Goal: Task Accomplishment & Management: Manage account settings

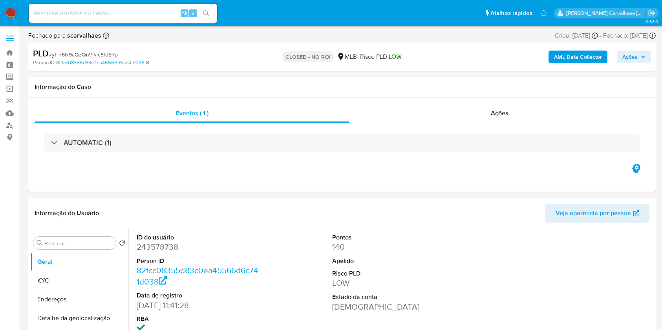
select select "10"
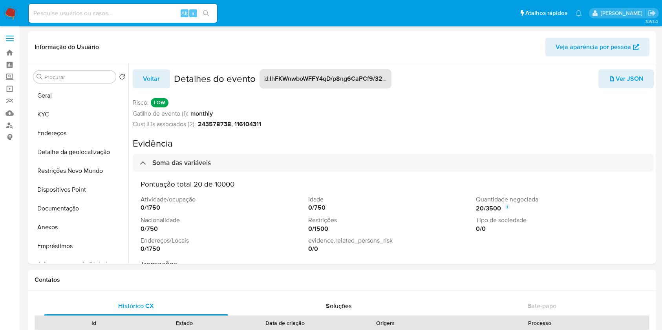
select select "10"
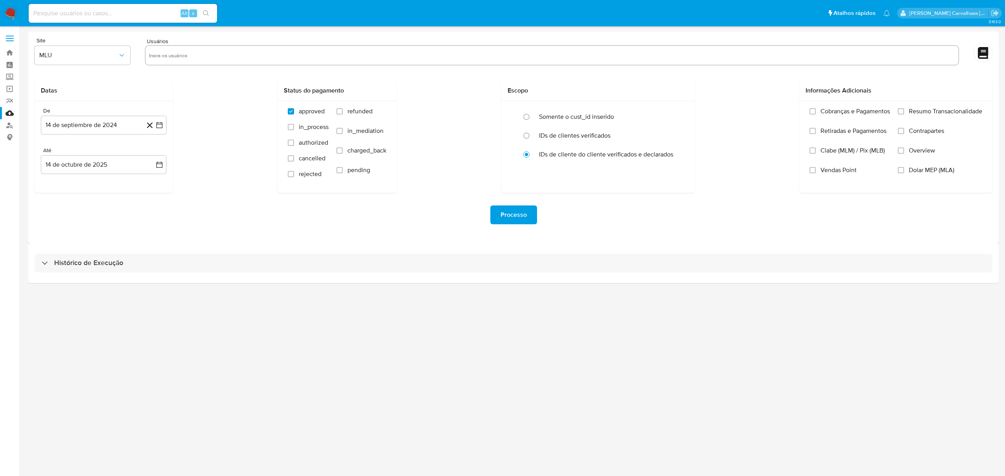
drag, startPoint x: 503, startPoint y: 211, endPoint x: 505, endPoint y: 215, distance: 4.4
click at [505, 214] on span "Processo" at bounding box center [513, 214] width 26 height 17
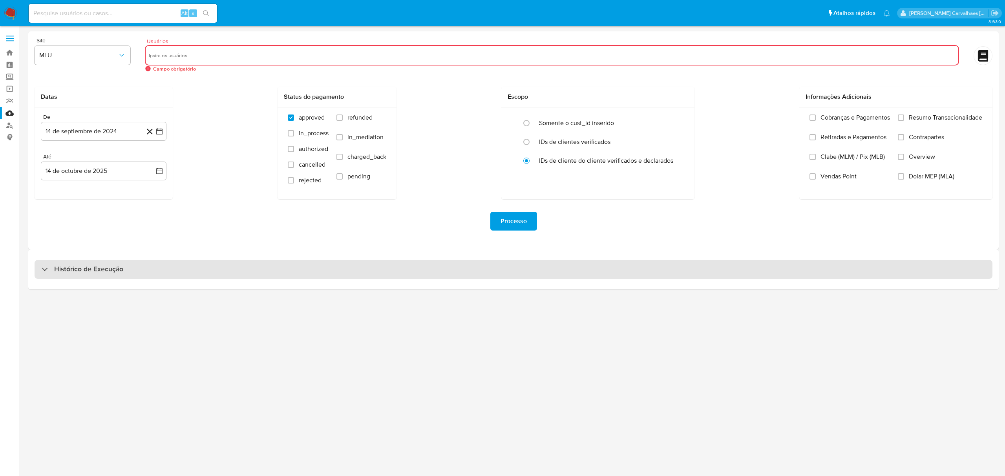
click at [332, 271] on div "Histórico de Execução" at bounding box center [514, 269] width 958 height 19
select select "10"
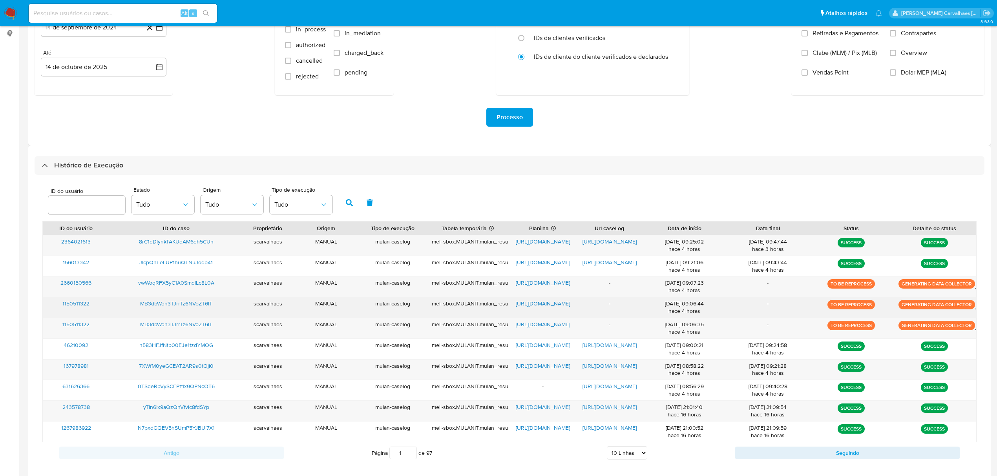
scroll to position [104, 0]
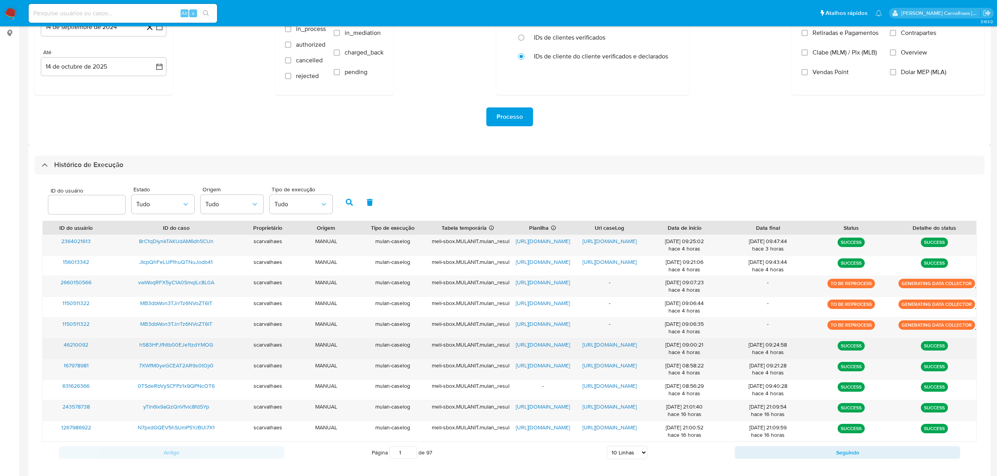
click at [614, 345] on span "https://docs.google.com/document/d/1oeJb4U-rUEEN4BNfbBnFYqJwkmC2C0FmoauQNk853Do…" at bounding box center [609, 345] width 54 height 8
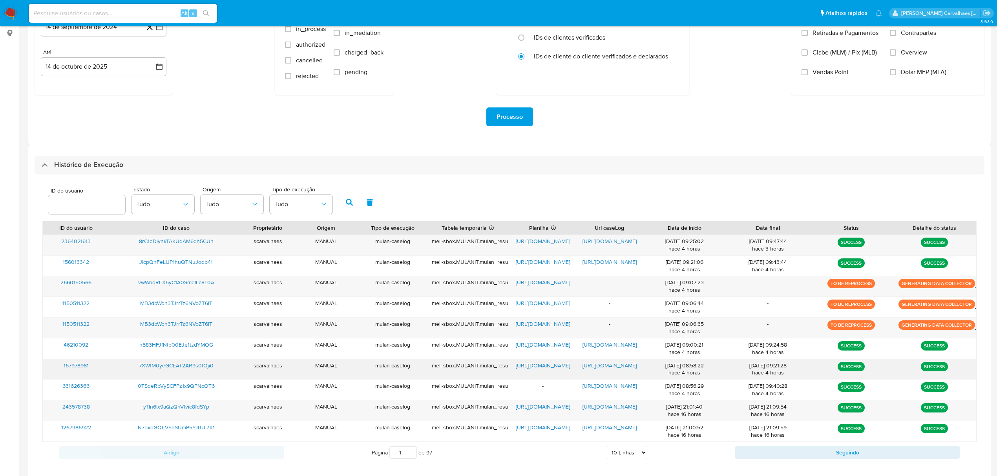
click at [626, 365] on span "https://docs.google.com/document/d/1Nbav1ptJzjmRqC99N4SqeWNVZOMWHe9sBG1TbWMX-Bc…" at bounding box center [609, 366] width 54 height 8
click at [544, 365] on span "https://docs.google.com/spreadsheets/d/1kMmaJel_GadbyKYm4GHfA43K49jVJeAIwFNsiHo…" at bounding box center [543, 366] width 54 height 8
click at [110, 11] on input at bounding box center [123, 13] width 188 height 10
paste input "7XWfM0yeGCEAT2AR9s0tOji0"
type input "7XWfM0yeGCEAT2AR9s0tOji0"
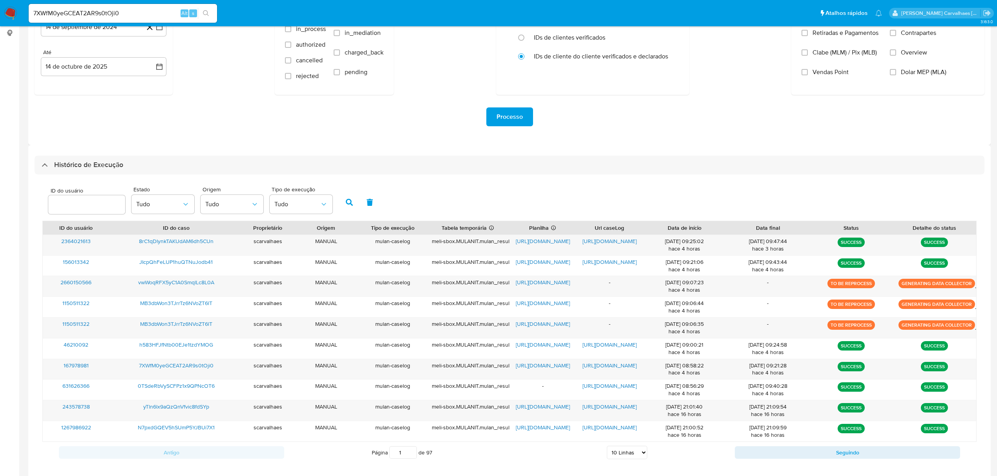
click at [208, 15] on icon "search-icon" at bounding box center [206, 13] width 6 height 6
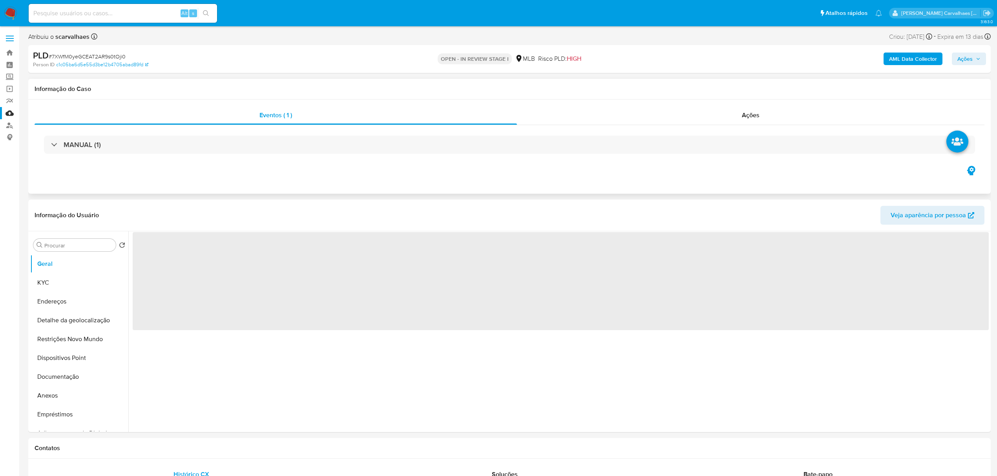
select select "10"
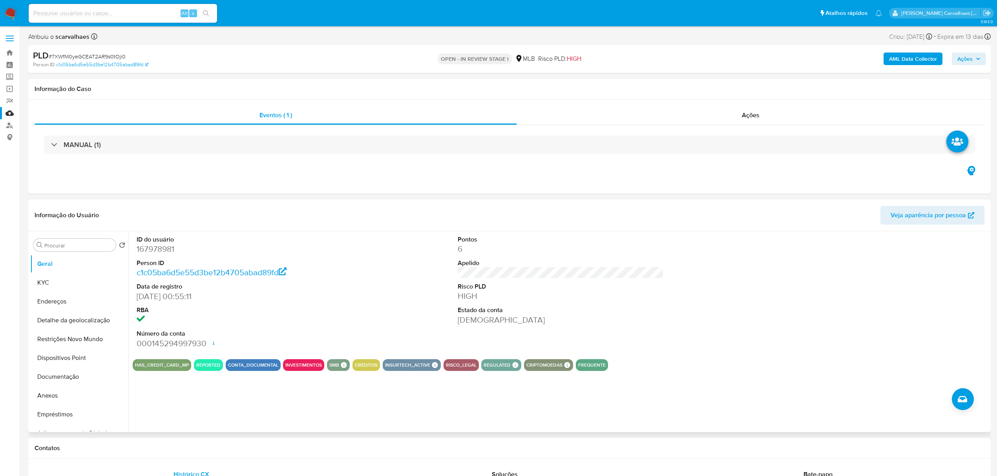
drag, startPoint x: 47, startPoint y: 396, endPoint x: 181, endPoint y: 344, distance: 143.6
click at [48, 397] on button "Anexos" at bounding box center [79, 396] width 98 height 19
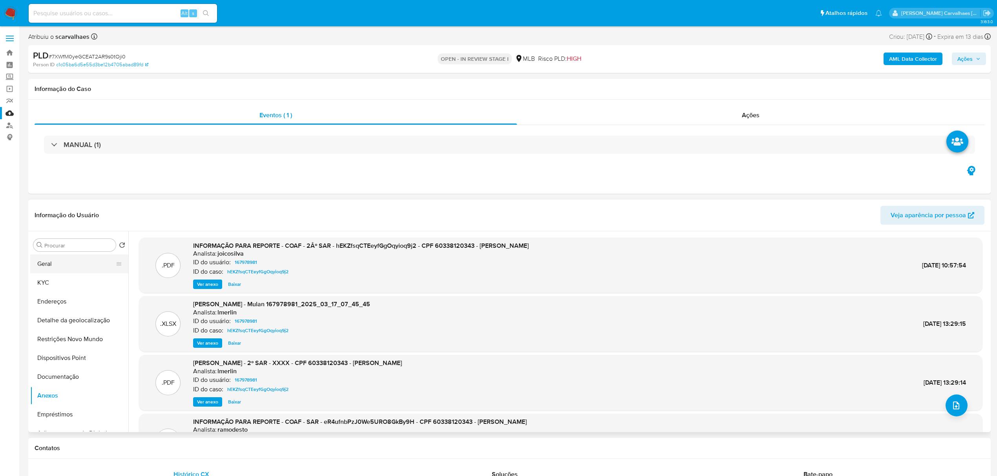
click at [62, 264] on button "Geral" at bounding box center [76, 264] width 92 height 19
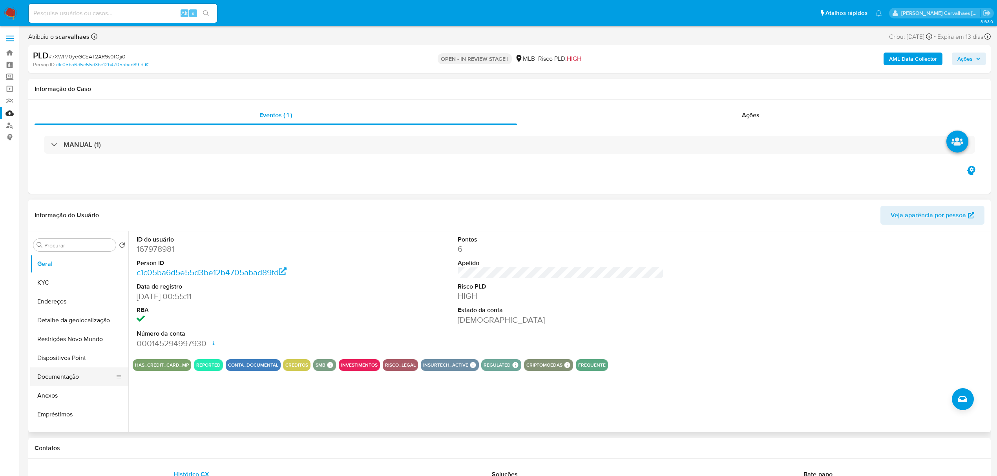
click at [96, 380] on button "Documentação" at bounding box center [76, 377] width 92 height 19
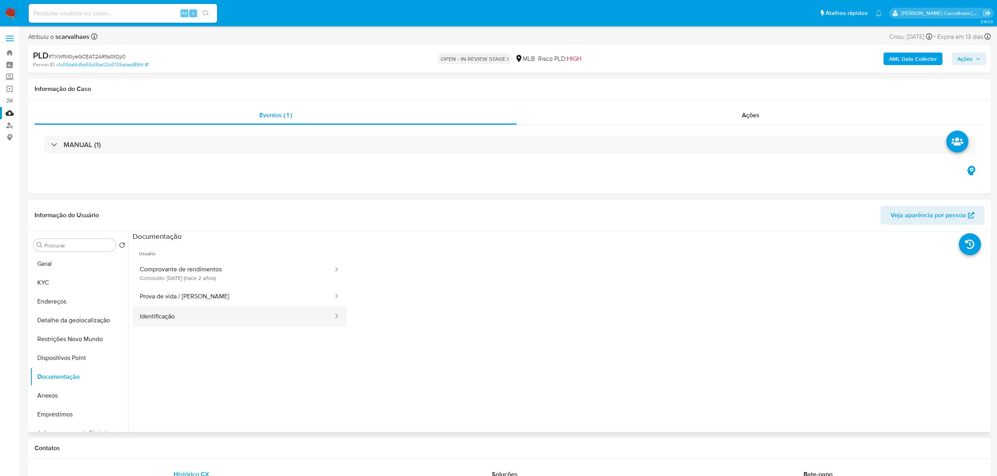
click at [267, 312] on button "Identificação" at bounding box center [233, 317] width 201 height 20
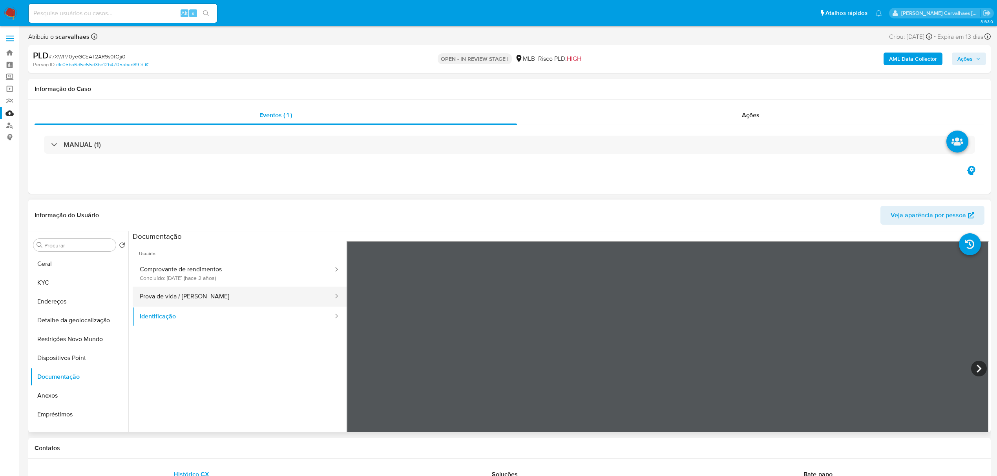
drag, startPoint x: 228, startPoint y: 302, endPoint x: 232, endPoint y: 302, distance: 4.7
click at [228, 302] on button "Prova de vida / Selfie" at bounding box center [233, 297] width 201 height 20
click at [249, 281] on button "Comprovante de rendimentos Concluído: 22/03/2024 (hace 2 años)" at bounding box center [233, 273] width 201 height 27
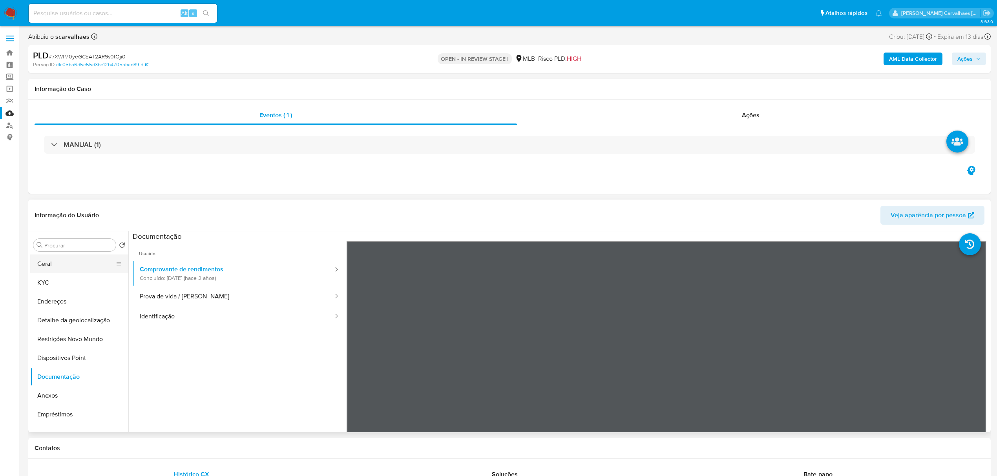
click at [75, 268] on button "Geral" at bounding box center [76, 264] width 92 height 19
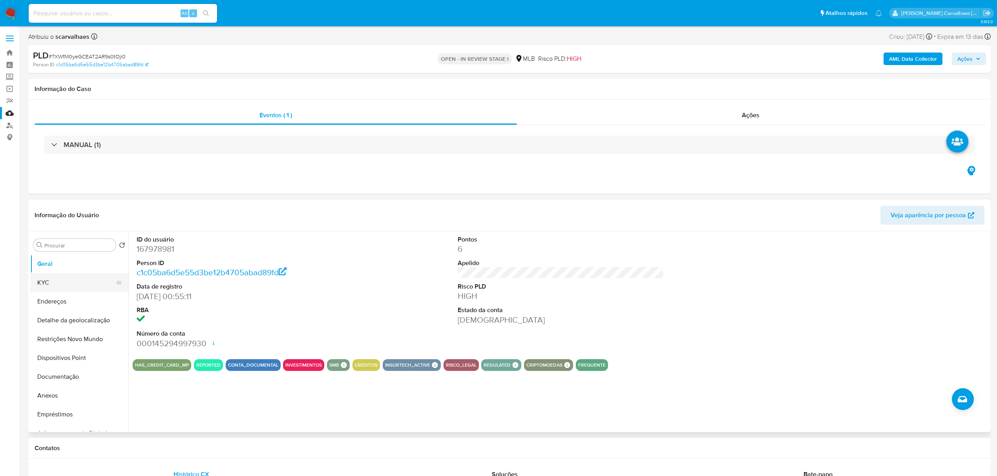
click at [69, 280] on button "KYC" at bounding box center [76, 283] width 92 height 19
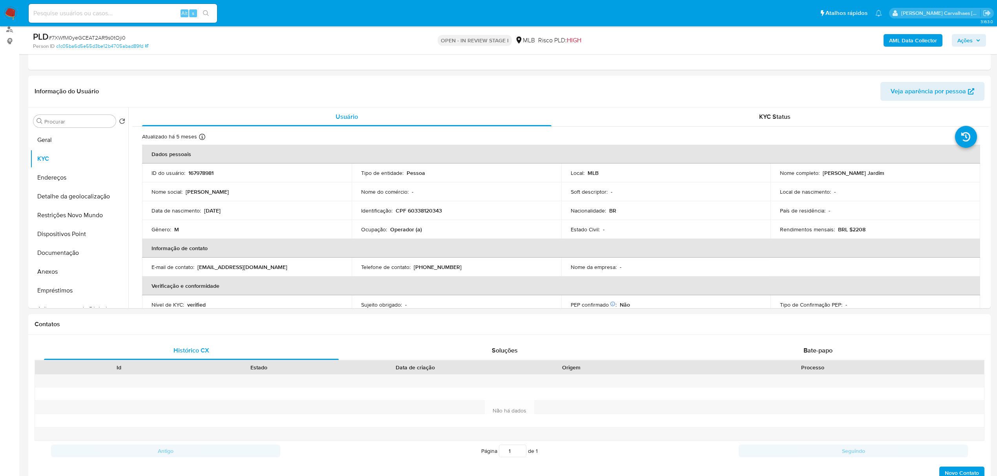
scroll to position [103, 0]
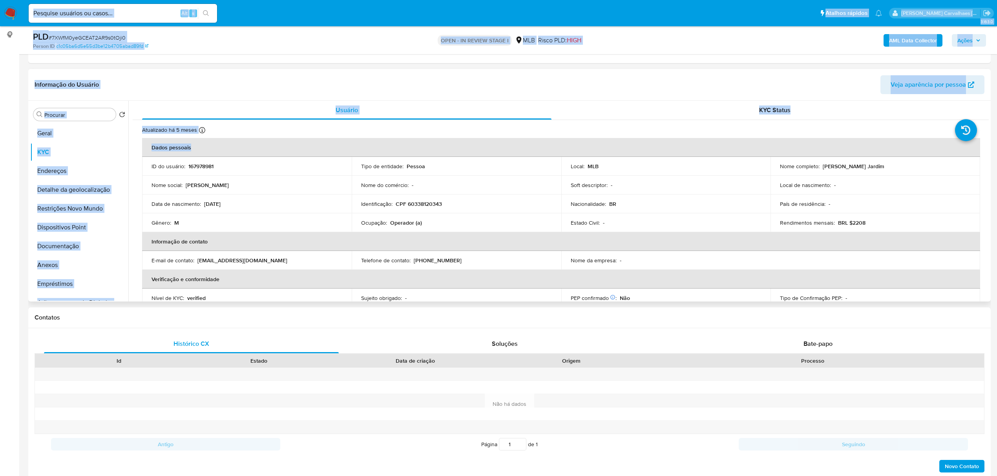
click at [633, 139] on th "Dados pessoais" at bounding box center [561, 147] width 838 height 19
click at [84, 175] on button "Endereços" at bounding box center [76, 171] width 92 height 19
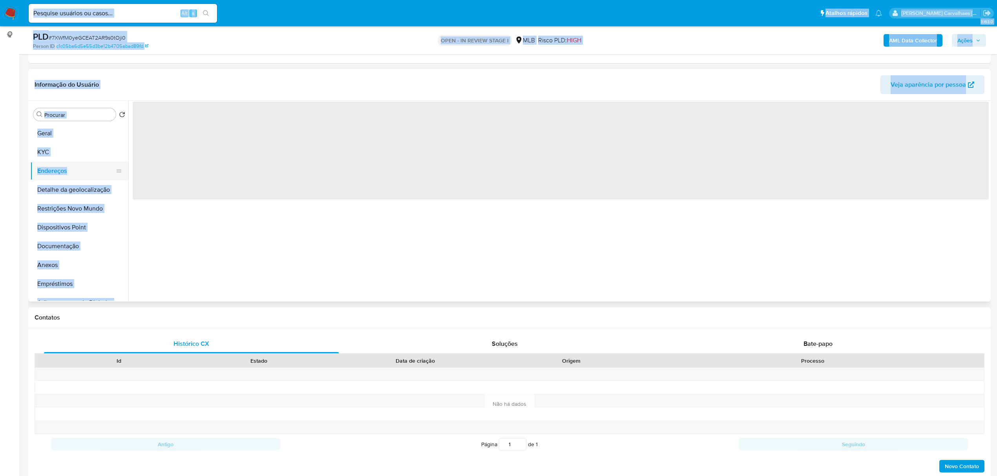
click at [60, 173] on button "Endereços" at bounding box center [76, 171] width 92 height 19
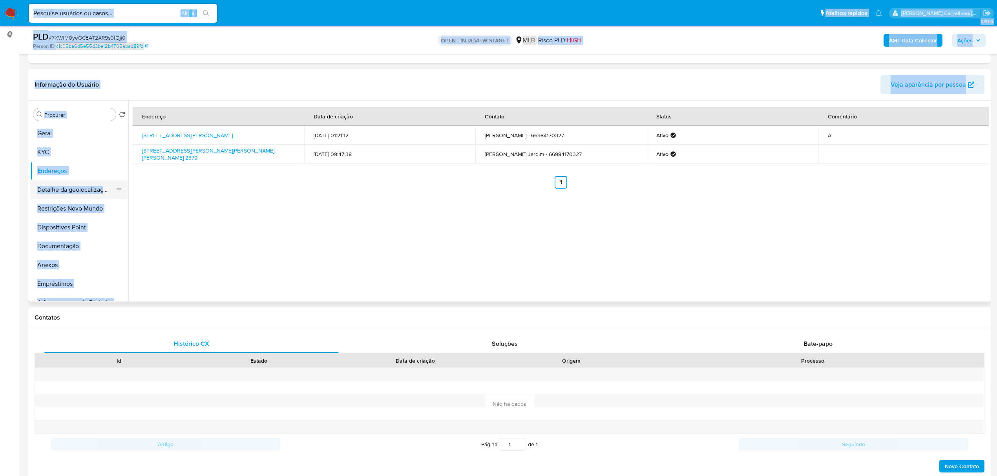
click at [86, 190] on button "Detalhe da geolocalização" at bounding box center [76, 190] width 92 height 19
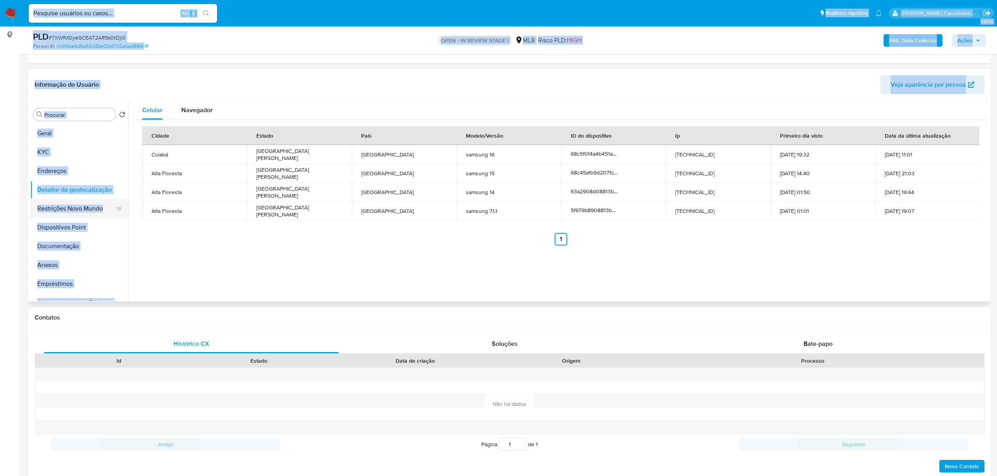
click at [56, 211] on button "Restrições Novo Mundo" at bounding box center [76, 208] width 92 height 19
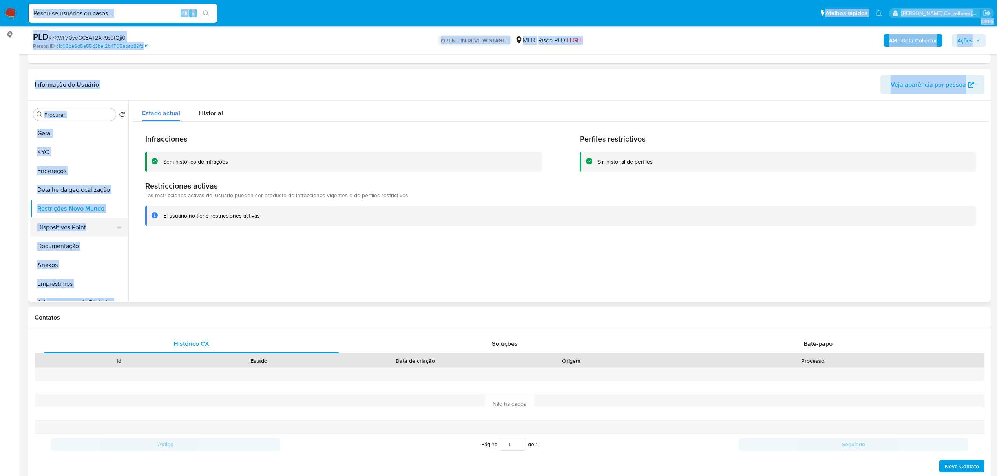
click at [64, 228] on button "Dispositivos Point" at bounding box center [76, 227] width 92 height 19
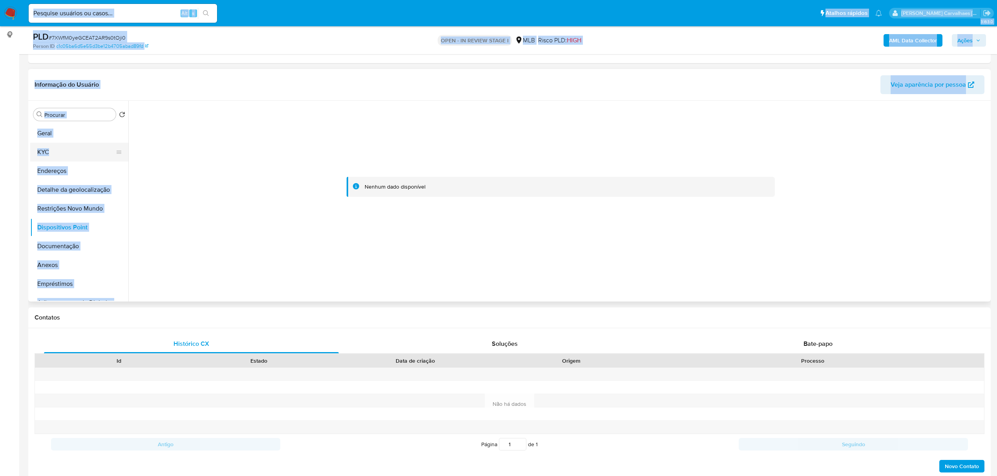
click at [43, 151] on button "KYC" at bounding box center [76, 152] width 92 height 19
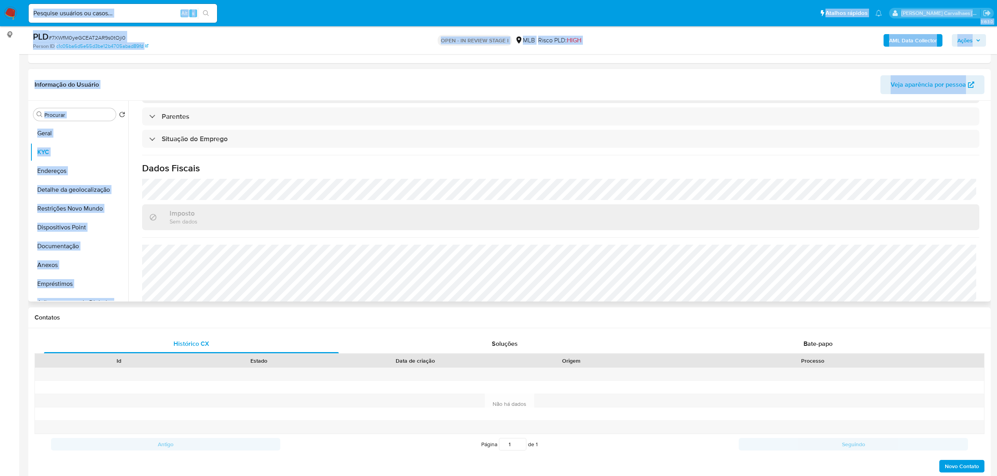
scroll to position [327, 0]
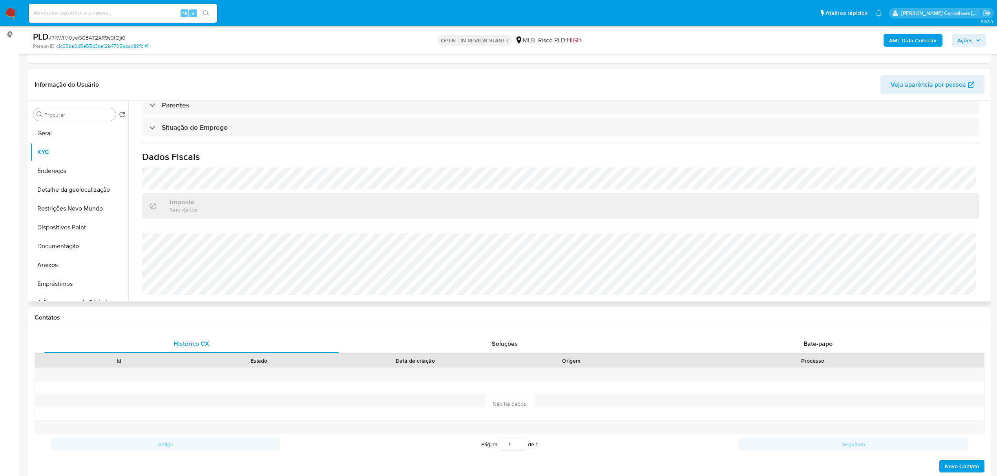
click at [225, 164] on div "Atualizado há 5 meses Criado: 29/05/2020 22:59:11 Atualizado: 13/05/2025 17:18:…" at bounding box center [561, 47] width 856 height 509
click at [75, 210] on button "Restrições Novo Mundo" at bounding box center [76, 208] width 92 height 19
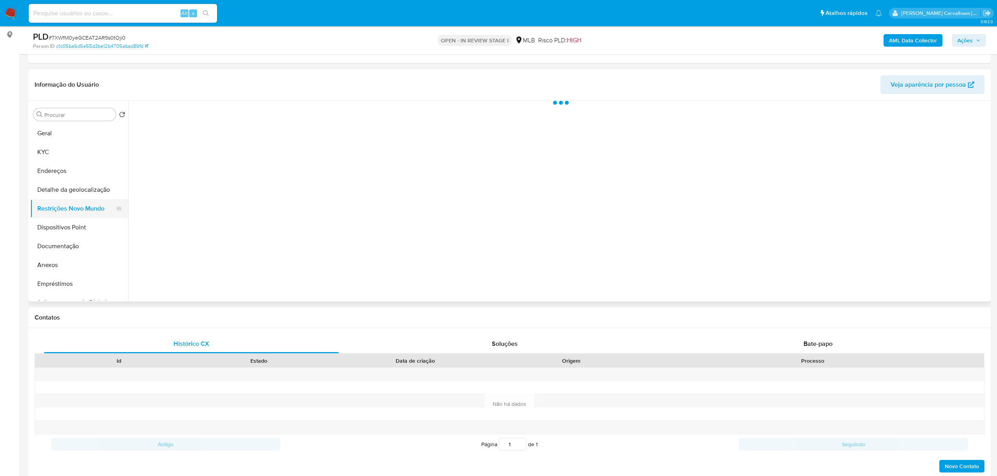
scroll to position [0, 0]
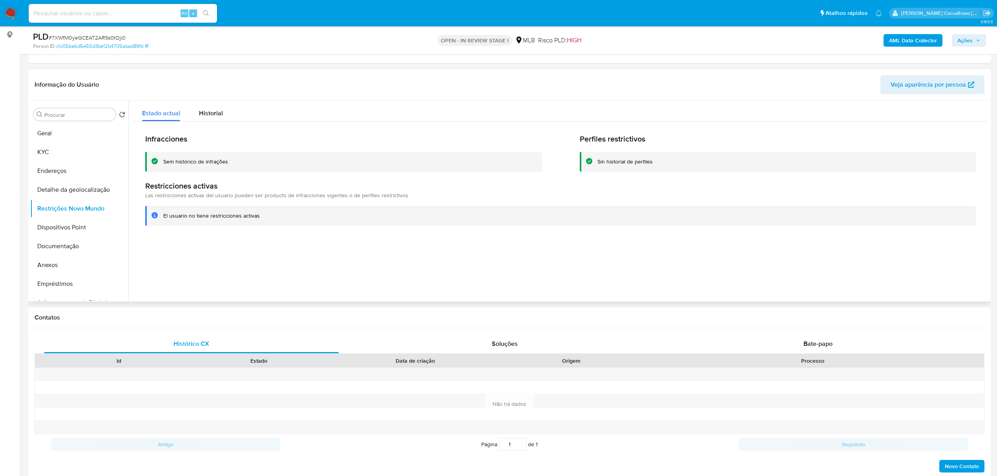
drag, startPoint x: 162, startPoint y: 217, endPoint x: 260, endPoint y: 219, distance: 97.3
click at [264, 220] on div "El usuario no tiene restricciones activas" at bounding box center [560, 216] width 831 height 20
click at [69, 264] on button "Anexos" at bounding box center [76, 265] width 92 height 19
click at [70, 263] on button "Anexos" at bounding box center [76, 265] width 92 height 19
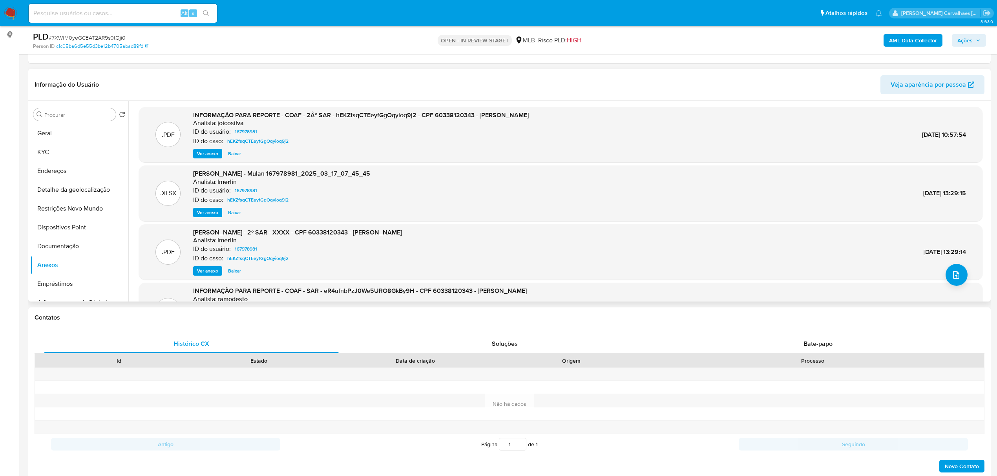
click at [216, 153] on span "Ver anexo" at bounding box center [207, 154] width 21 height 8
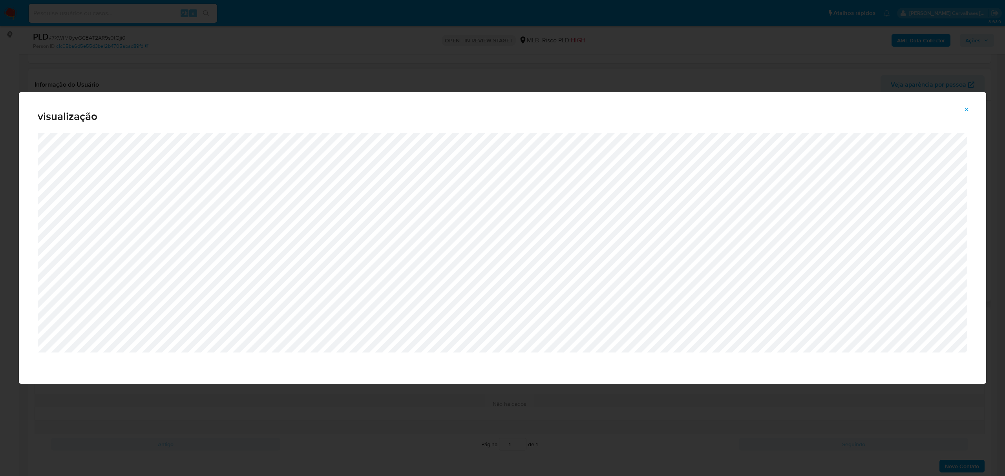
click at [966, 108] on icon "Attachment preview" at bounding box center [966, 109] width 6 height 6
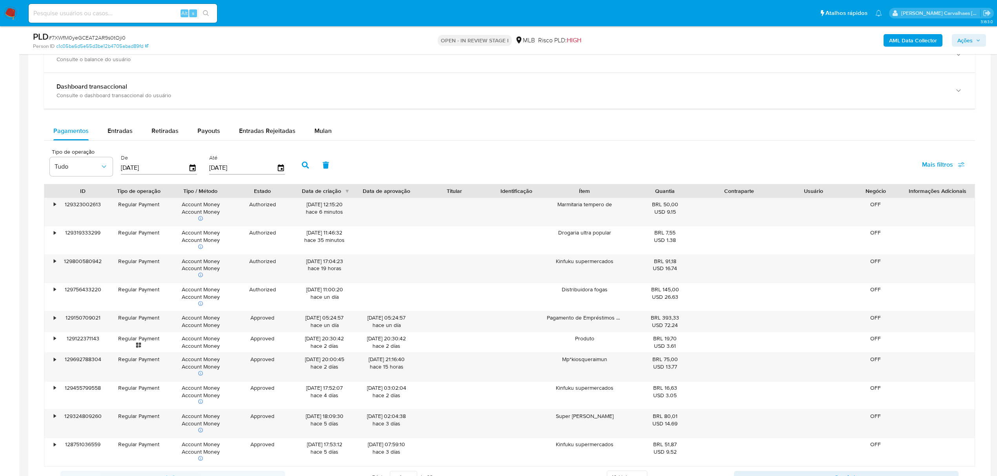
scroll to position [522, 0]
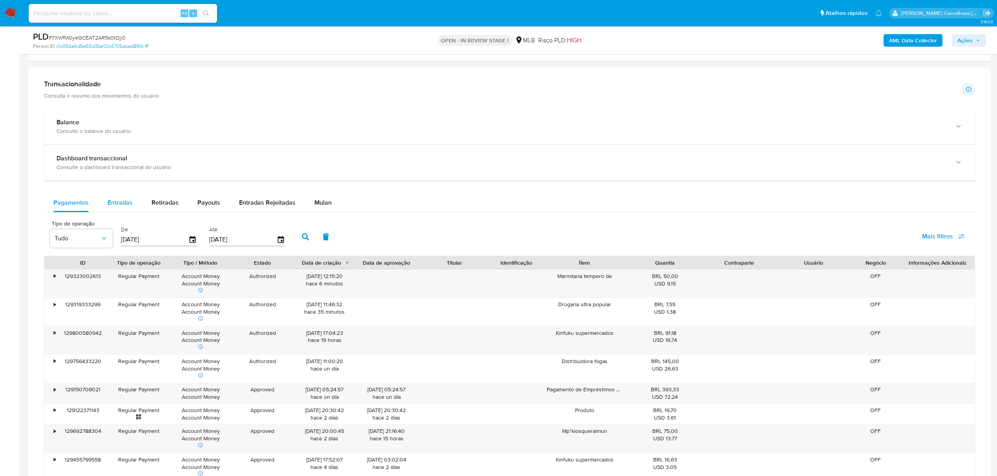
click at [121, 206] on span "Entradas" at bounding box center [120, 202] width 25 height 9
select select "10"
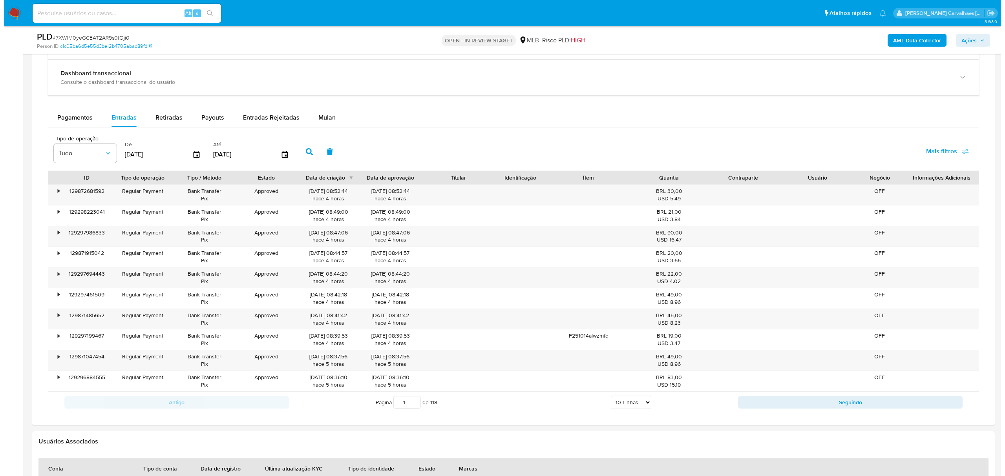
scroll to position [679, 0]
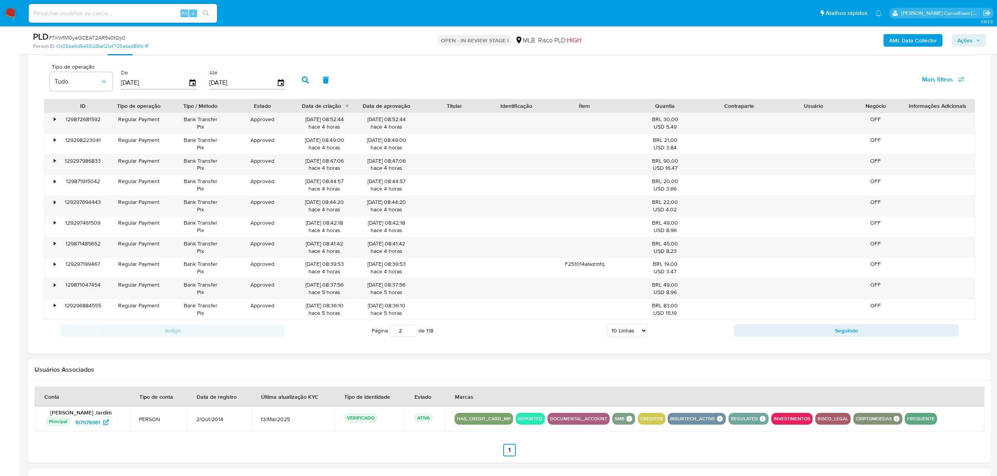
click at [410, 330] on input "2" at bounding box center [402, 331] width 27 height 13
type input "2"
click at [107, 82] on icon "button" at bounding box center [104, 82] width 8 height 8
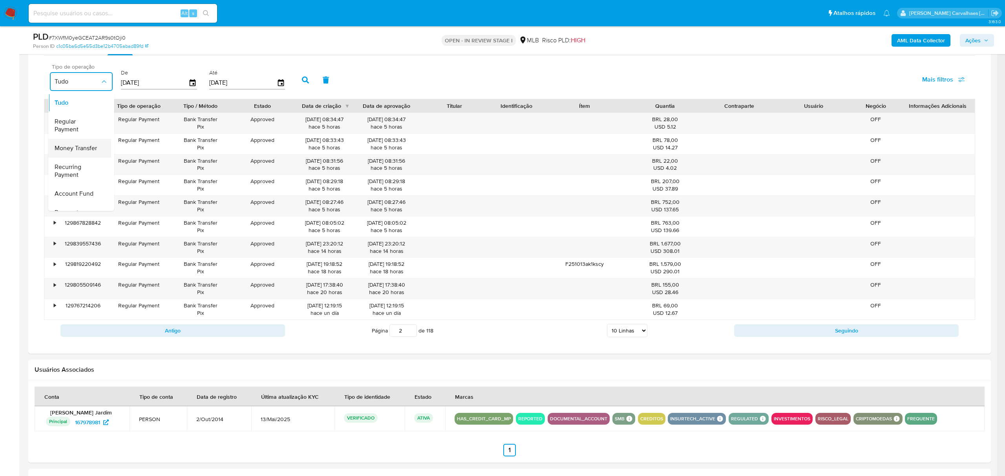
click at [90, 146] on span "Money Transfer" at bounding box center [76, 148] width 42 height 8
click at [79, 156] on div "Money Transfer" at bounding box center [78, 148] width 46 height 19
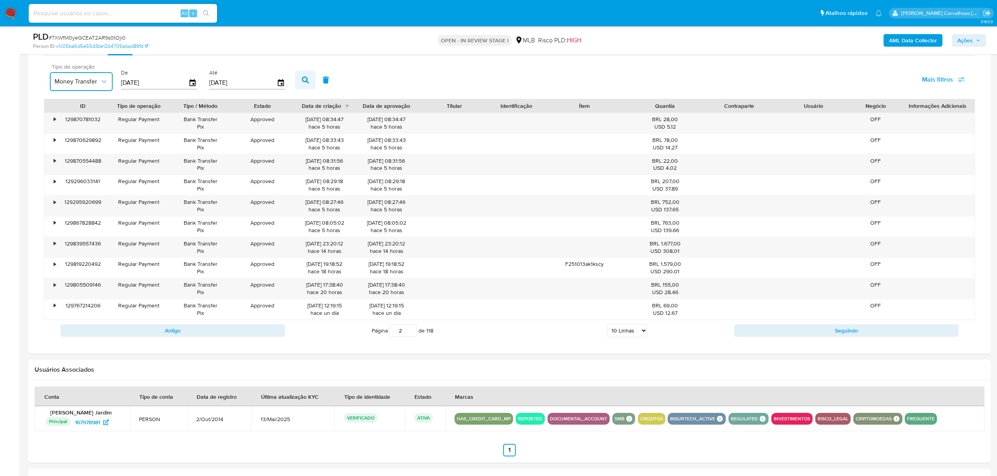
click at [303, 84] on icon "button" at bounding box center [305, 80] width 7 height 7
click at [412, 334] on input "3" at bounding box center [403, 331] width 27 height 13
click at [411, 331] on input "4" at bounding box center [403, 331] width 27 height 13
type input "4"
click at [109, 85] on button "Money Transfer" at bounding box center [81, 81] width 63 height 19
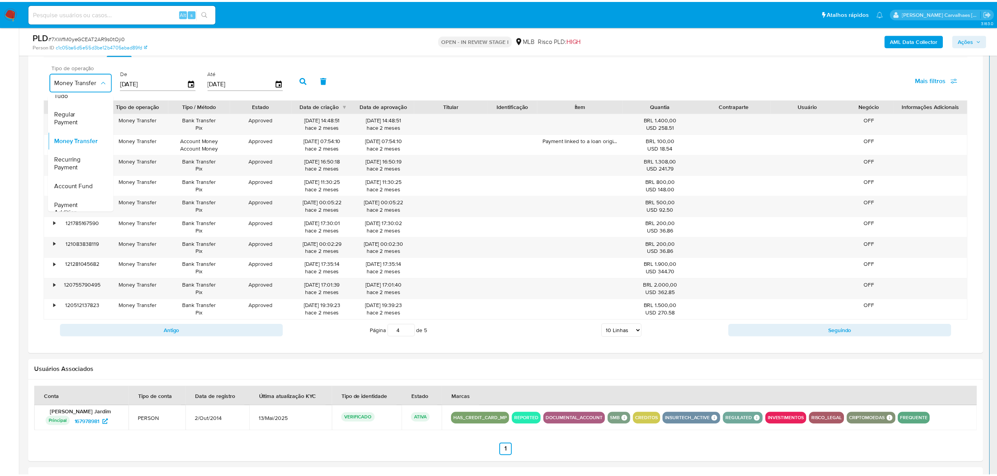
scroll to position [0, 0]
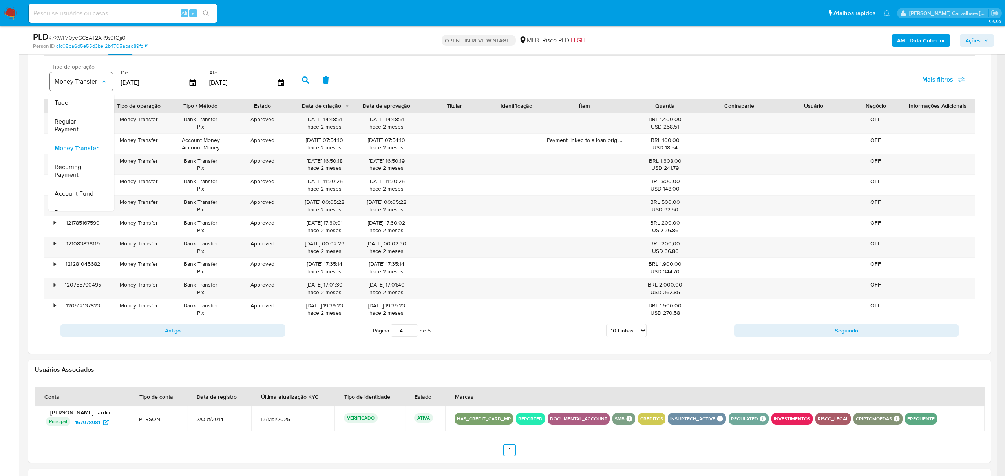
click at [105, 86] on icon "button" at bounding box center [104, 82] width 8 height 8
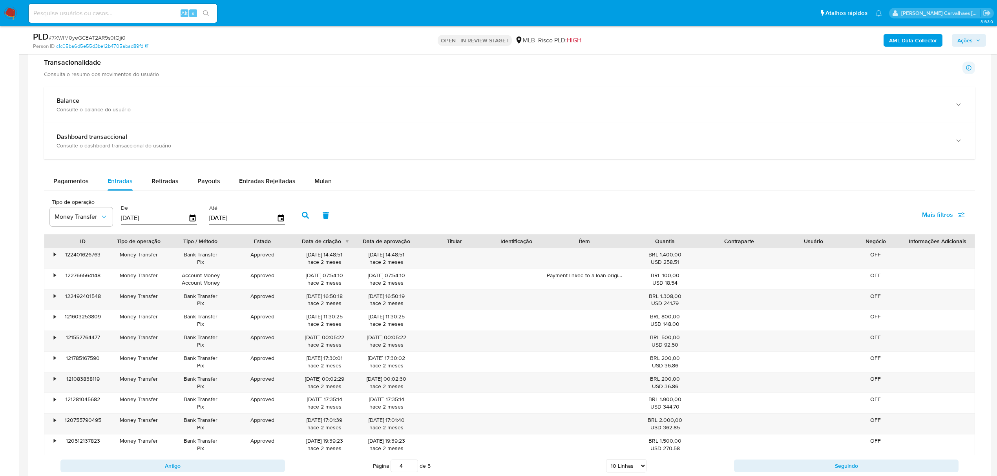
scroll to position [469, 0]
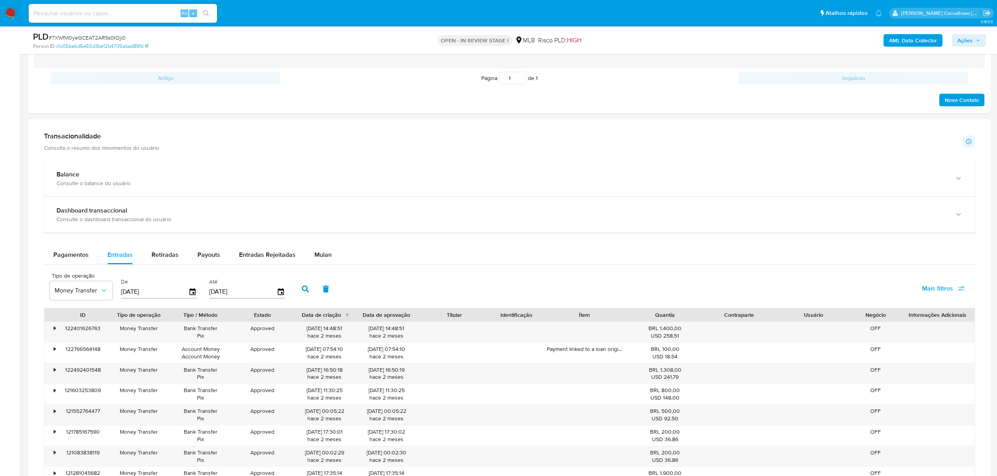
drag, startPoint x: 204, startPoint y: 256, endPoint x: 233, endPoint y: 245, distance: 30.5
click at [206, 259] on span "Payouts" at bounding box center [208, 254] width 23 height 9
select select "10"
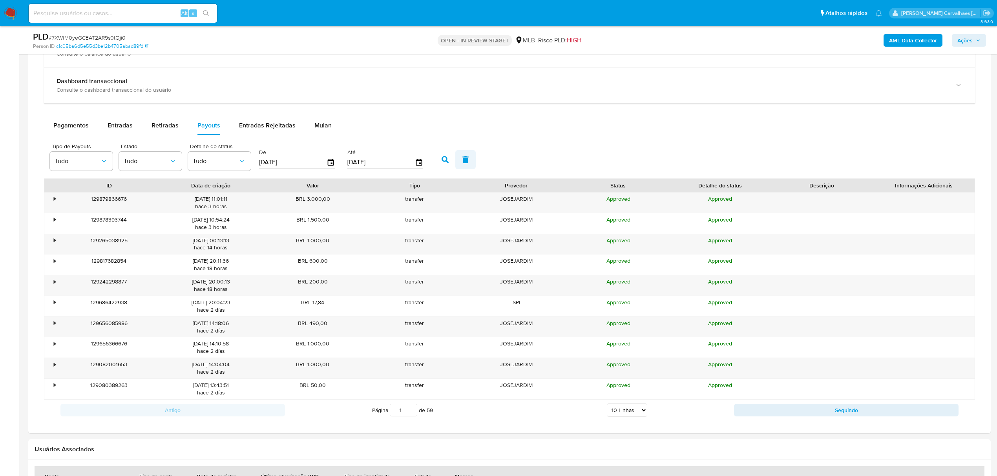
scroll to position [626, 0]
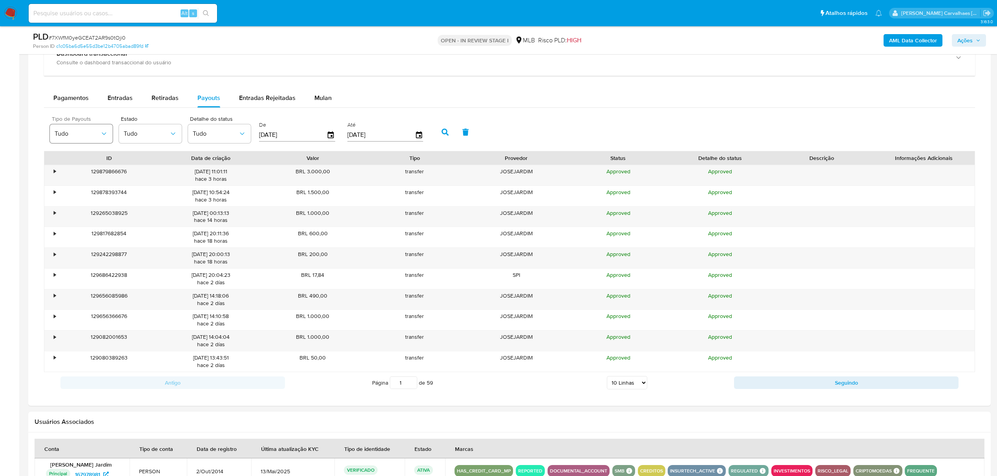
click at [107, 138] on icon "button" at bounding box center [104, 134] width 8 height 8
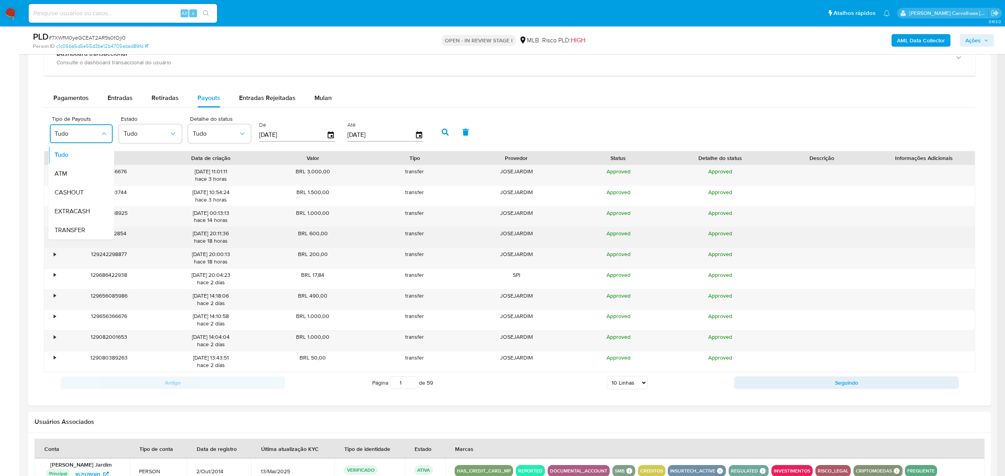
click at [86, 234] on div "TRANSFER" at bounding box center [78, 230] width 46 height 19
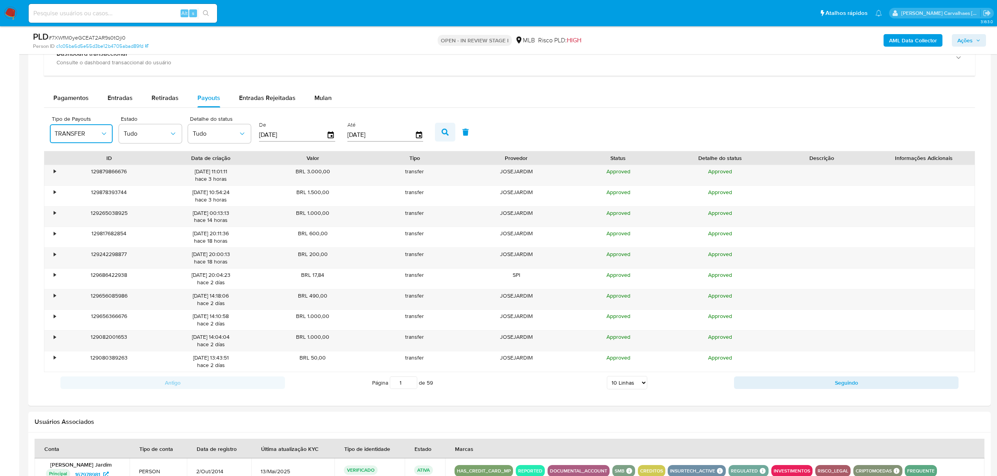
click at [440, 137] on button "button" at bounding box center [445, 132] width 20 height 19
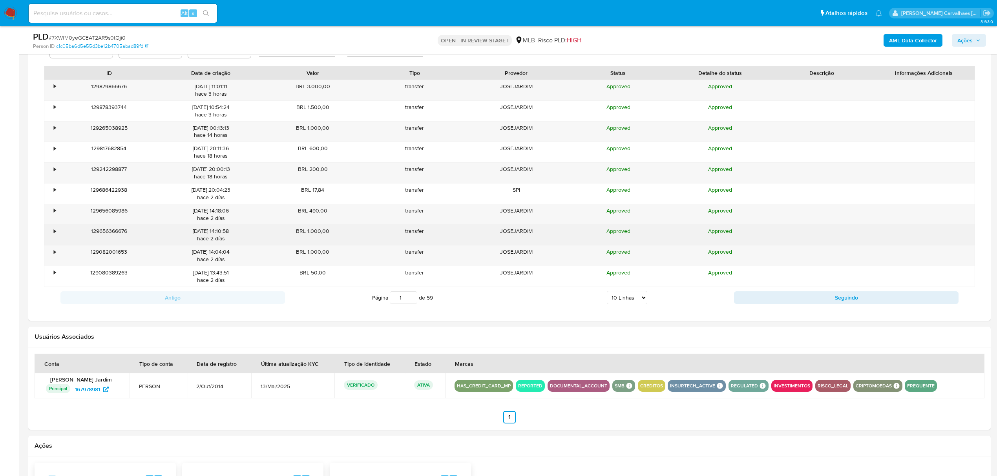
scroll to position [679, 0]
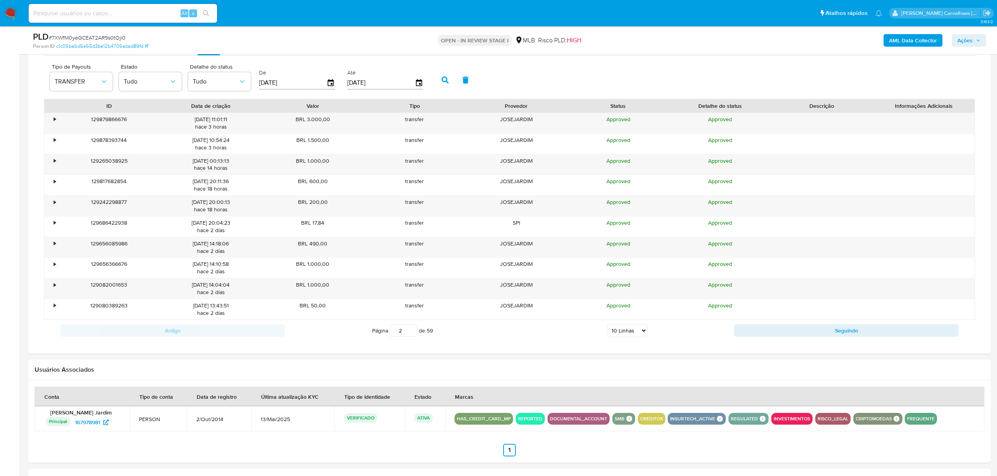
click at [411, 333] on input "2" at bounding box center [403, 331] width 27 height 13
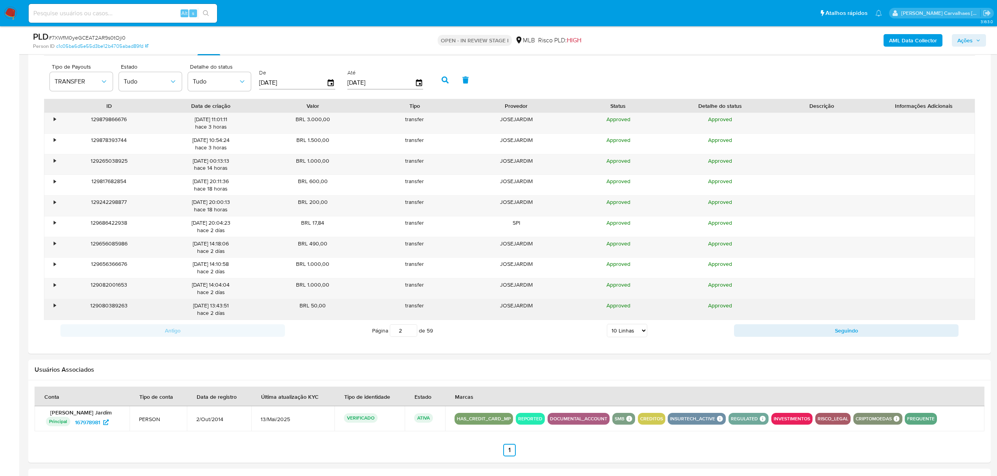
type input "2"
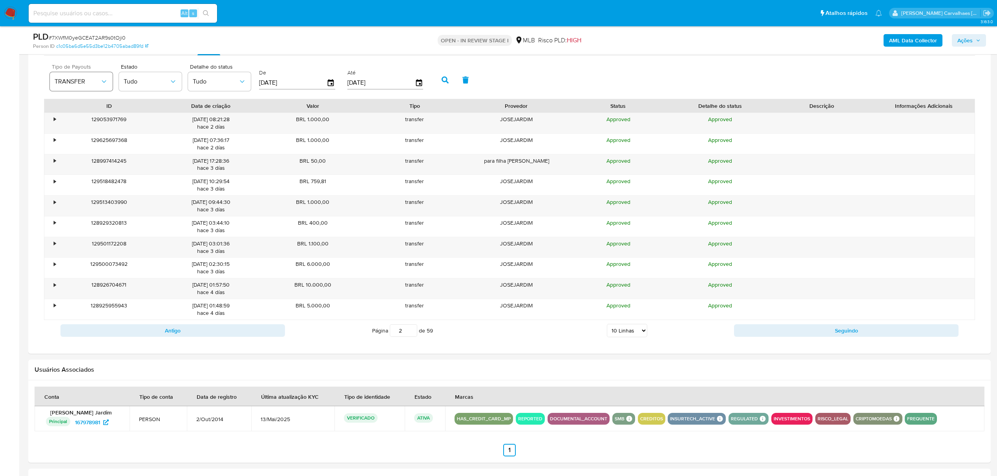
click at [108, 84] on icon "button" at bounding box center [104, 82] width 8 height 8
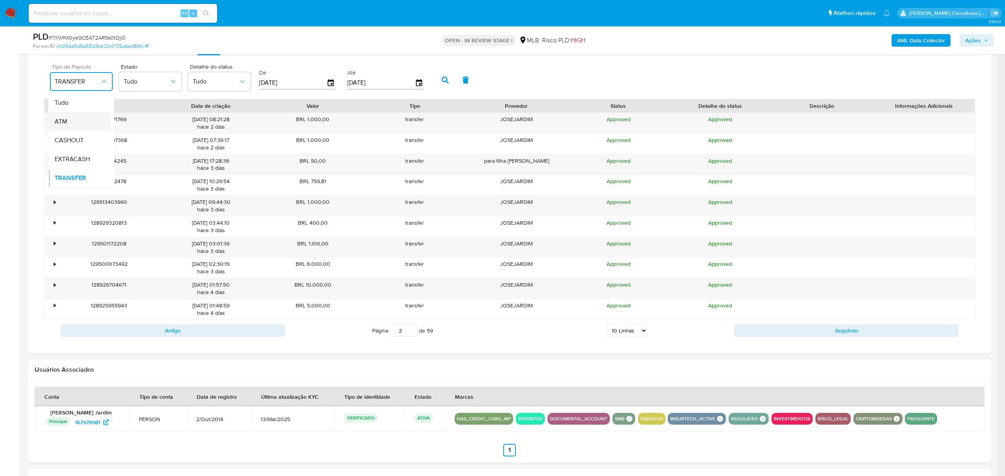
click at [76, 124] on div "ATM" at bounding box center [78, 121] width 46 height 19
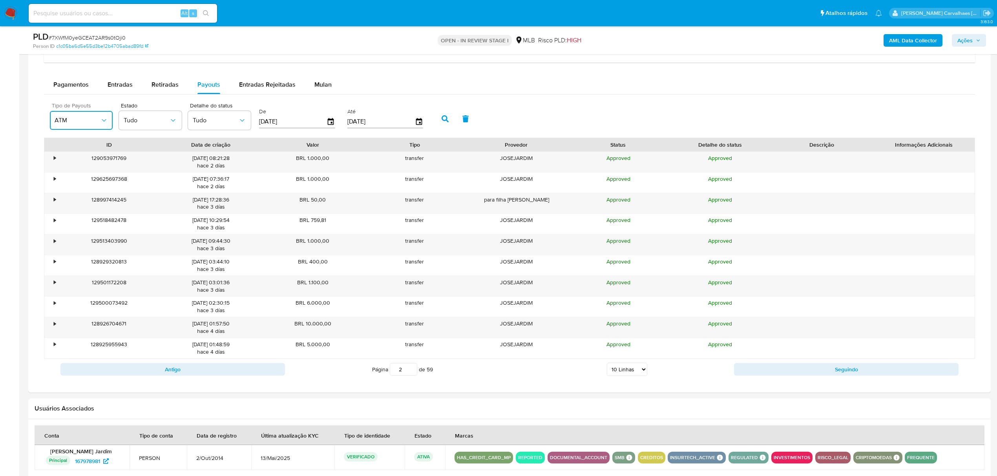
scroll to position [522, 0]
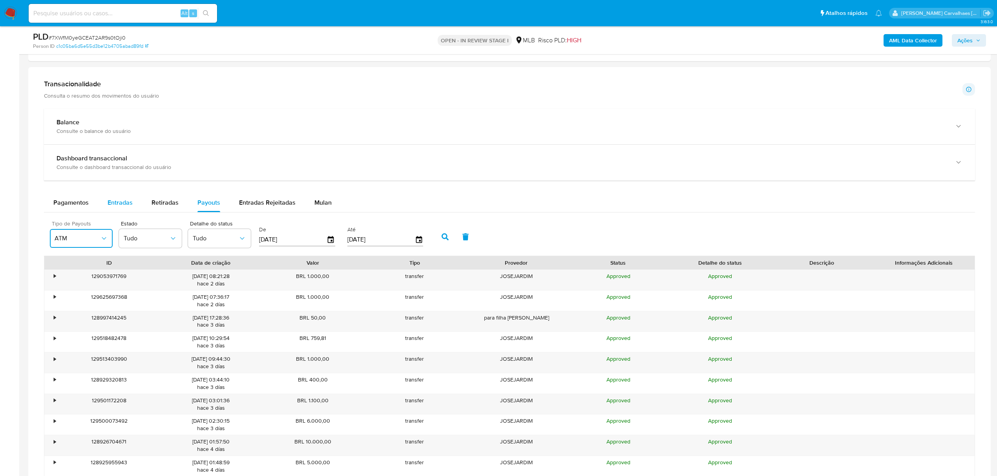
click at [121, 203] on span "Entradas" at bounding box center [120, 202] width 25 height 9
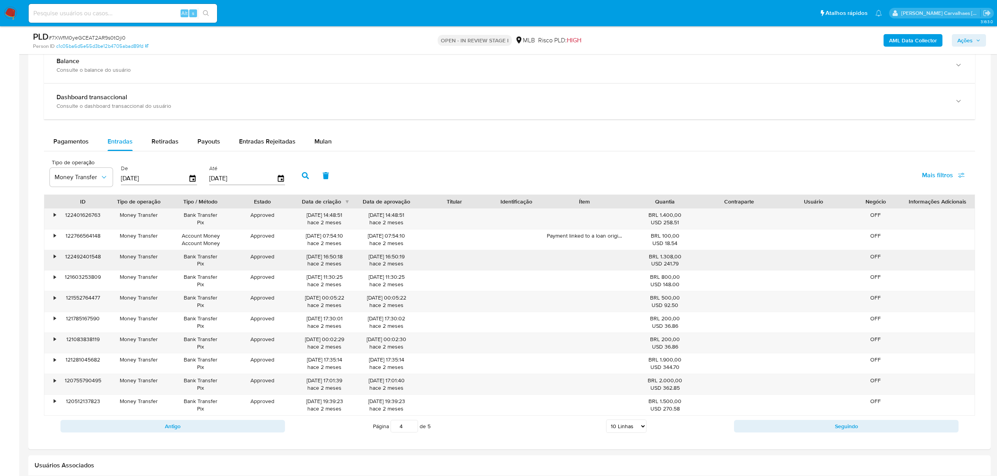
scroll to position [679, 0]
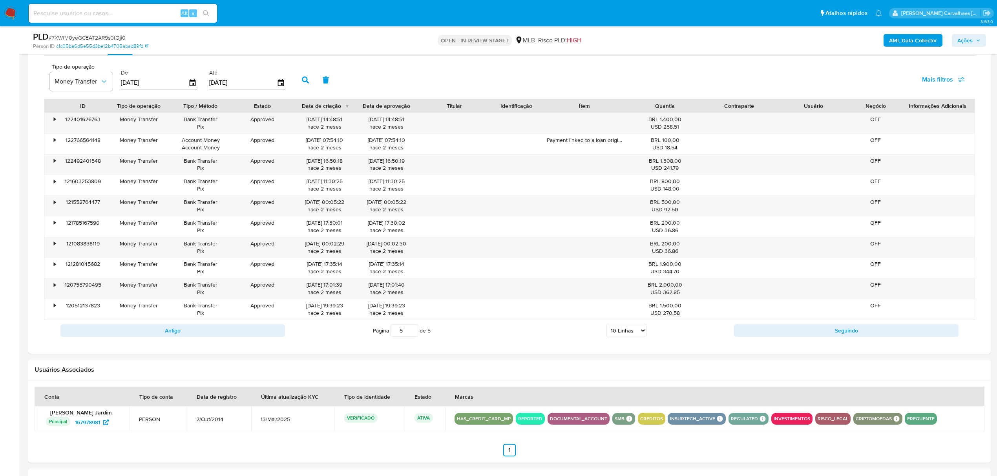
click at [411, 332] on input "5" at bounding box center [403, 331] width 27 height 13
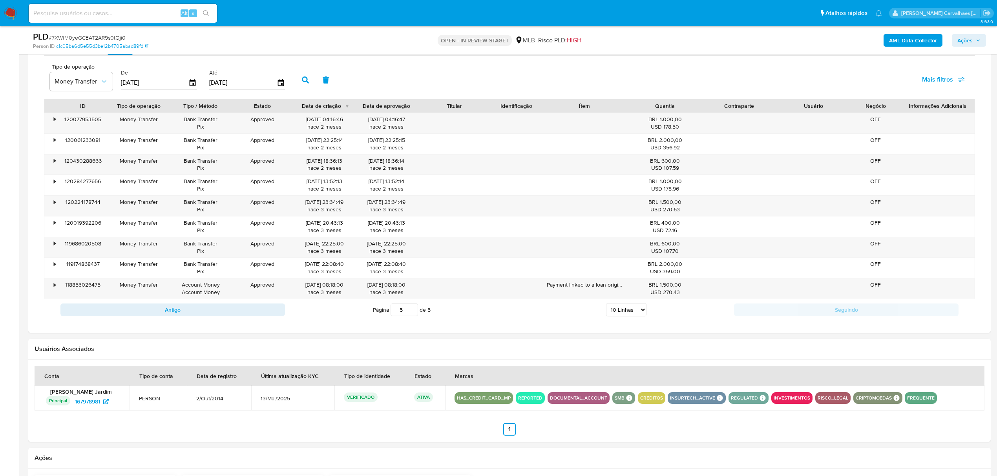
type input "5"
click at [412, 310] on input "5" at bounding box center [403, 310] width 27 height 13
click at [53, 125] on div "•" at bounding box center [51, 123] width 14 height 20
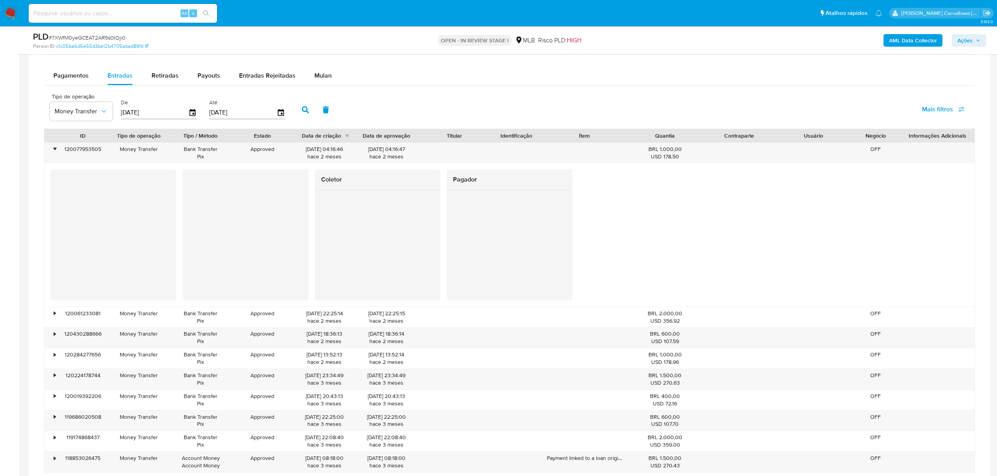
scroll to position [574, 0]
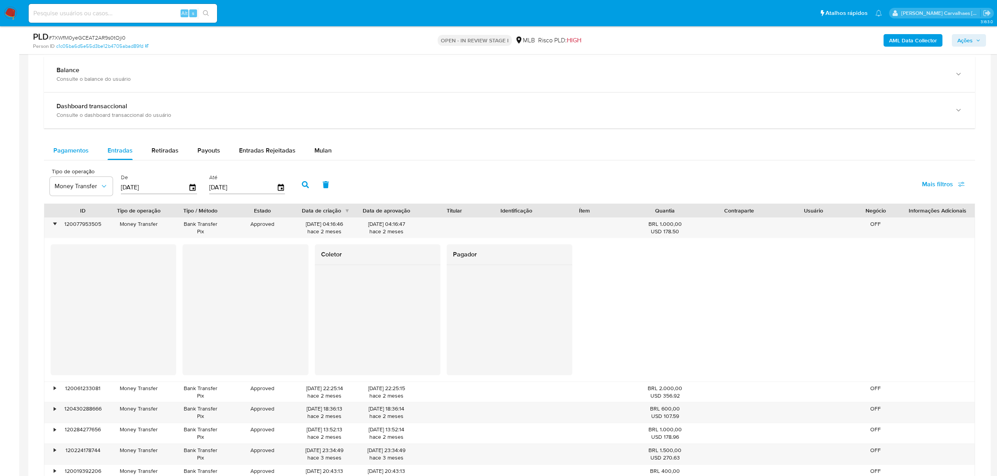
click at [71, 153] on span "Pagamentos" at bounding box center [70, 150] width 35 height 9
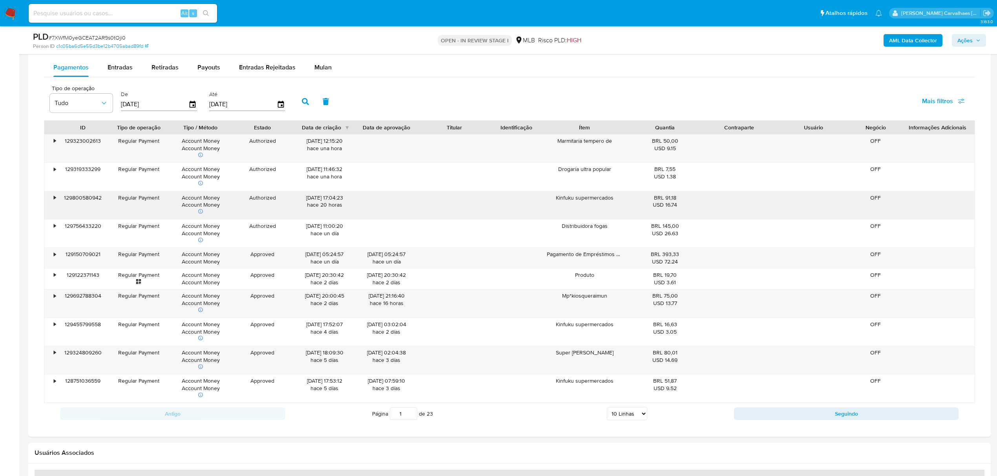
scroll to position [679, 0]
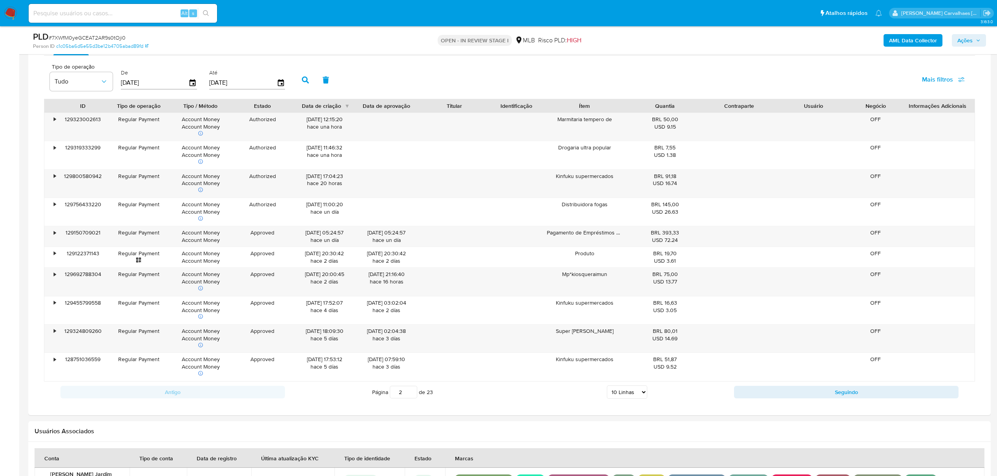
click at [412, 394] on input "2" at bounding box center [403, 392] width 27 height 13
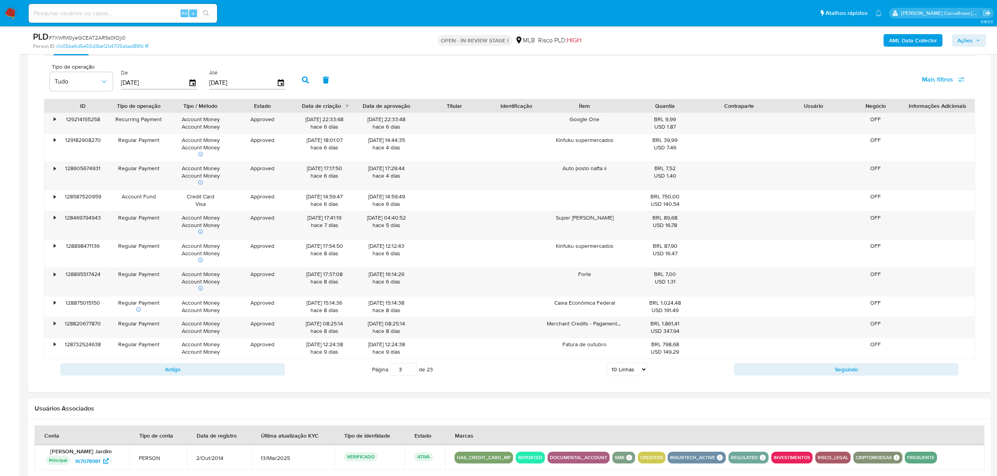
click at [411, 371] on input "3" at bounding box center [403, 369] width 27 height 13
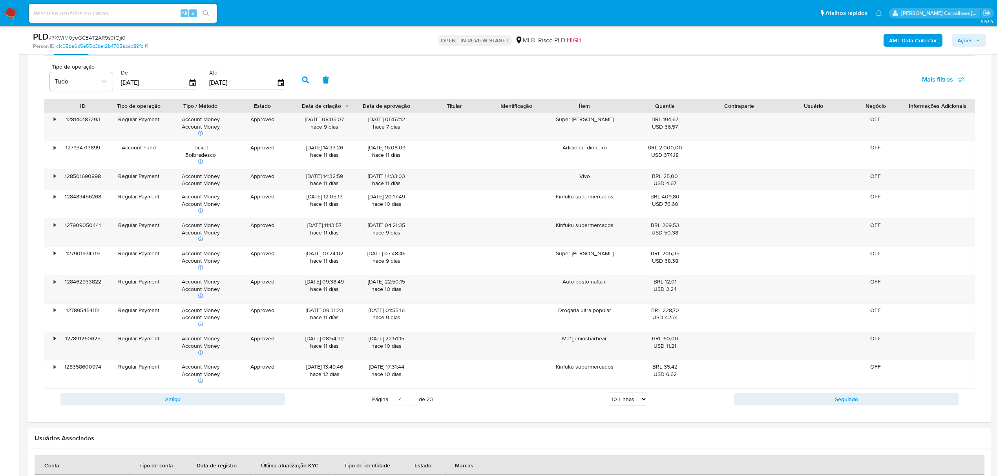
click at [410, 401] on input "4" at bounding box center [403, 399] width 27 height 13
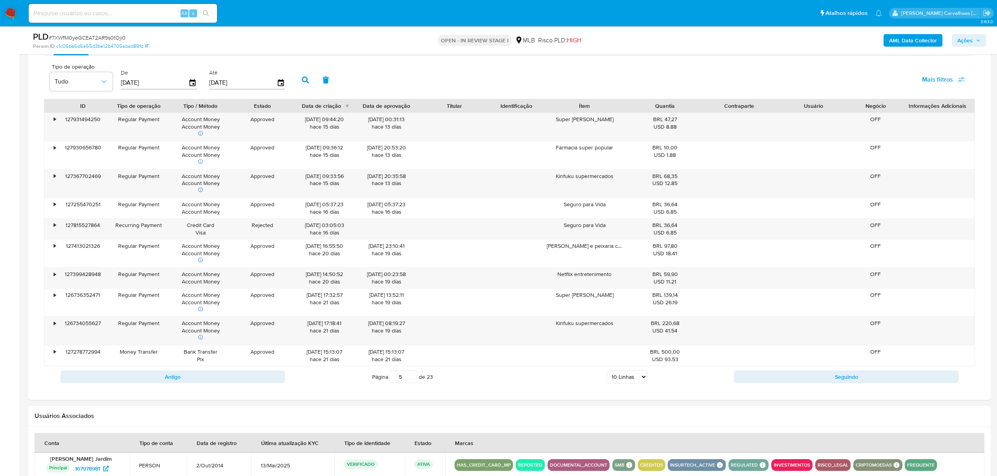
click at [411, 378] on input "5" at bounding box center [403, 377] width 27 height 13
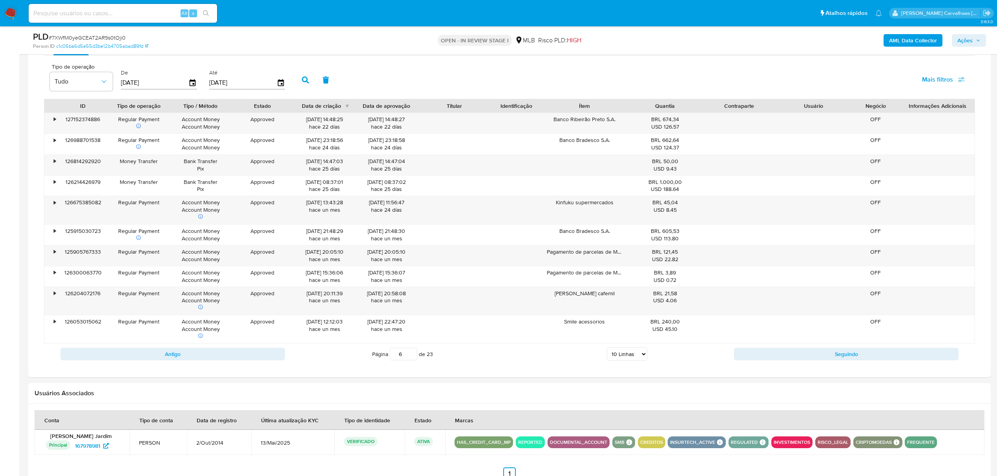
click at [409, 357] on input "6" at bounding box center [403, 354] width 27 height 13
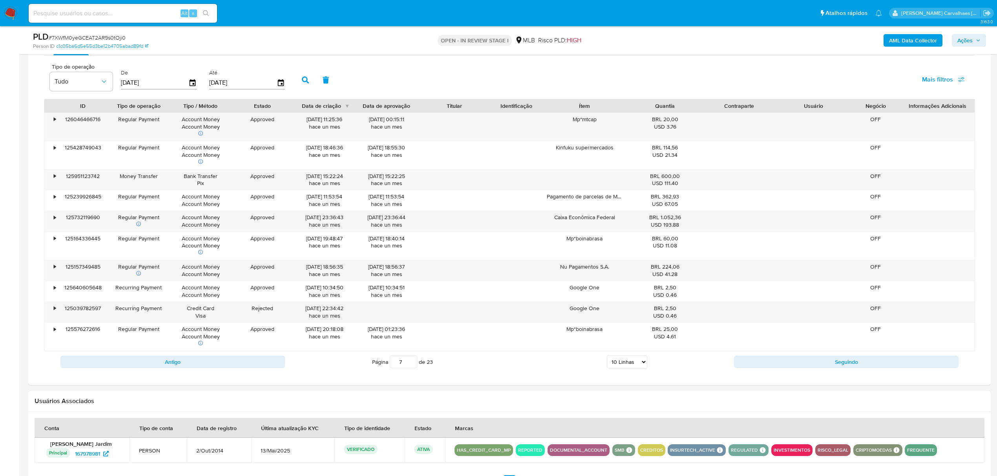
click at [411, 363] on input "7" at bounding box center [403, 362] width 27 height 13
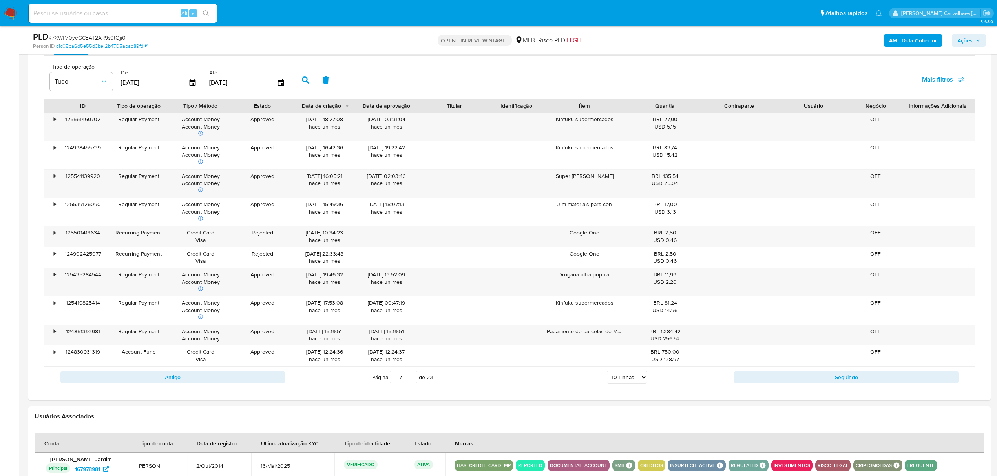
click at [411, 363] on div "08/09/2025 12:24:37 hace un mes" at bounding box center [386, 355] width 51 height 15
click at [411, 378] on input "8" at bounding box center [403, 377] width 27 height 13
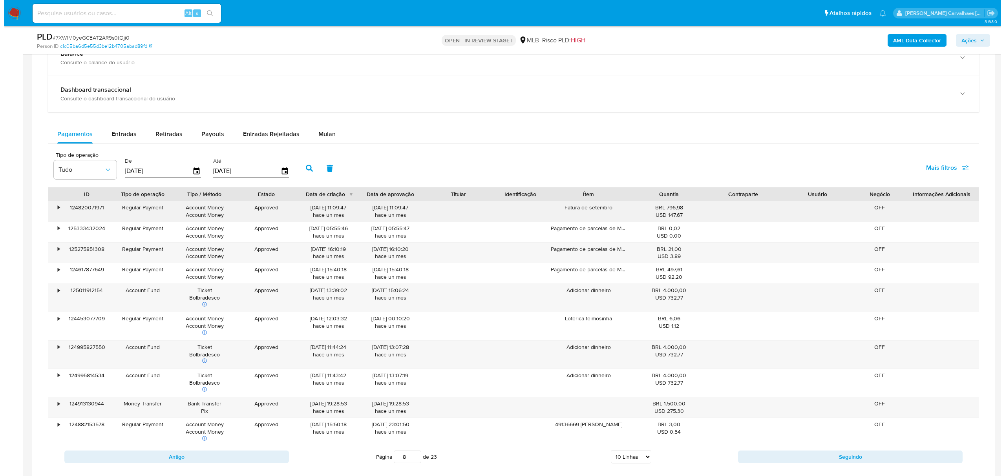
scroll to position [626, 0]
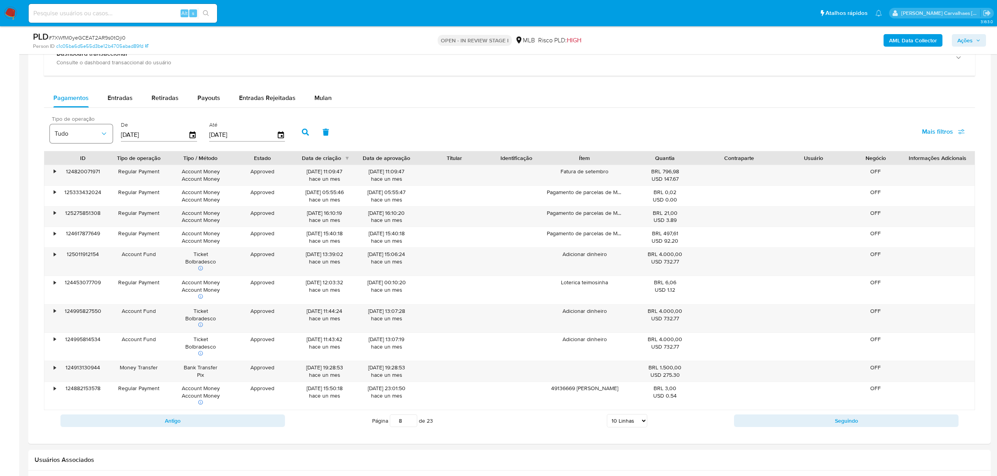
click at [100, 136] on button "Tudo" at bounding box center [81, 133] width 63 height 19
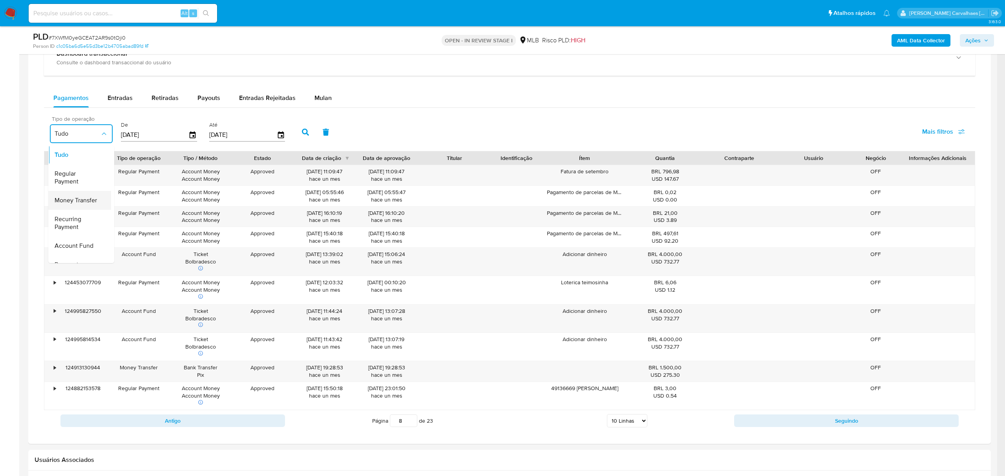
click at [84, 204] on span "Money Transfer" at bounding box center [76, 201] width 42 height 8
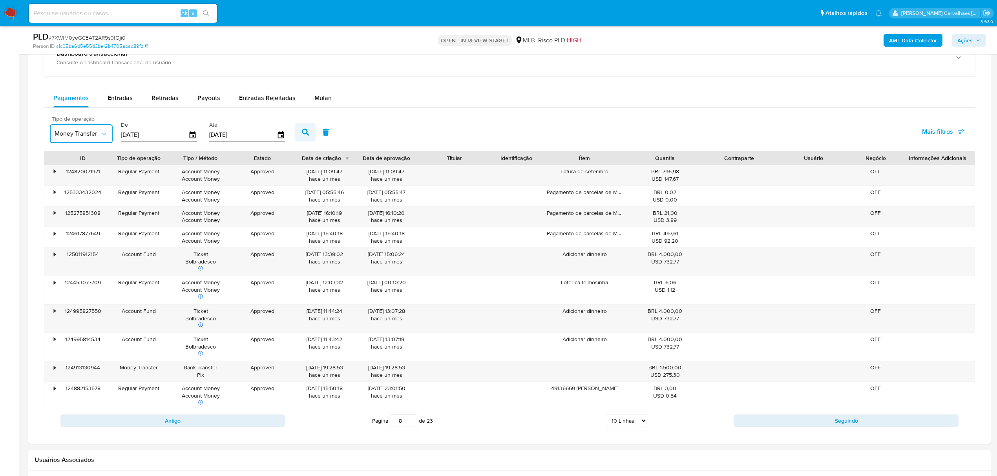
click at [303, 135] on icon "button" at bounding box center [305, 132] width 7 height 7
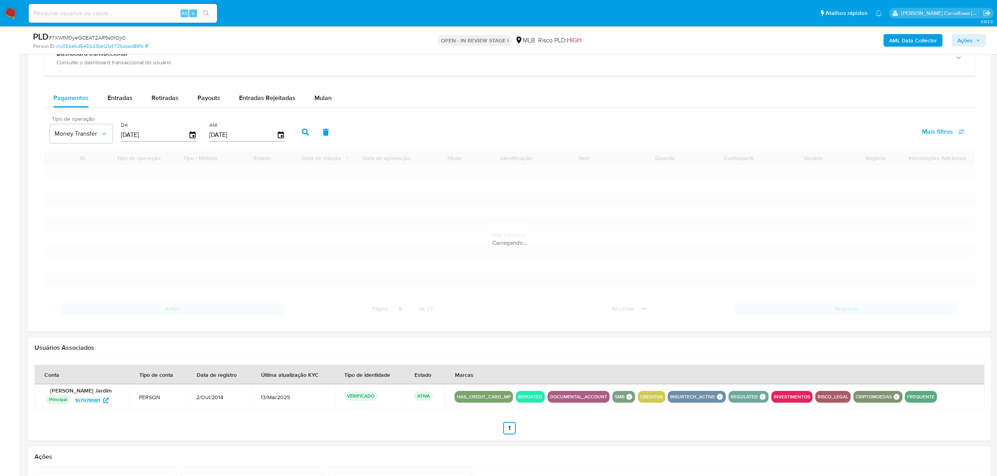
type input "1"
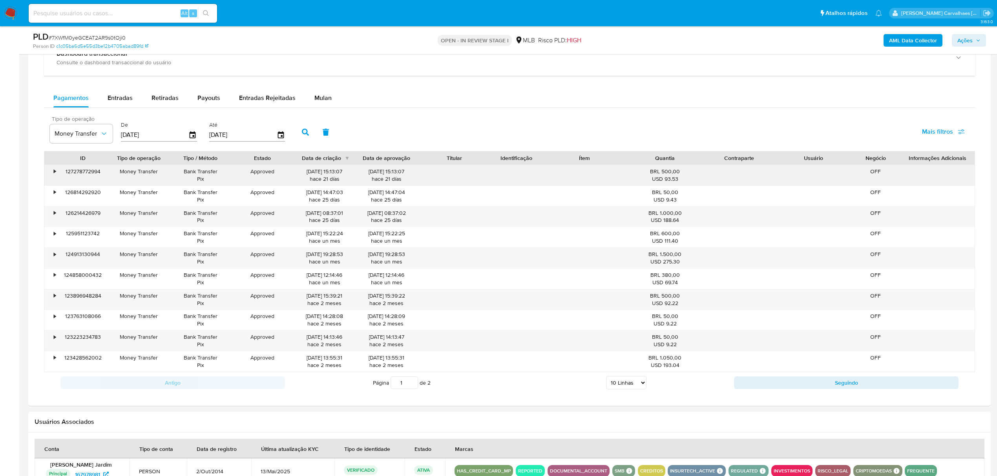
click at [55, 175] on div "•" at bounding box center [55, 171] width 2 height 7
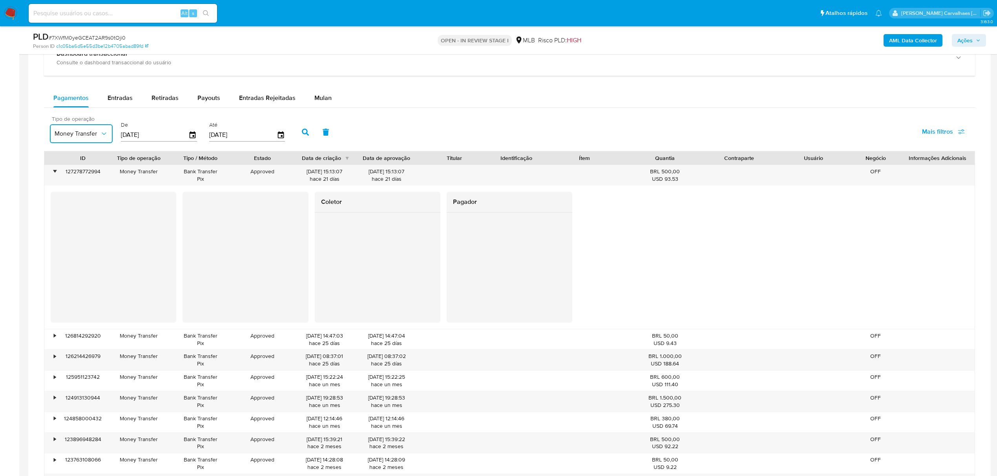
click at [107, 137] on icon "button" at bounding box center [104, 134] width 8 height 8
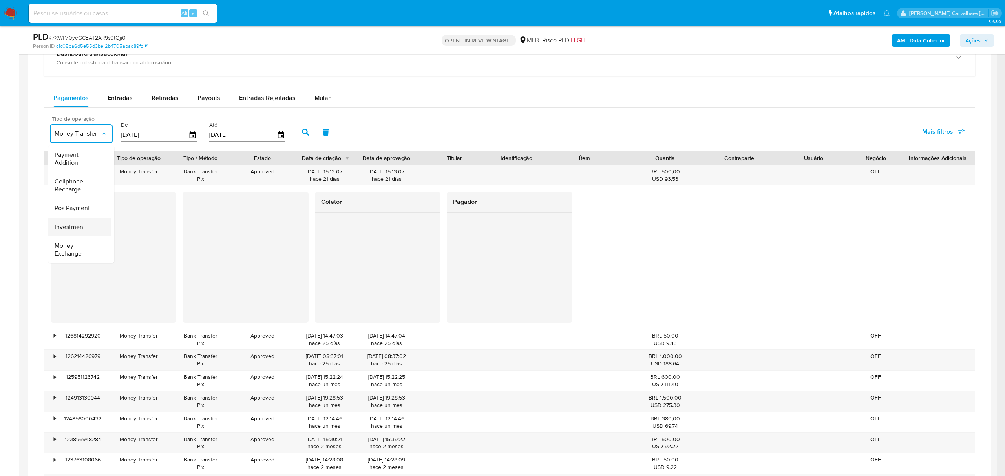
scroll to position [118, 0]
click at [69, 247] on span "Money Exchange" at bounding box center [78, 250] width 46 height 16
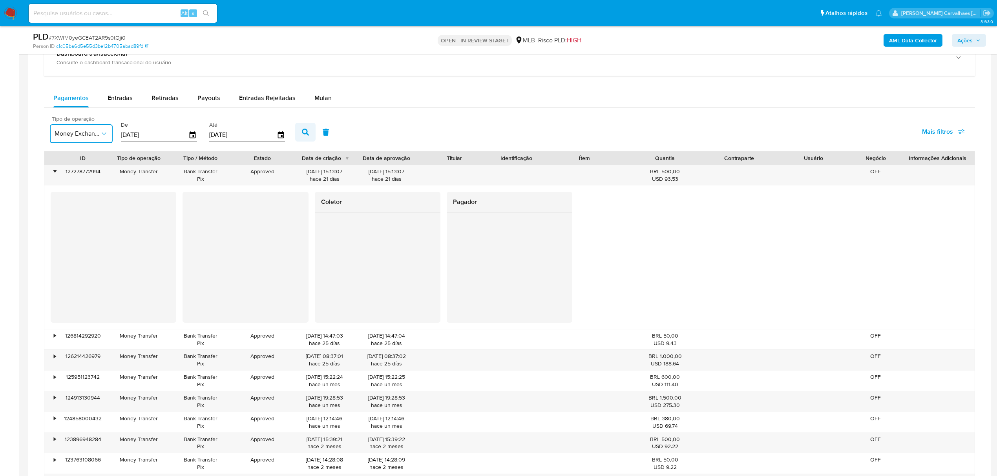
click at [300, 137] on button "button" at bounding box center [305, 132] width 20 height 19
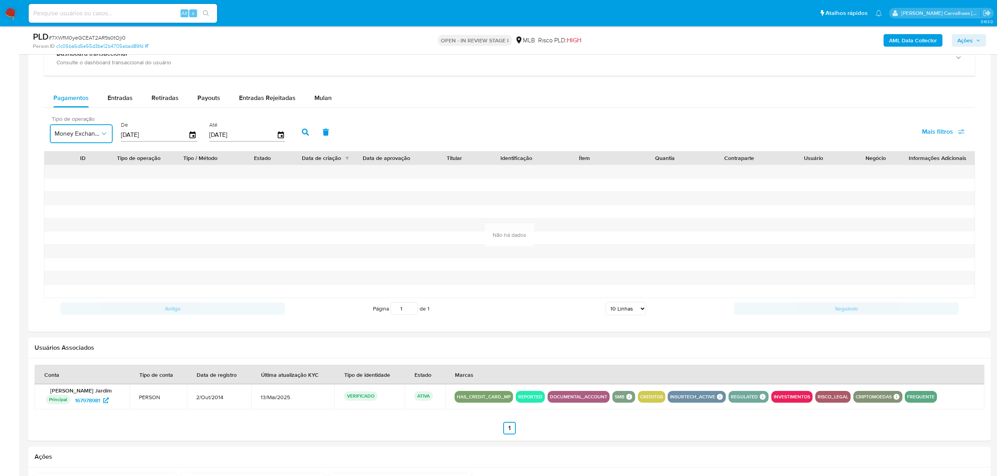
click at [103, 137] on icon "button" at bounding box center [104, 134] width 8 height 8
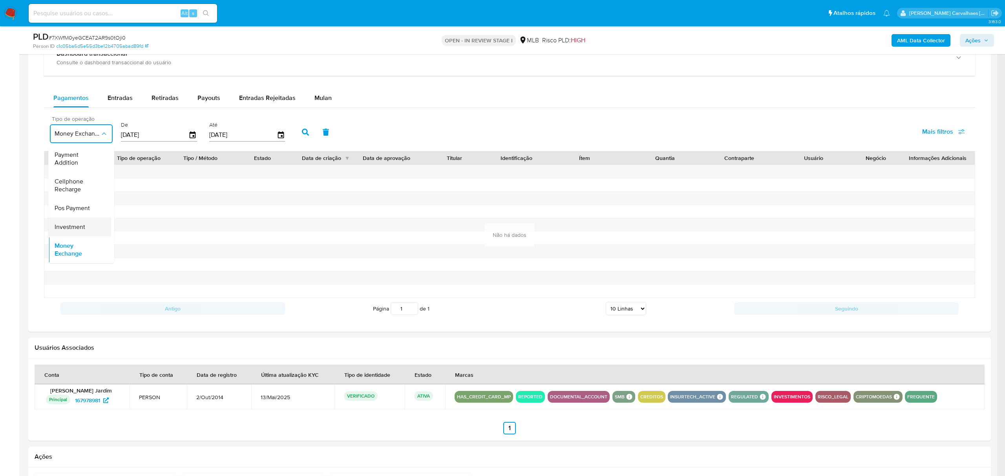
click at [66, 223] on span "Investment" at bounding box center [70, 227] width 31 height 8
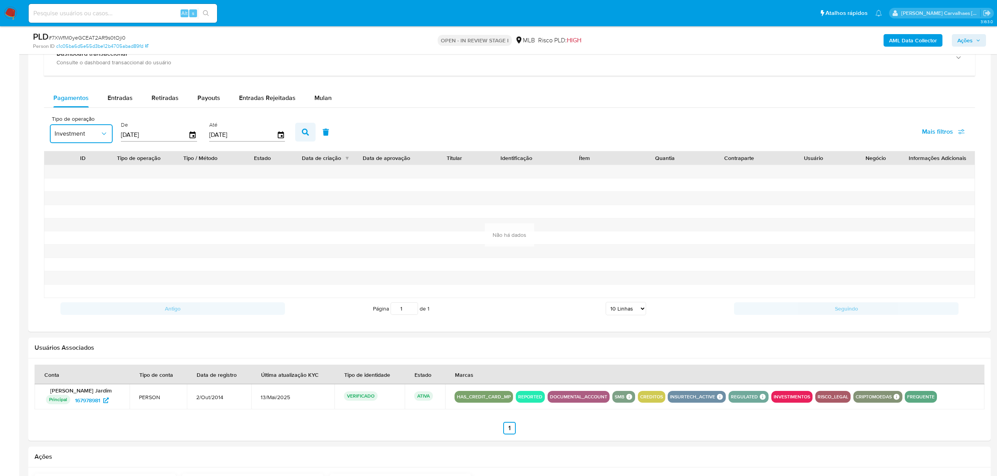
click at [305, 136] on icon "button" at bounding box center [305, 132] width 7 height 7
click at [100, 139] on button "Investment" at bounding box center [81, 133] width 63 height 19
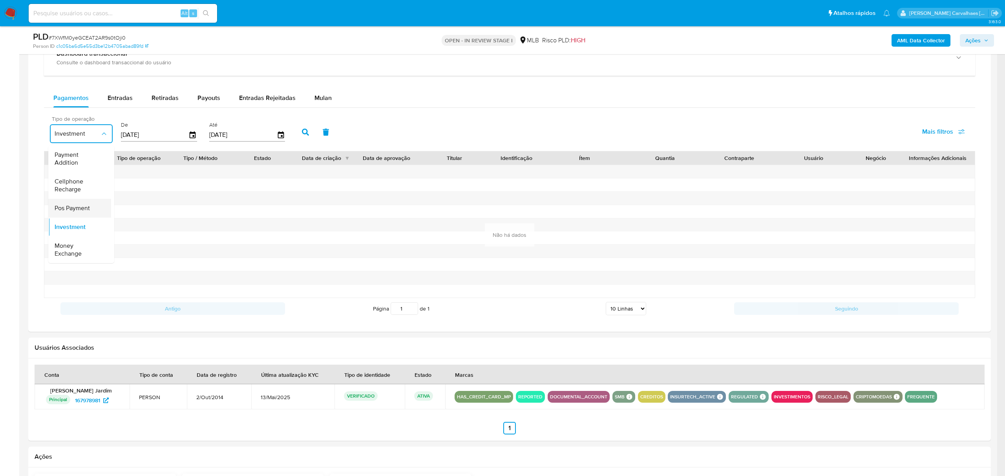
click at [83, 204] on span "Pos Payment" at bounding box center [72, 208] width 35 height 8
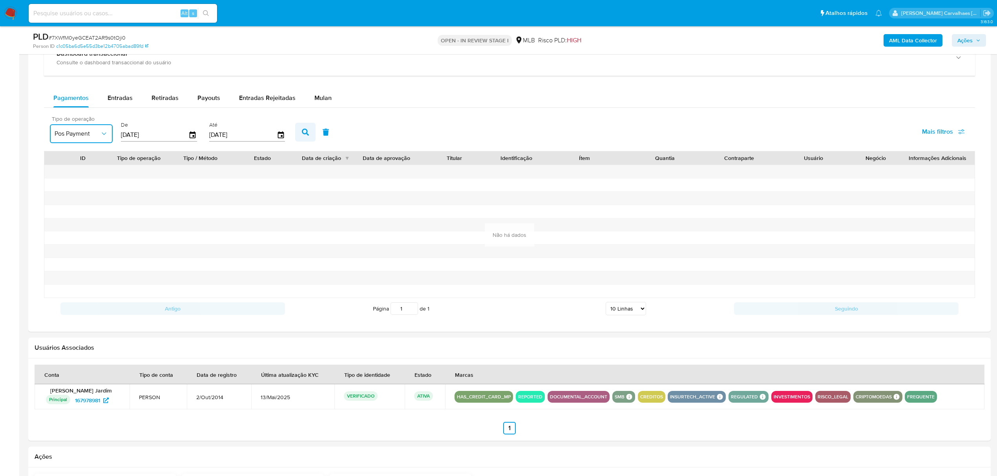
click at [304, 134] on icon "button" at bounding box center [305, 132] width 7 height 7
click at [100, 138] on icon "button" at bounding box center [104, 134] width 8 height 8
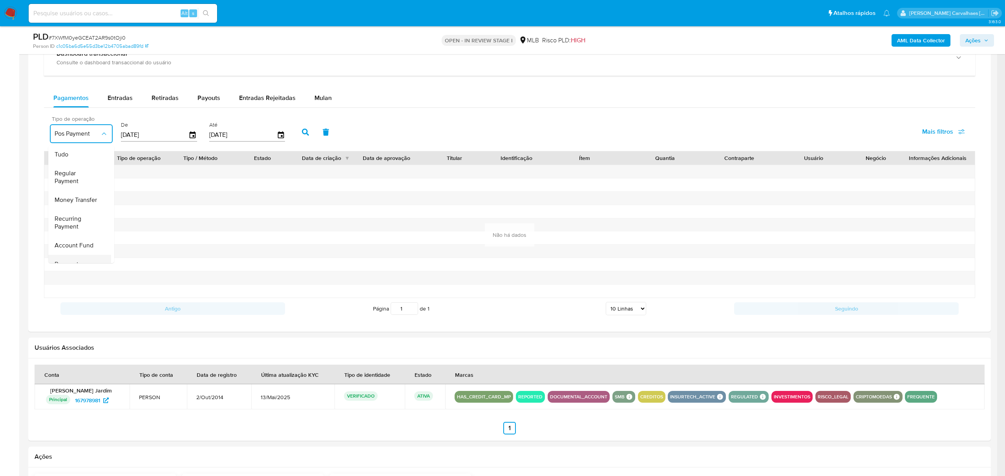
scroll to position [0, 0]
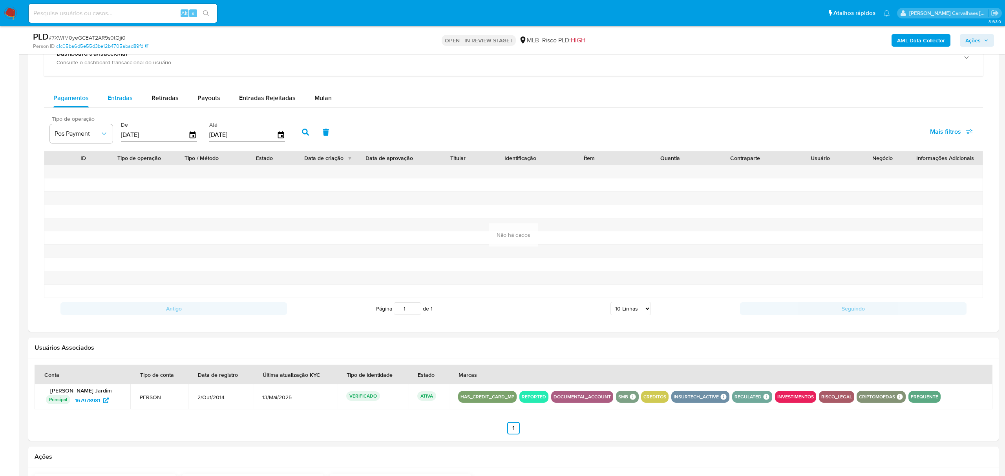
click at [117, 102] on span "Entradas" at bounding box center [120, 97] width 25 height 9
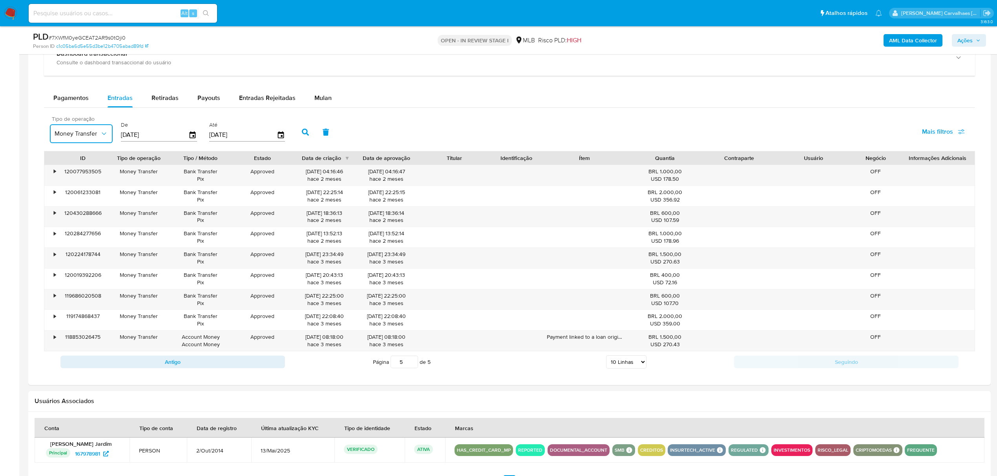
click at [103, 135] on icon "button" at bounding box center [104, 134] width 8 height 8
click at [305, 136] on icon "button" at bounding box center [305, 132] width 7 height 7
click at [106, 137] on icon "button" at bounding box center [104, 134] width 8 height 8
click at [162, 102] on span "Retiradas" at bounding box center [164, 97] width 27 height 9
select select "10"
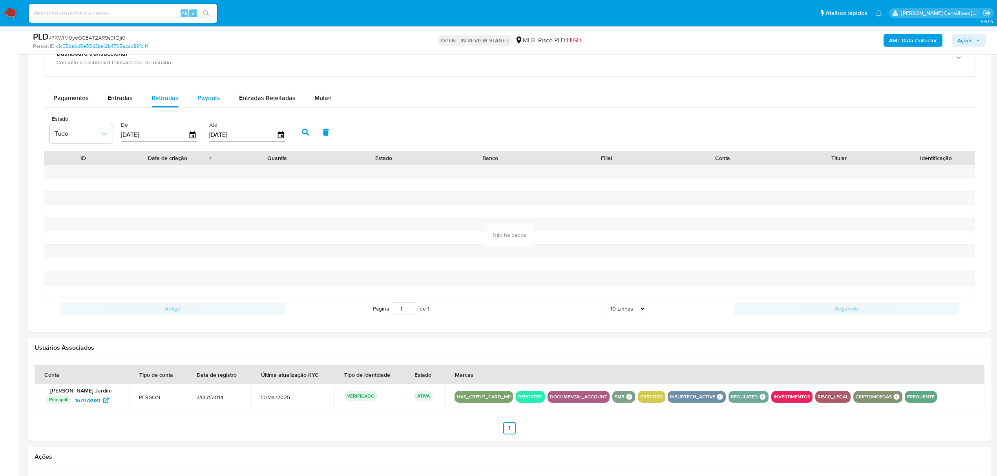
click at [208, 98] on span "Payouts" at bounding box center [208, 97] width 23 height 9
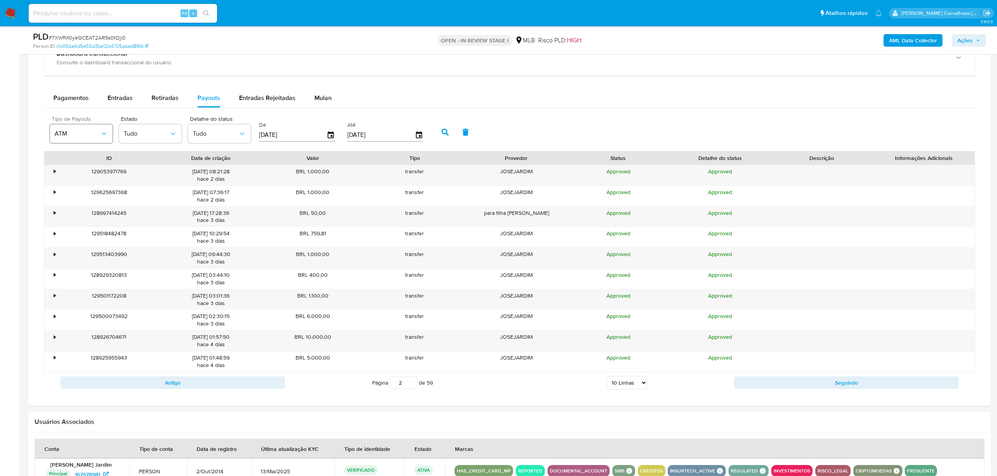
click at [100, 137] on icon "button" at bounding box center [104, 134] width 8 height 8
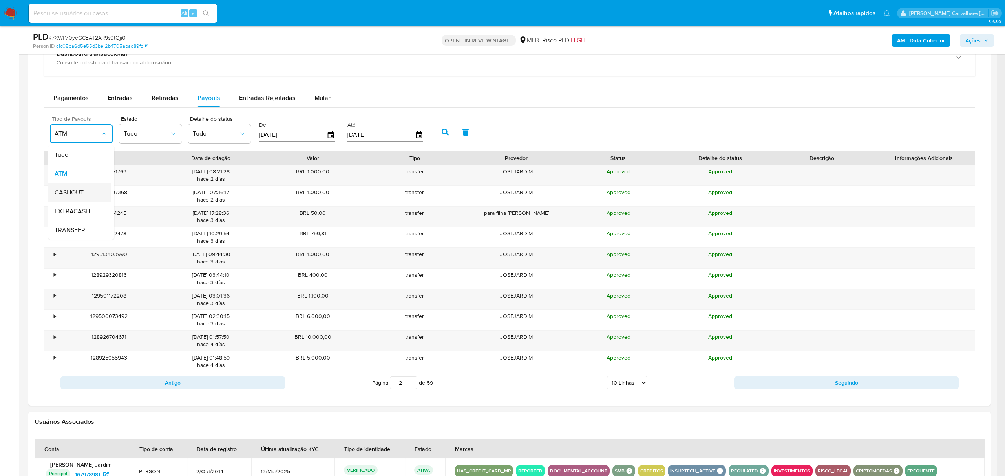
click at [91, 194] on div "CASHOUT" at bounding box center [78, 192] width 46 height 19
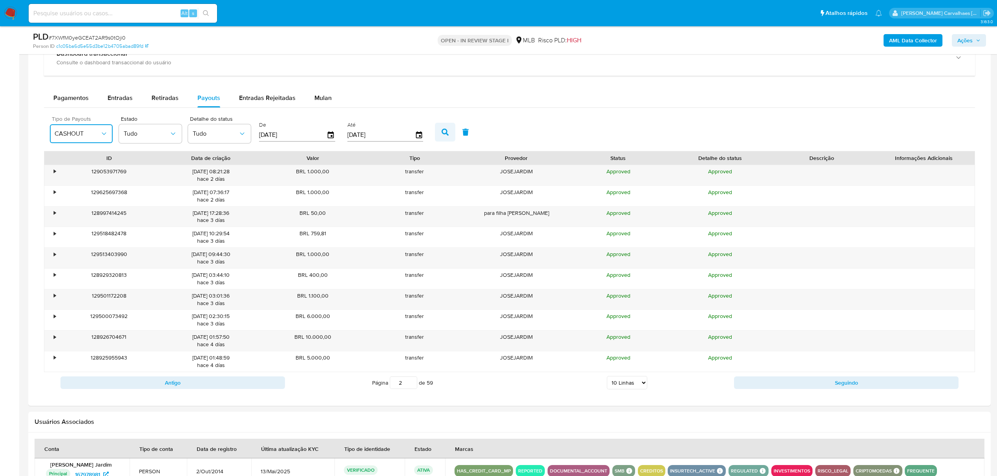
click at [443, 133] on icon "button" at bounding box center [445, 132] width 7 height 7
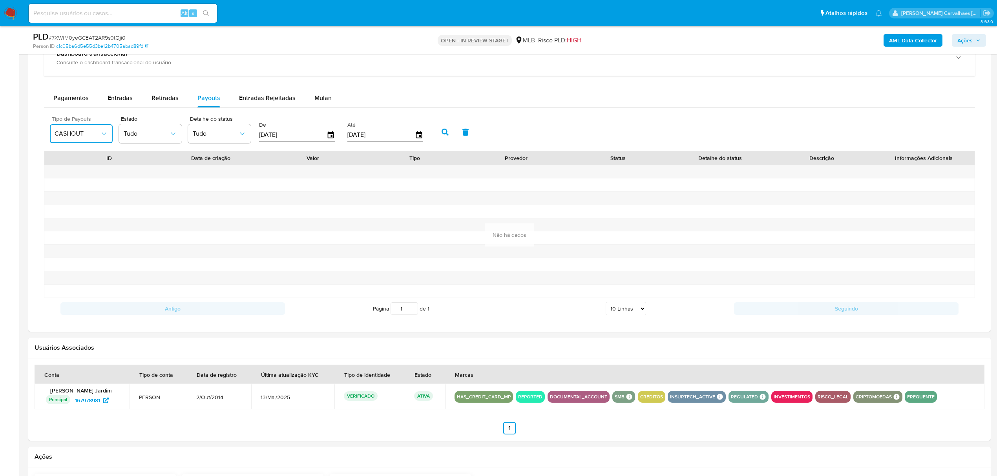
click at [106, 137] on icon "button" at bounding box center [104, 134] width 8 height 8
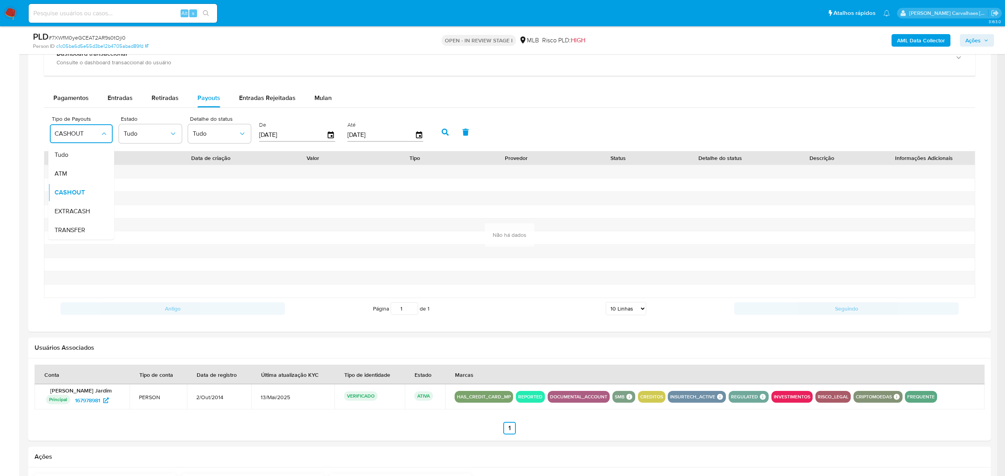
click at [93, 213] on div "EXTRACASH" at bounding box center [78, 211] width 46 height 19
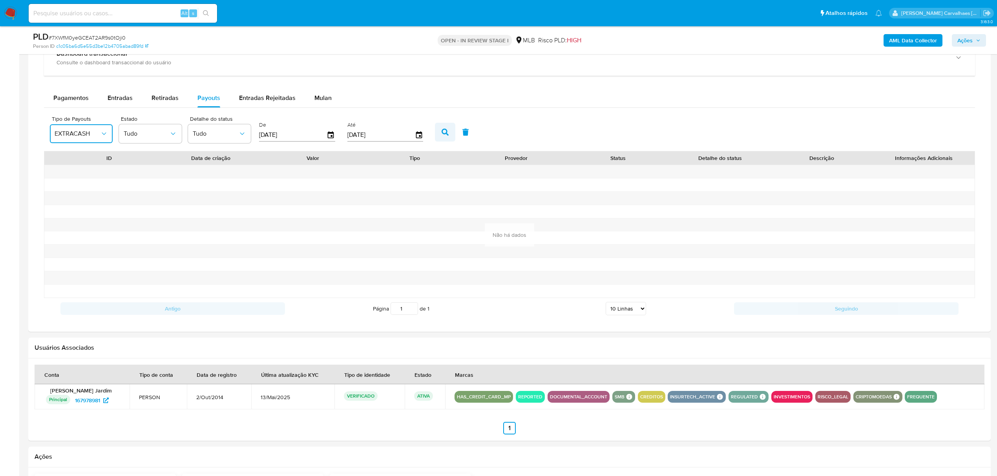
click at [442, 137] on button "button" at bounding box center [445, 132] width 20 height 19
click at [101, 137] on icon "button" at bounding box center [104, 134] width 8 height 8
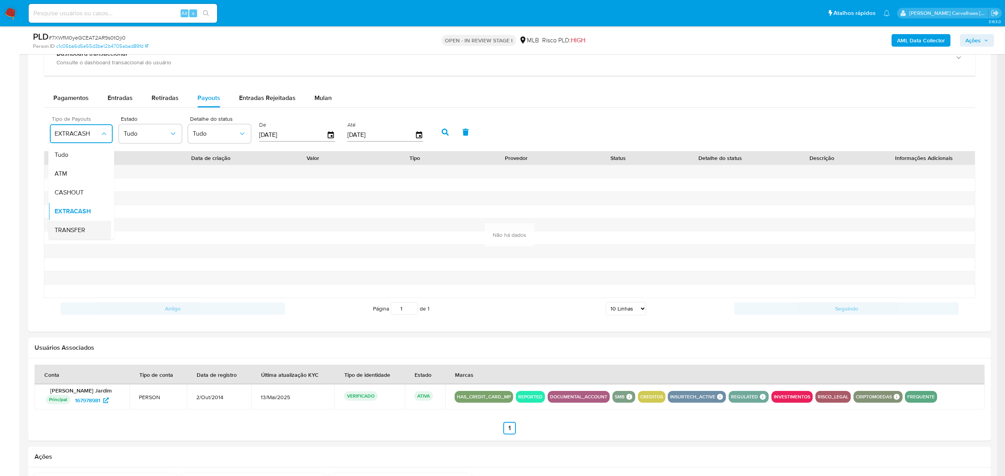
click at [80, 233] on span "TRANSFER" at bounding box center [70, 230] width 31 height 8
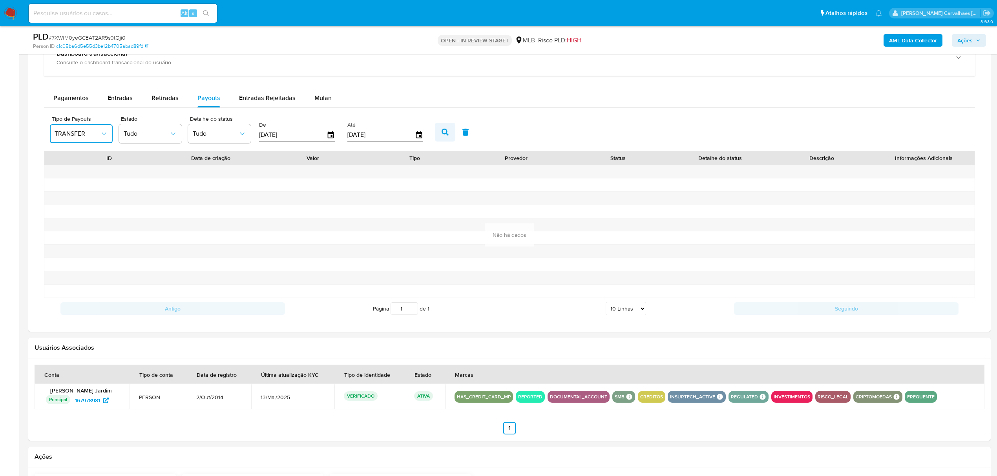
click at [445, 134] on icon "button" at bounding box center [445, 132] width 7 height 7
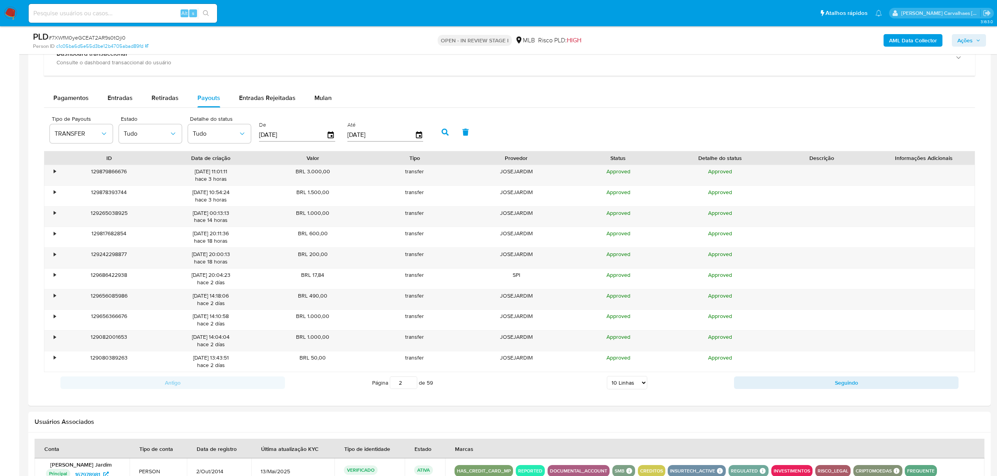
click at [410, 384] on input "2" at bounding box center [403, 383] width 27 height 13
click at [411, 387] on input "6" at bounding box center [403, 383] width 27 height 13
click at [410, 384] on input "7" at bounding box center [403, 383] width 27 height 13
click at [410, 384] on input "8" at bounding box center [403, 383] width 27 height 13
click at [410, 384] on input "9" at bounding box center [403, 383] width 27 height 13
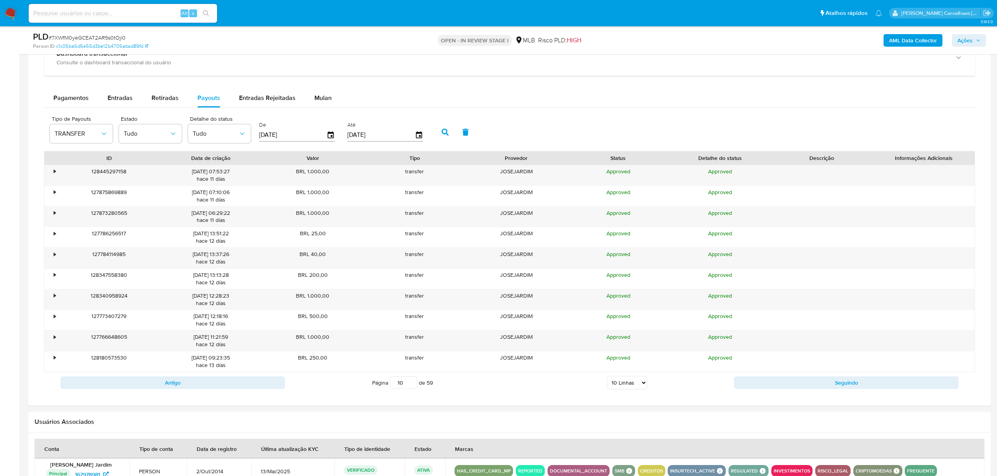
click at [407, 384] on input "10" at bounding box center [403, 383] width 27 height 13
click at [407, 384] on input "11" at bounding box center [403, 383] width 27 height 13
click at [407, 384] on input "12" at bounding box center [403, 383] width 27 height 13
click at [407, 384] on input "15" at bounding box center [403, 383] width 27 height 13
click at [407, 384] on input "16" at bounding box center [403, 383] width 27 height 13
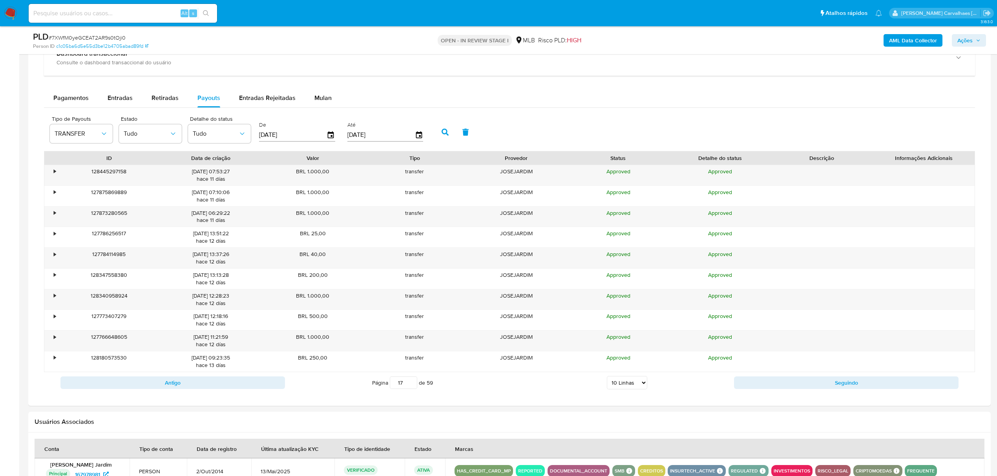
click at [407, 384] on input "17" at bounding box center [403, 383] width 27 height 13
click at [407, 384] on input "18" at bounding box center [403, 383] width 27 height 13
click at [407, 384] on input "19" at bounding box center [403, 383] width 27 height 13
click at [407, 384] on input "20" at bounding box center [403, 383] width 27 height 13
type input "20"
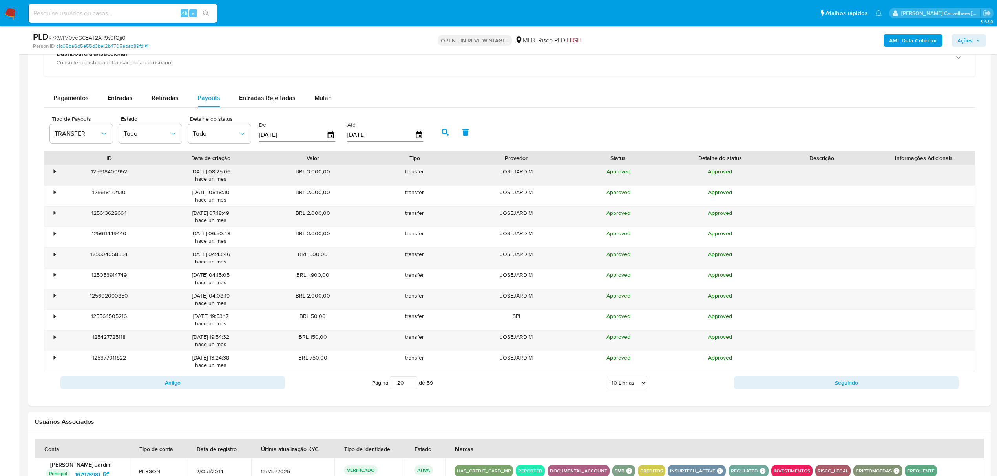
click at [54, 174] on div "•" at bounding box center [55, 171] width 2 height 7
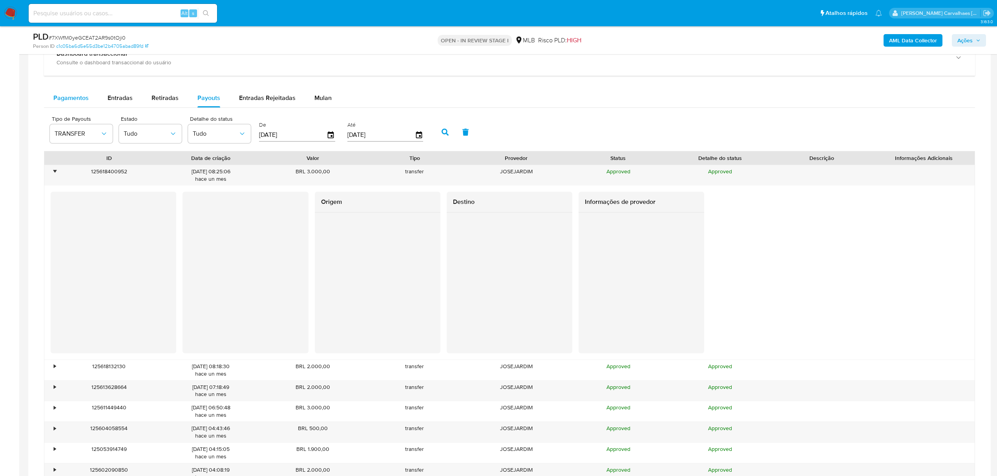
click at [85, 102] on span "Pagamentos" at bounding box center [70, 97] width 35 height 9
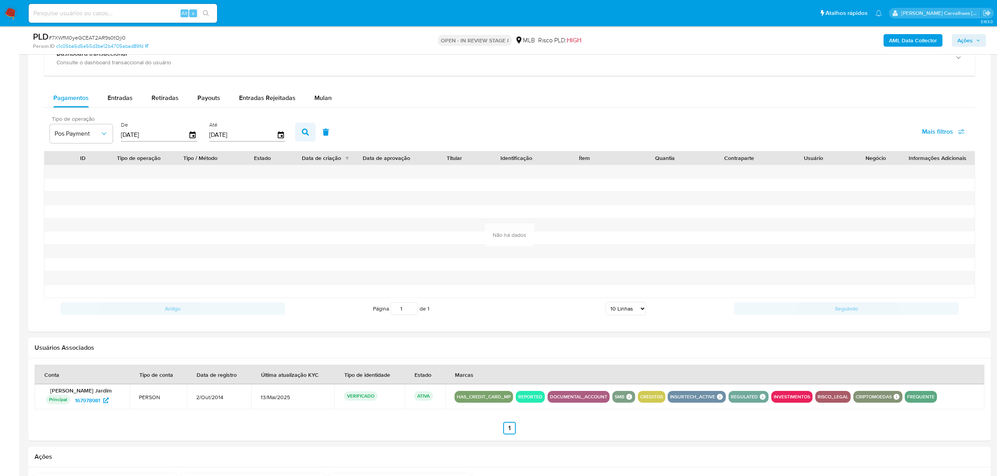
click at [305, 134] on icon "button" at bounding box center [305, 132] width 7 height 7
click at [303, 135] on icon "button" at bounding box center [305, 132] width 7 height 7
click at [104, 138] on icon "button" at bounding box center [104, 134] width 8 height 8
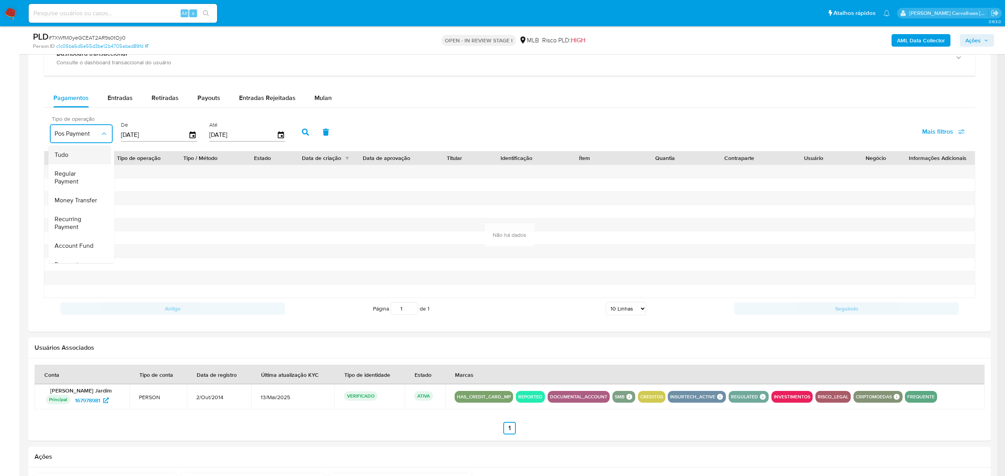
click at [70, 156] on div "Tudo" at bounding box center [78, 155] width 46 height 19
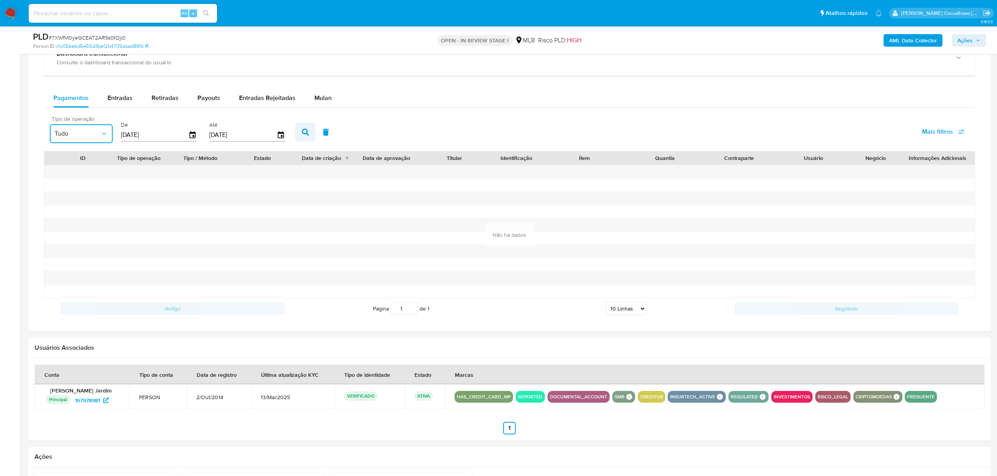
click at [303, 133] on icon "button" at bounding box center [305, 132] width 7 height 7
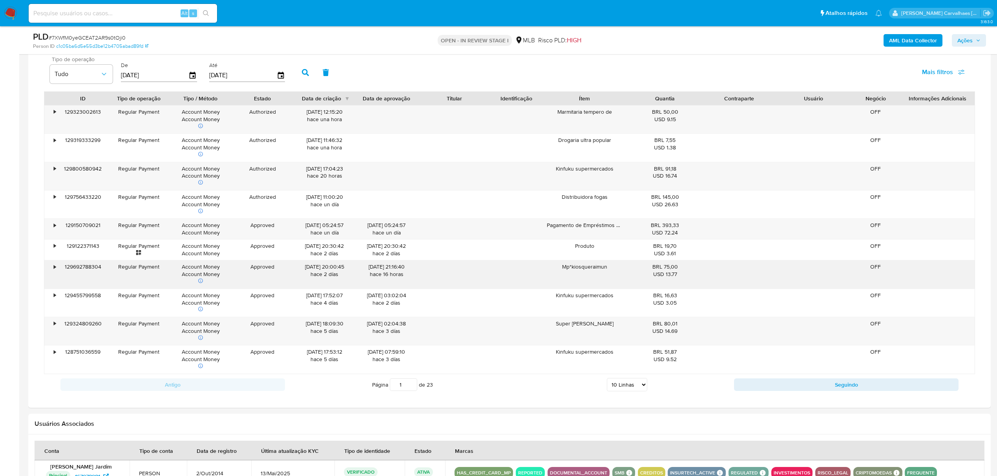
scroll to position [731, 0]
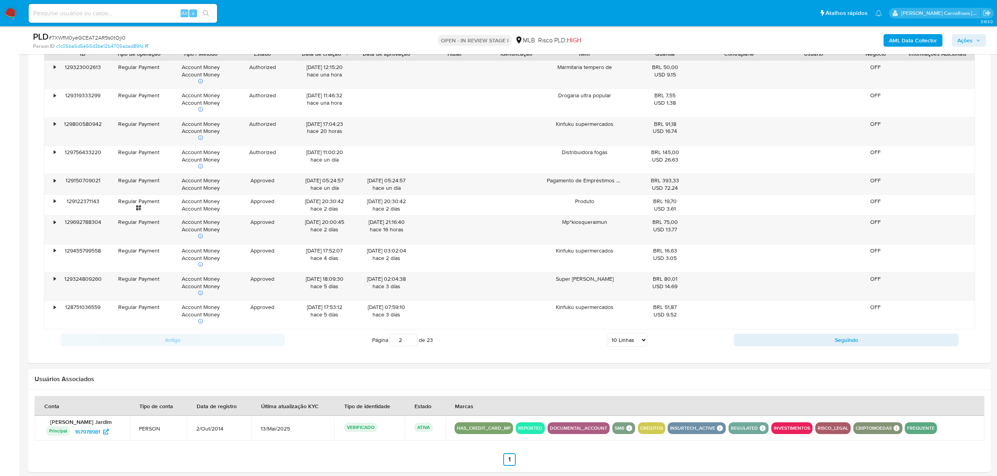
click at [409, 343] on input "2" at bounding box center [403, 340] width 27 height 13
click at [409, 343] on input "3" at bounding box center [403, 340] width 27 height 13
click at [409, 343] on input "4" at bounding box center [403, 340] width 27 height 13
click at [409, 343] on input "5" at bounding box center [403, 340] width 27 height 13
click at [409, 343] on input "6" at bounding box center [403, 340] width 27 height 13
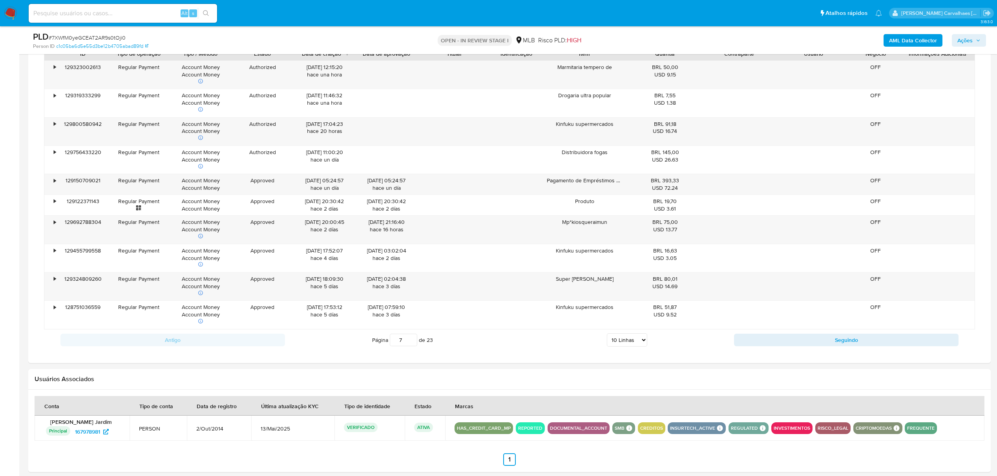
click at [409, 343] on input "7" at bounding box center [403, 340] width 27 height 13
click at [409, 343] on input "8" at bounding box center [403, 340] width 27 height 13
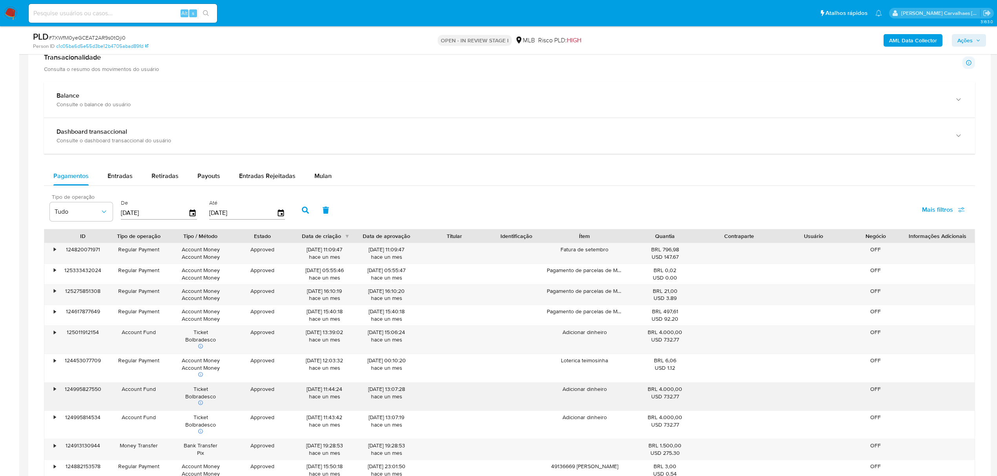
scroll to position [626, 0]
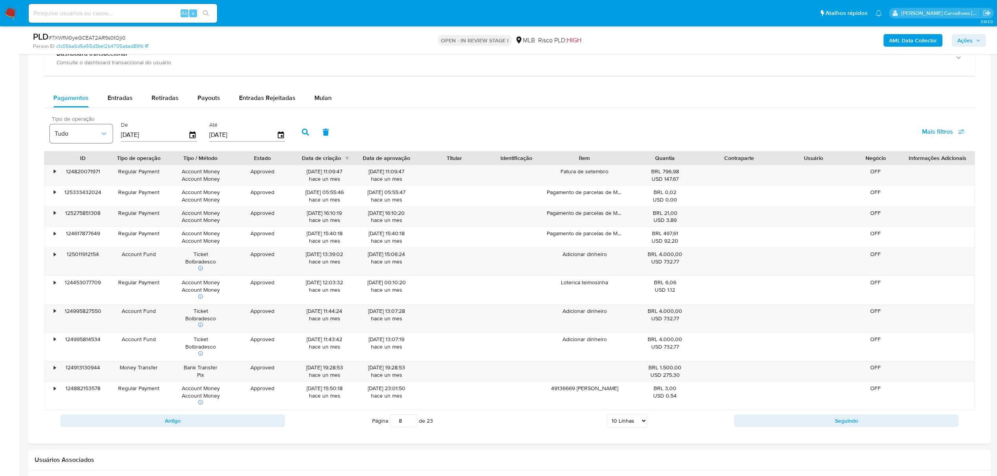
click at [103, 137] on icon "button" at bounding box center [104, 134] width 8 height 8
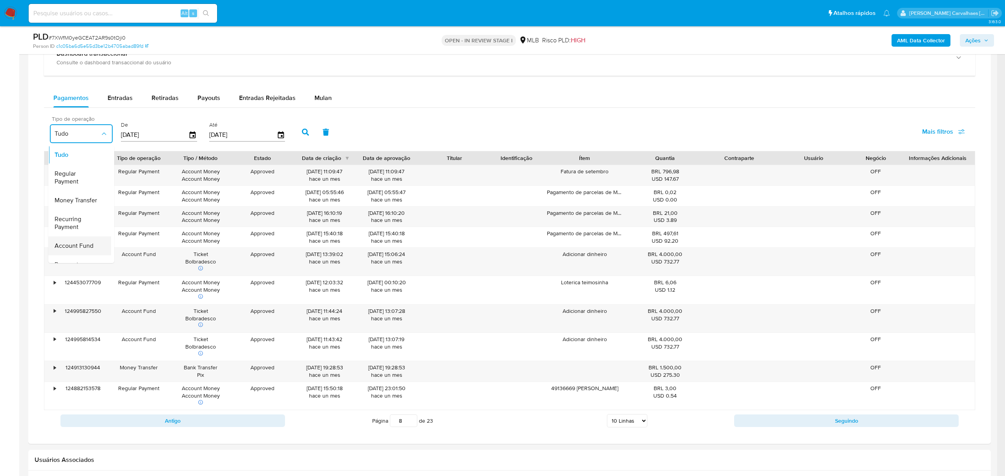
click at [93, 246] on span "Account Fund" at bounding box center [74, 246] width 39 height 8
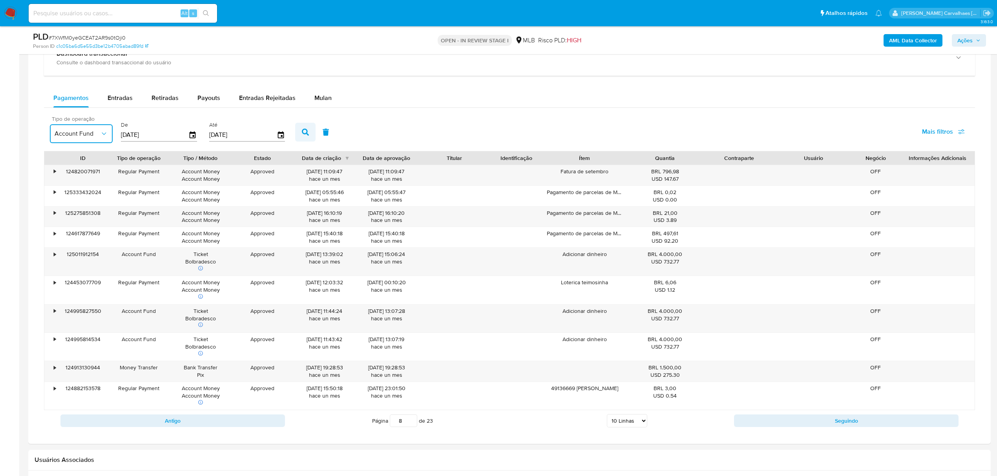
click at [305, 135] on icon "button" at bounding box center [305, 132] width 7 height 7
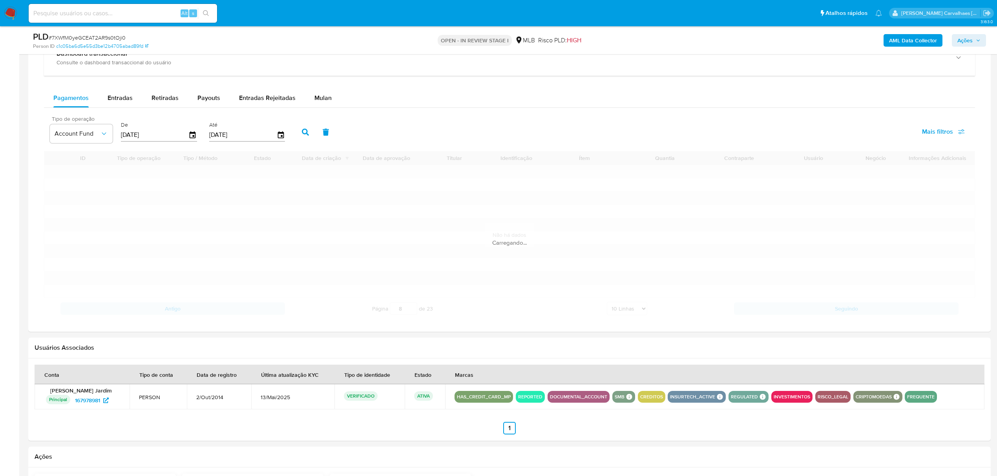
type input "1"
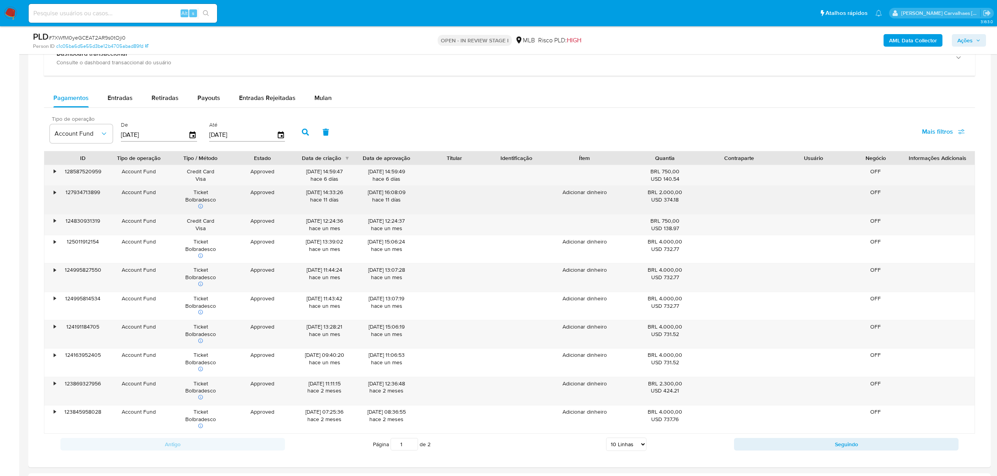
click at [53, 199] on div "•" at bounding box center [51, 200] width 14 height 28
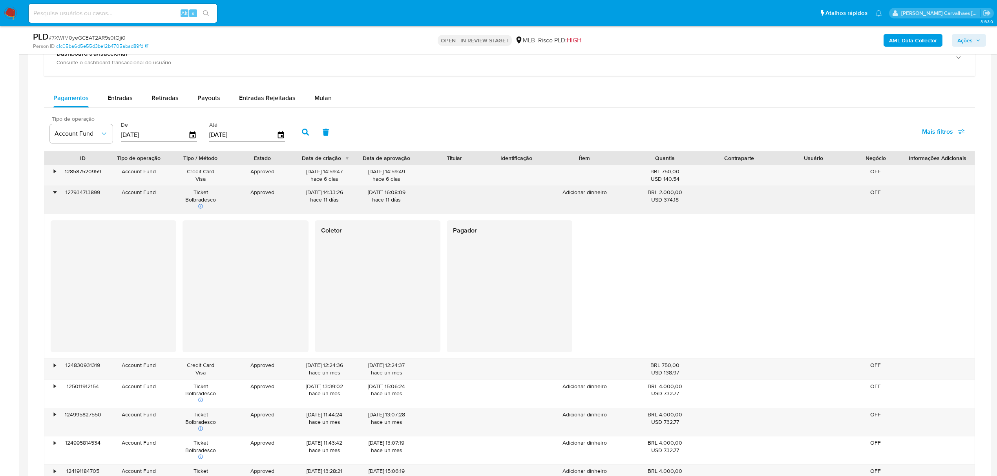
click at [57, 195] on div "•" at bounding box center [51, 200] width 14 height 28
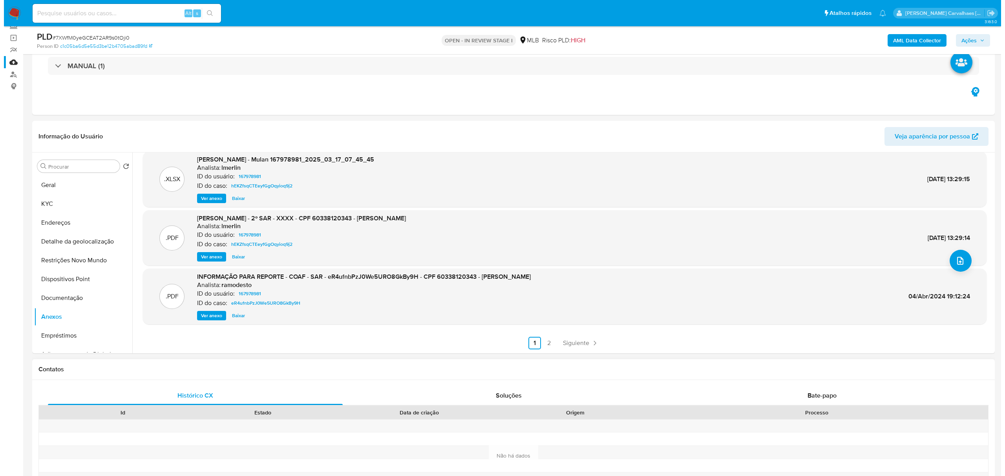
scroll to position [51, 0]
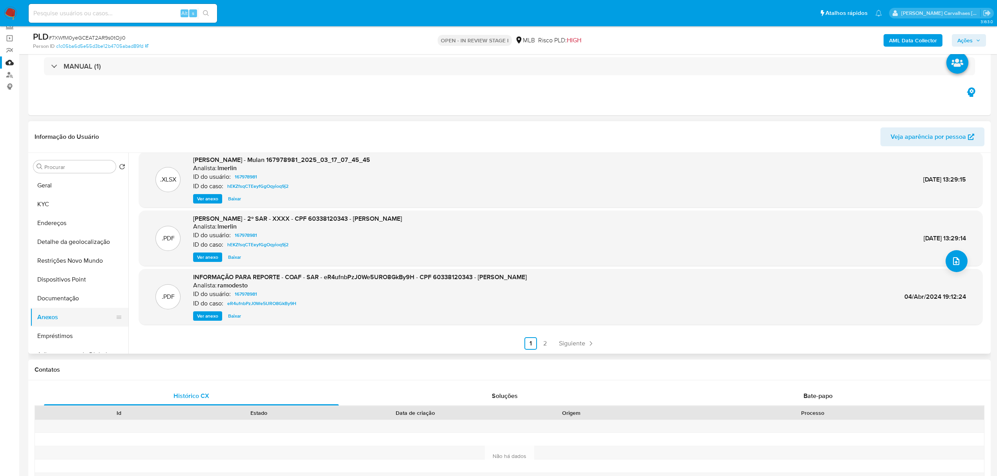
click at [50, 320] on button "Anexos" at bounding box center [76, 317] width 92 height 19
click at [951, 264] on icon "upload-file" at bounding box center [955, 261] width 9 height 9
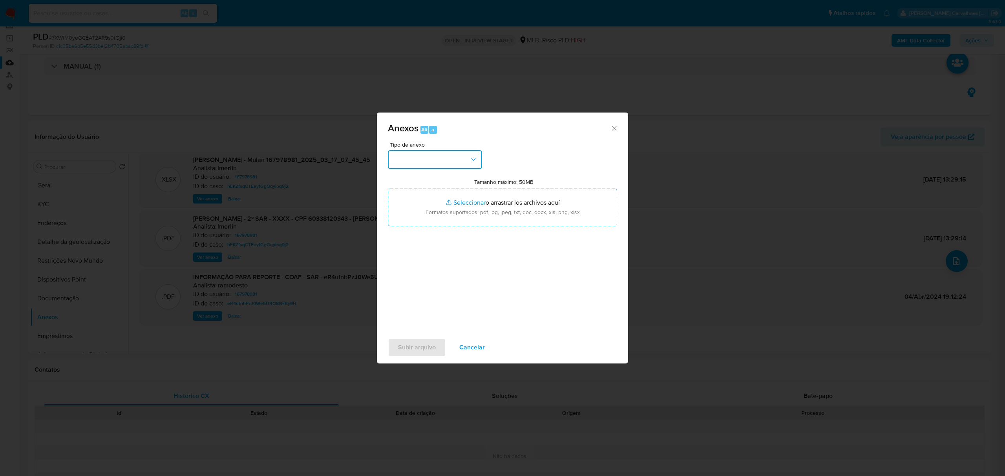
click at [474, 159] on icon "button" at bounding box center [473, 160] width 8 height 8
click at [416, 212] on span "OUTROS" at bounding box center [404, 208] width 25 height 8
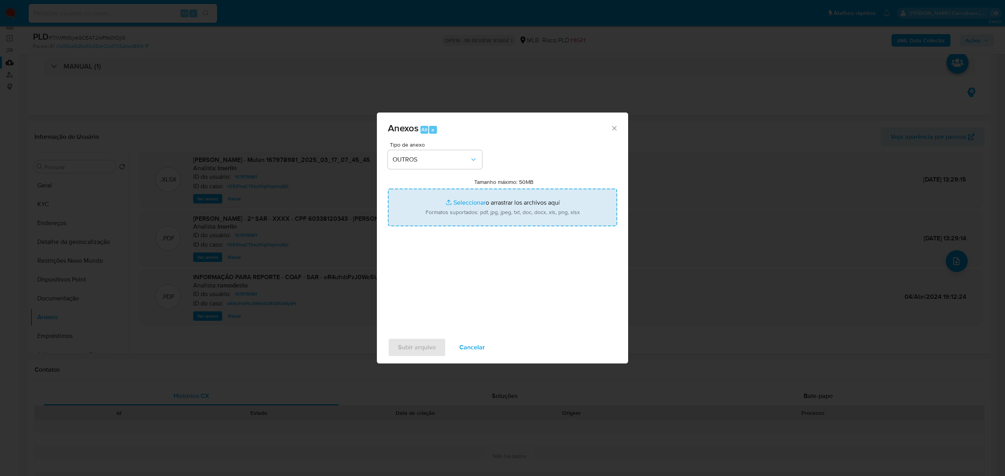
click at [463, 203] on input "Tamanho máximo: 50MB Seleccionar archivos" at bounding box center [502, 208] width 229 height 38
type input "C:\fakepath\Mulan Jose Sebastiao Jardim 167978981_2025_10_14_08_17_28 - Data TX…"
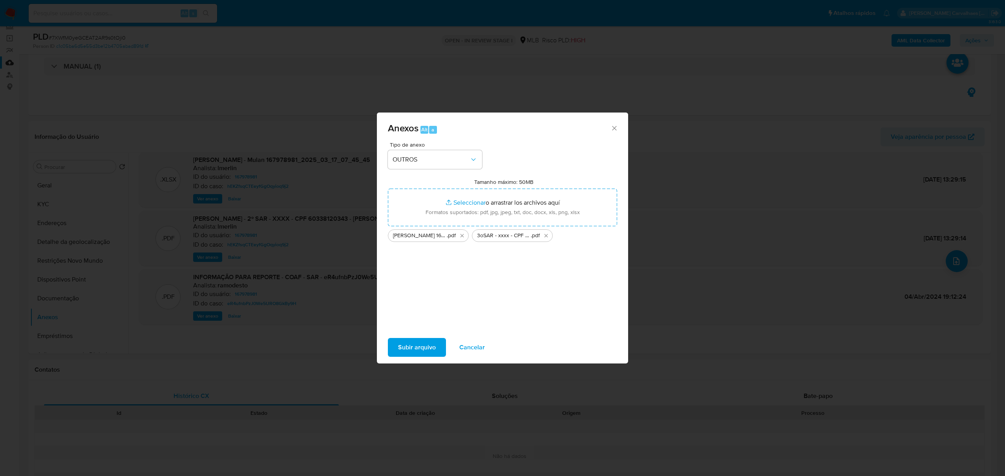
click at [410, 350] on span "Subir arquivo" at bounding box center [417, 347] width 38 height 17
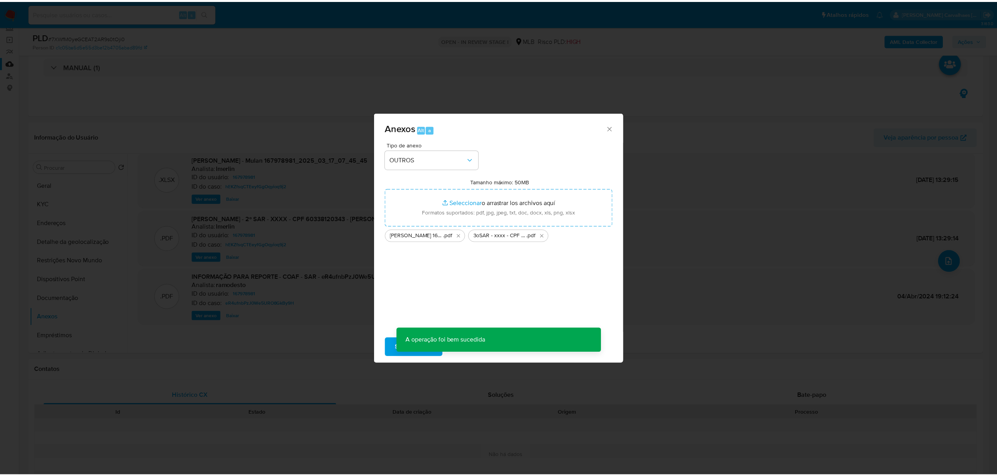
scroll to position [47, 0]
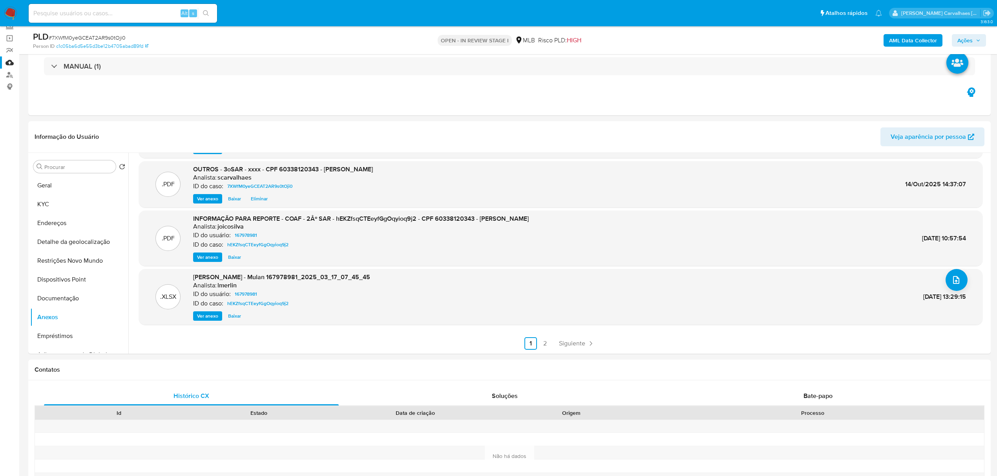
click at [970, 42] on span "Ações" at bounding box center [964, 40] width 15 height 13
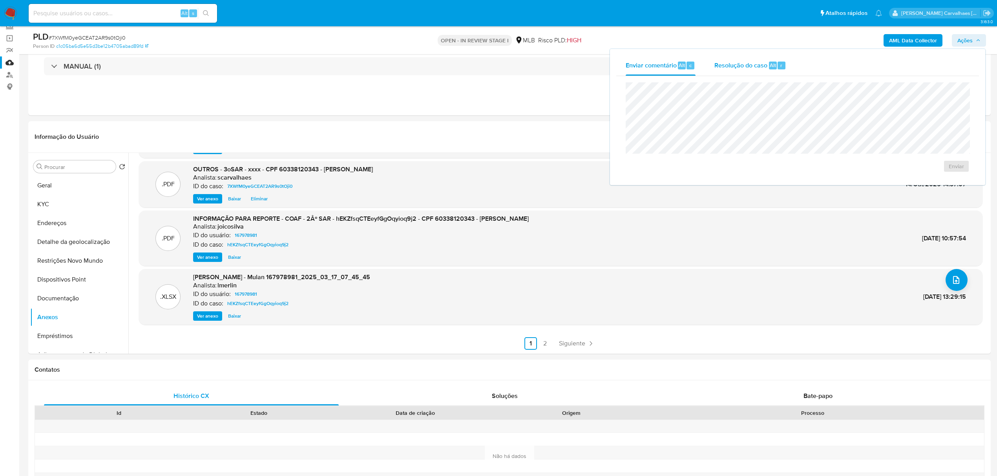
click at [751, 65] on span "Resolução do caso" at bounding box center [740, 64] width 53 height 9
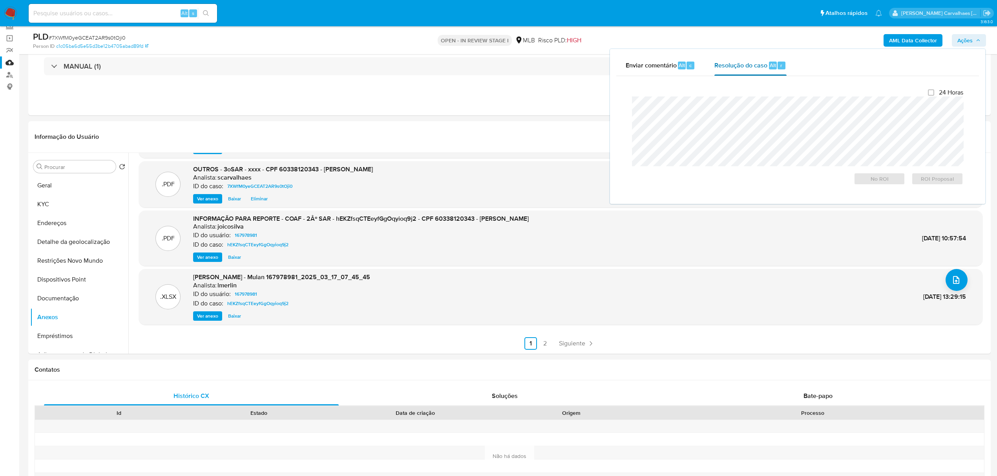
click at [727, 68] on span "Resolução do caso" at bounding box center [740, 64] width 53 height 9
click at [623, 145] on div "Fechamento do caso 24 Horas No ROI ROI Proposal" at bounding box center [797, 137] width 363 height 122
drag, startPoint x: 940, startPoint y: 174, endPoint x: 932, endPoint y: 174, distance: 7.1
click at [936, 174] on span "ROI Proposal" at bounding box center [937, 178] width 41 height 11
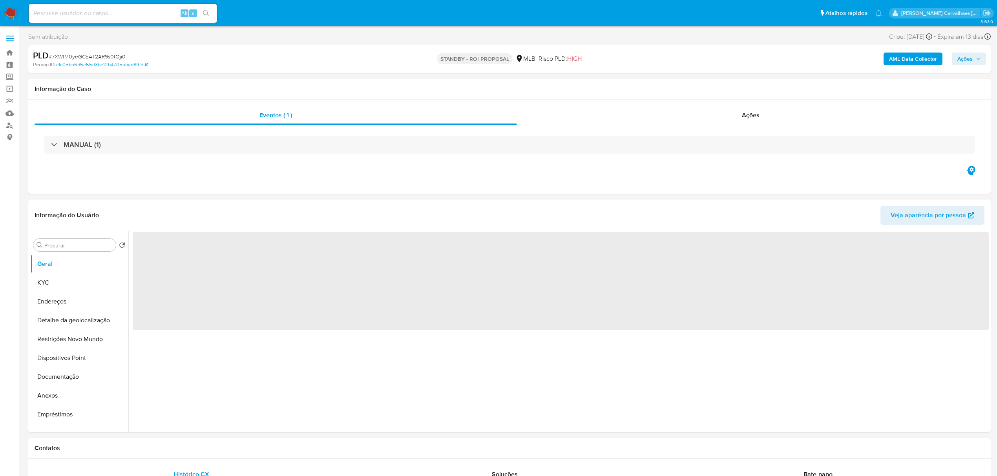
select select "10"
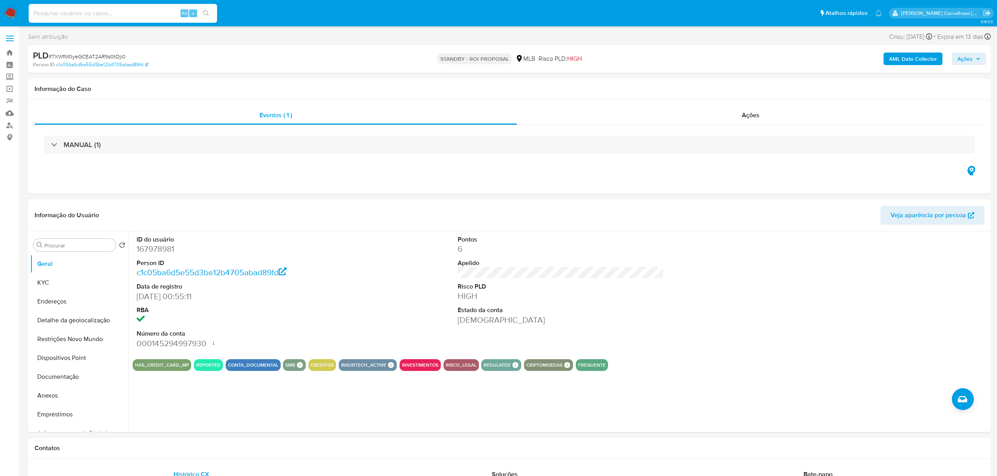
paste input "h583HFJfNtb00EJe1tzdYMOG"
type input "h583HFJfNtb00EJe1tzdYMOG"
click at [208, 11] on icon "search-icon" at bounding box center [206, 13] width 6 height 6
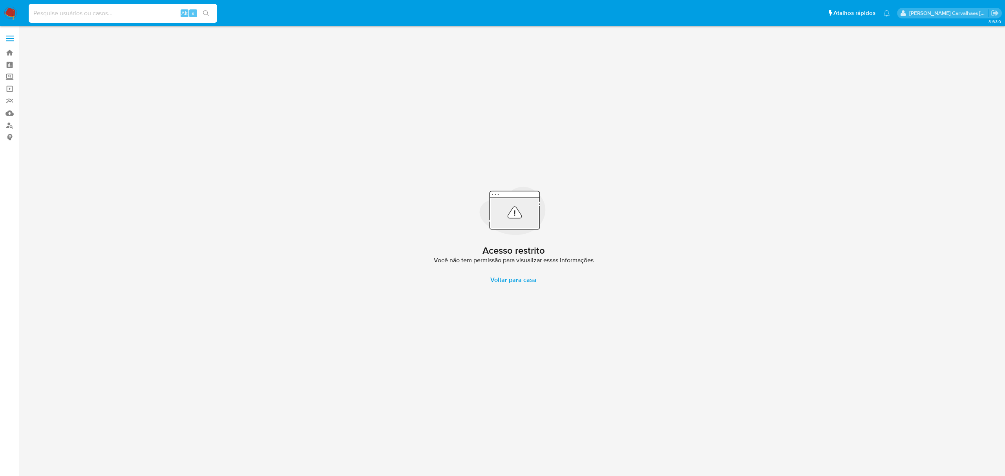
paste input "h583HFJfNtb00EJe1tzdYMOG"
click at [33, 13] on input "h583HFJfNtb00EJe1tzdYMOG" at bounding box center [123, 13] width 188 height 10
type input "h583HFJfNtb00EJe1tzdYMOG"
click at [210, 13] on button "search-icon" at bounding box center [206, 13] width 16 height 11
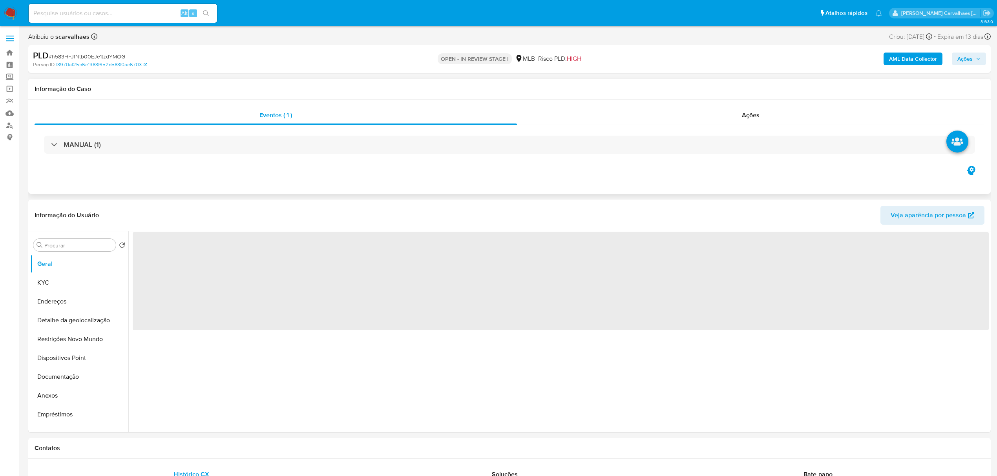
select select "10"
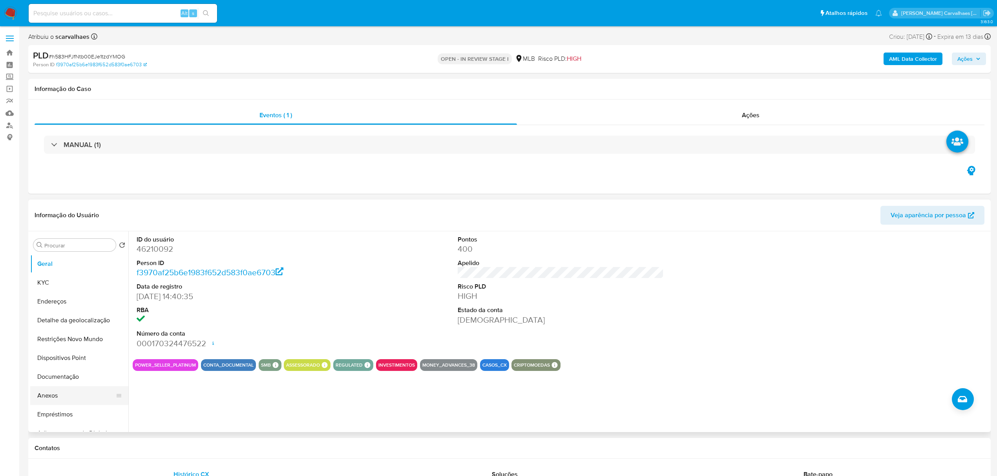
click at [63, 396] on button "Anexos" at bounding box center [76, 396] width 92 height 19
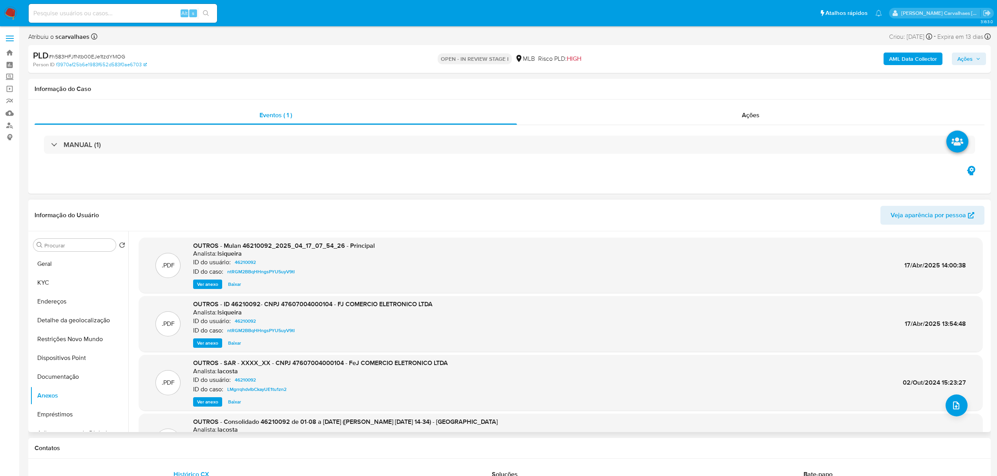
click at [203, 339] on span "Ver anexo" at bounding box center [207, 343] width 21 height 8
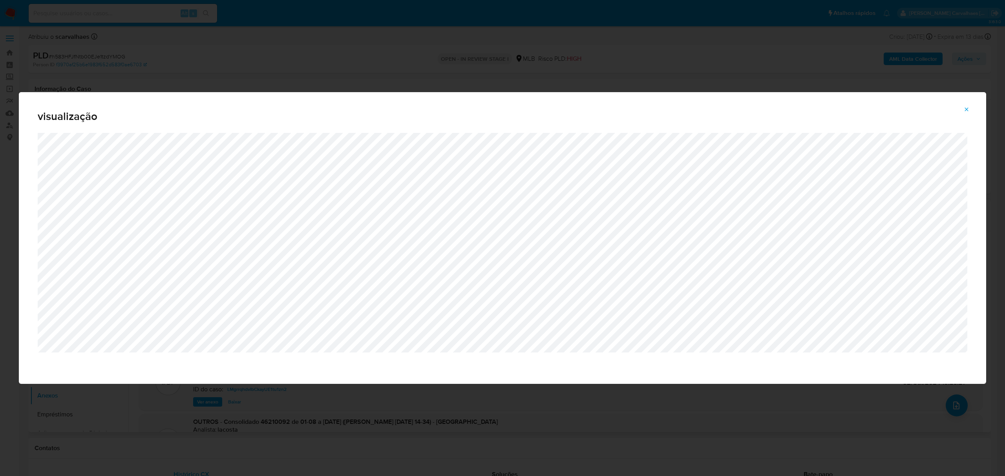
click at [967, 107] on icon "Attachment preview" at bounding box center [966, 109] width 6 height 6
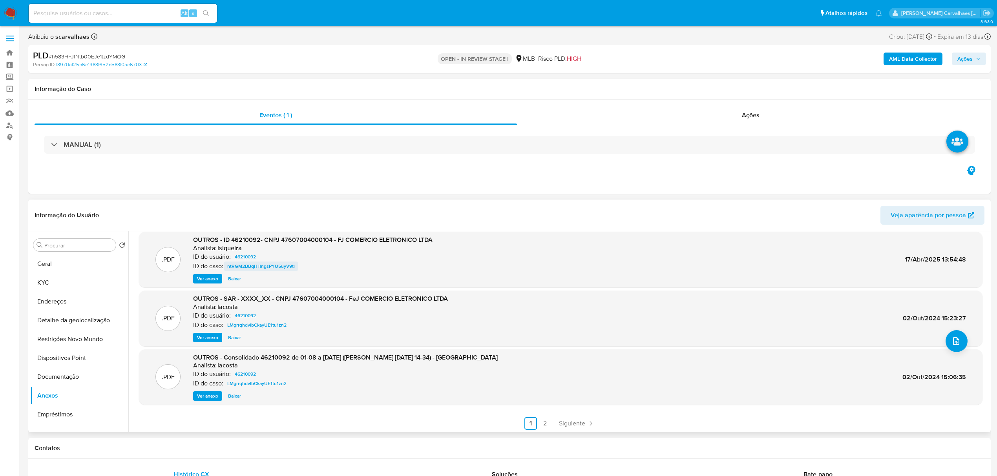
scroll to position [66, 0]
click at [542, 423] on link "2" at bounding box center [544, 422] width 13 height 13
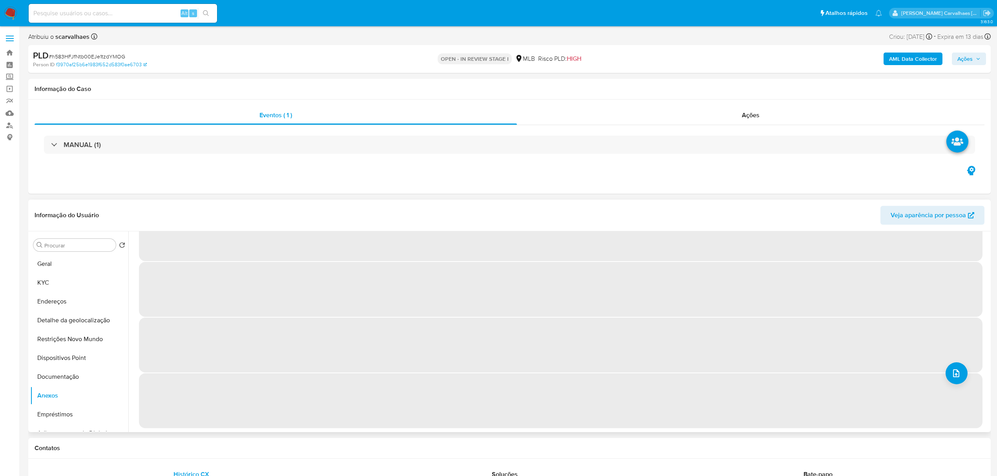
scroll to position [0, 0]
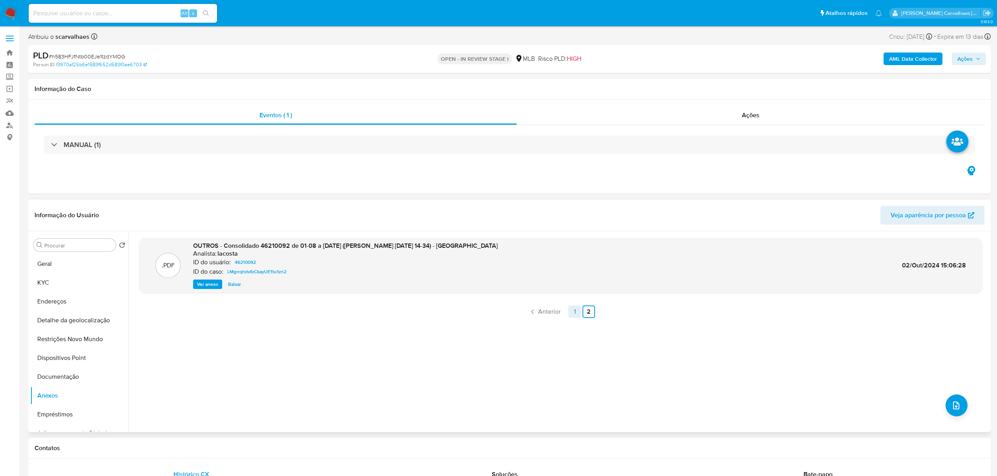
click at [574, 312] on link "1" at bounding box center [574, 312] width 13 height 13
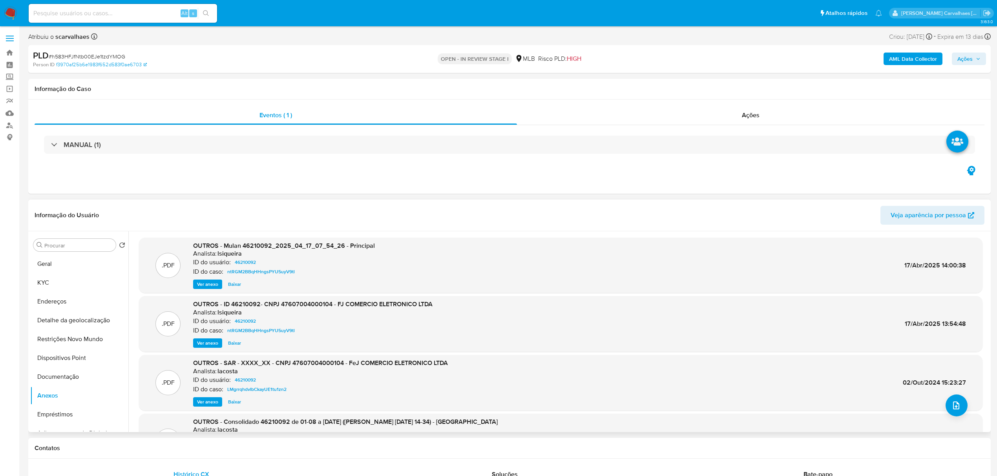
scroll to position [52, 0]
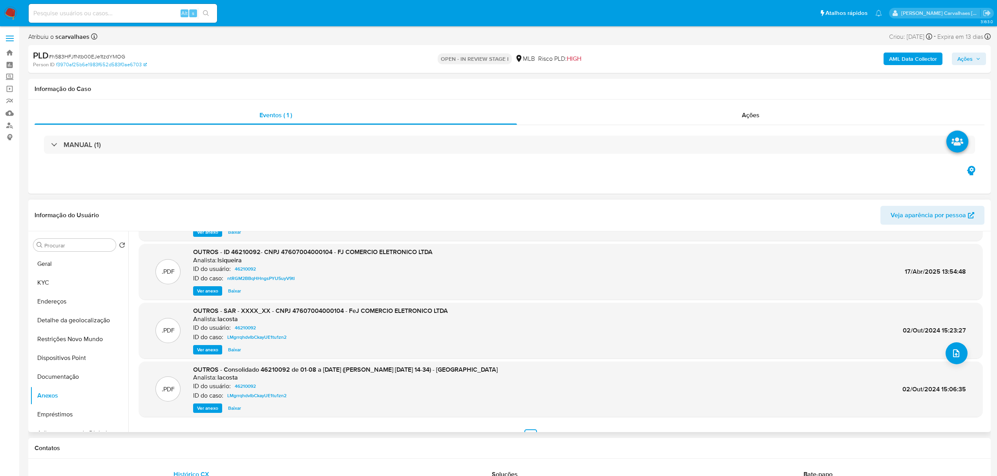
click at [204, 351] on span "Ver anexo" at bounding box center [207, 350] width 21 height 8
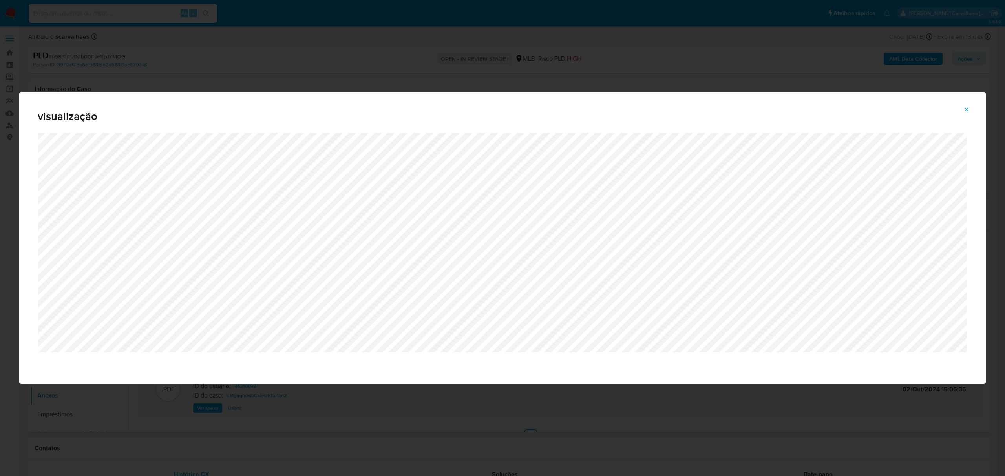
click at [966, 107] on icon "Attachment preview" at bounding box center [966, 109] width 6 height 6
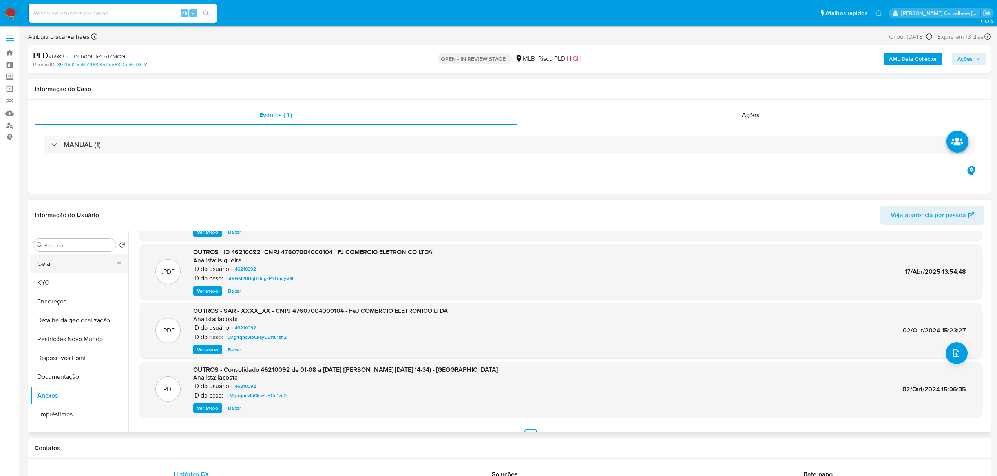
click at [73, 266] on button "Geral" at bounding box center [76, 264] width 92 height 19
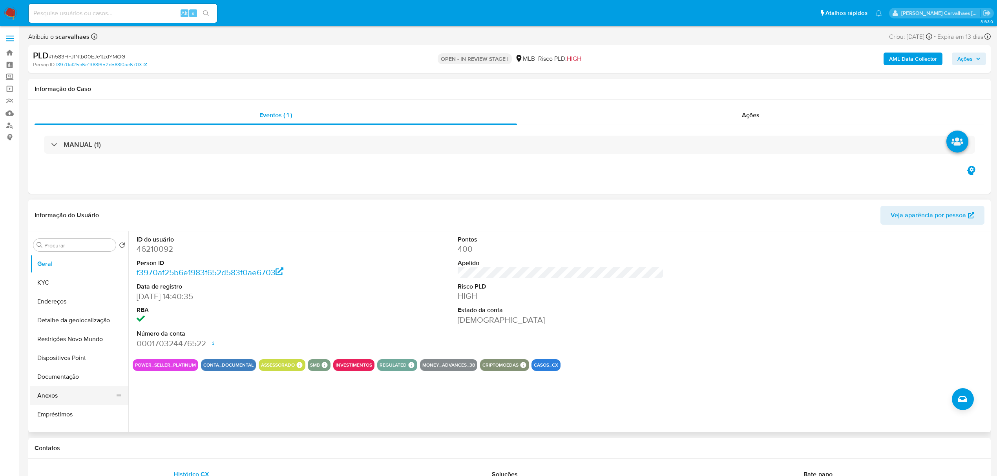
click at [81, 394] on button "Anexos" at bounding box center [76, 396] width 92 height 19
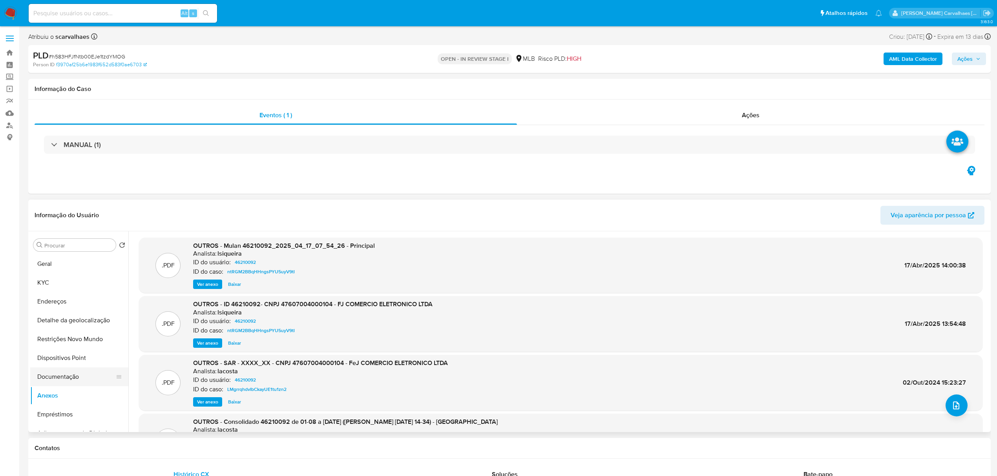
click at [95, 372] on button "Documentação" at bounding box center [76, 377] width 92 height 19
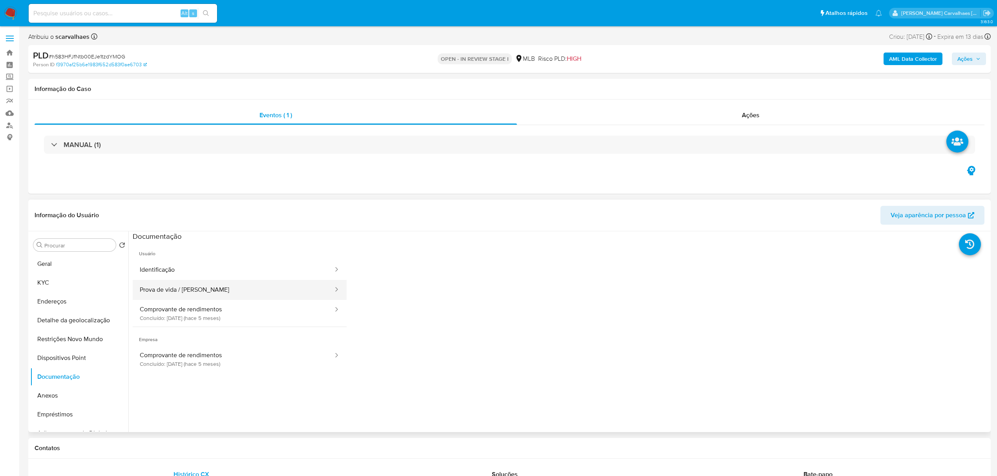
click at [274, 285] on button "Prova de vida / Selfie" at bounding box center [233, 290] width 201 height 20
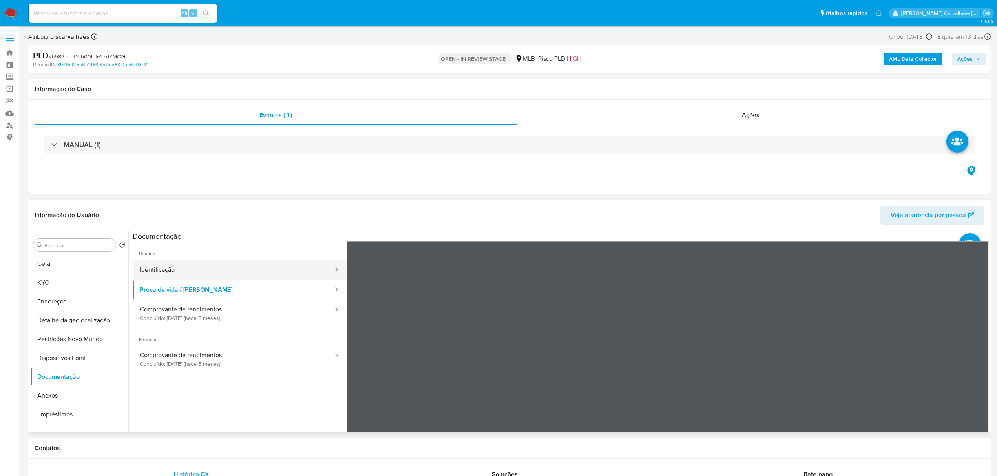
click at [214, 272] on button "Identificação" at bounding box center [233, 270] width 201 height 20
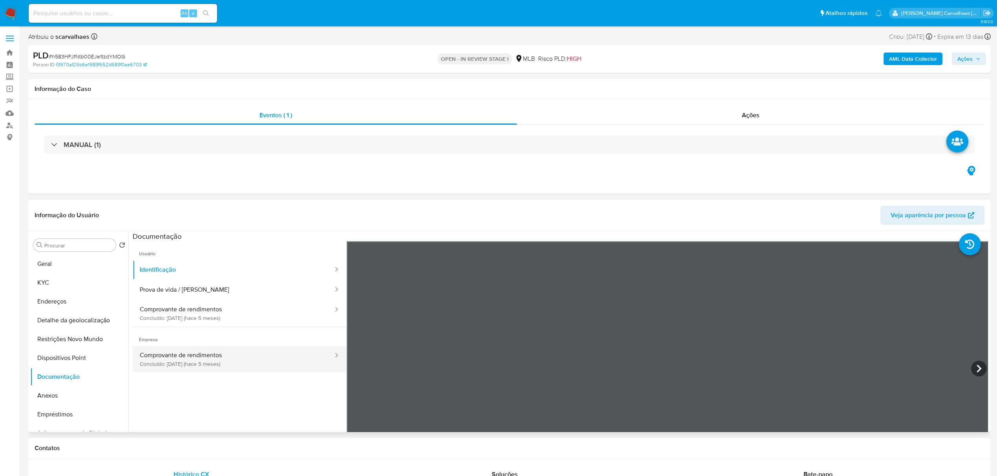
click at [229, 359] on button "Comprovante de rendimentos Concluído: 14/05/2025 (hace 5 meses)" at bounding box center [233, 359] width 201 height 27
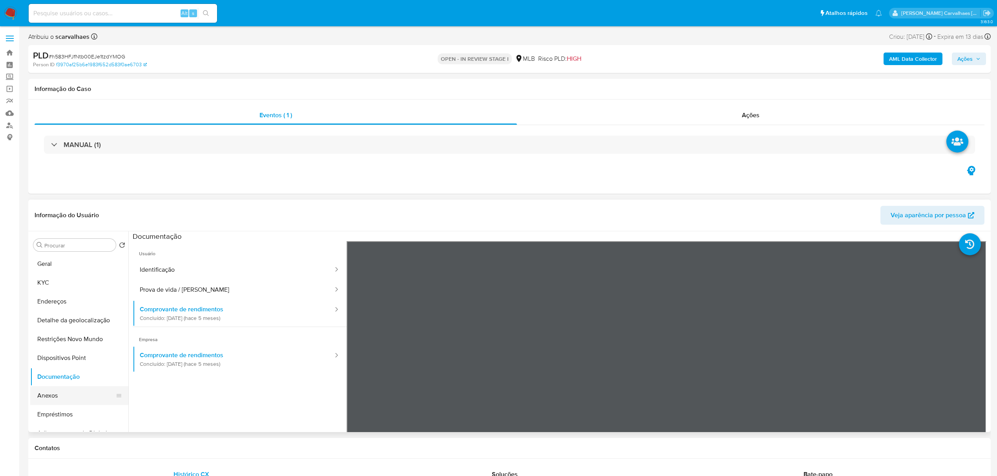
click at [71, 396] on button "Anexos" at bounding box center [76, 396] width 92 height 19
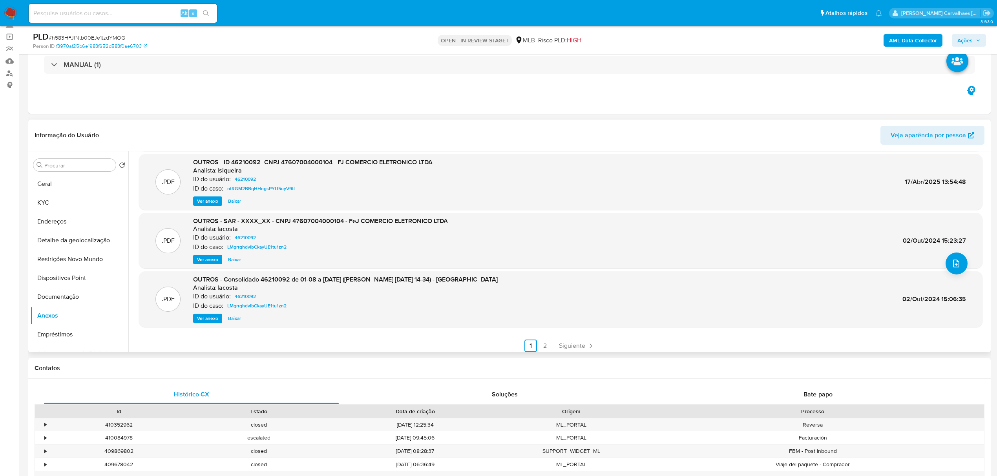
scroll to position [66, 0]
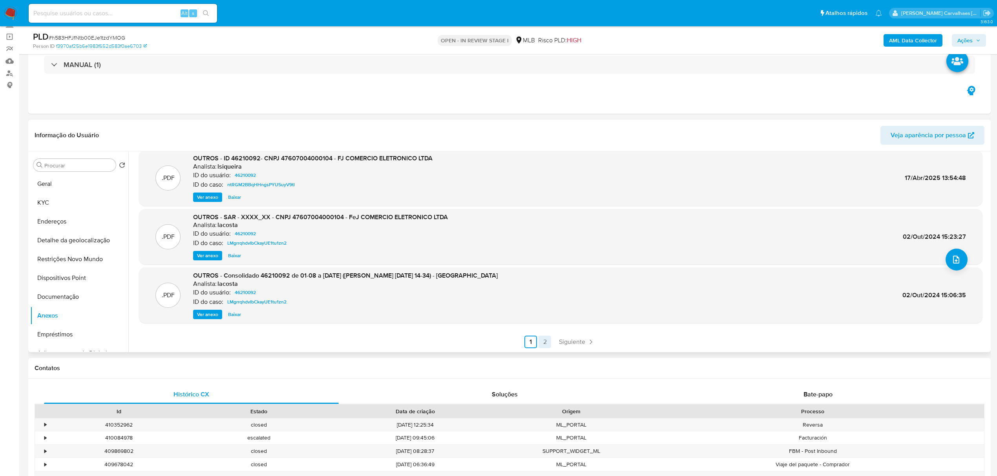
click at [542, 343] on link "2" at bounding box center [544, 342] width 13 height 13
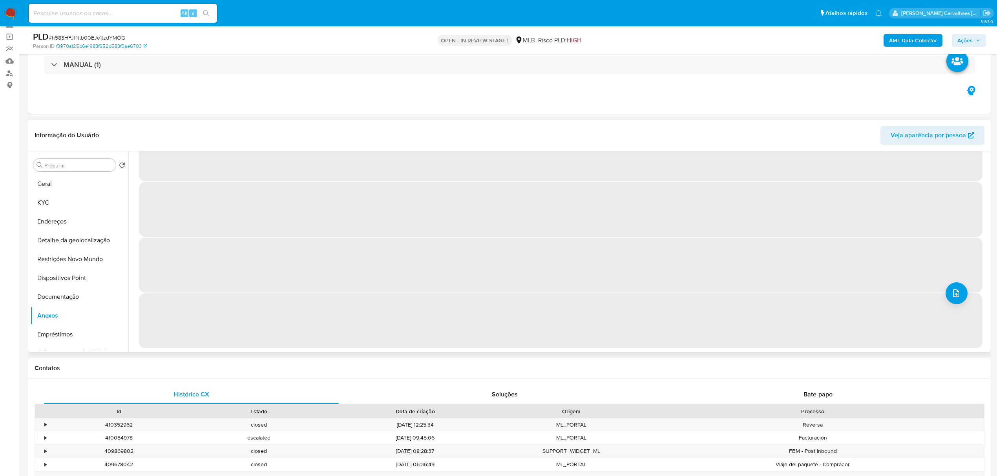
scroll to position [0, 0]
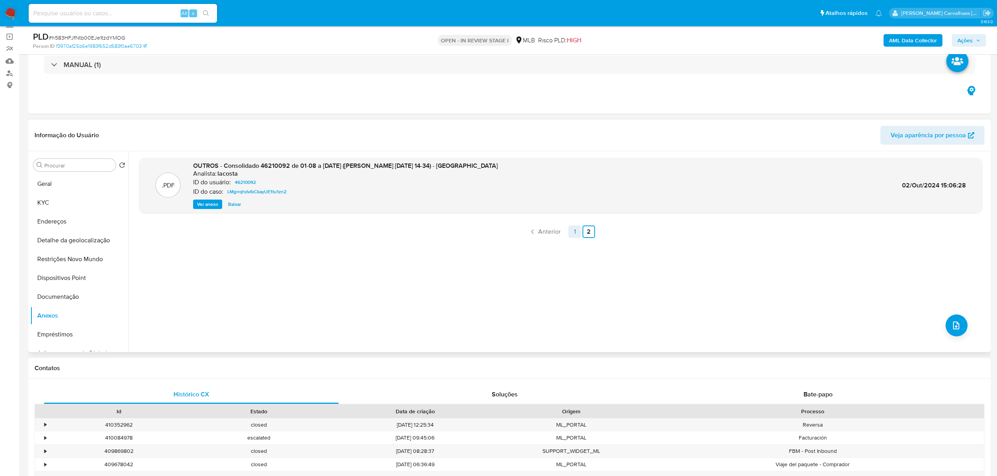
click at [572, 233] on link "1" at bounding box center [574, 232] width 13 height 13
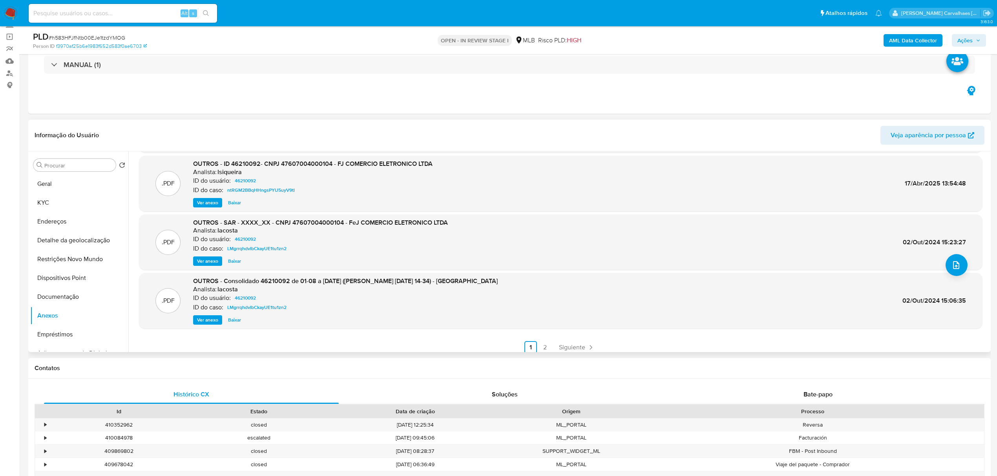
scroll to position [66, 0]
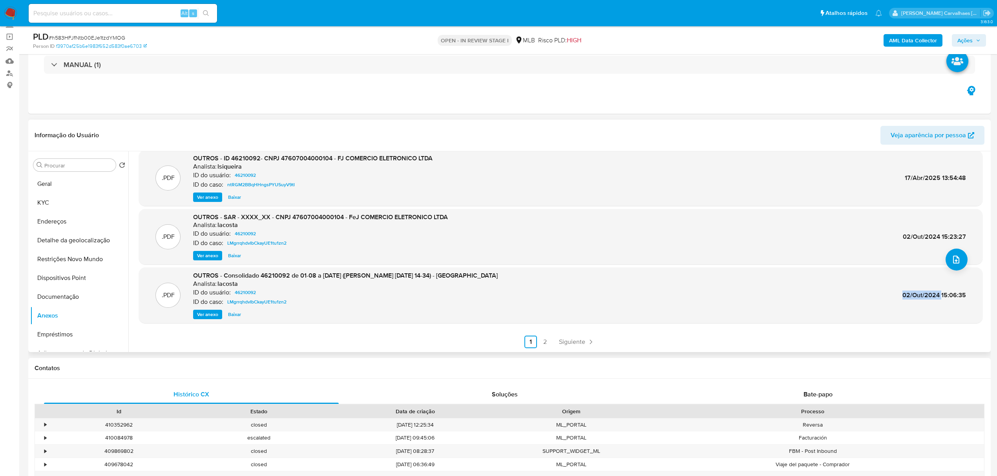
drag, startPoint x: 900, startPoint y: 297, endPoint x: 938, endPoint y: 295, distance: 37.3
click at [938, 295] on span "02/Out/2024 15:06:35" at bounding box center [934, 295] width 64 height 9
copy span "02/Out/2024"
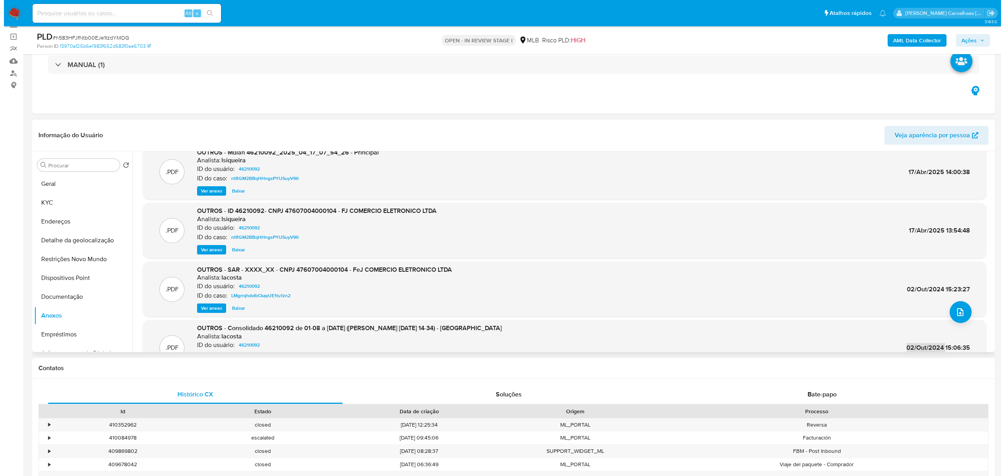
scroll to position [0, 0]
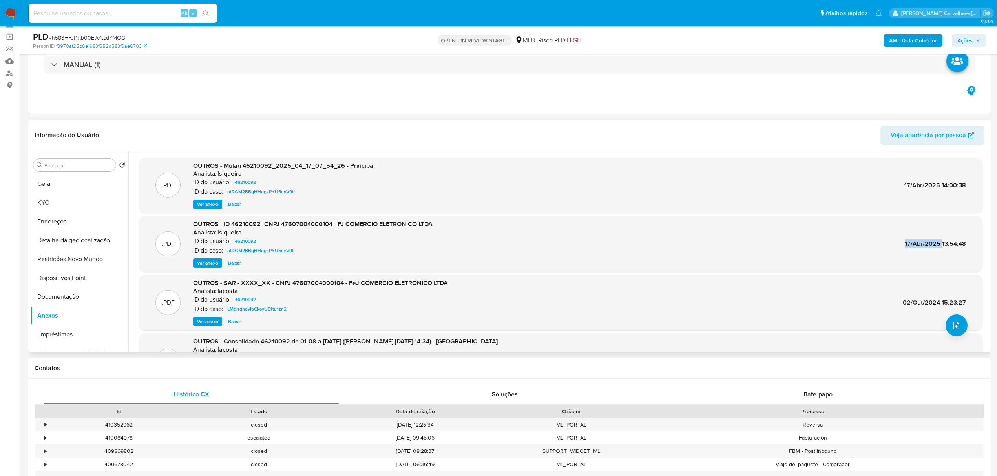
drag, startPoint x: 903, startPoint y: 242, endPoint x: 939, endPoint y: 246, distance: 36.4
click at [939, 246] on span "17/Abr/2025 13:54:48" at bounding box center [935, 243] width 61 height 9
copy span "17/Abr/2025"
click at [209, 261] on span "Ver anexo" at bounding box center [207, 263] width 21 height 8
click at [209, 261] on div "Ver anexo Baixar" at bounding box center [312, 263] width 239 height 9
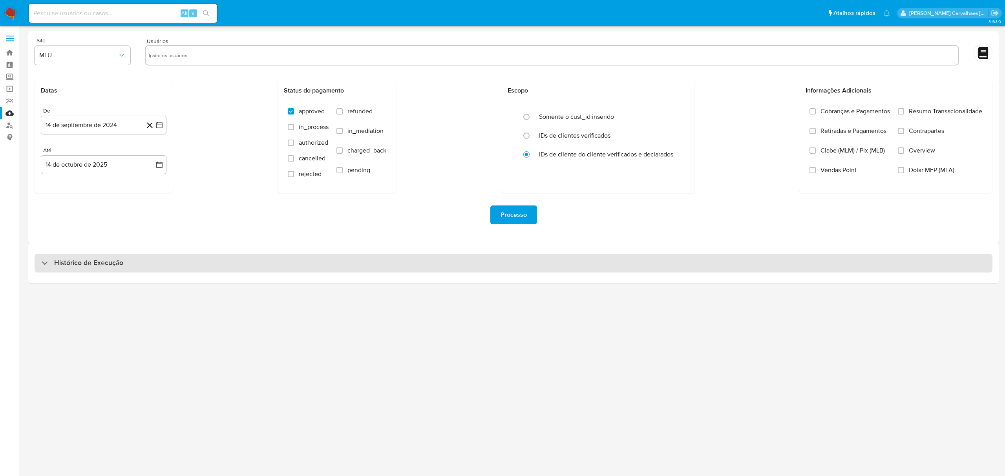
click at [161, 263] on div "Histórico de Execução" at bounding box center [514, 263] width 958 height 19
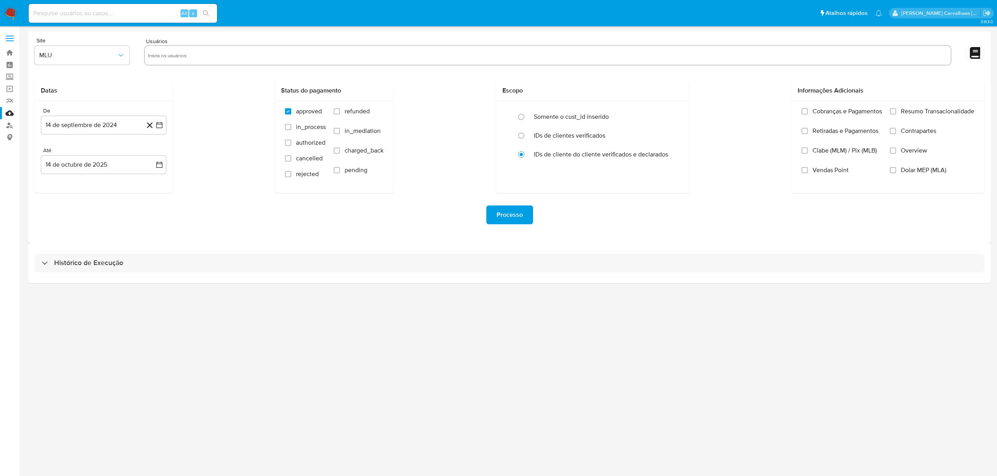
select select "10"
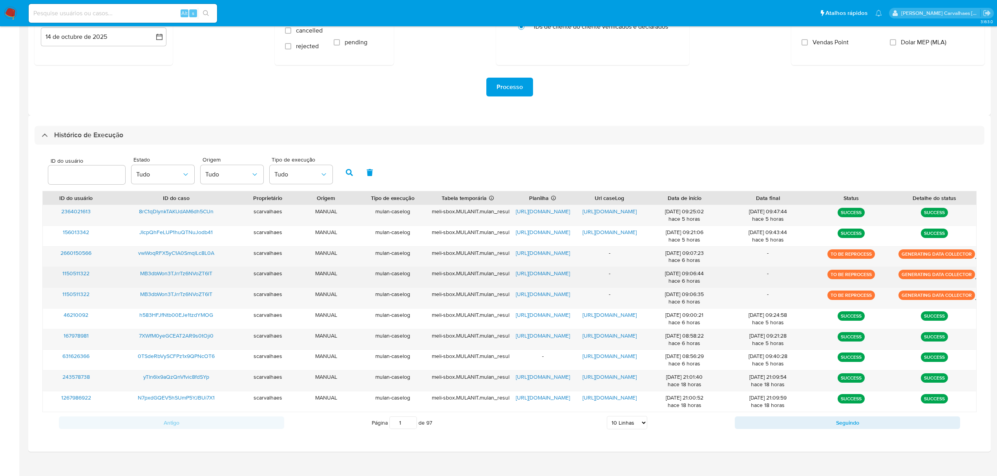
scroll to position [137, 0]
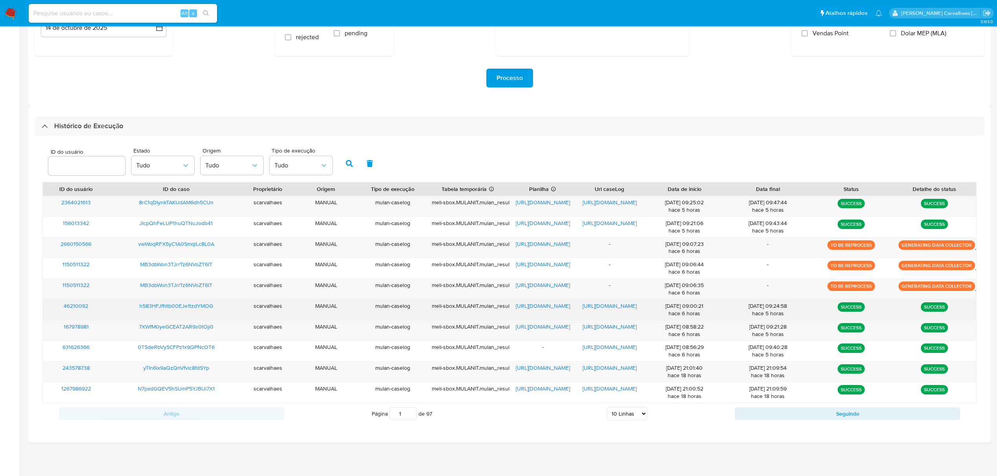
click at [602, 305] on span "[URL][DOMAIN_NAME]" at bounding box center [609, 306] width 54 height 8
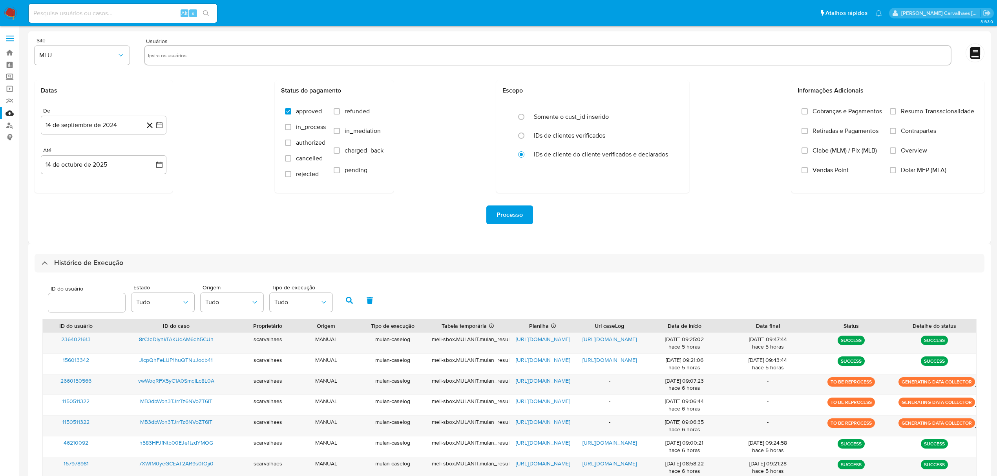
select select "10"
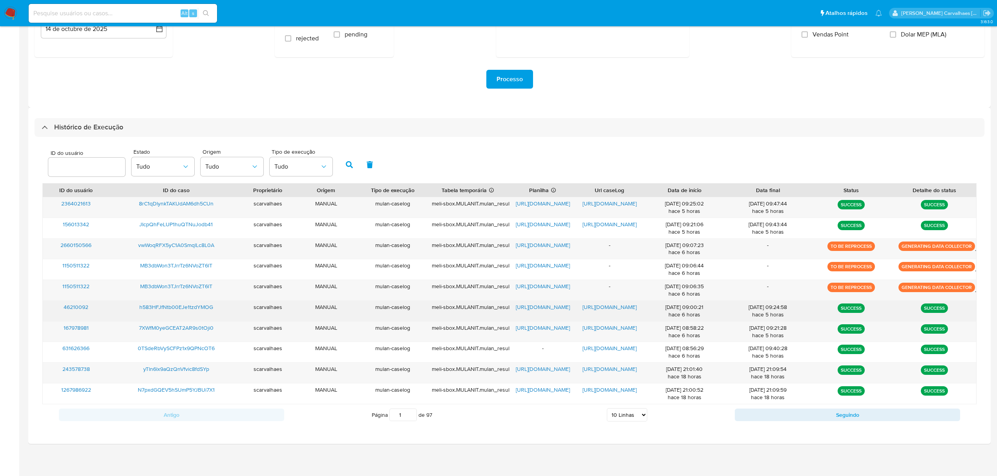
click at [538, 307] on span "https://docs.google.com/spreadsheets/d/1jWlCCzoNOXyzzHNonOOfsEd_5u_XISvGB5XI9vG…" at bounding box center [543, 307] width 54 height 8
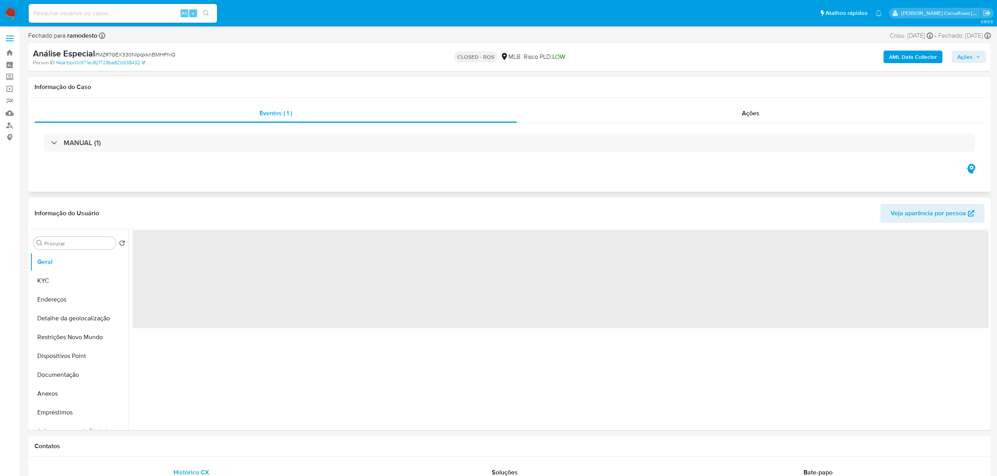
select select "10"
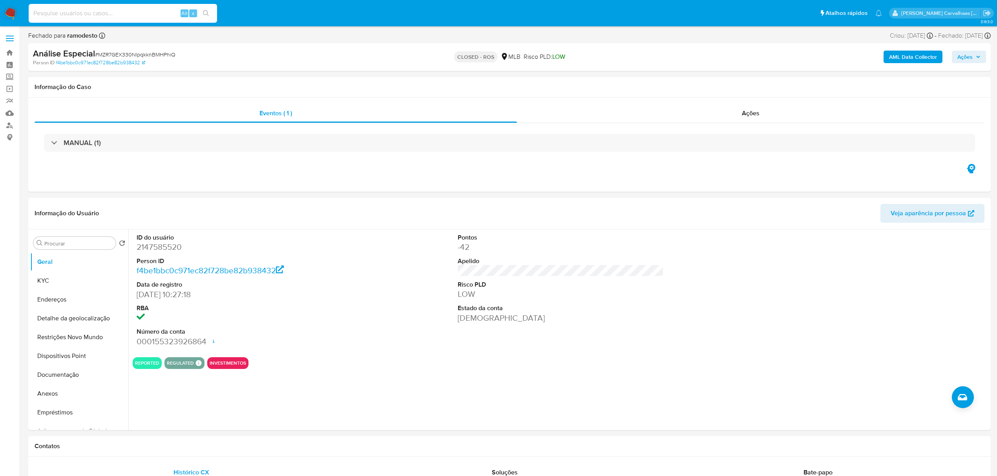
paste input "h583HFJfNtb00EJe1tzdYMOG"
type input "h583HFJfNtb00EJe1tzdYMOG"
click at [209, 13] on button "search-icon" at bounding box center [206, 13] width 16 height 11
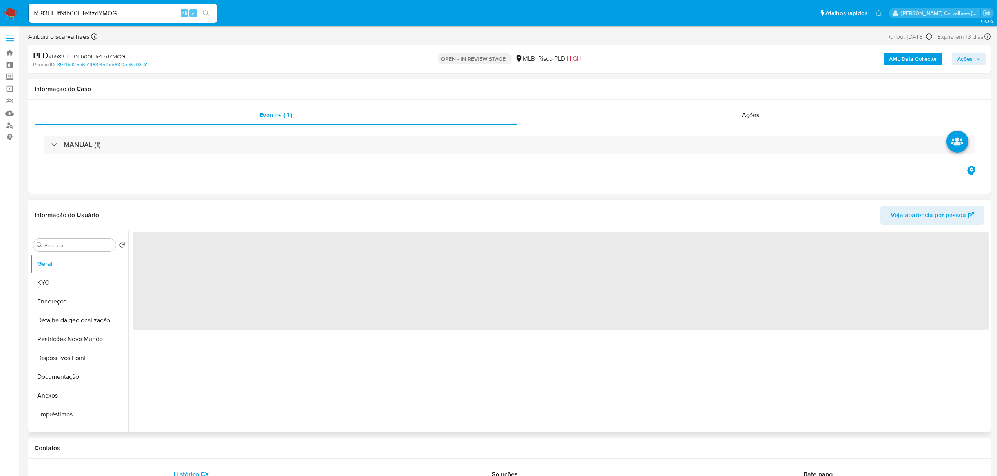
select select "10"
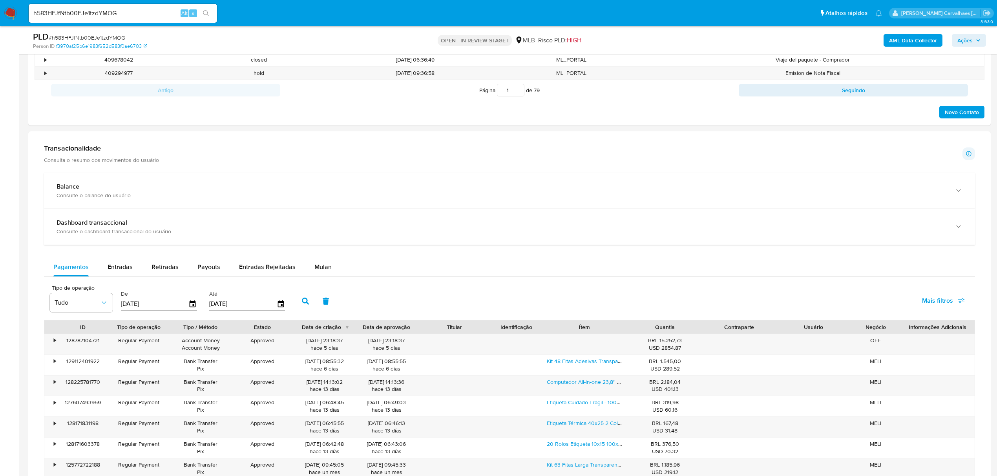
scroll to position [523, 0]
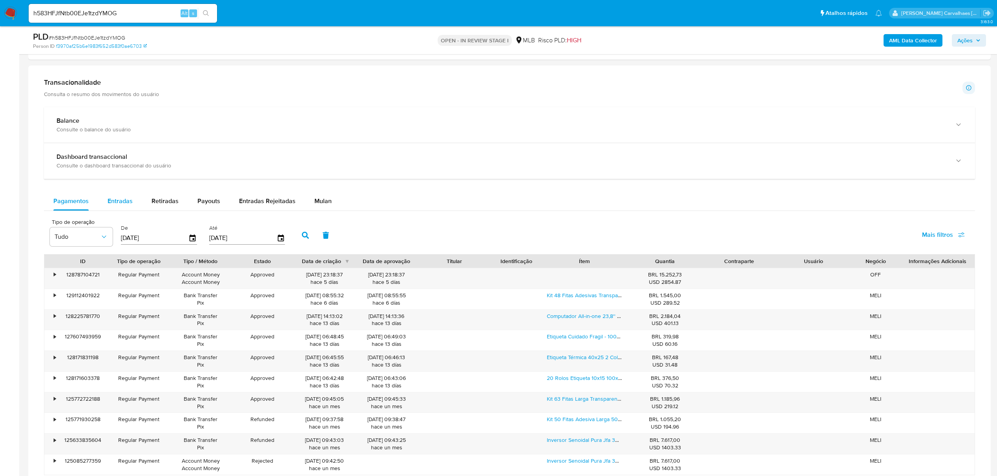
click at [125, 203] on span "Entradas" at bounding box center [120, 201] width 25 height 9
select select "10"
click at [567, 278] on link "Bateria Solar Litio Unipower 48v/100ah 5kw 4000 Ciclos" at bounding box center [615, 275] width 137 height 8
click at [556, 319] on link "Fonte Automotiva Usina 120a Bob Dynamic Automatica Bivolt Cor Preto - Amarelo" at bounding box center [661, 316] width 229 height 8
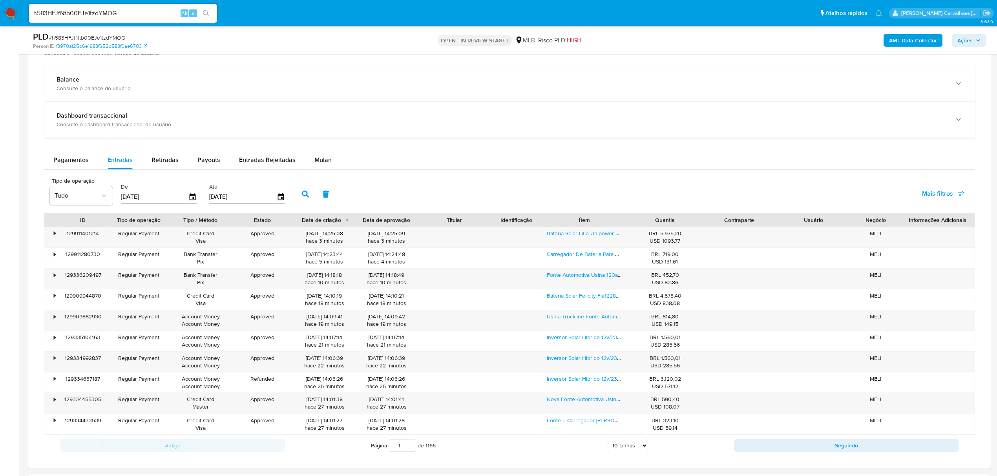
scroll to position [732, 0]
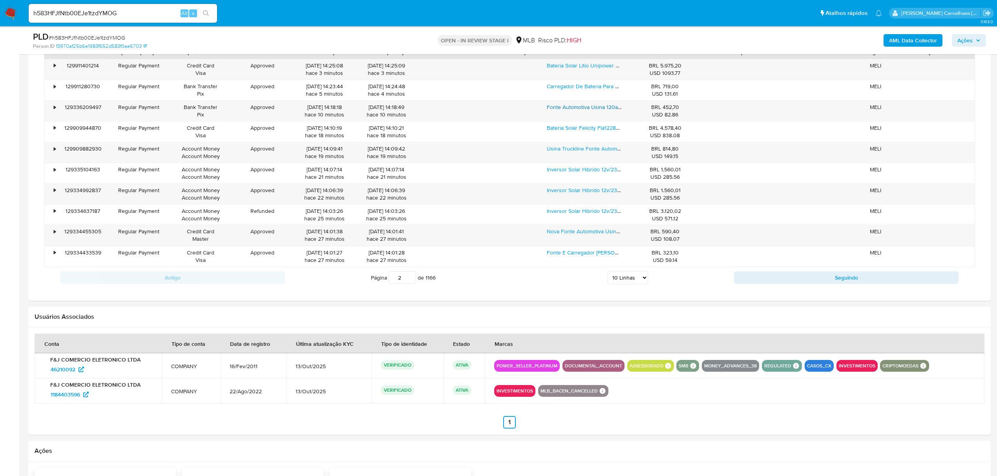
click at [409, 280] on input "2" at bounding box center [402, 278] width 27 height 13
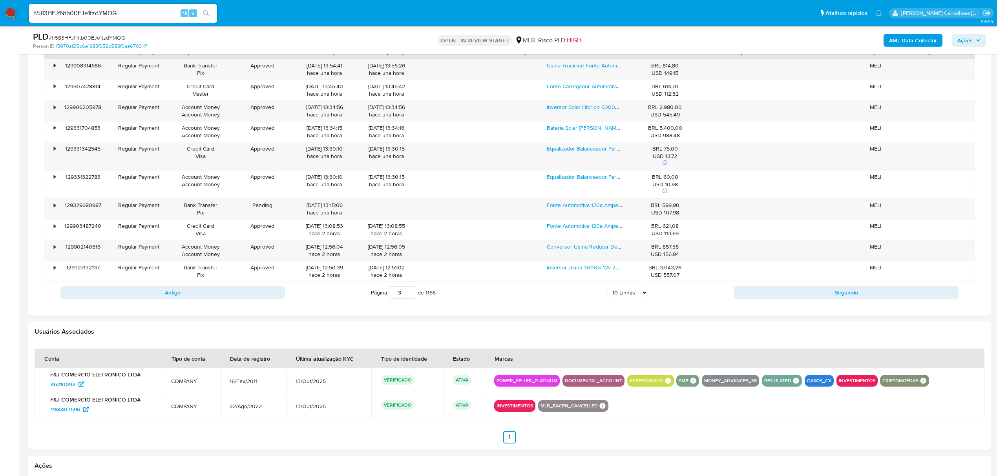
click at [407, 296] on input "3" at bounding box center [402, 292] width 27 height 13
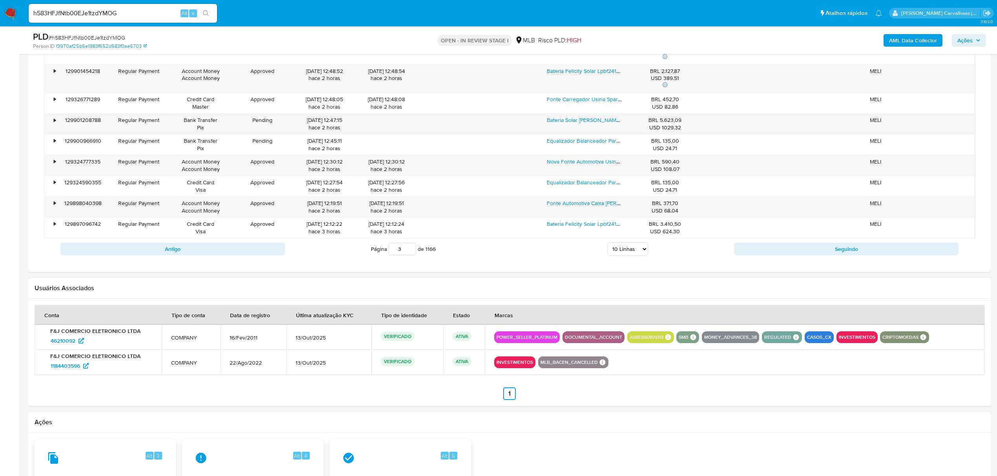
scroll to position [785, 0]
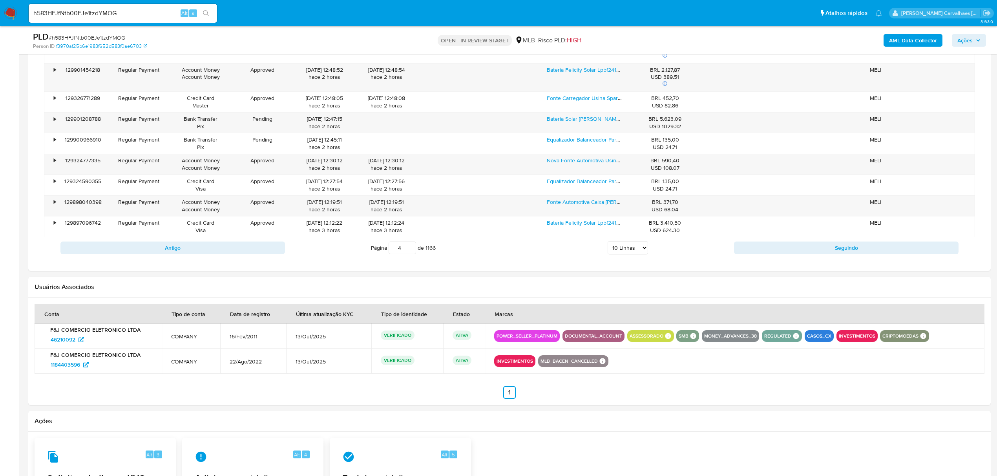
click at [409, 249] on input "4" at bounding box center [402, 248] width 27 height 13
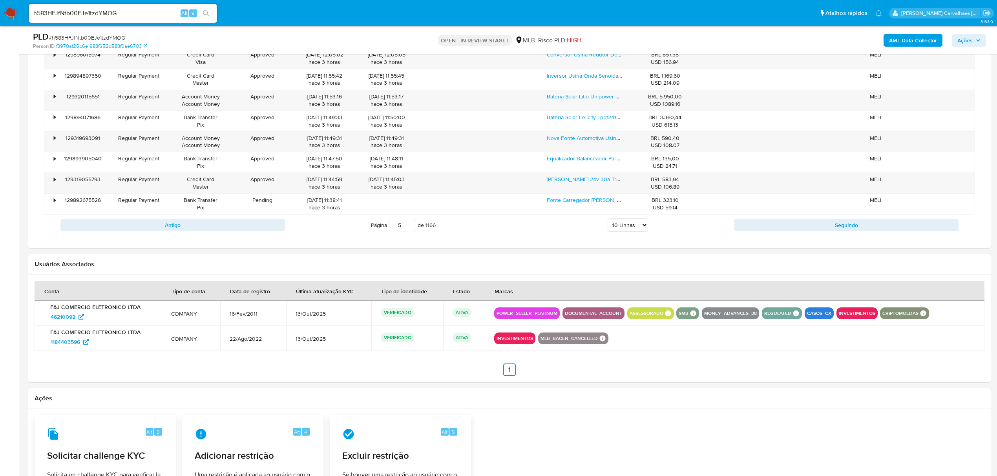
click at [408, 227] on input "5" at bounding box center [402, 225] width 27 height 13
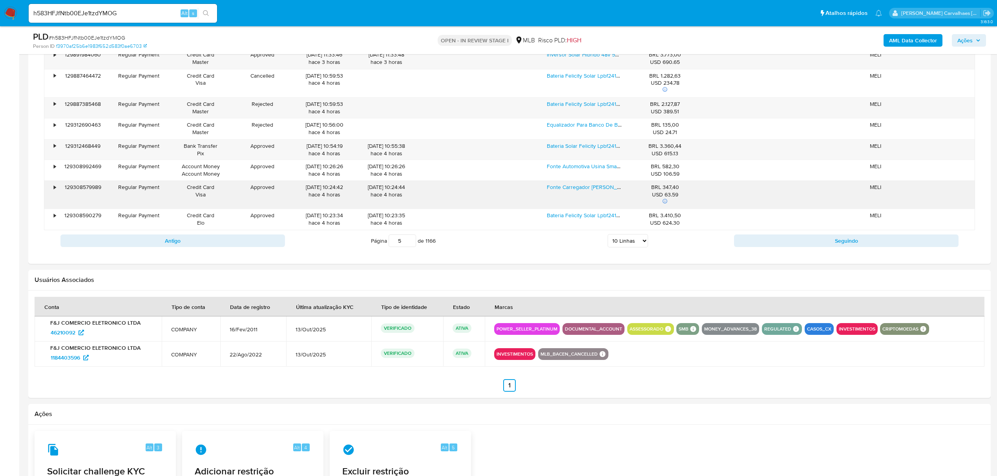
scroll to position [680, 0]
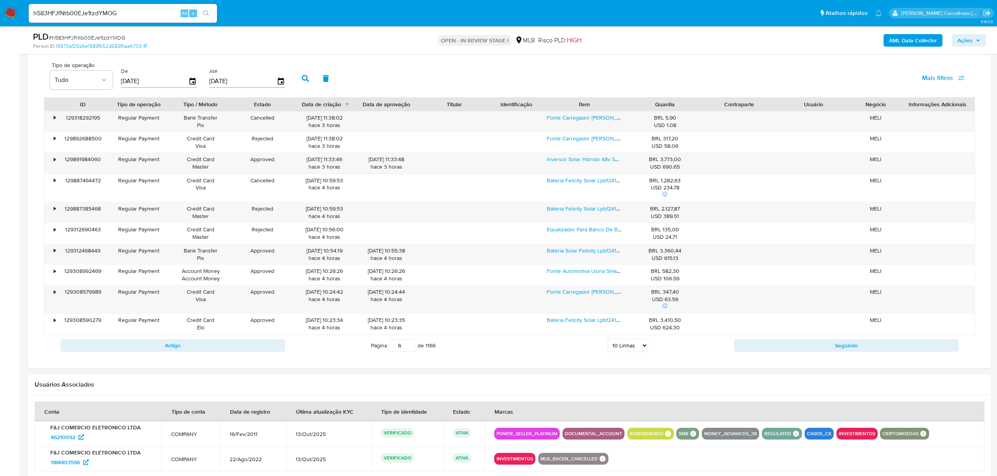
click at [410, 348] on input "6" at bounding box center [402, 345] width 27 height 13
type input "6"
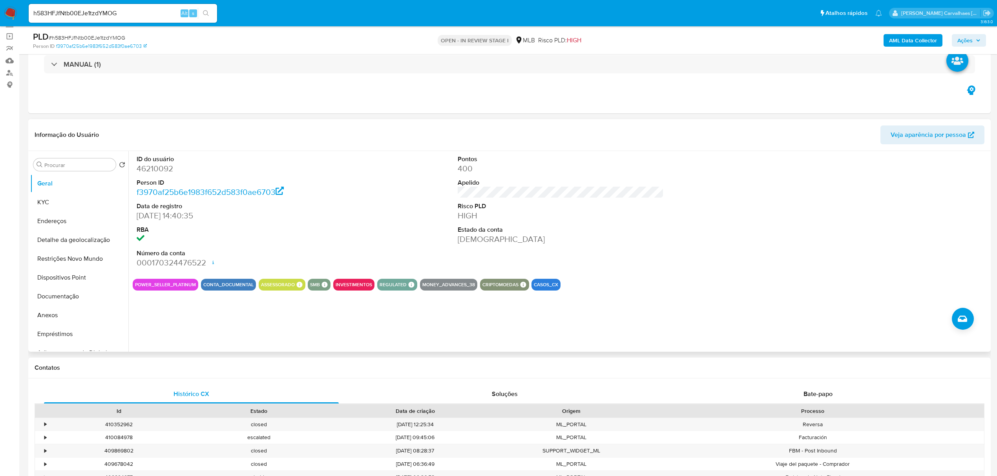
scroll to position [52, 0]
click at [60, 222] on button "Endereços" at bounding box center [76, 221] width 92 height 19
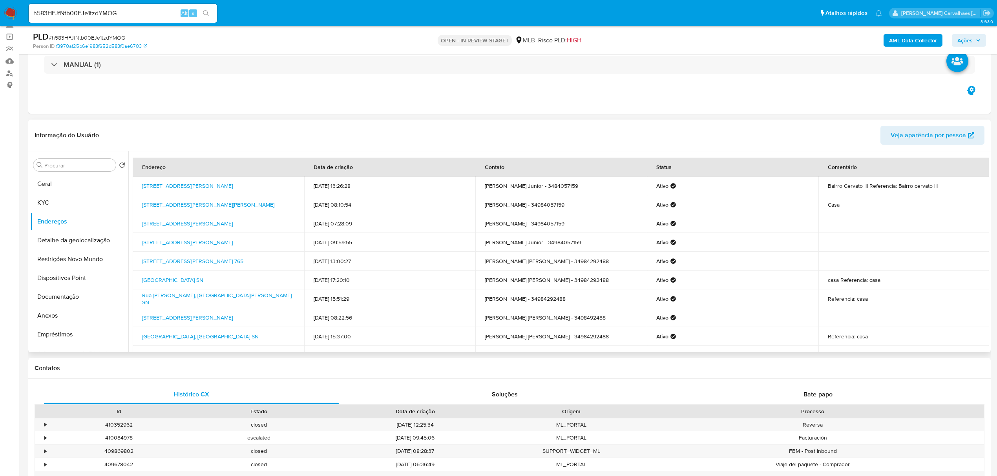
scroll to position [48, 0]
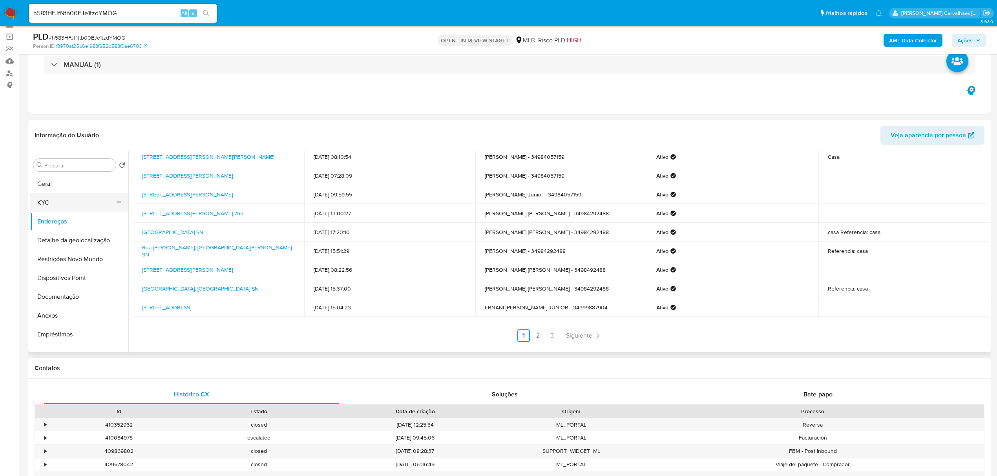
click at [54, 206] on button "KYC" at bounding box center [76, 202] width 92 height 19
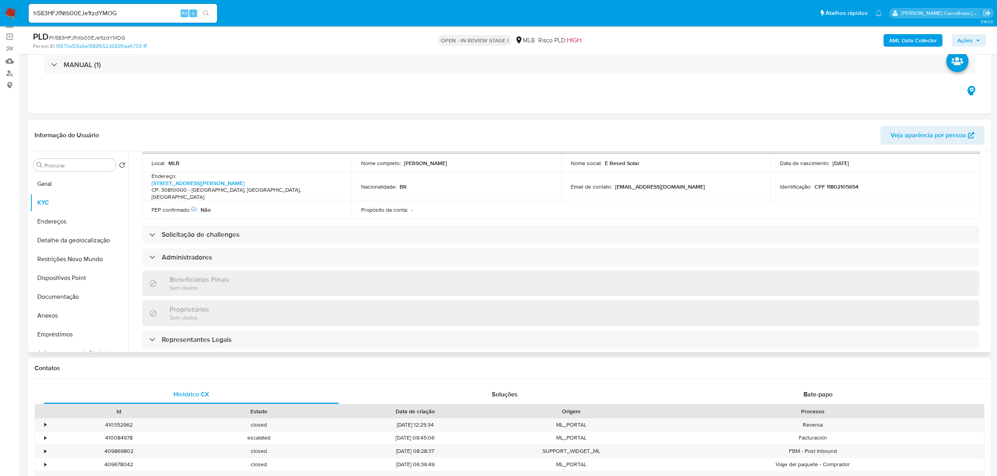
scroll to position [261, 0]
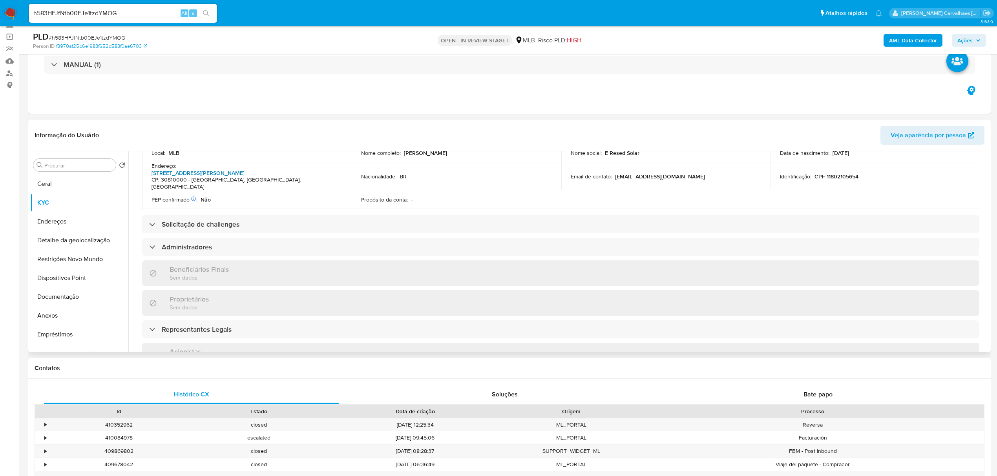
click at [244, 169] on link "Rua Flor Das Pedras 175, Jardim Alvorada" at bounding box center [197, 173] width 93 height 8
click at [90, 184] on button "Geral" at bounding box center [76, 184] width 92 height 19
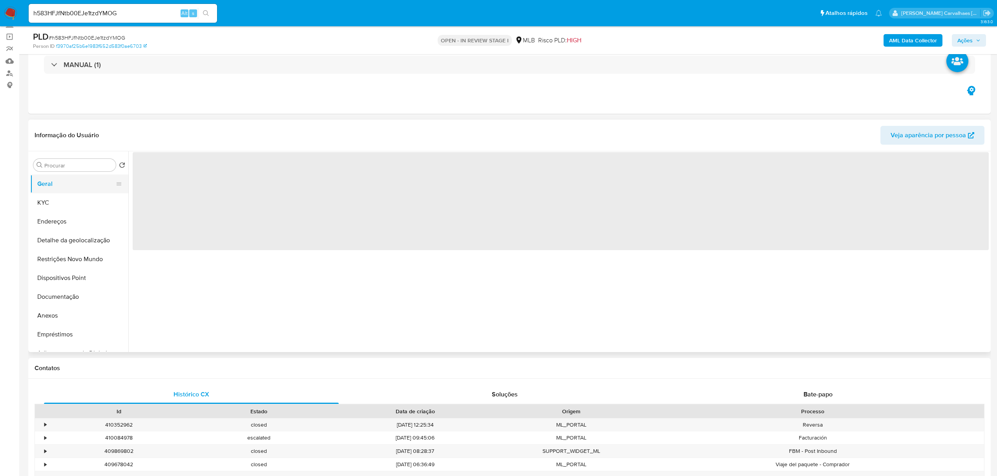
scroll to position [0, 0]
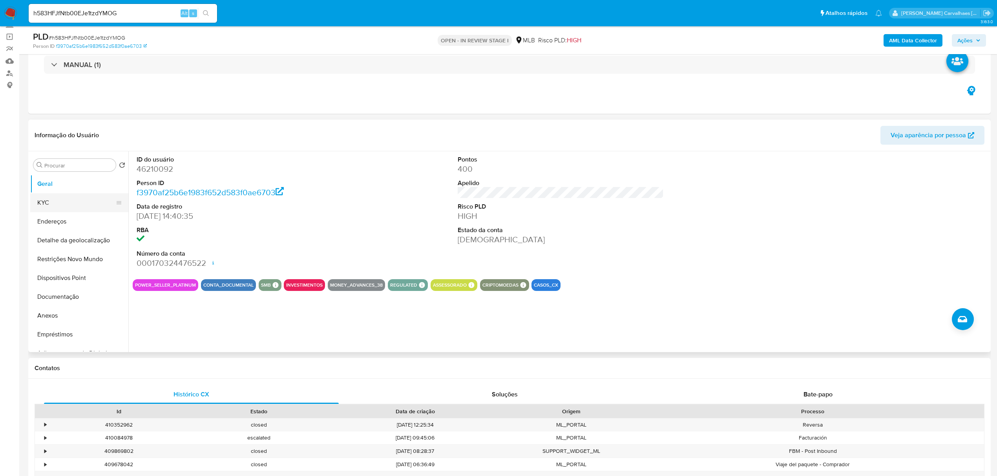
click at [65, 205] on button "KYC" at bounding box center [76, 202] width 92 height 19
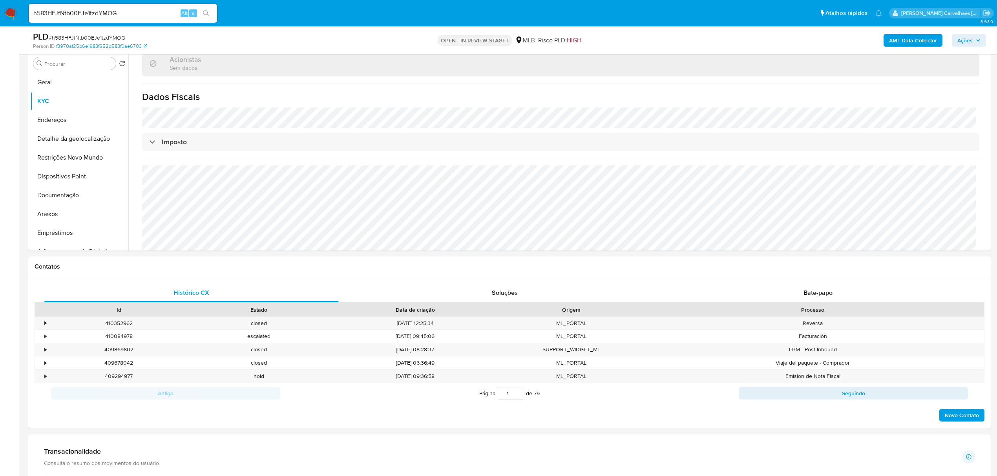
scroll to position [157, 0]
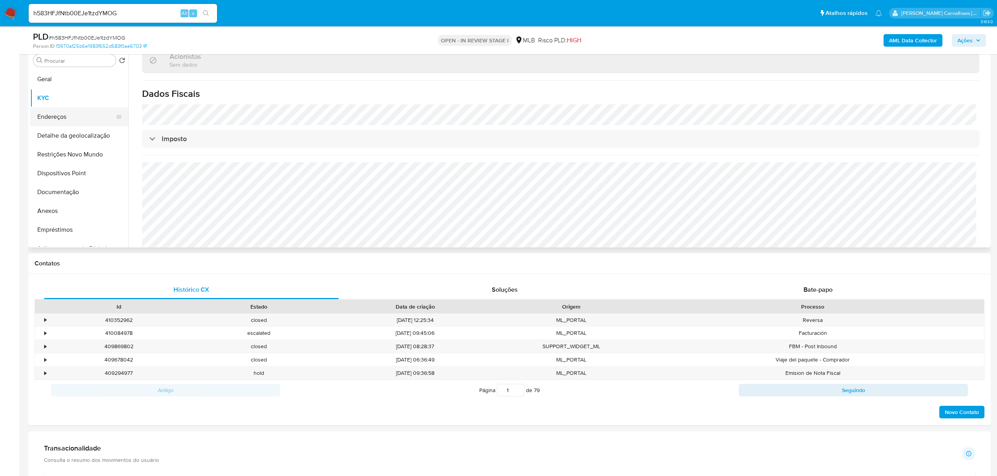
click at [48, 118] on button "Endereços" at bounding box center [76, 117] width 92 height 19
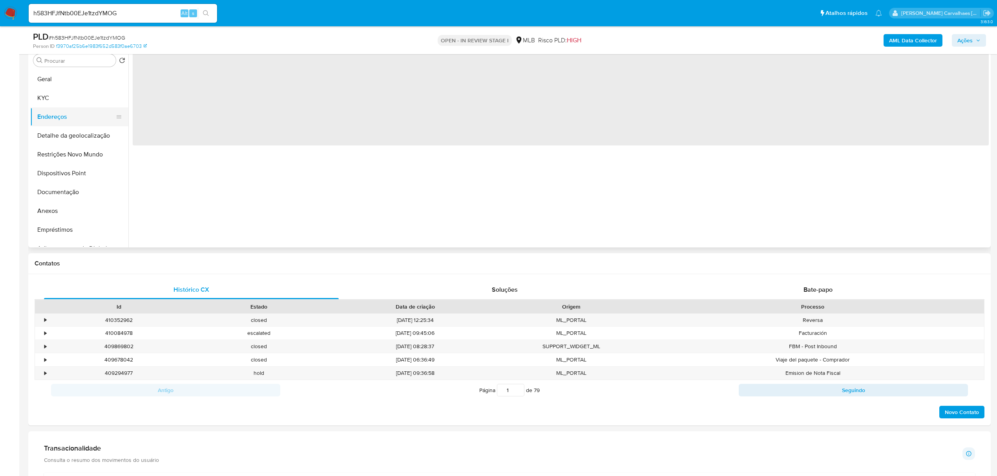
scroll to position [0, 0]
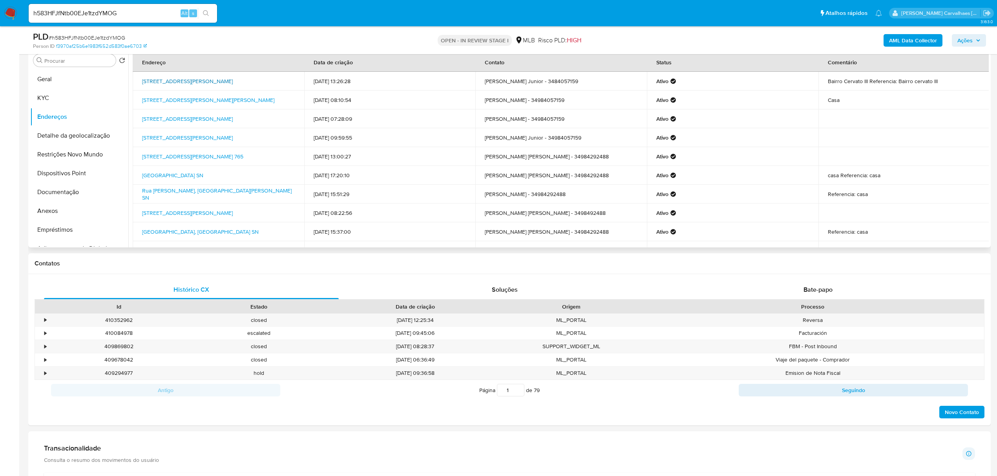
click at [203, 77] on link "Rua São Geraldo Magela 75, Sacramento, Minas Gerais, 38190000, Brasil 75" at bounding box center [187, 81] width 91 height 8
click at [75, 137] on button "Detalhe da geolocalização" at bounding box center [76, 135] width 92 height 19
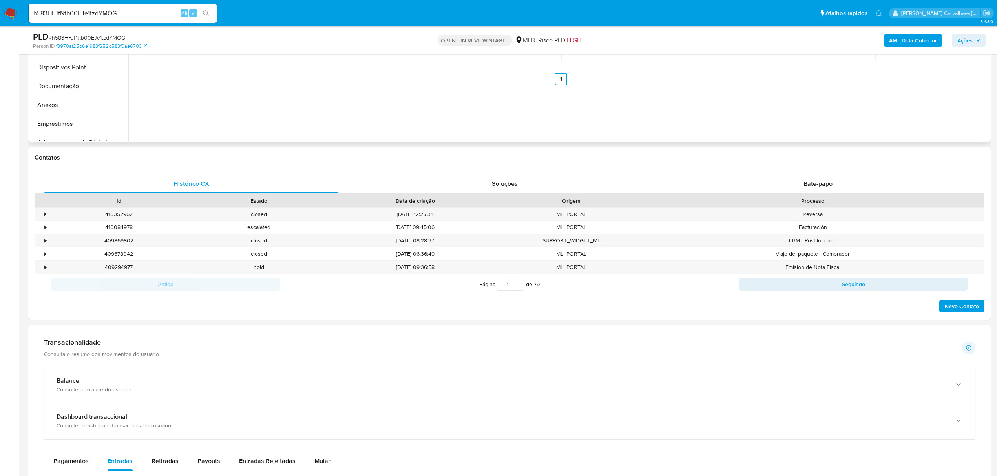
scroll to position [157, 0]
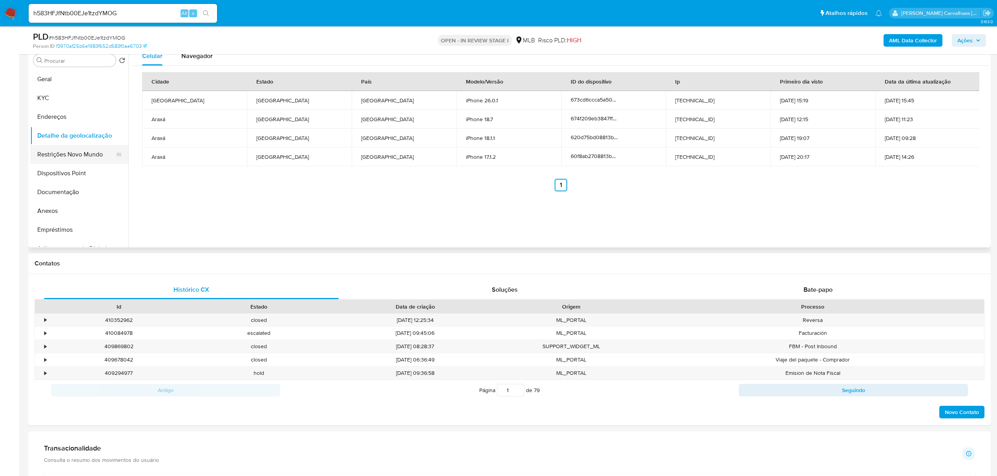
click at [68, 154] on button "Restrições Novo Mundo" at bounding box center [76, 154] width 92 height 19
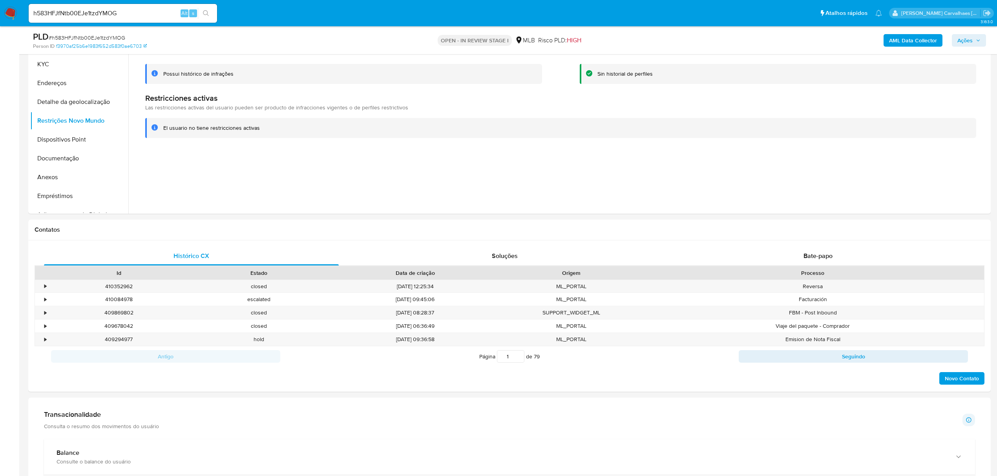
scroll to position [209, 0]
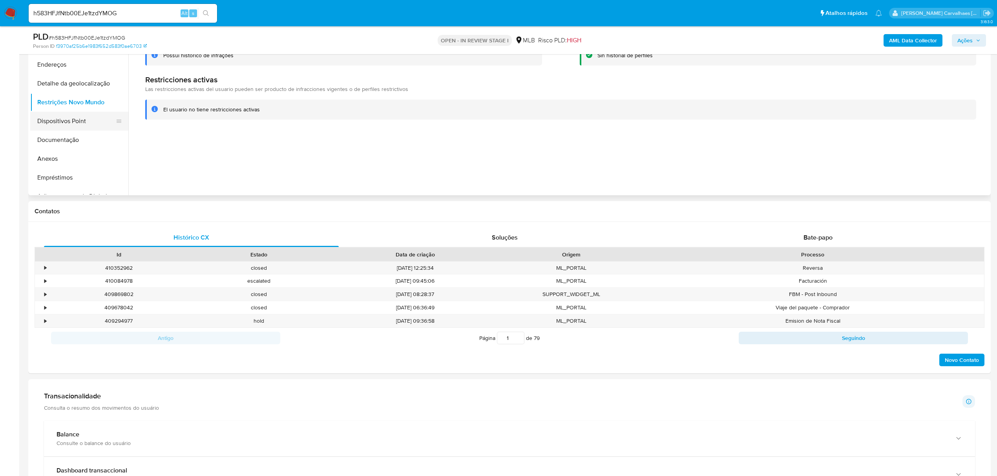
click at [49, 117] on button "Dispositivos Point" at bounding box center [76, 121] width 92 height 19
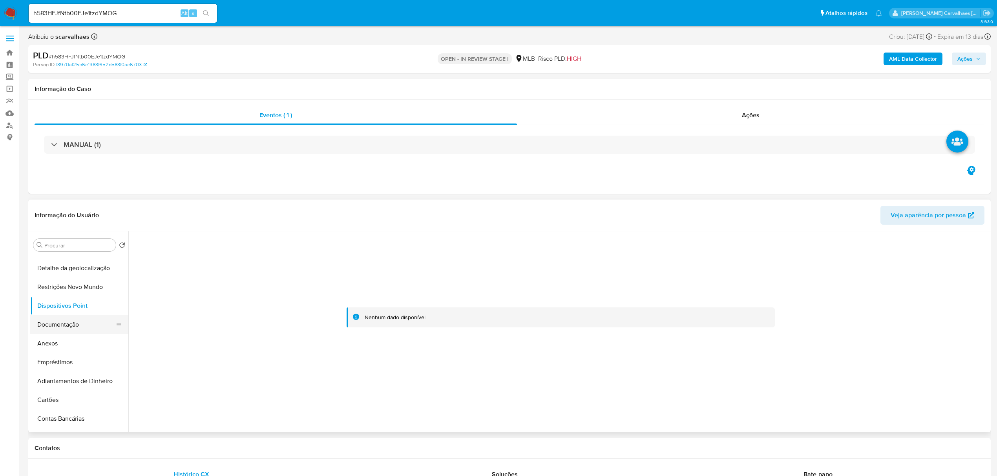
scroll to position [0, 0]
click at [57, 267] on button "Geral" at bounding box center [76, 264] width 92 height 19
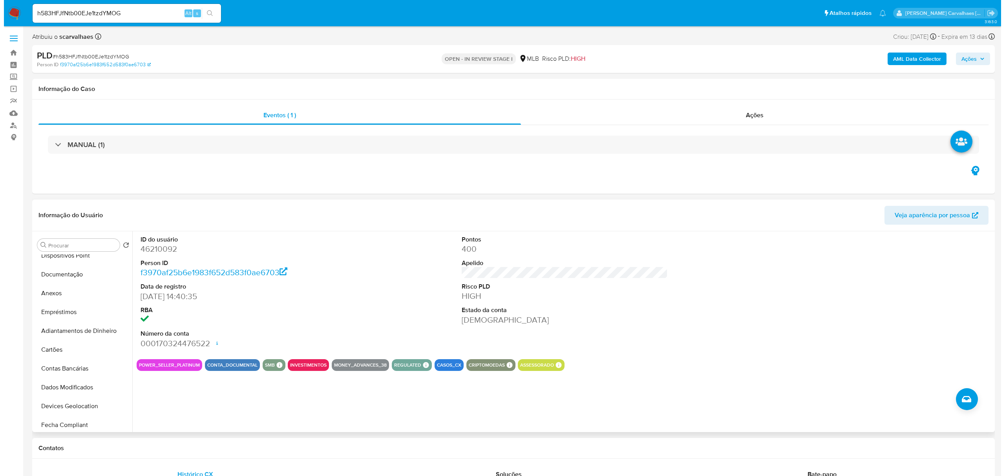
scroll to position [104, 0]
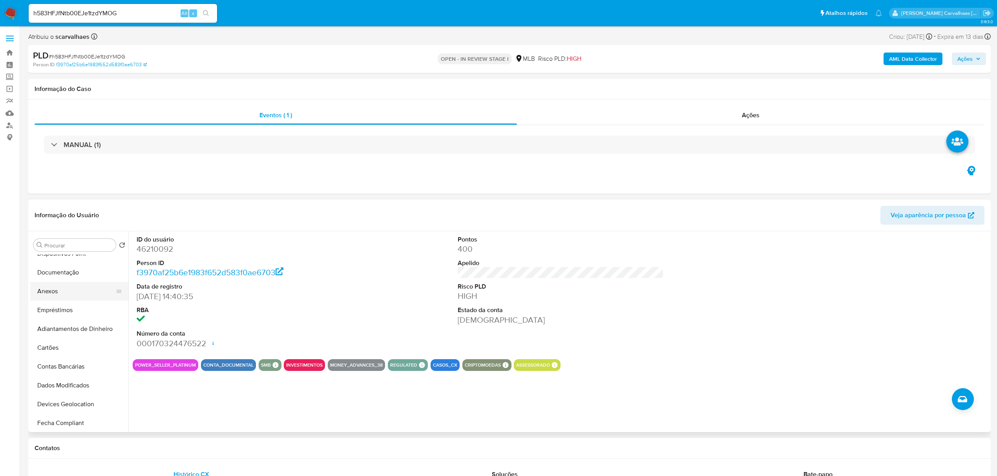
click at [60, 294] on button "Anexos" at bounding box center [76, 291] width 92 height 19
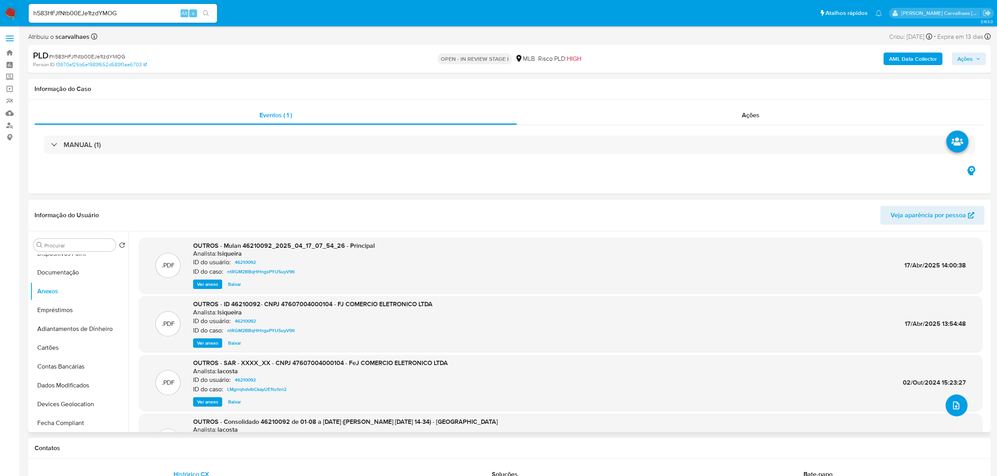
click at [957, 401] on span "upload-file" at bounding box center [955, 405] width 9 height 9
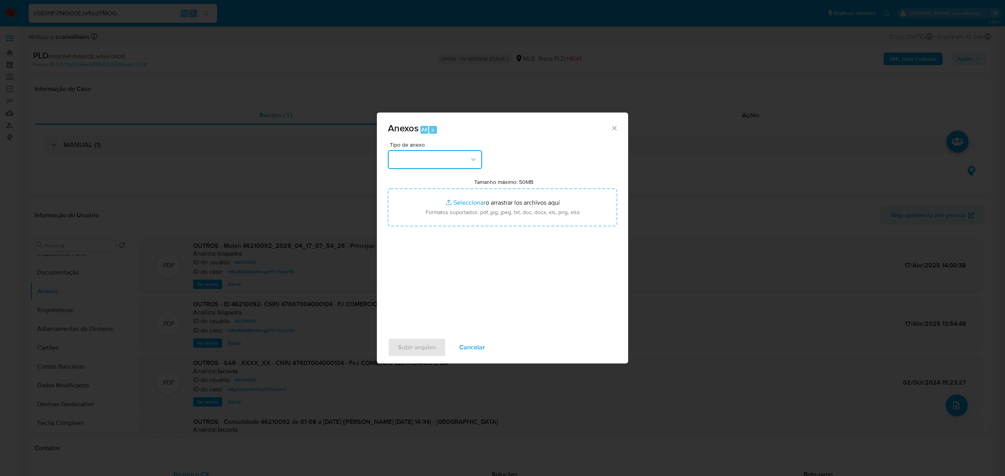
click at [466, 165] on button "button" at bounding box center [435, 159] width 94 height 19
click at [427, 218] on div "OUTROS" at bounding box center [432, 208] width 80 height 19
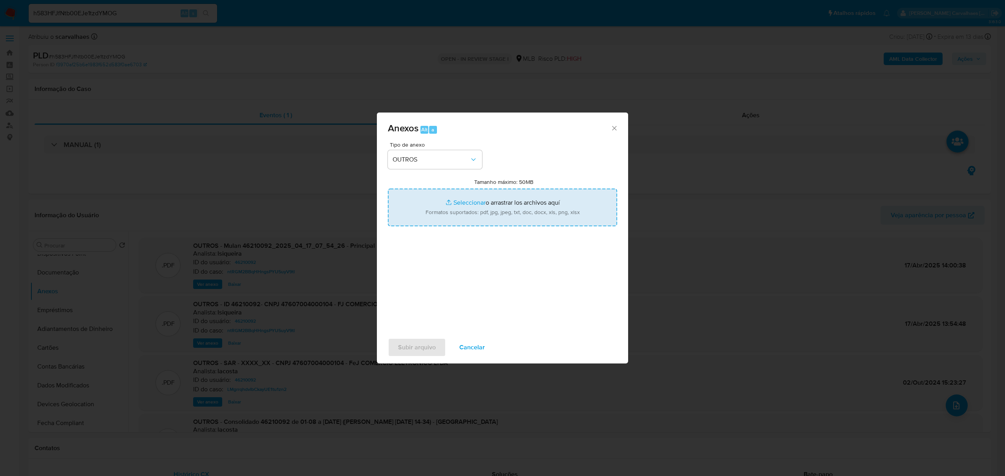
click at [476, 203] on input "Tamanho máximo: 50MB Seleccionar archivos" at bounding box center [502, 208] width 229 height 38
type input "C:\fakepath\SAR -xxxxx - CNPJ 47607004000104 - F&J COMERCIO ELETRONICO LTDA.pdf"
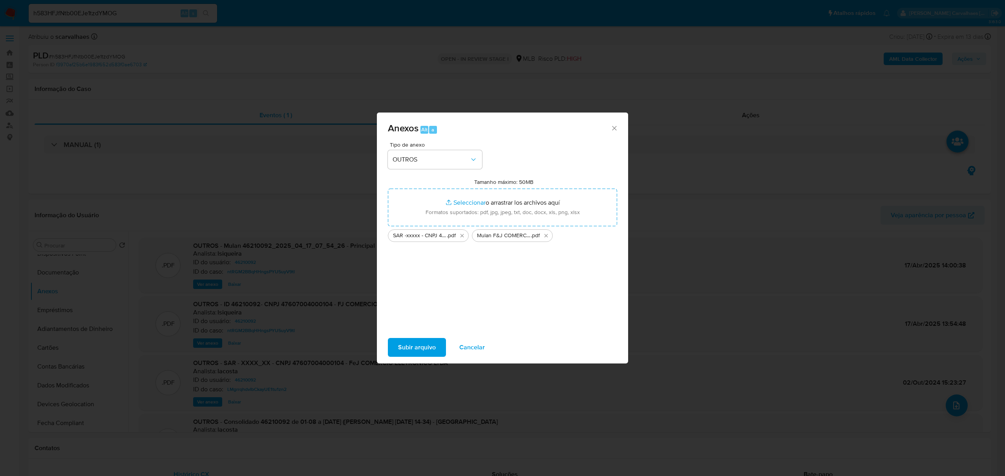
click at [399, 350] on span "Subir arquivo" at bounding box center [417, 347] width 38 height 17
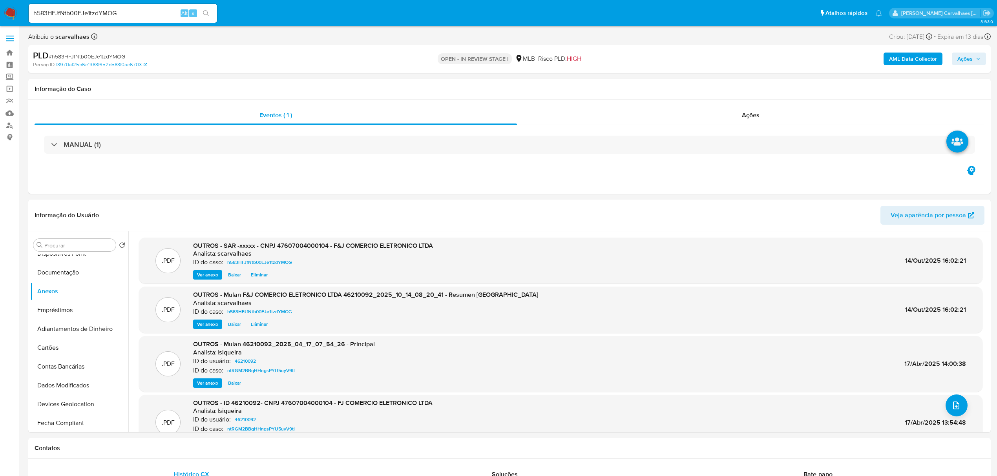
click at [962, 58] on span "Ações" at bounding box center [964, 59] width 15 height 13
click at [759, 84] on span "Resolução do caso" at bounding box center [740, 83] width 53 height 9
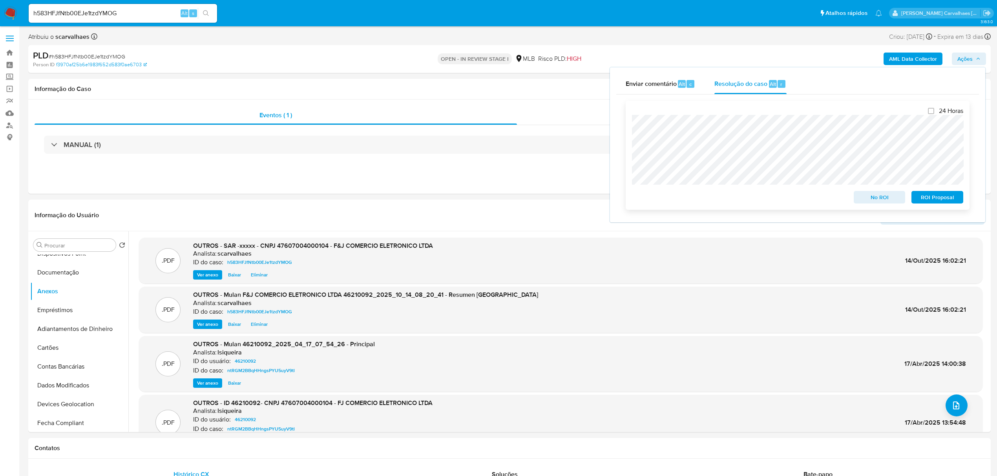
click at [941, 198] on span "ROI Proposal" at bounding box center [937, 197] width 41 height 11
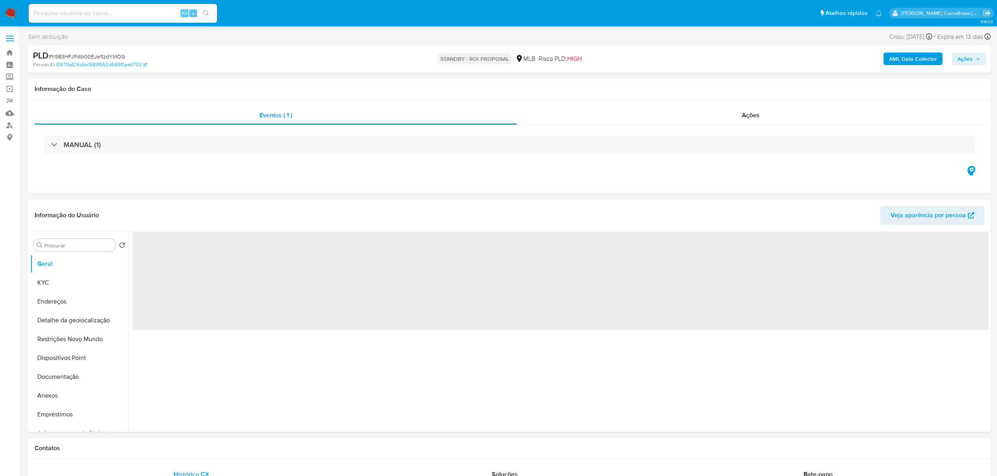
select select "10"
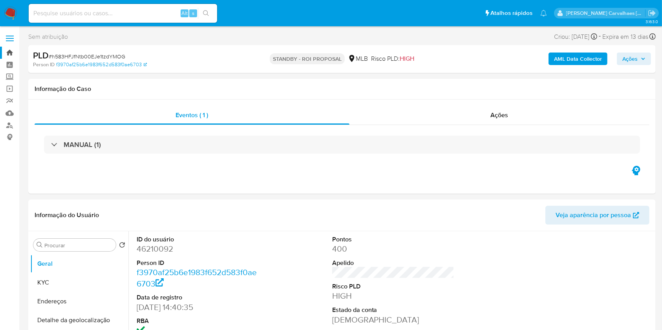
click at [9, 51] on link "Bandeja" at bounding box center [46, 53] width 93 height 12
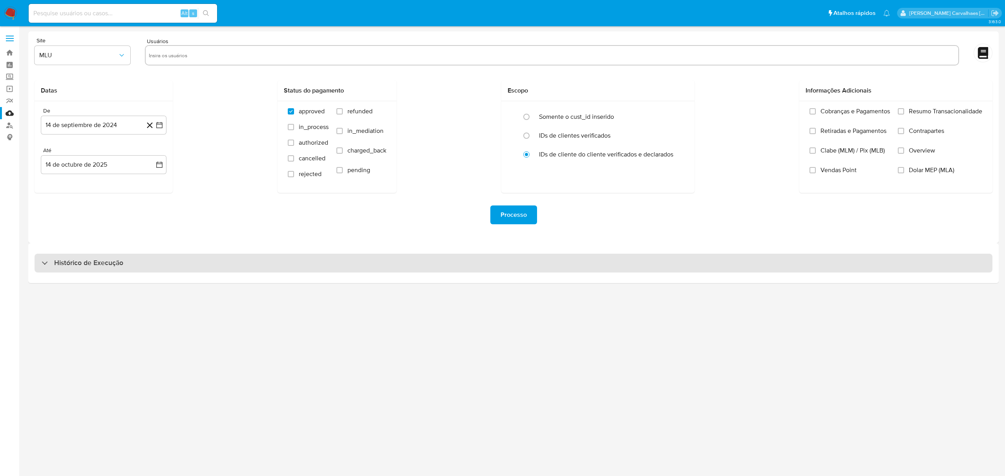
click at [57, 266] on h3 "Histórico de Execução" at bounding box center [88, 263] width 69 height 9
select select "10"
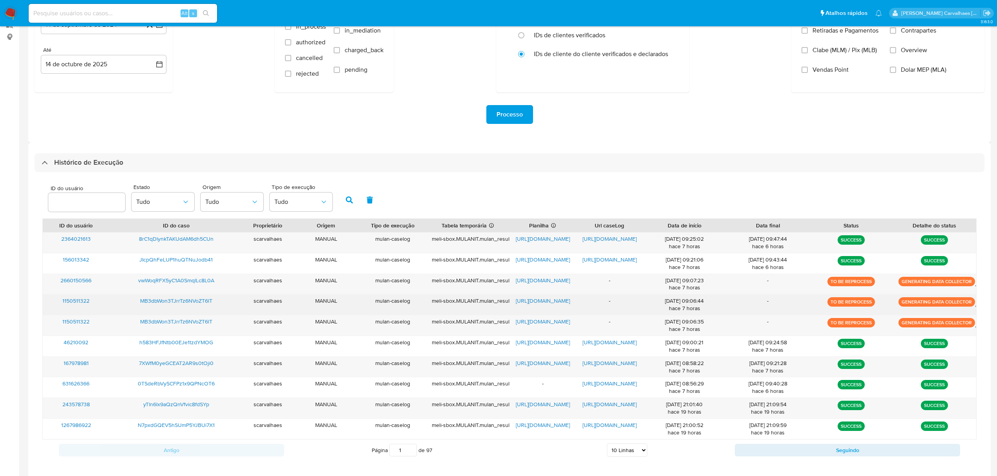
scroll to position [104, 0]
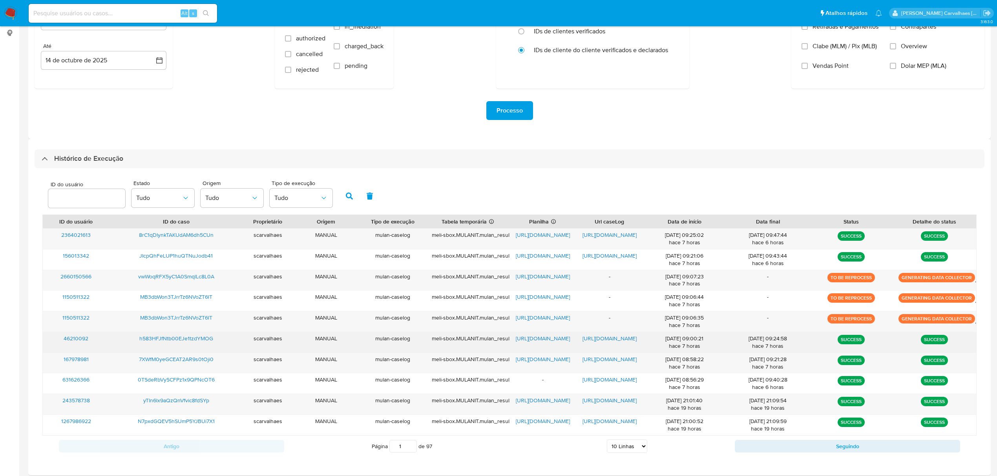
click at [609, 337] on span "[URL][DOMAIN_NAME]" at bounding box center [609, 339] width 54 height 8
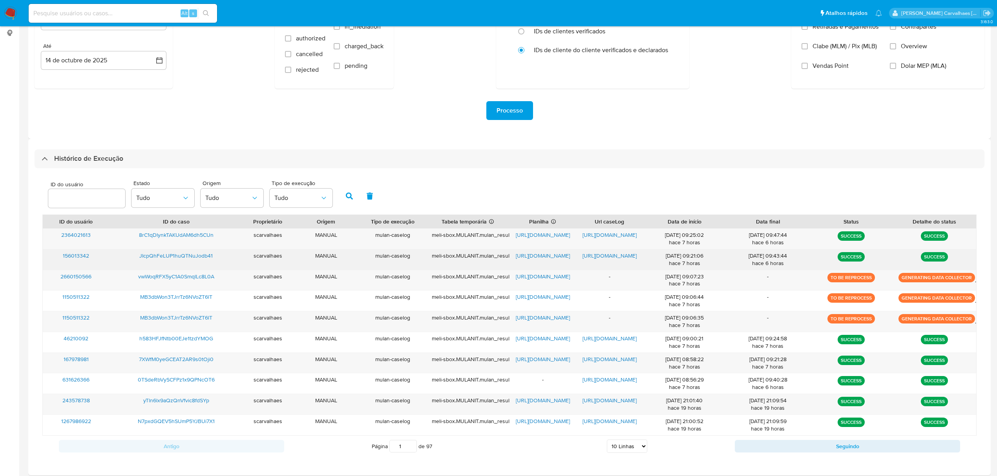
click at [612, 255] on span "[URL][DOMAIN_NAME]" at bounding box center [609, 256] width 54 height 8
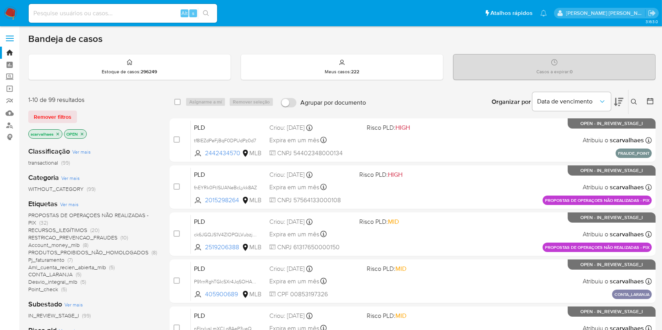
click at [83, 133] on icon "close-filter" at bounding box center [82, 134] width 5 height 5
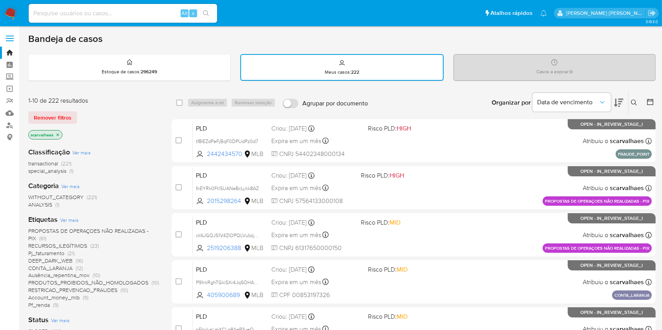
click at [59, 134] on icon "close-filter" at bounding box center [57, 135] width 5 height 5
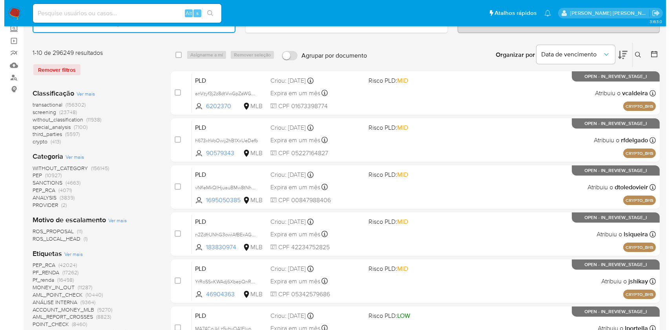
scroll to position [52, 0]
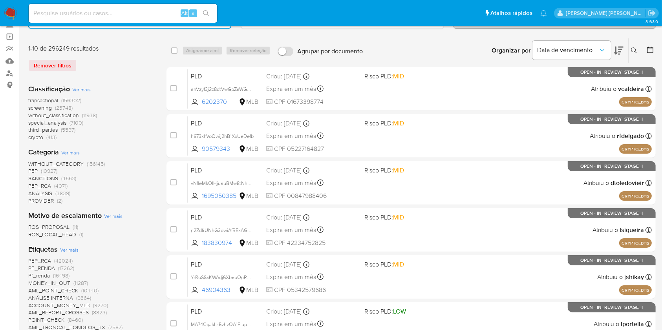
click at [71, 252] on span "Ver mais" at bounding box center [69, 249] width 18 height 7
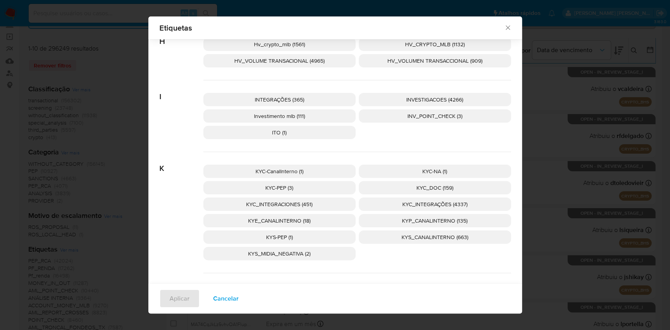
scroll to position [1197, 0]
click at [416, 187] on span "KYC_DOC (159)" at bounding box center [434, 186] width 37 height 8
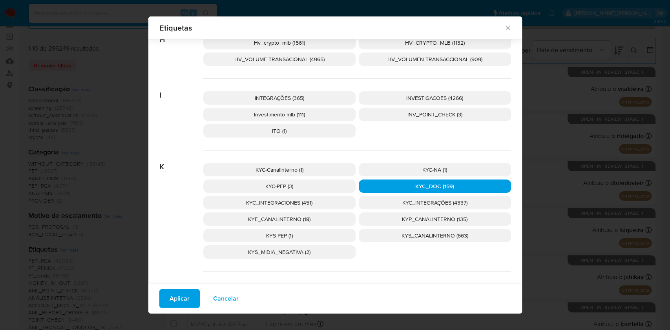
click at [172, 297] on span "Aplicar" at bounding box center [180, 298] width 20 height 17
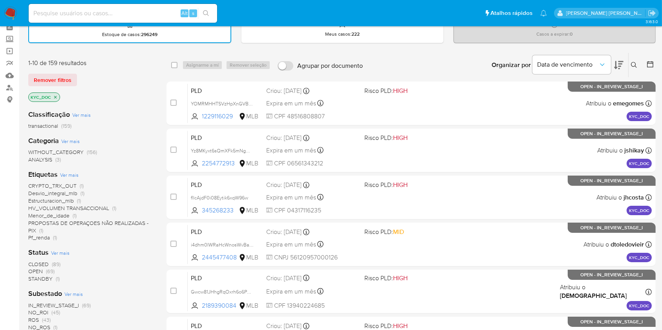
scroll to position [52, 0]
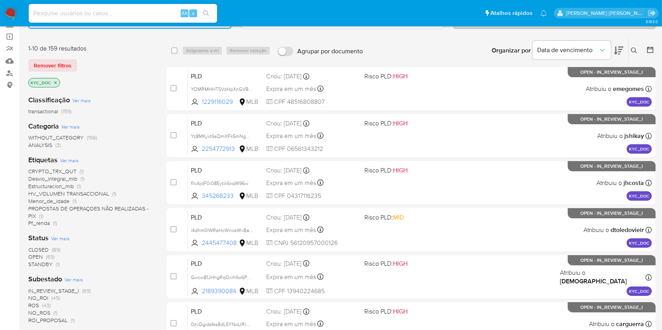
click at [36, 306] on span "ROS" at bounding box center [33, 306] width 11 height 8
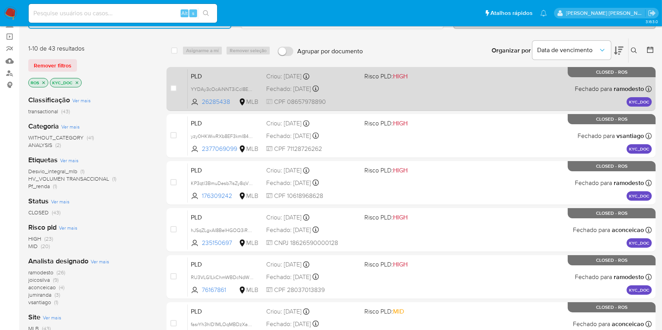
click at [415, 99] on div "PLD YYDAy3cOcAiNNT3iCcI8EuvA 26285438 MLB Risco PLD: HIGH Criou: [DATE] Criou: …" at bounding box center [420, 89] width 464 height 40
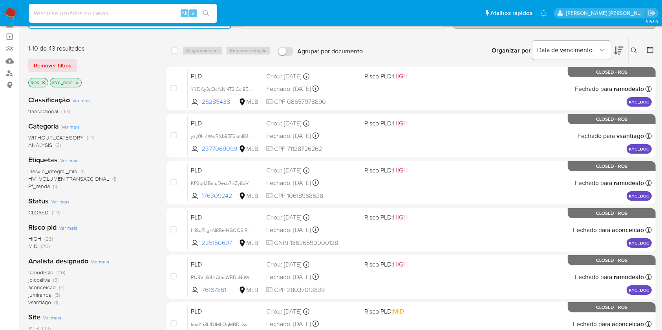
paste input "JIcpQhFeLUP1huQTNuJodb41"
type input "JIcpQhFeLUP1huQTNuJodb41"
click at [207, 13] on icon "search-icon" at bounding box center [206, 13] width 6 height 6
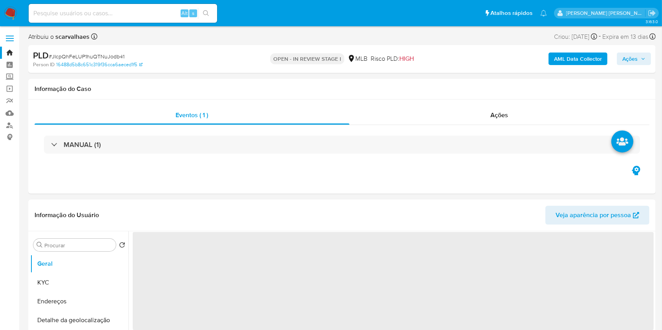
select select "10"
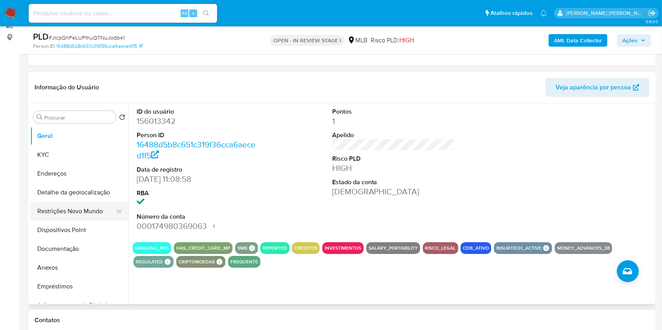
scroll to position [104, 0]
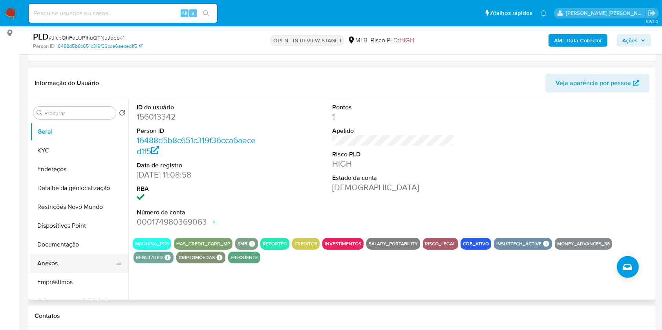
click at [59, 259] on button "Anexos" at bounding box center [76, 263] width 92 height 19
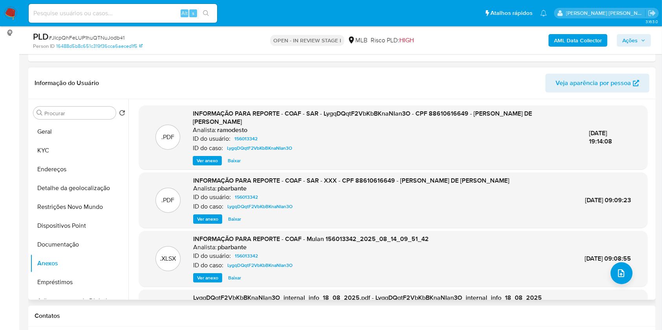
click at [213, 158] on span "Ver anexo" at bounding box center [207, 161] width 21 height 8
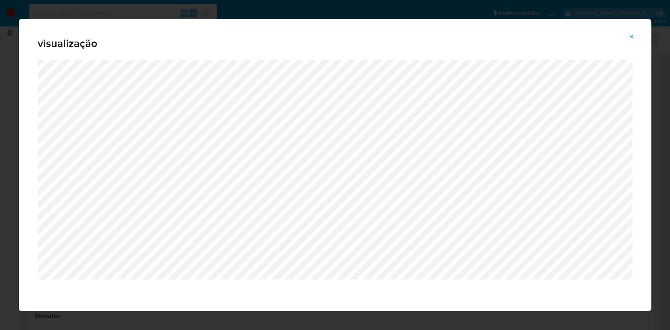
click at [632, 37] on icon "Attachment preview" at bounding box center [632, 37] width 4 height 4
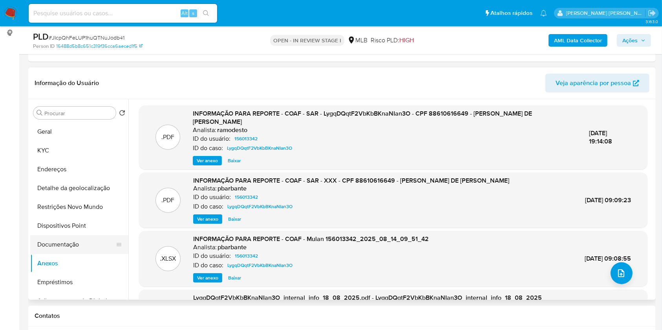
click at [84, 248] on button "Documentação" at bounding box center [76, 244] width 92 height 19
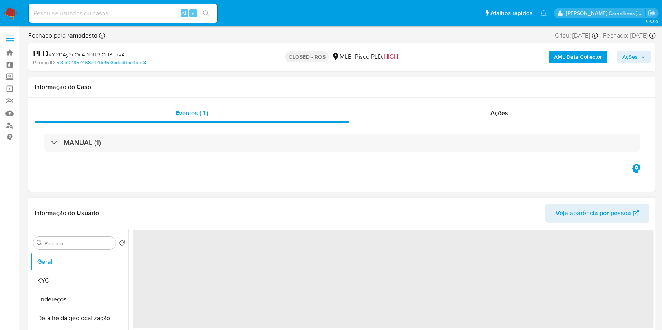
select select "10"
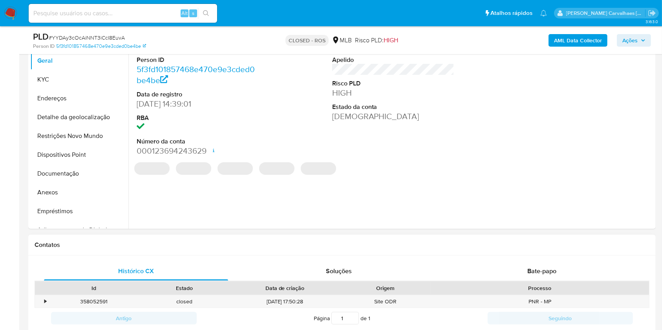
scroll to position [209, 0]
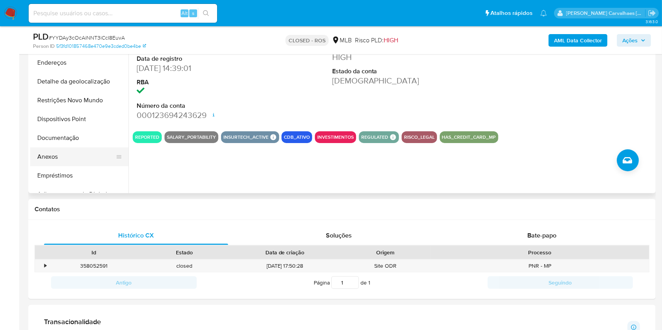
click at [65, 159] on button "Anexos" at bounding box center [76, 157] width 92 height 19
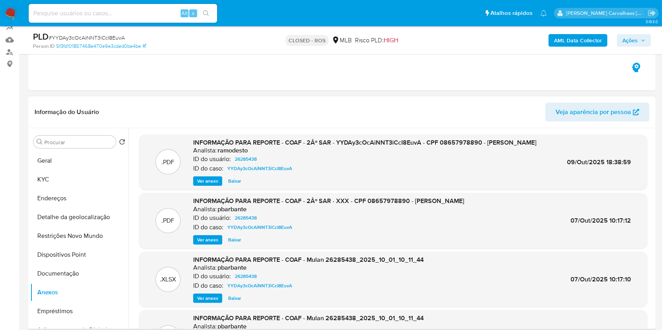
scroll to position [52, 0]
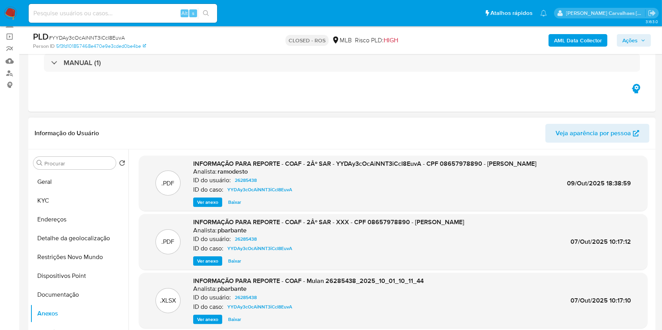
click at [208, 206] on span "Ver anexo" at bounding box center [207, 203] width 21 height 8
click at [208, 207] on div "Ver anexo Ver anexo [GEOGRAPHIC_DATA]" at bounding box center [364, 202] width 343 height 9
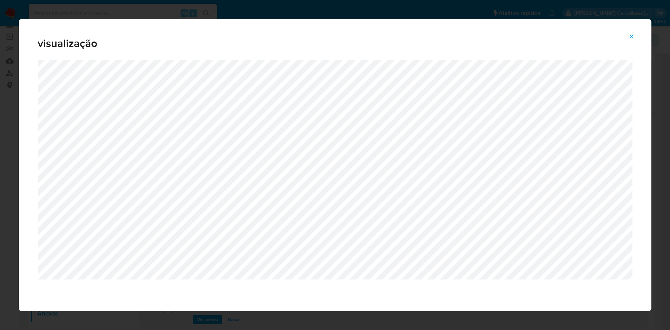
click at [635, 33] on button "Attachment preview" at bounding box center [631, 36] width 17 height 13
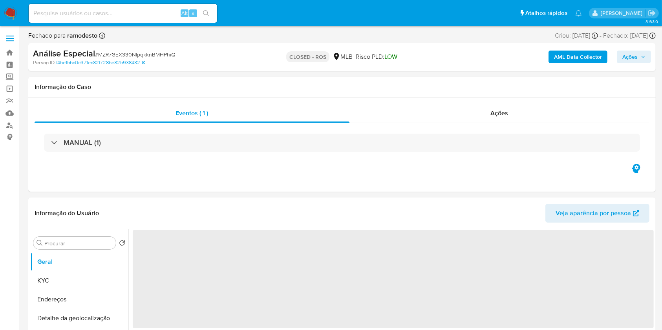
select select "10"
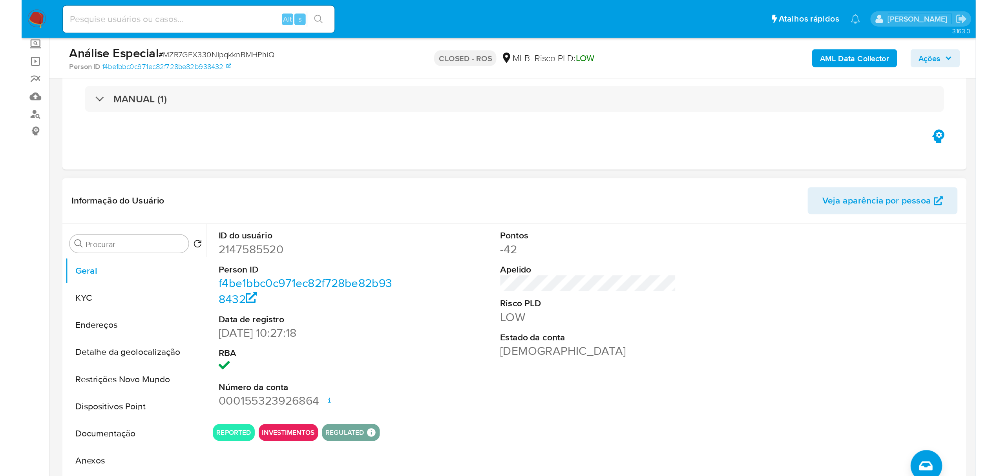
scroll to position [157, 0]
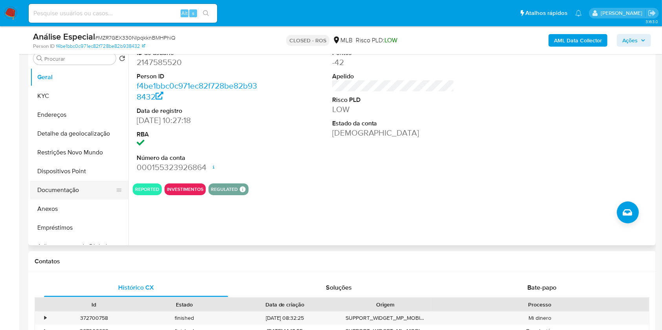
click at [75, 192] on button "Documentação" at bounding box center [76, 190] width 92 height 19
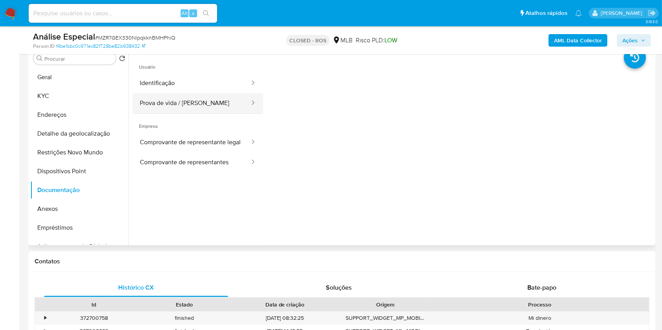
click at [197, 109] on button "Prova de vida / [PERSON_NAME]" at bounding box center [192, 103] width 118 height 20
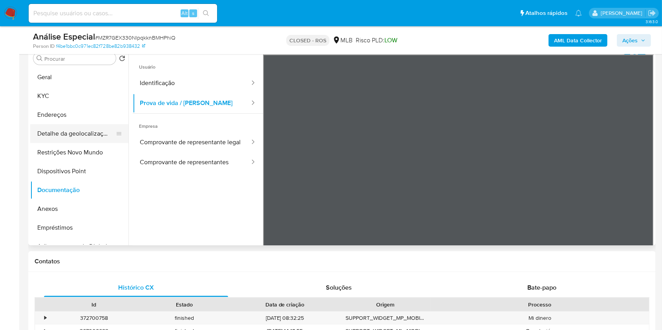
click at [93, 135] on button "Detalhe da geolocalização" at bounding box center [76, 133] width 92 height 19
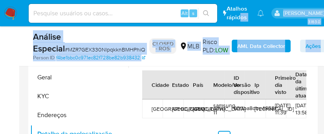
drag, startPoint x: 239, startPoint y: 19, endPoint x: 352, endPoint y: -41, distance: 128.9
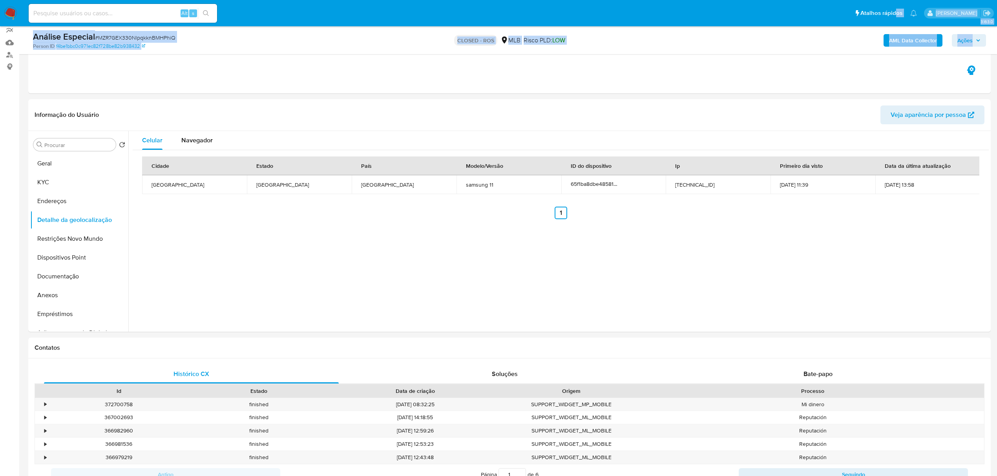
scroll to position [52, 0]
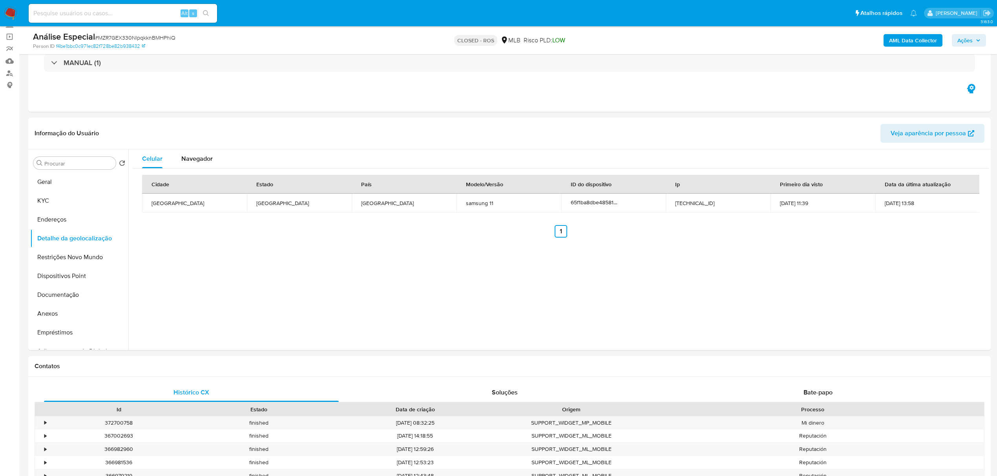
click at [109, 15] on input at bounding box center [123, 13] width 188 height 10
paste input "JIcpQhFeLUP1huQTNuJodb41"
type input "JIcpQhFeLUP1huQTNuJodb41"
click at [206, 13] on icon "search-icon" at bounding box center [206, 13] width 6 height 6
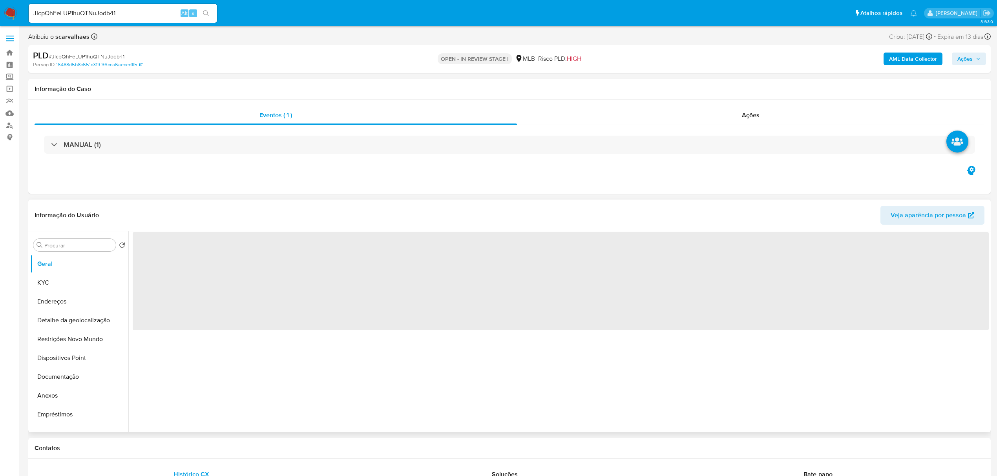
select select "10"
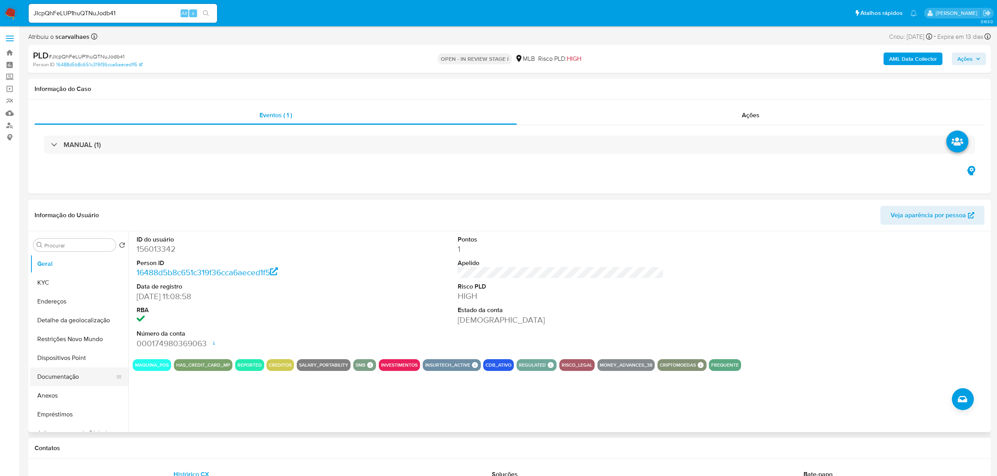
click at [78, 330] on button "Documentação" at bounding box center [76, 377] width 92 height 19
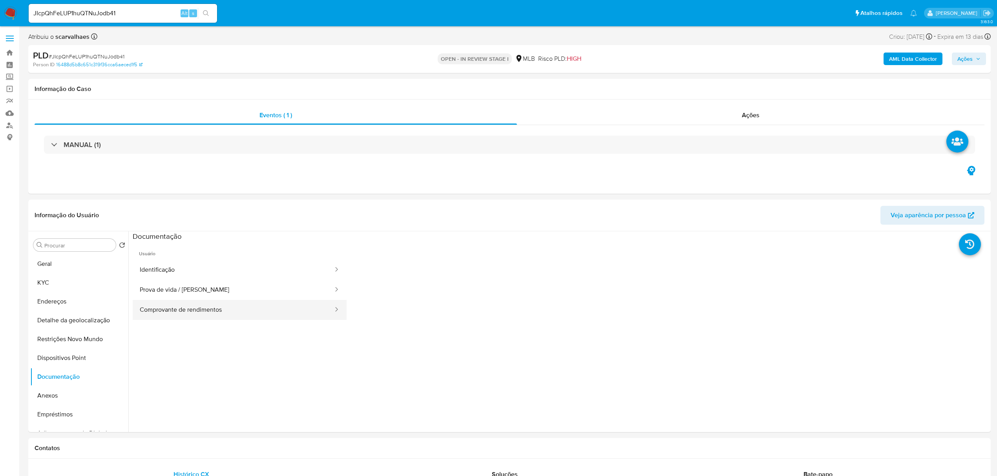
click at [199, 302] on button "Comprovante de rendimentos" at bounding box center [233, 310] width 201 height 20
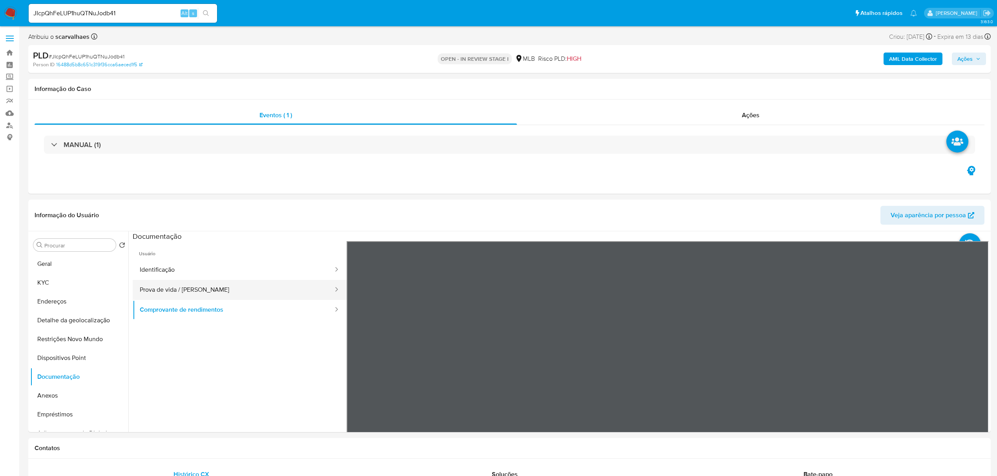
click at [167, 280] on button "Prova de vida / Selfie" at bounding box center [233, 290] width 201 height 20
click at [220, 272] on button "Identificação" at bounding box center [233, 270] width 201 height 20
click at [670, 330] on icon at bounding box center [979, 369] width 16 height 16
click at [64, 261] on button "Geral" at bounding box center [76, 264] width 92 height 19
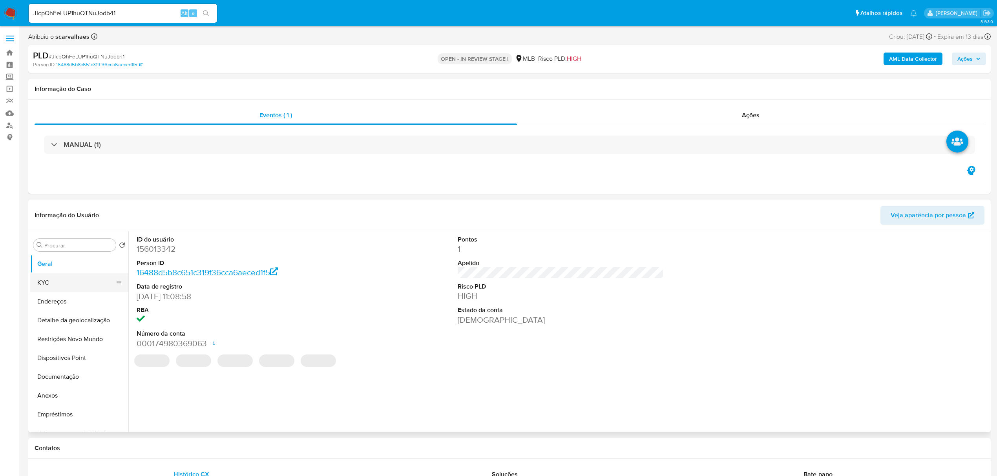
click at [63, 287] on button "KYC" at bounding box center [76, 283] width 92 height 19
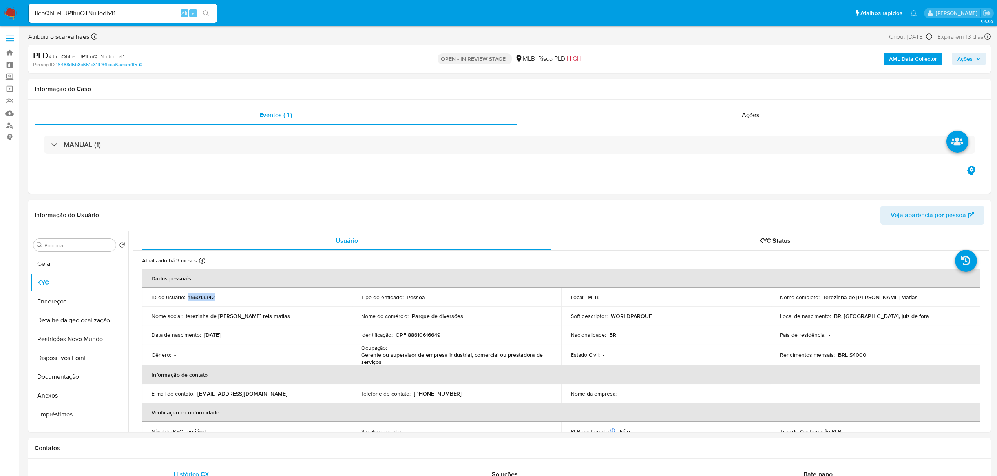
drag, startPoint x: 188, startPoint y: 296, endPoint x: 223, endPoint y: 295, distance: 35.3
click at [223, 295] on div "ID do usuário : 156013342" at bounding box center [246, 297] width 191 height 7
copy p "156013342"
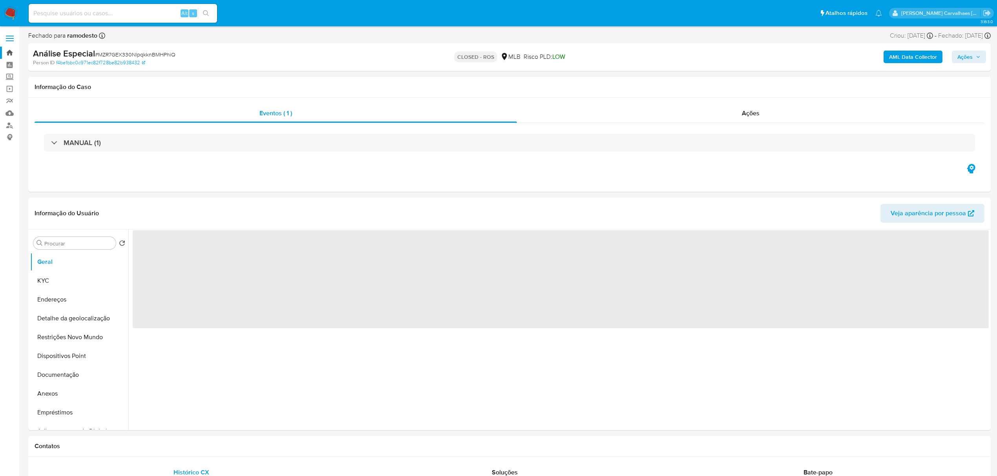
select select "10"
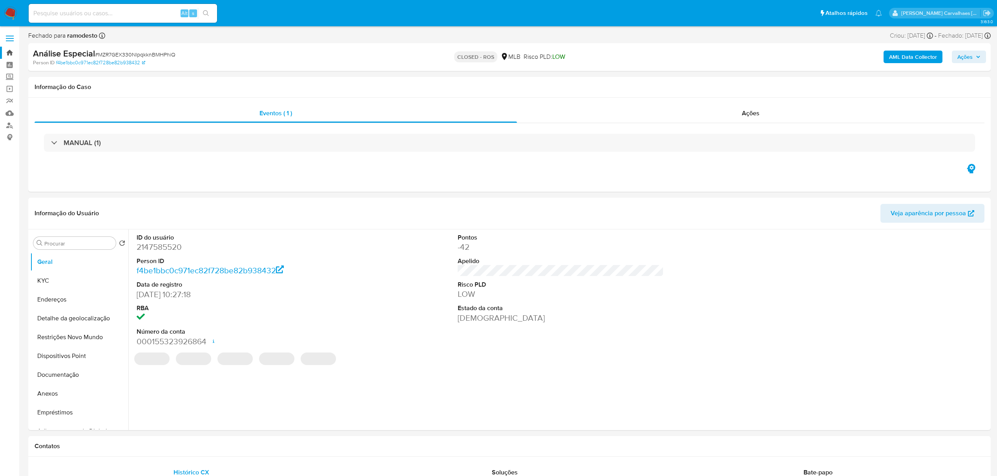
click at [8, 55] on link "Bandeja" at bounding box center [46, 53] width 93 height 12
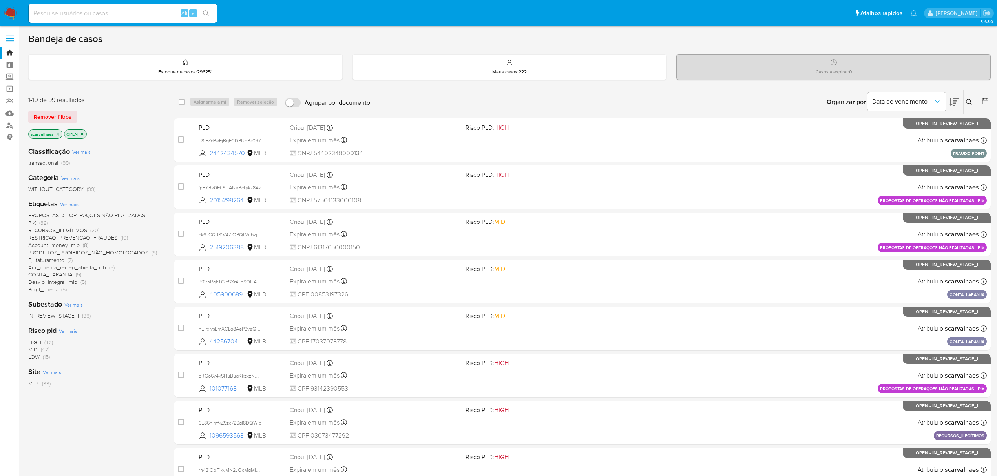
click at [82, 135] on icon "close-filter" at bounding box center [82, 134] width 5 height 5
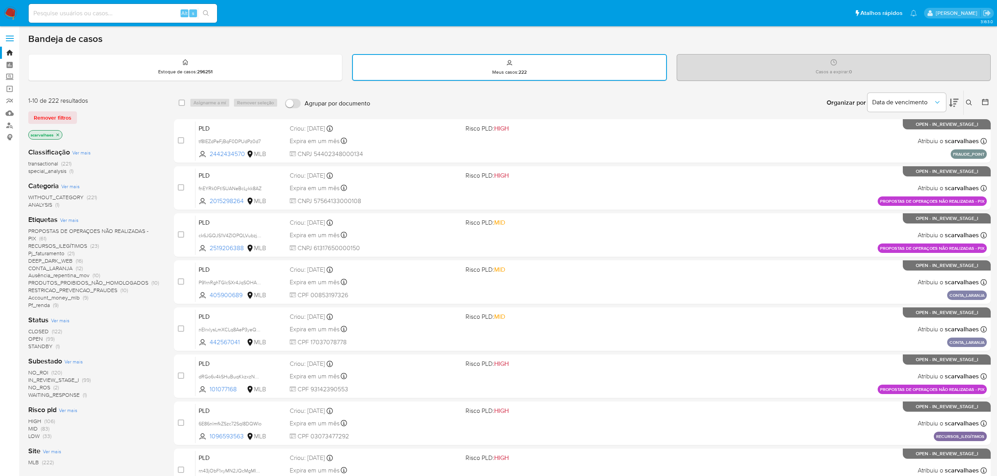
click at [58, 134] on icon "close-filter" at bounding box center [57, 135] width 5 height 5
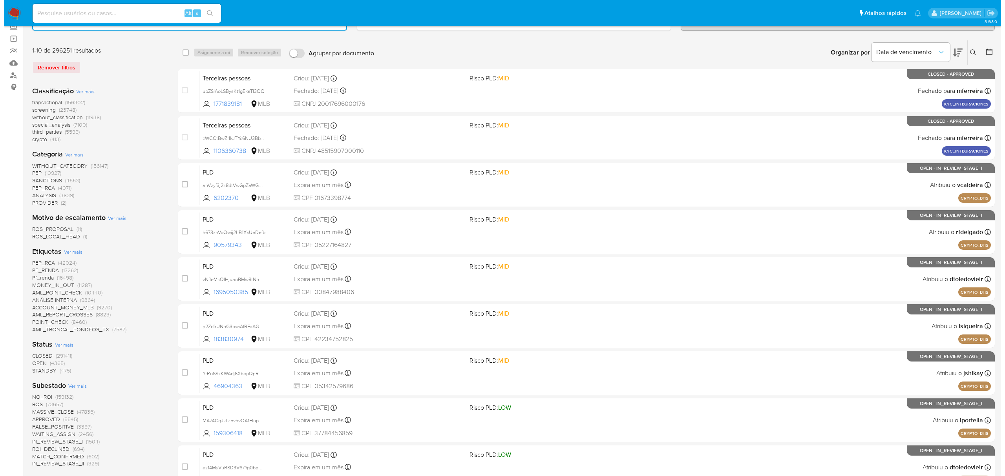
scroll to position [104, 0]
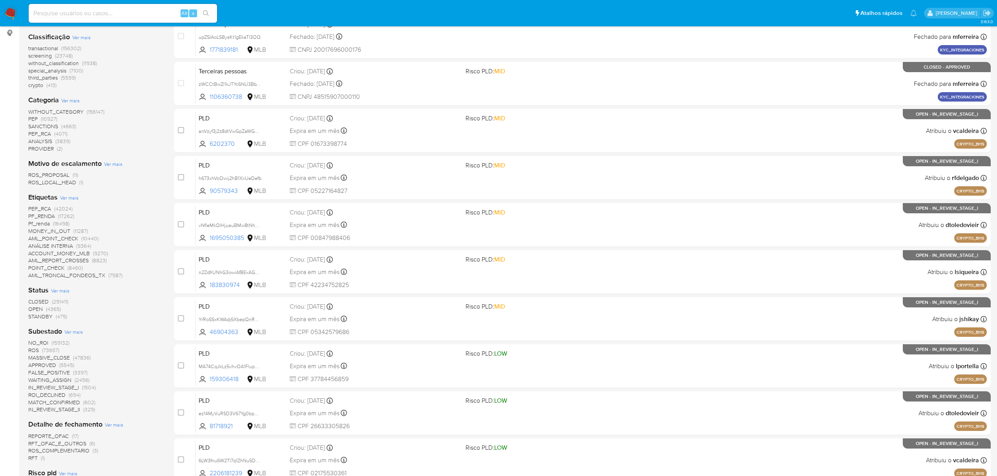
click at [68, 198] on span "Ver mais" at bounding box center [69, 197] width 18 height 7
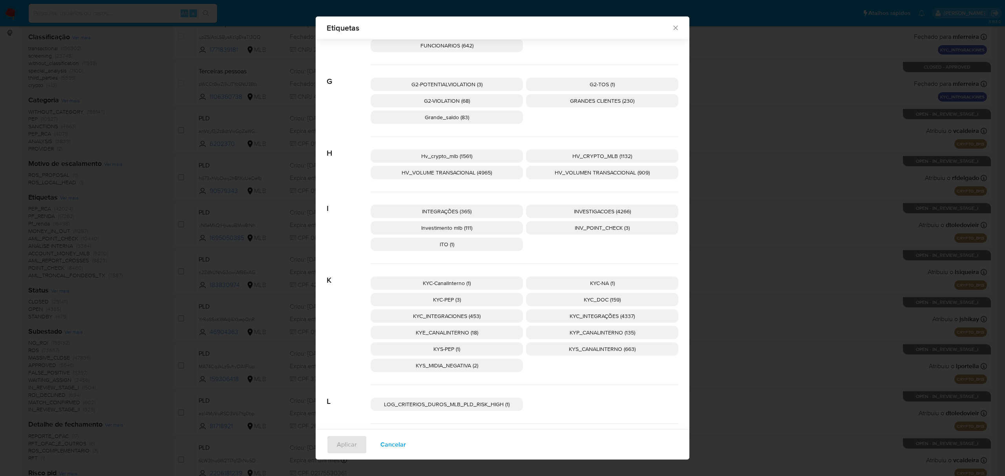
scroll to position [1093, 0]
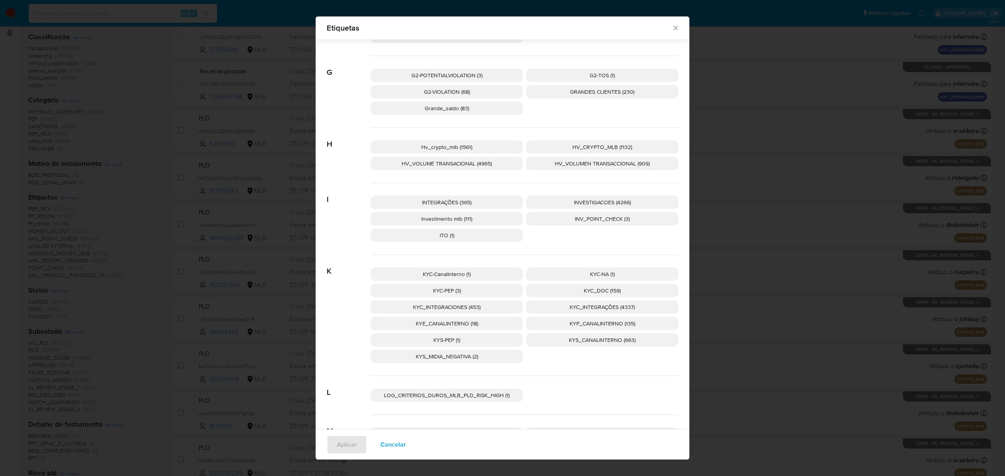
click at [592, 290] on span "KYC_DOC (159)" at bounding box center [602, 291] width 37 height 8
click at [345, 442] on span "Aplicar" at bounding box center [347, 444] width 20 height 17
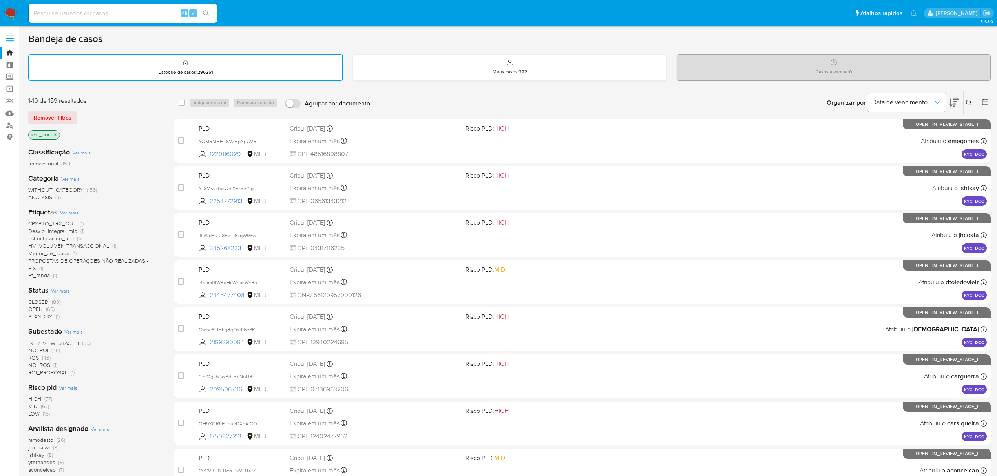
click at [38, 358] on span "ROS" at bounding box center [33, 358] width 11 height 8
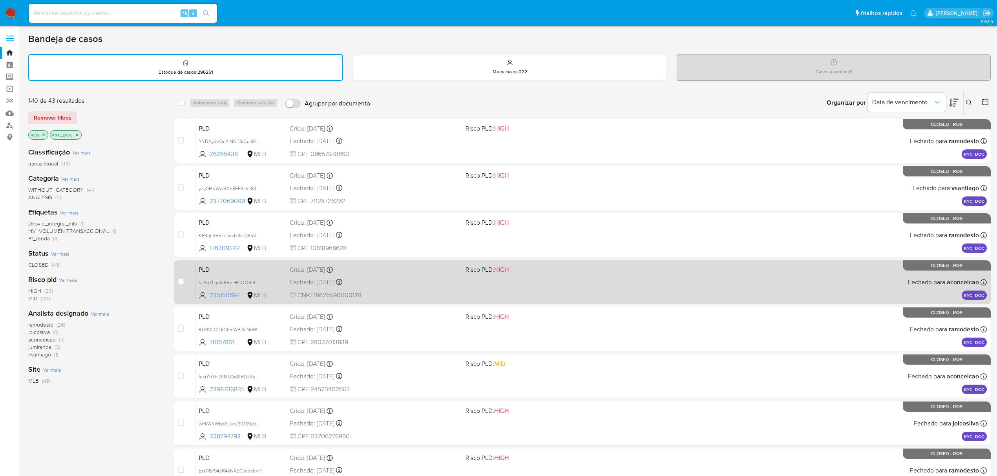
click at [432, 289] on div "PLD hJSqZLgxAI8BelHGOQ3iRKmu 235150697 MLB Risco PLD: HIGH Criou: 14/08/2025 Cr…" at bounding box center [590, 283] width 791 height 40
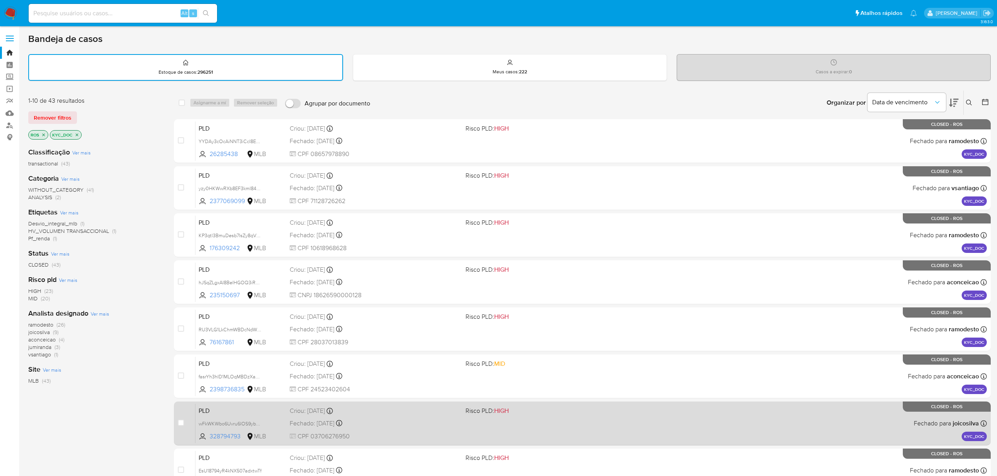
click at [496, 421] on div "PLD wFkWKWbo6Uvru6IOS9ybrw5L 328794793 MLB Risco PLD: HIGH Criou: 14/08/2025 Cr…" at bounding box center [590, 424] width 791 height 40
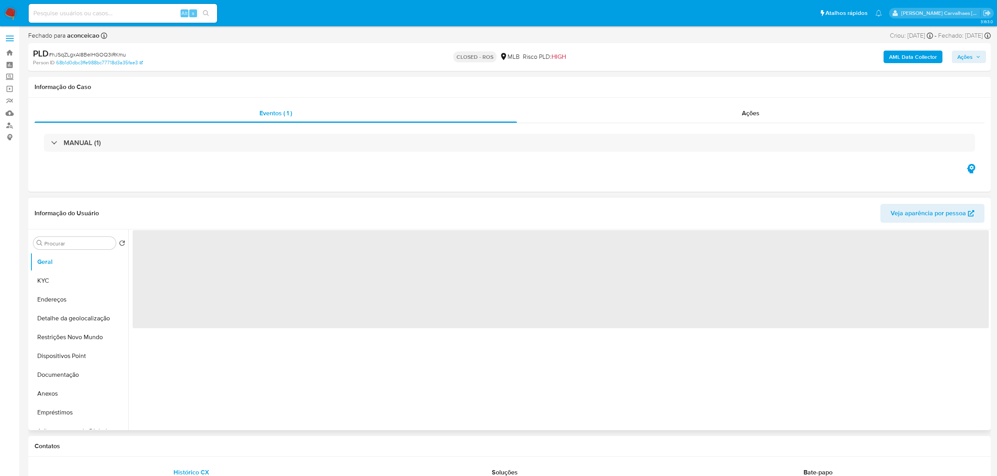
select select "10"
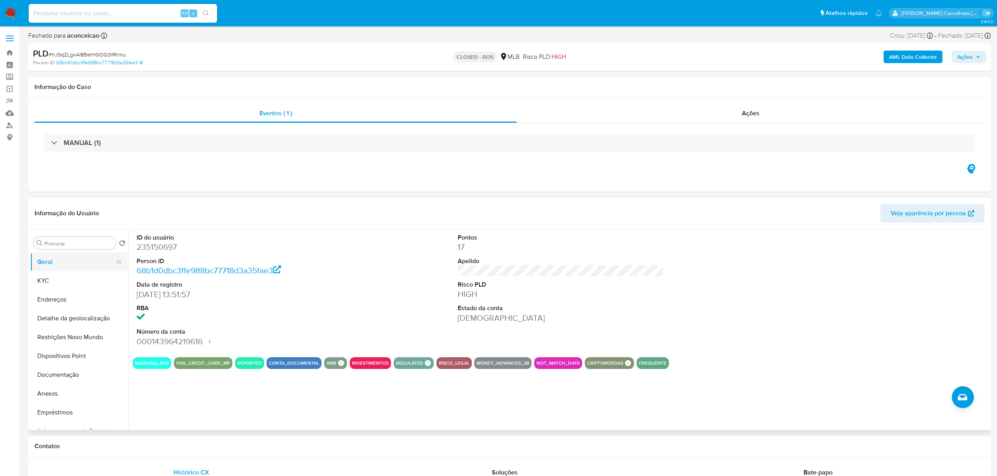
click at [75, 265] on button "Geral" at bounding box center [76, 262] width 92 height 19
click at [62, 393] on button "Anexos" at bounding box center [76, 394] width 92 height 19
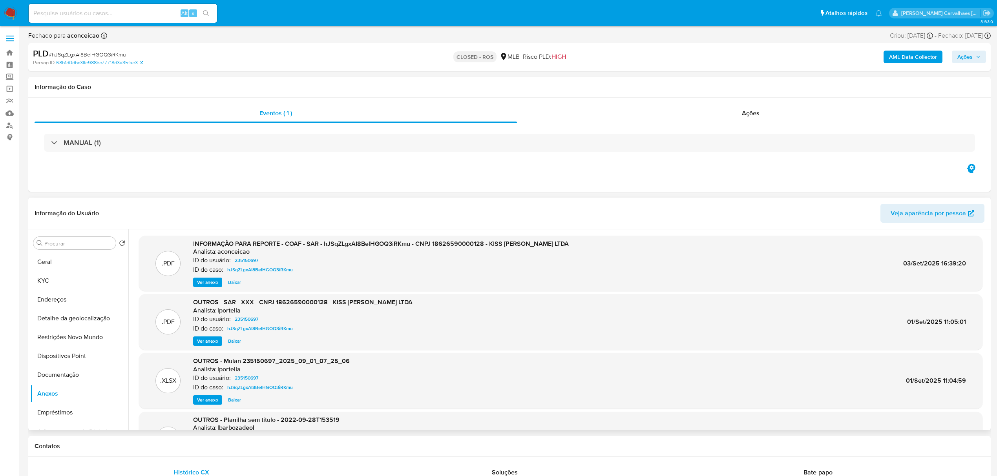
click at [201, 282] on span "Ver anexo" at bounding box center [207, 283] width 21 height 8
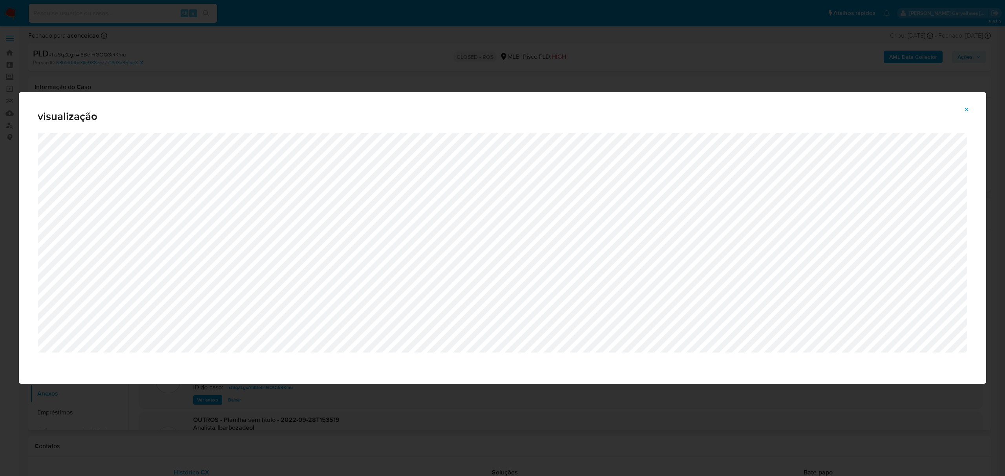
click at [967, 107] on icon "Attachment preview" at bounding box center [966, 109] width 6 height 6
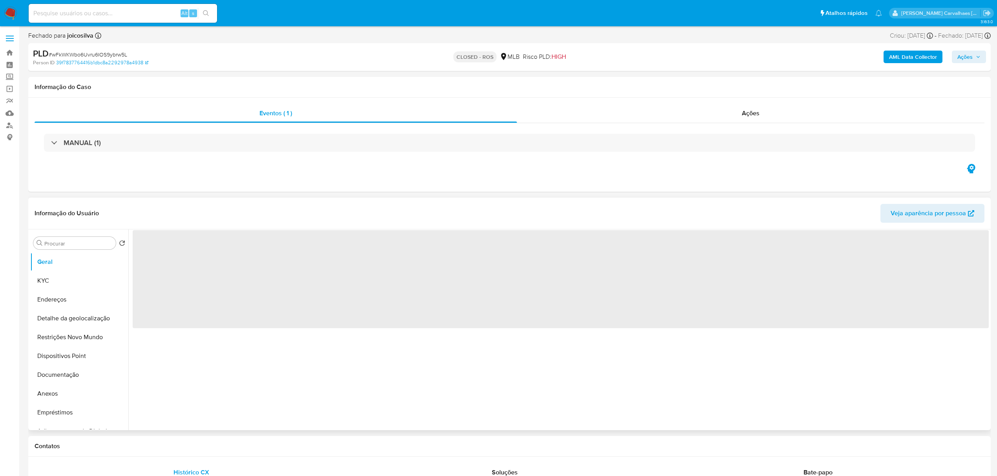
select select "10"
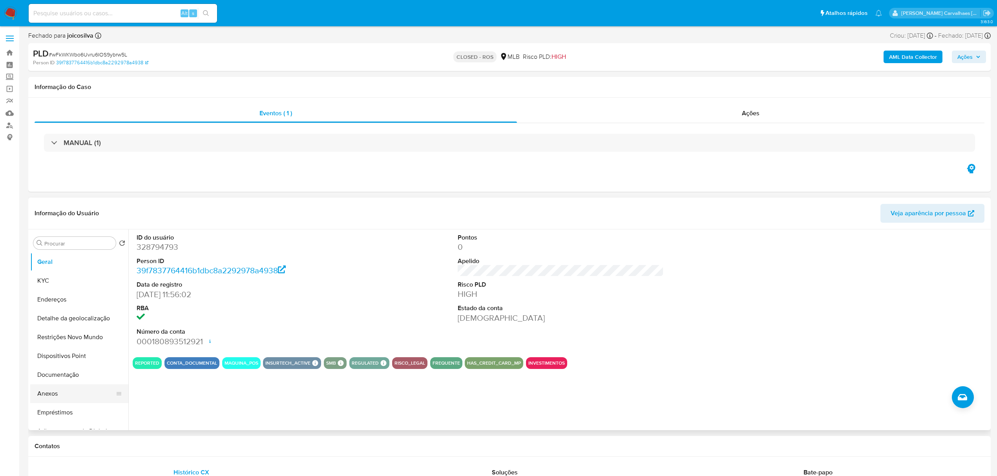
click at [68, 393] on button "Anexos" at bounding box center [76, 394] width 92 height 19
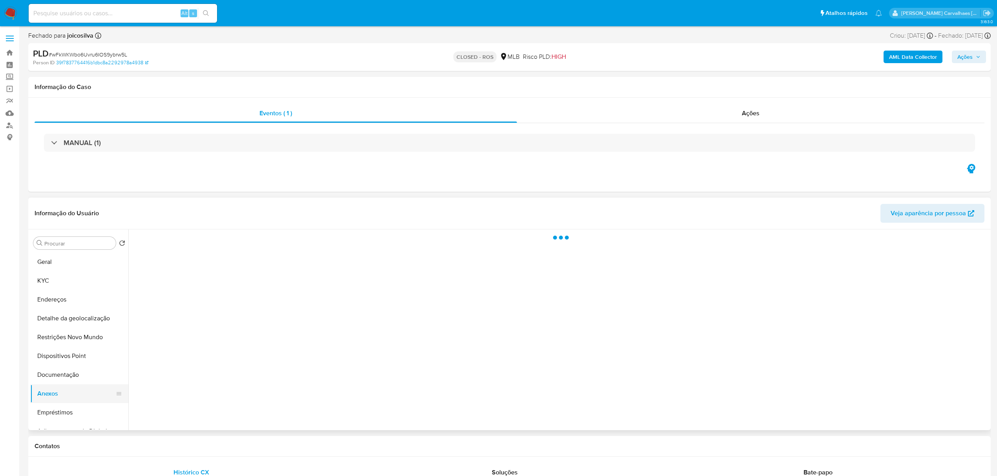
click at [68, 393] on button "Anexos" at bounding box center [76, 394] width 92 height 19
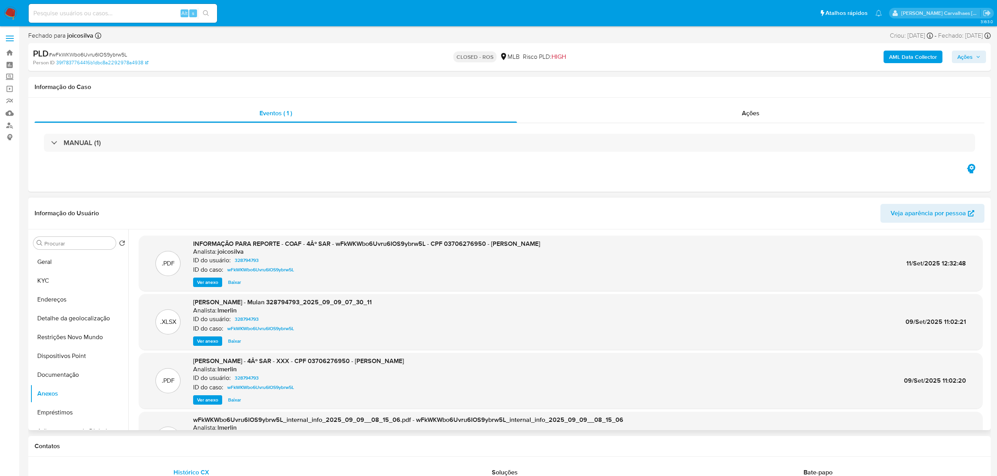
click at [410, 272] on div "ID do caso: wFkWKWbo6Uvru6IOS9ybrw5L" at bounding box center [366, 269] width 347 height 9
click at [201, 285] on span "Ver anexo" at bounding box center [207, 283] width 21 height 8
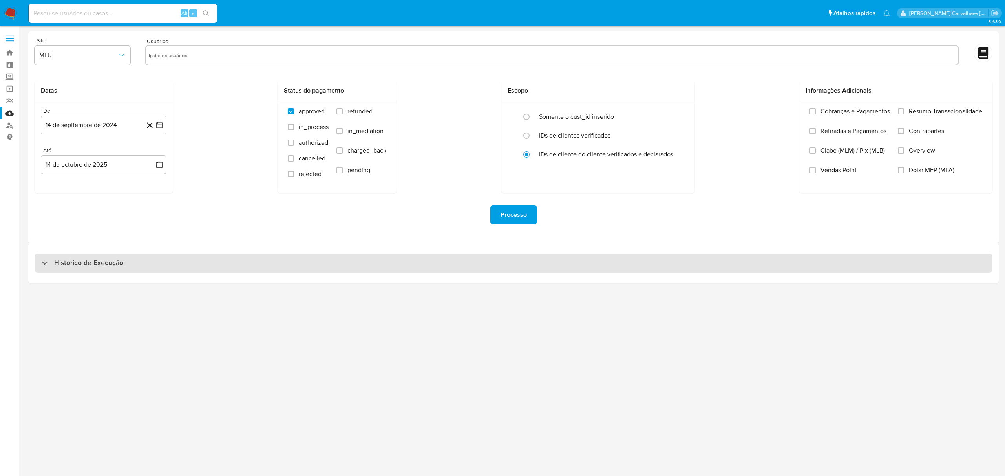
click at [93, 268] on div "Histórico de Execução" at bounding box center [514, 263] width 958 height 19
select select "10"
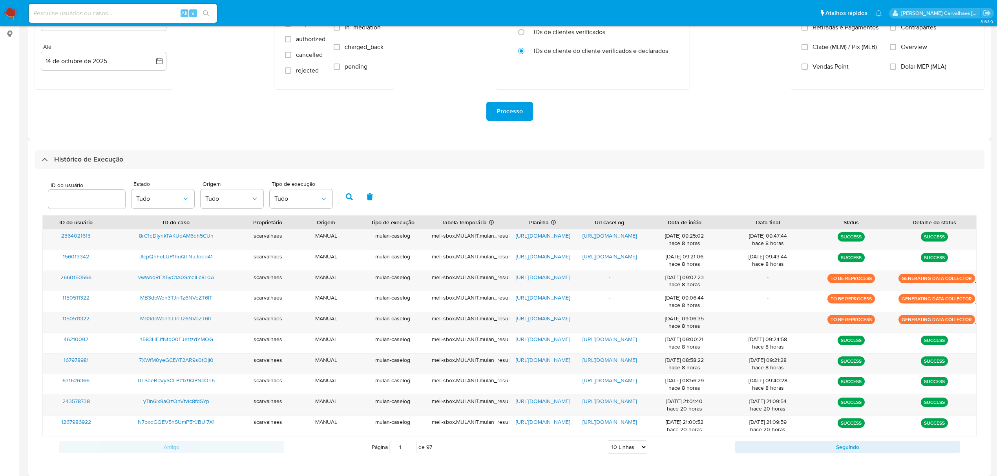
scroll to position [104, 0]
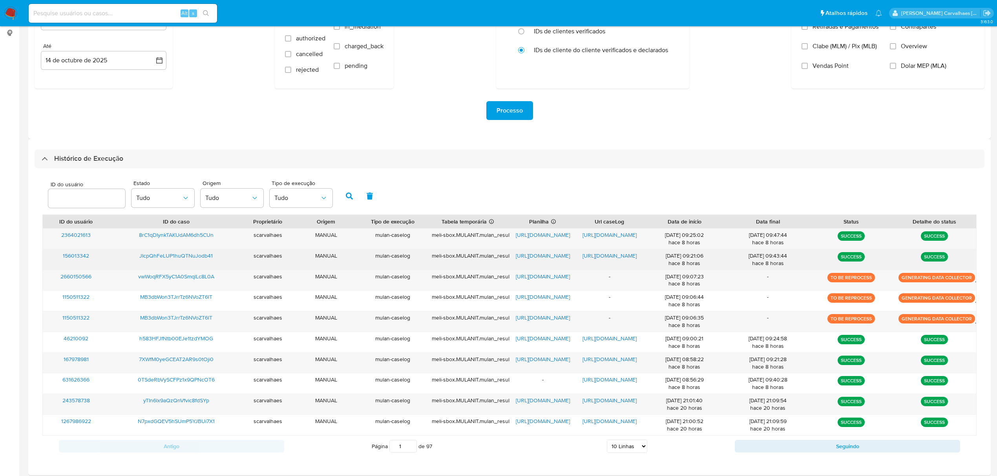
click at [555, 255] on span "https://docs.google.com/spreadsheets/d/1l6JHjfI1dqCfjRlwCiu3RImFXHNHzfaRolrM87o…" at bounding box center [543, 256] width 54 height 8
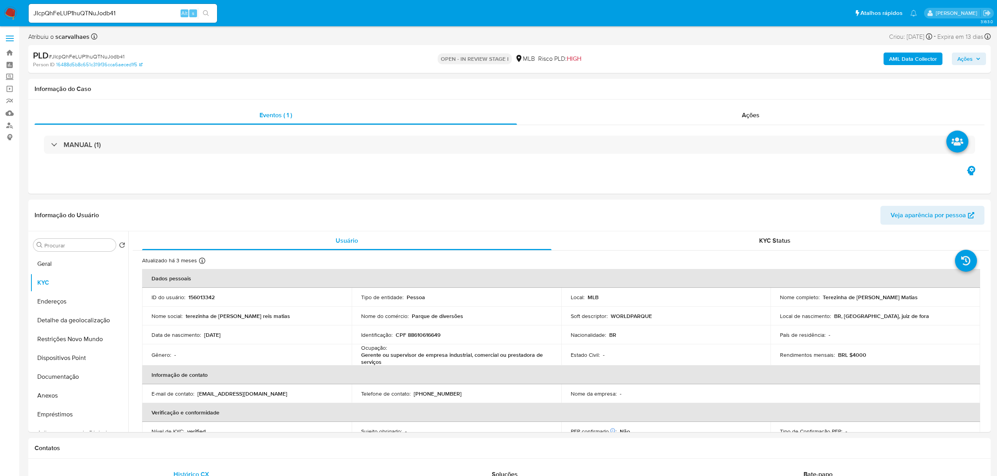
select select "10"
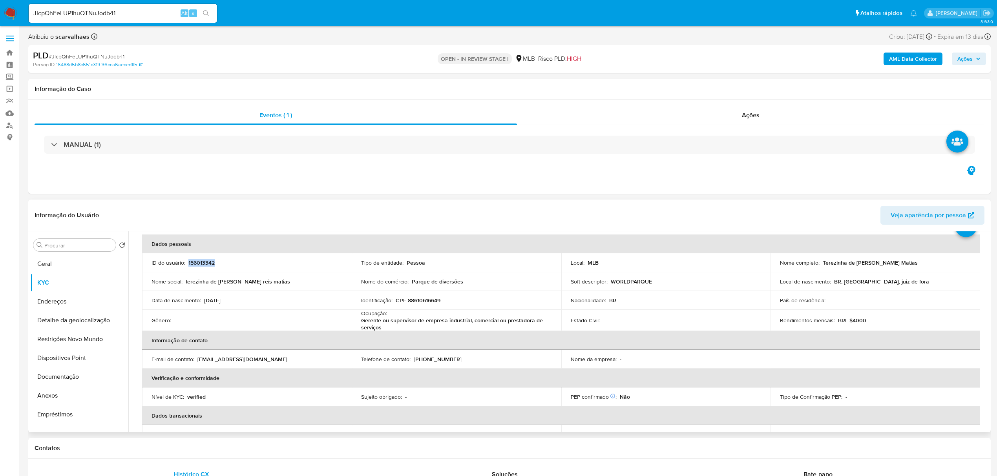
scroll to position [52, 0]
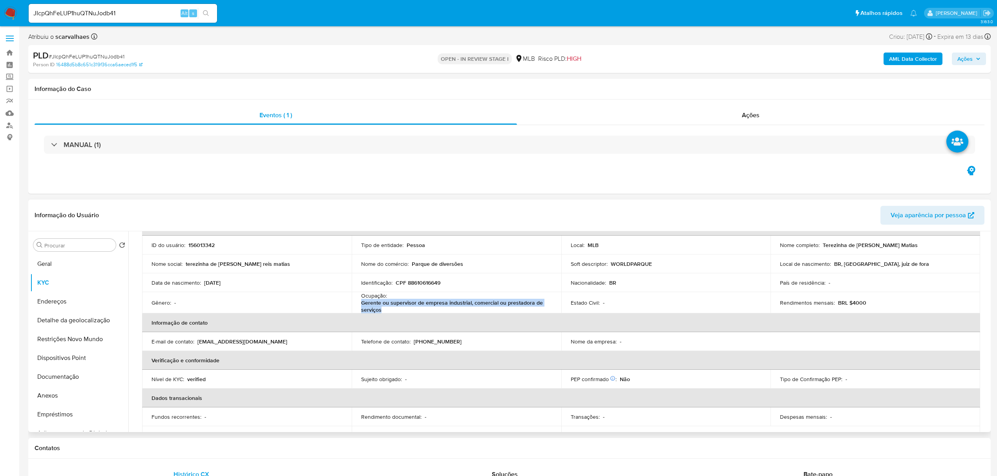
drag, startPoint x: 362, startPoint y: 304, endPoint x: 381, endPoint y: 310, distance: 19.7
click at [381, 310] on td "Ocupação : Gerente ou supervisor de empresa industrial, comercial ou prestadora…" at bounding box center [457, 302] width 210 height 21
copy p "Gerente ou supervisor de empresa industrial, comercial ou prestadora de serviços"
click at [49, 344] on button "Restrições Novo Mundo" at bounding box center [76, 339] width 92 height 19
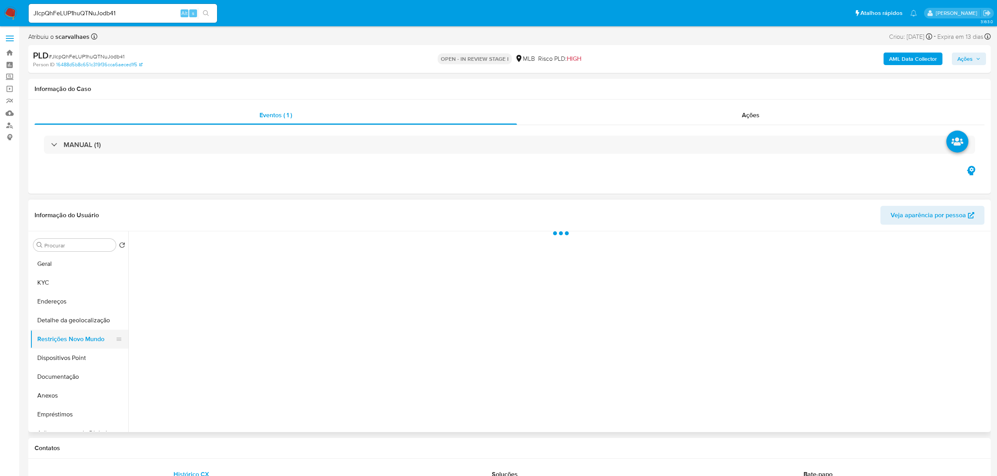
scroll to position [0, 0]
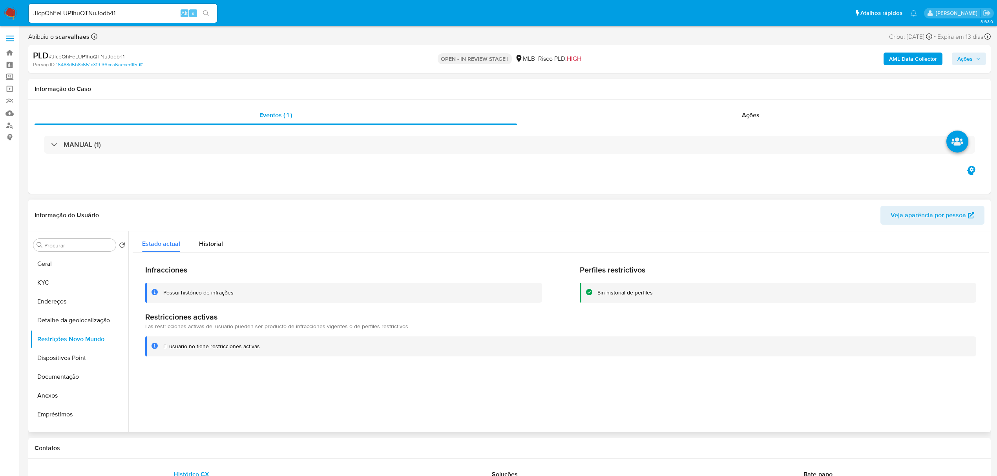
drag, startPoint x: 161, startPoint y: 347, endPoint x: 261, endPoint y: 351, distance: 100.9
click at [261, 351] on div "El usuario no tiene restricciones activas" at bounding box center [560, 347] width 831 height 20
click at [56, 264] on button "Geral" at bounding box center [76, 264] width 92 height 19
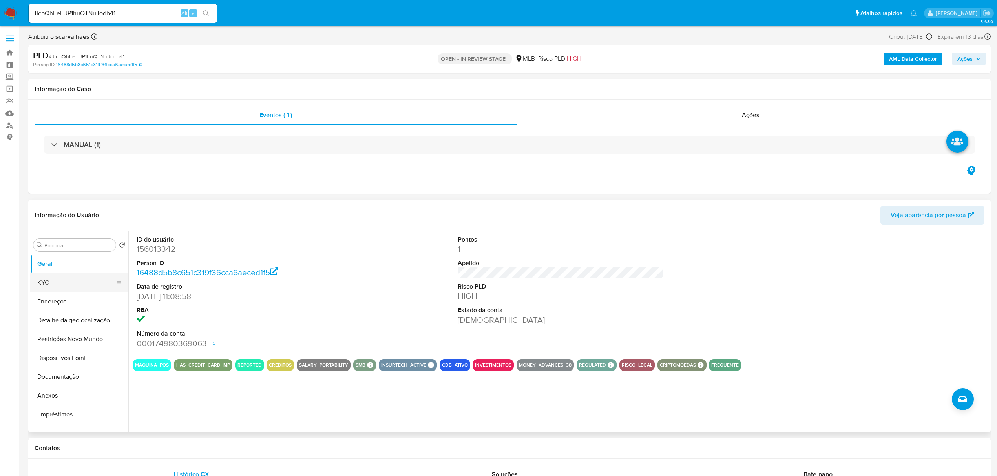
click at [49, 283] on button "KYC" at bounding box center [76, 283] width 92 height 19
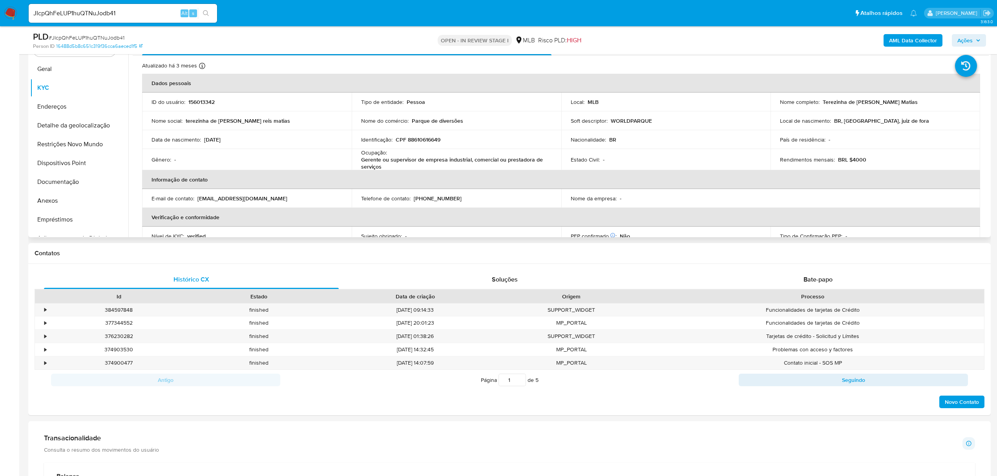
scroll to position [148, 0]
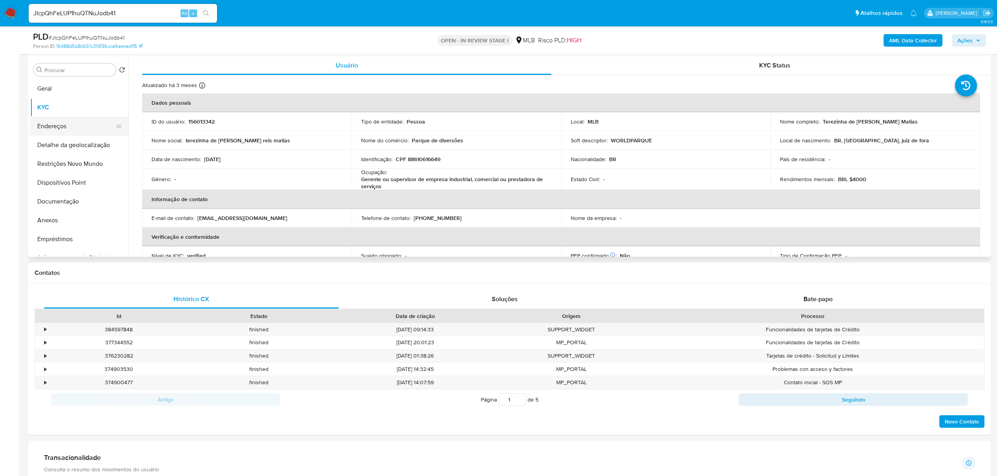
click at [70, 131] on button "Endereços" at bounding box center [76, 126] width 92 height 19
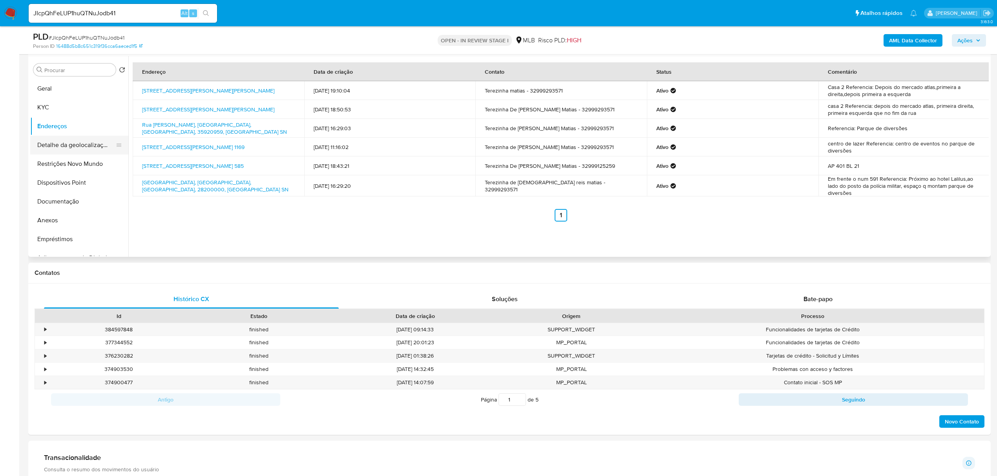
click at [71, 145] on button "Detalhe da geolocalização" at bounding box center [76, 145] width 92 height 19
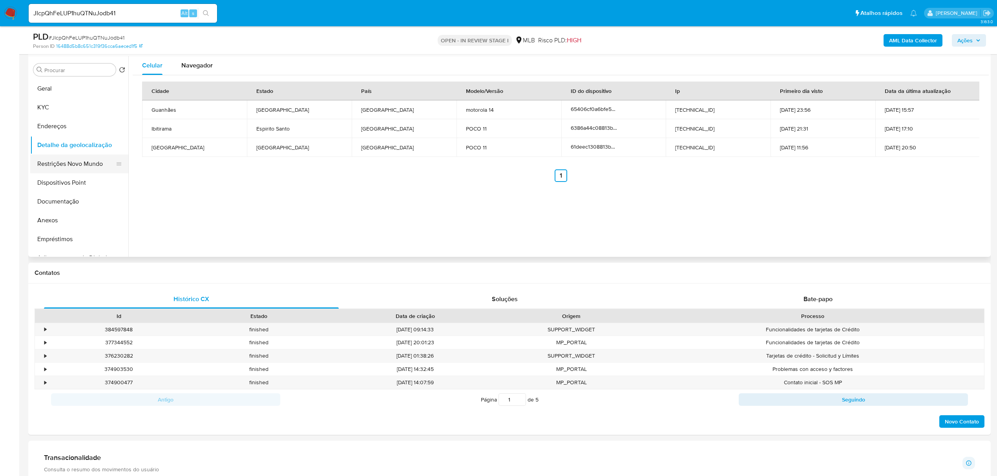
click at [60, 165] on button "Restrições Novo Mundo" at bounding box center [76, 164] width 92 height 19
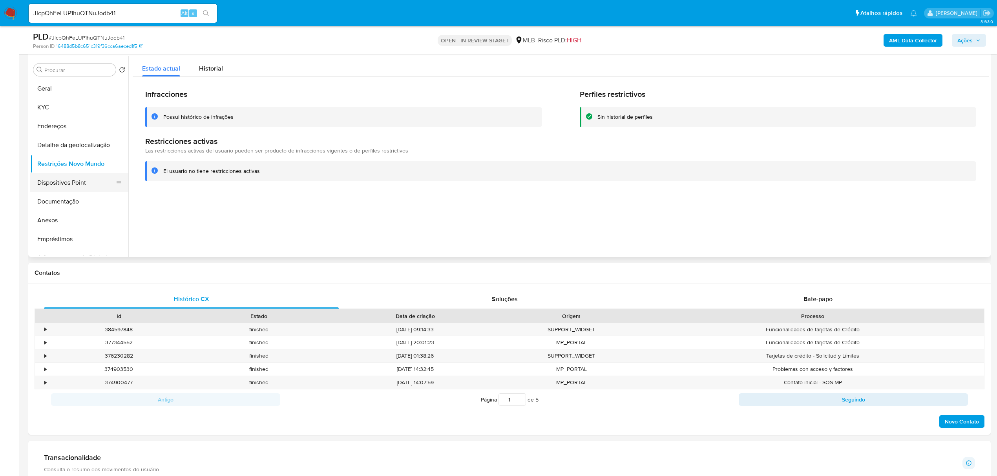
drag, startPoint x: 70, startPoint y: 184, endPoint x: 61, endPoint y: 186, distance: 8.9
click at [69, 184] on button "Dispositivos Point" at bounding box center [76, 182] width 92 height 19
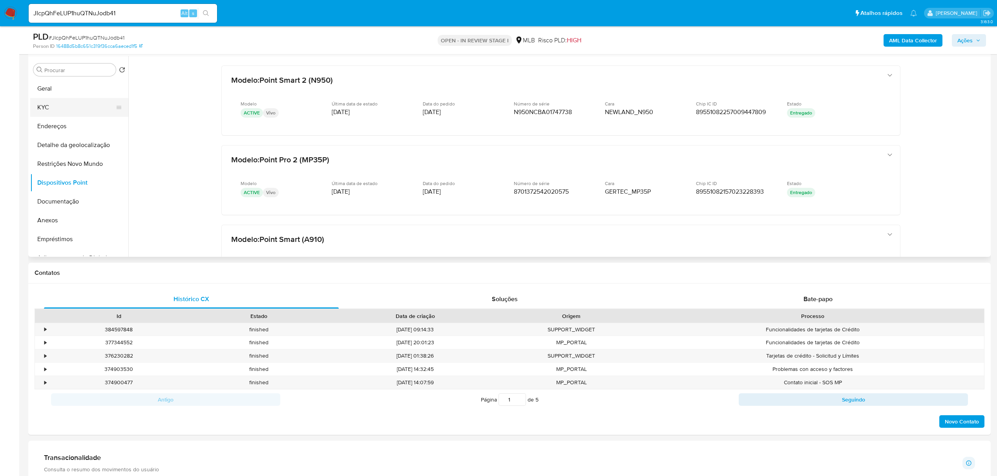
click at [47, 103] on button "KYC" at bounding box center [76, 107] width 92 height 19
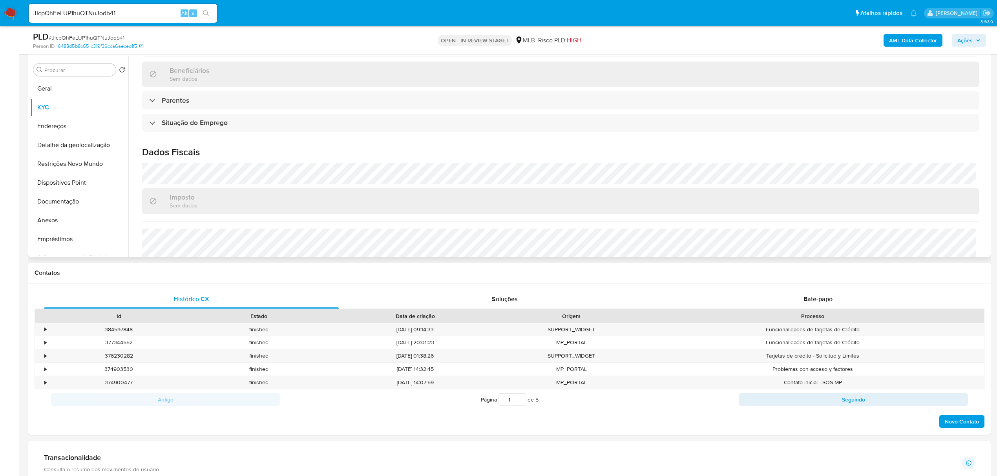
scroll to position [314, 0]
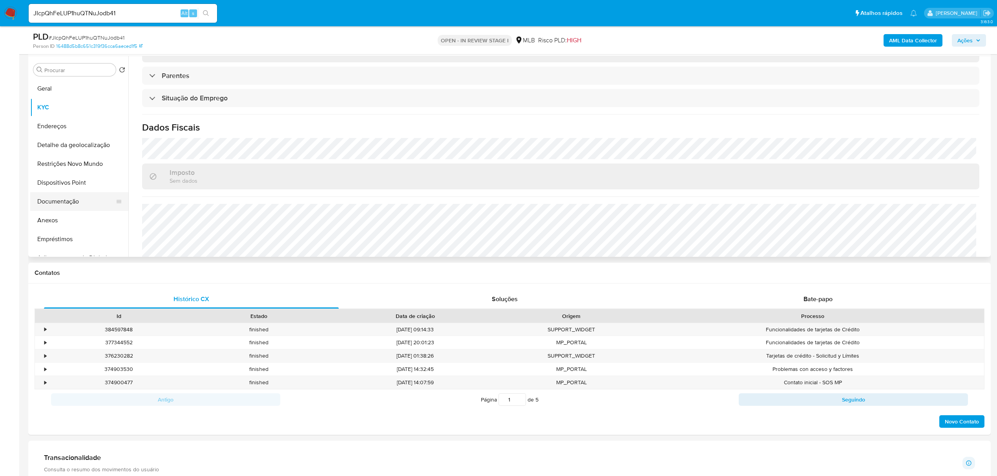
click at [62, 206] on button "Documentação" at bounding box center [76, 201] width 92 height 19
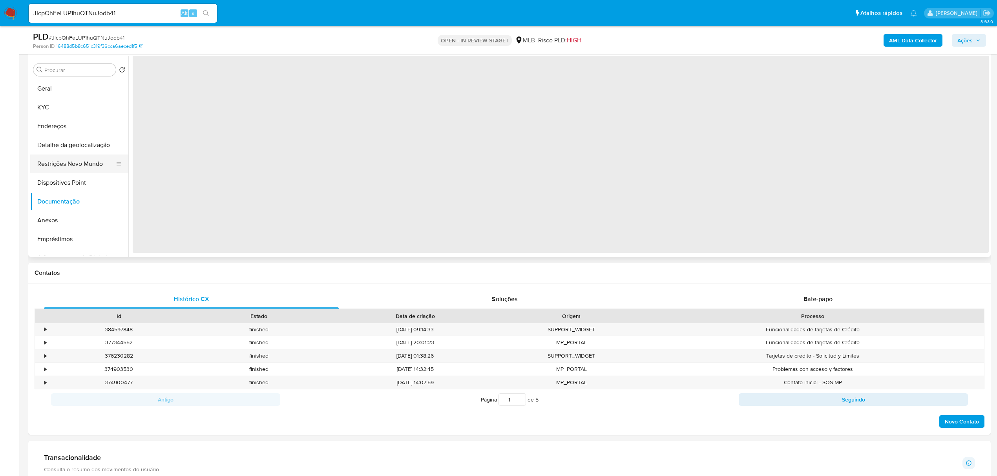
scroll to position [0, 0]
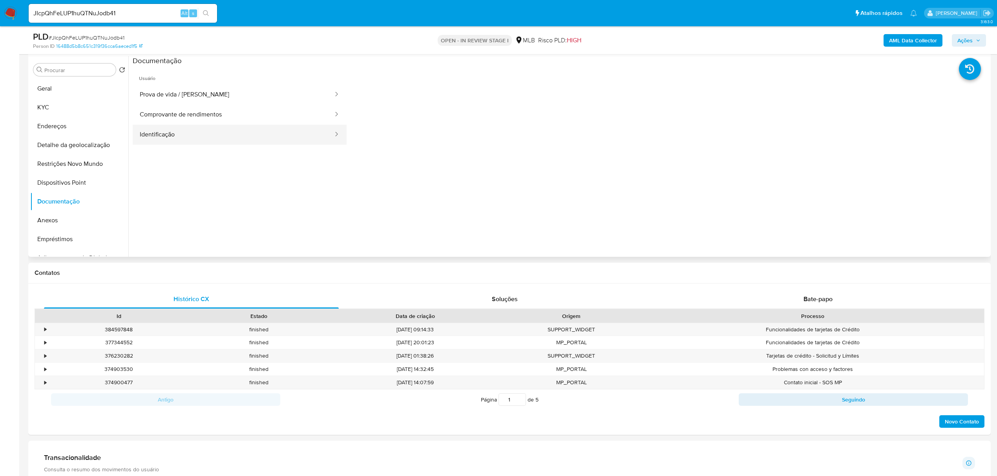
click at [184, 135] on button "Identificação" at bounding box center [233, 135] width 201 height 20
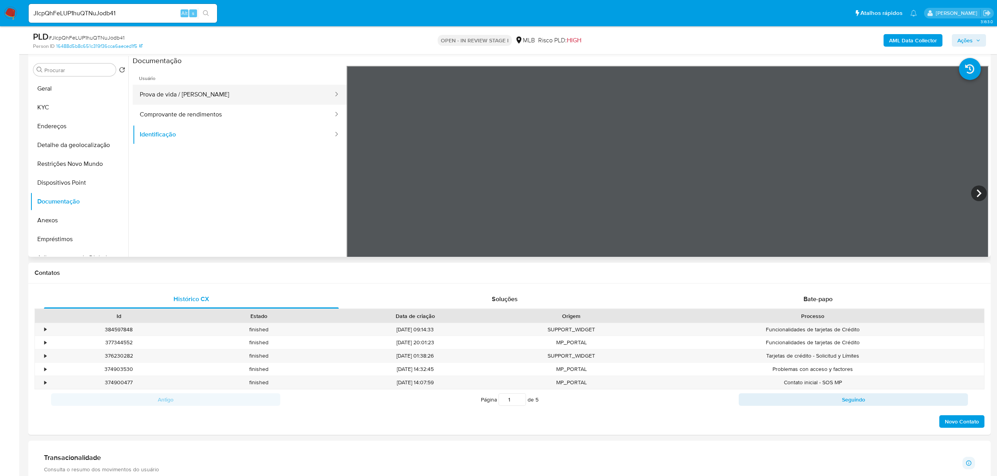
click at [223, 90] on button "Prova de vida / Selfie" at bounding box center [233, 95] width 201 height 20
click at [224, 111] on button "Comprovante de rendimentos" at bounding box center [233, 115] width 201 height 20
click at [69, 224] on button "Anexos" at bounding box center [76, 220] width 92 height 19
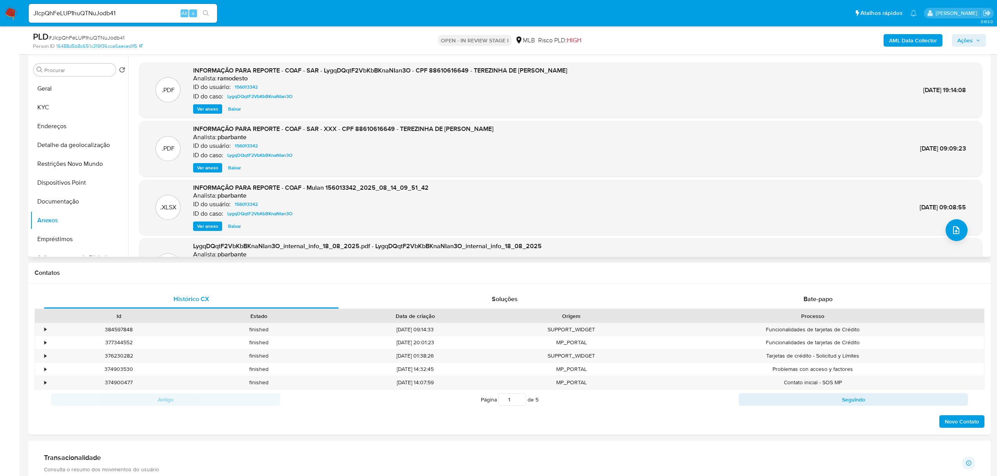
click at [202, 108] on span "Ver anexo" at bounding box center [207, 109] width 21 height 8
click at [202, 108] on div "Ver anexo Ver anexo Baixar" at bounding box center [380, 108] width 374 height 9
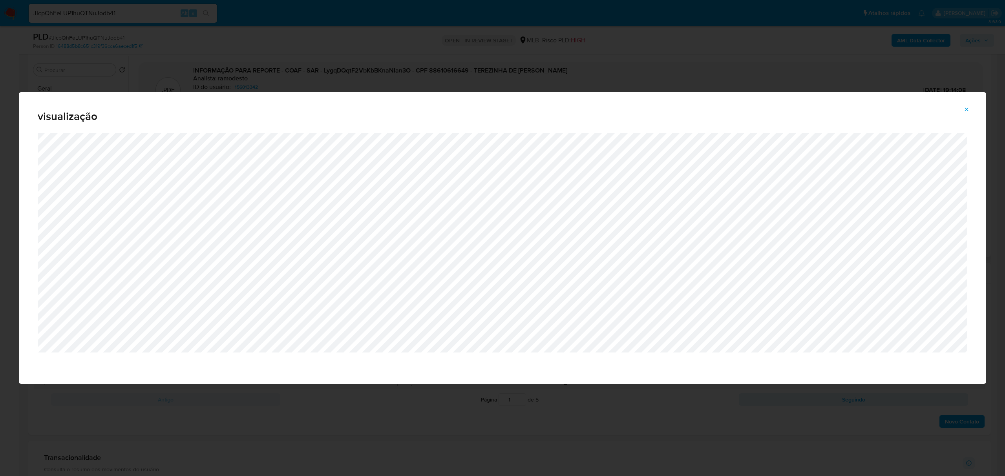
click at [969, 108] on icon "Attachment preview" at bounding box center [966, 109] width 6 height 6
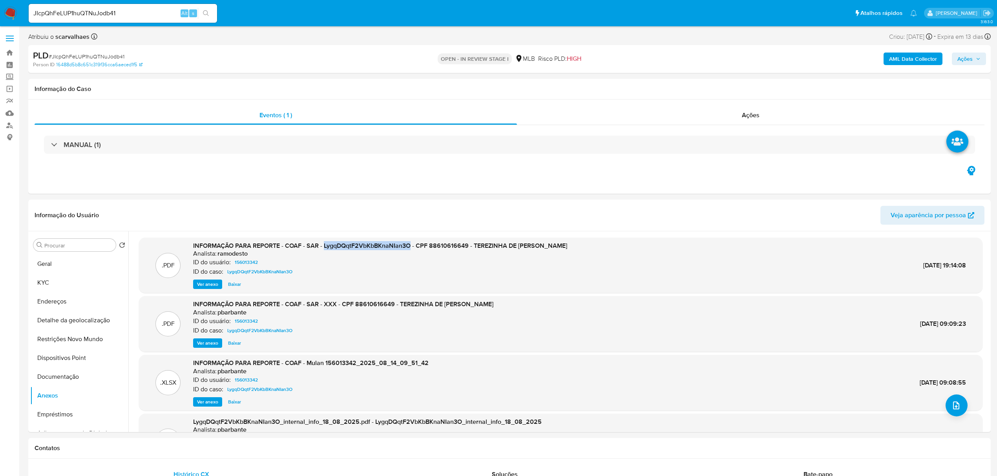
drag, startPoint x: 324, startPoint y: 246, endPoint x: 411, endPoint y: 248, distance: 86.7
click at [411, 248] on span "INFORMAÇÃO PARA REPORTE - COAF - SAR - LygqDQqtF2VbKbBKnaNIan3O - CPF 886106166…" at bounding box center [380, 245] width 374 height 9
copy span "LygqDQqtF2VbKbBKnaNIan3O"
click at [951, 402] on icon "upload-file" at bounding box center [955, 405] width 9 height 9
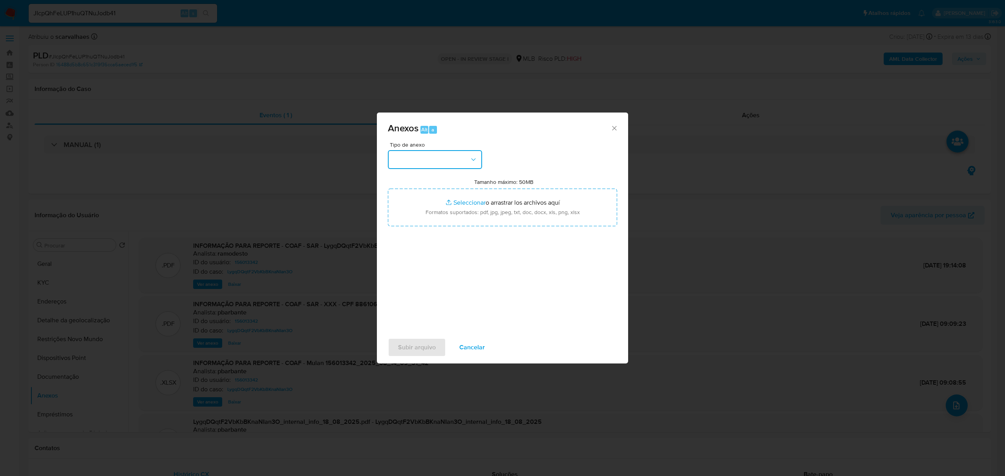
click at [447, 162] on button "button" at bounding box center [435, 159] width 94 height 19
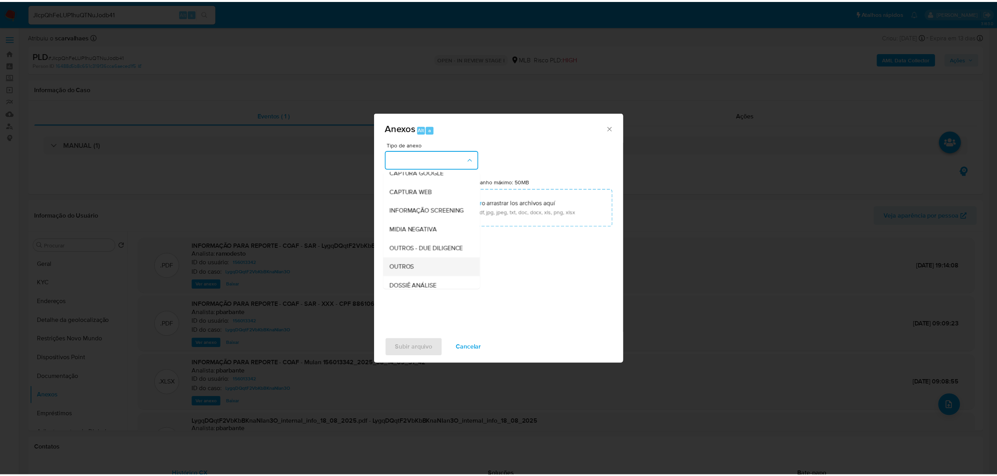
scroll to position [104, 0]
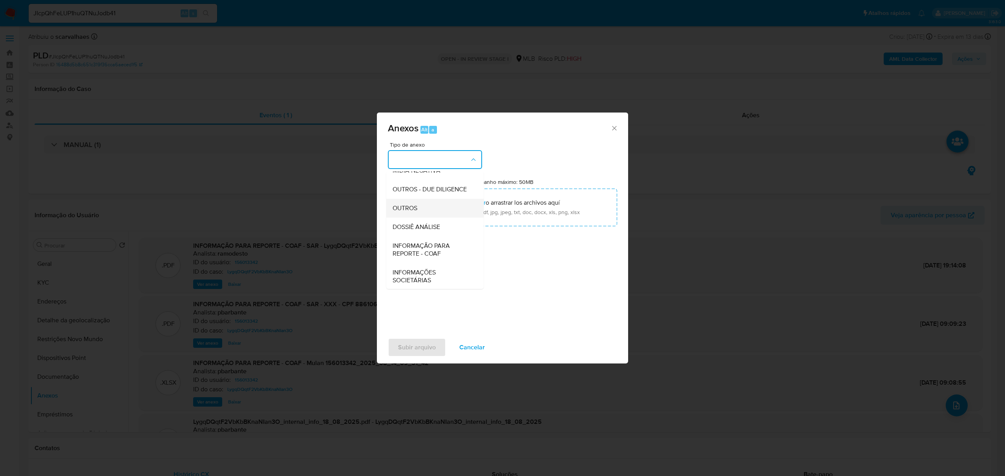
click at [421, 218] on div "OUTROS" at bounding box center [432, 208] width 80 height 19
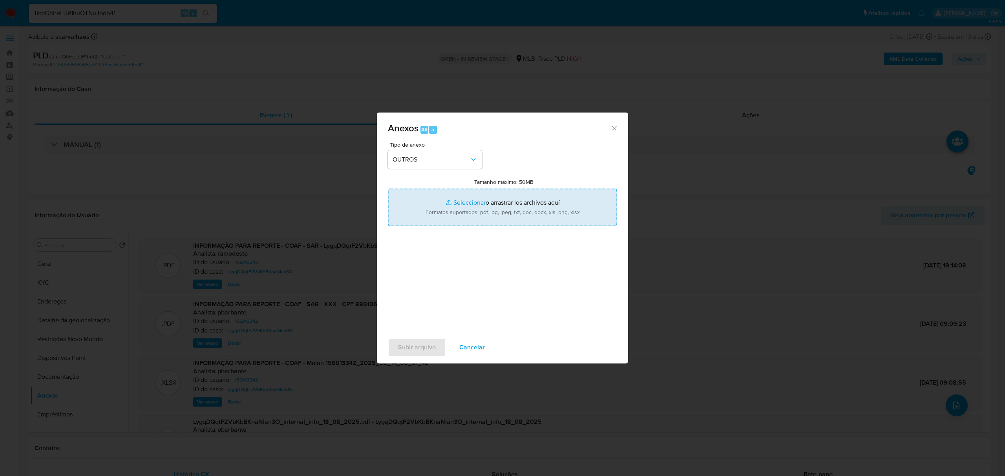
click at [465, 201] on input "Tamanho máximo: 50MB Seleccionar archivos" at bounding box center [502, 208] width 229 height 38
click at [479, 203] on input "Tamanho máximo: 50MB Seleccionar archivos" at bounding box center [502, 208] width 229 height 38
type input "C:\fakepath\Mulan Terezinha de Jesus Reis Matias 156013342_2025_10_14_08_38_40 …"
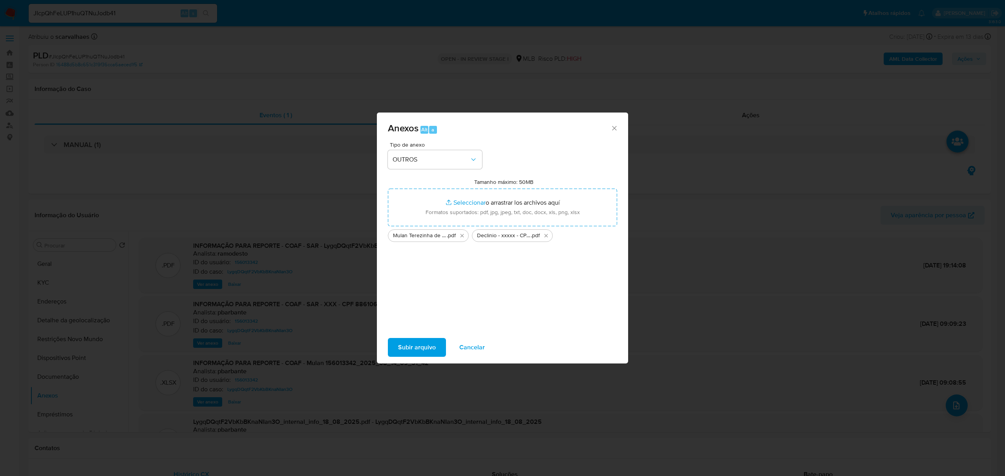
click at [413, 350] on span "Subir arquivo" at bounding box center [417, 347] width 38 height 17
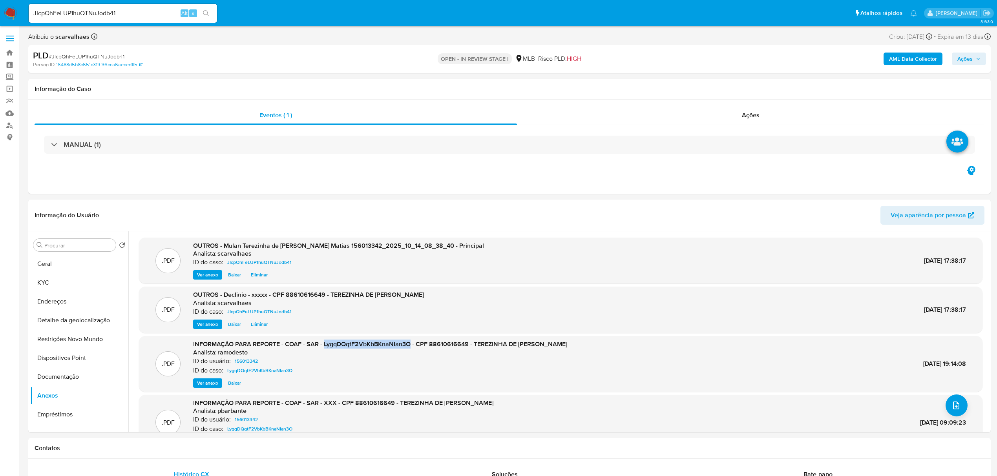
click at [967, 62] on span "Ações" at bounding box center [964, 59] width 15 height 13
click at [747, 88] on span "Resolução do caso" at bounding box center [740, 83] width 53 height 9
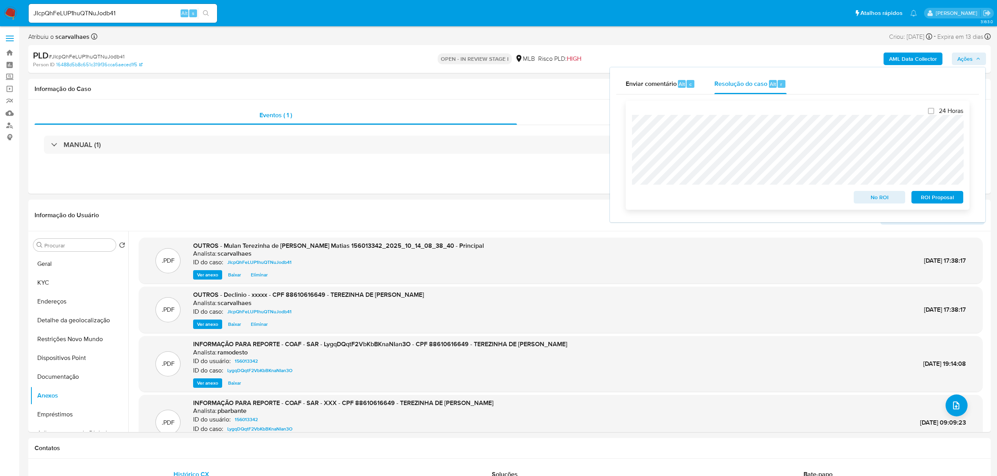
click at [871, 199] on span "No ROI" at bounding box center [879, 197] width 41 height 11
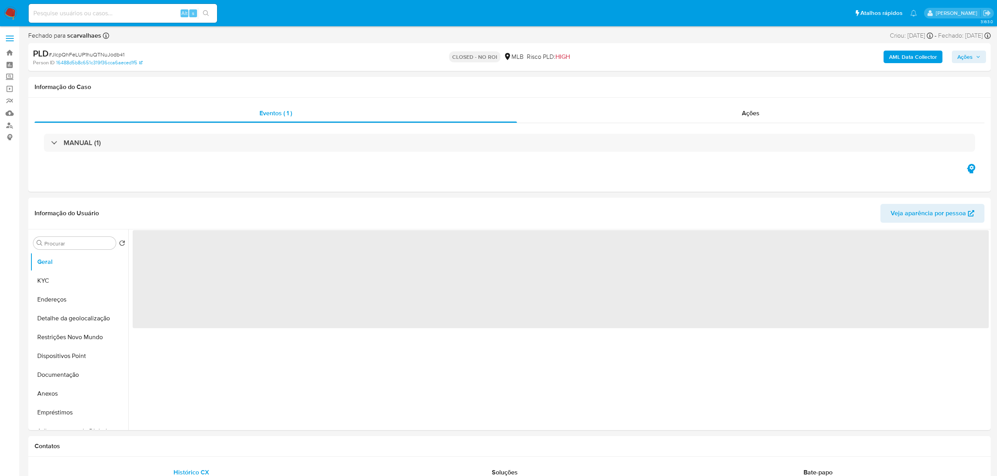
select select "10"
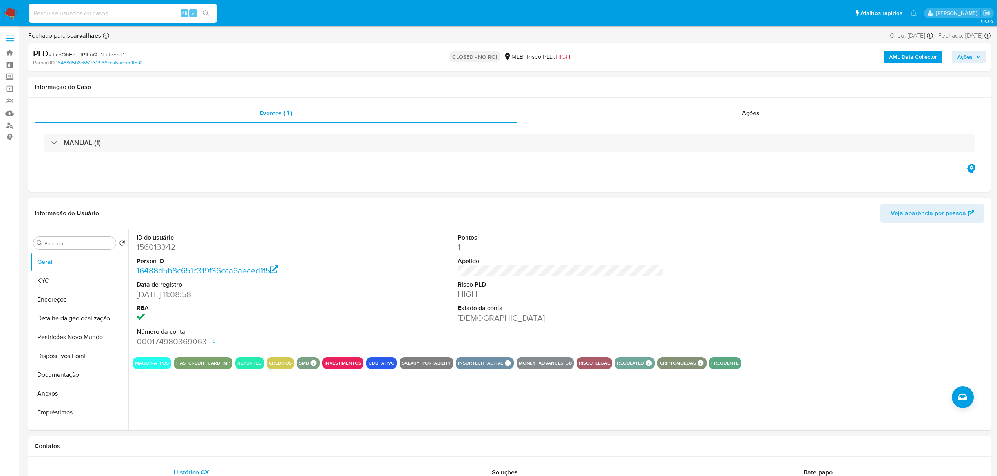
click at [89, 16] on input at bounding box center [123, 13] width 188 height 10
paste input "8rC1qDlynkTAKUdAM6dh5CUn"
type input "8rC1qDlynkTAKUdAM6dh5CUn"
click at [203, 16] on button "search-icon" at bounding box center [206, 13] width 16 height 11
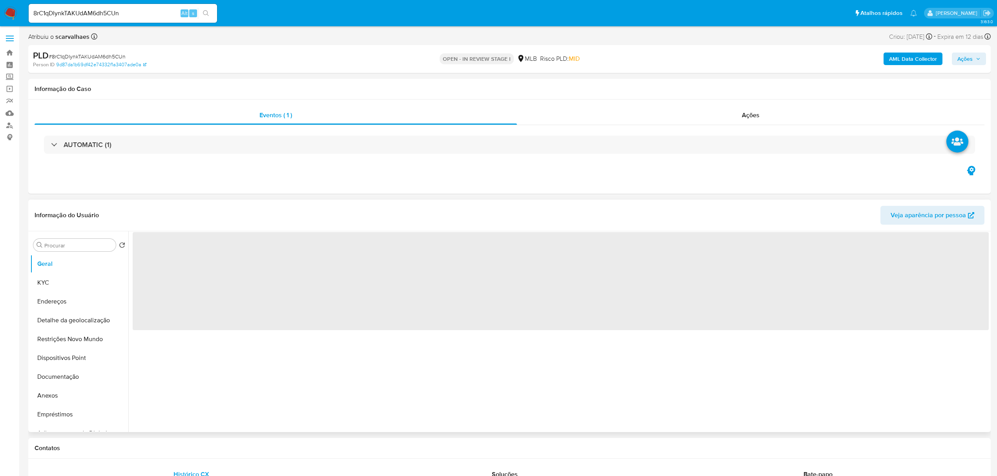
select select "10"
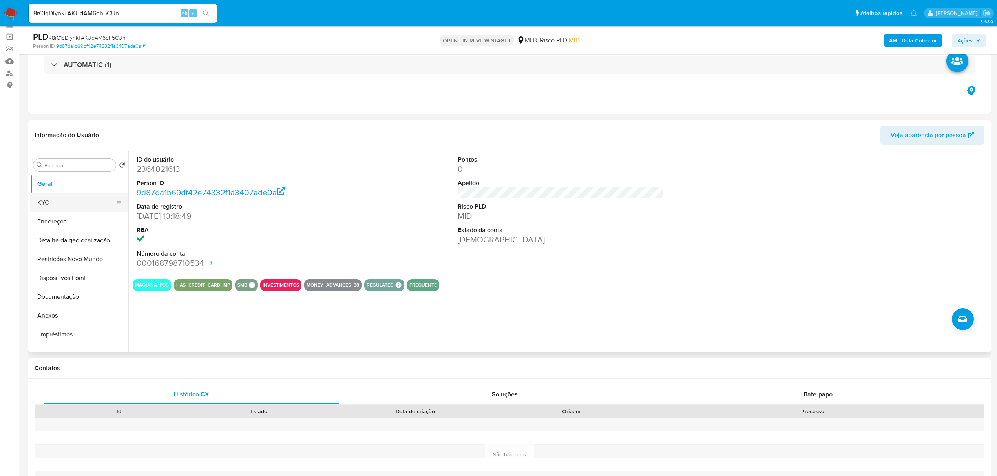
click at [63, 204] on button "KYC" at bounding box center [76, 202] width 92 height 19
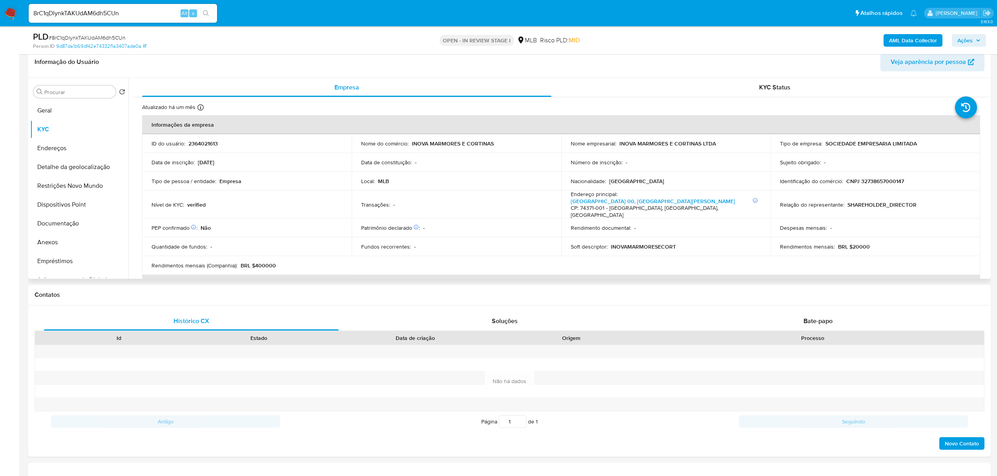
scroll to position [109, 0]
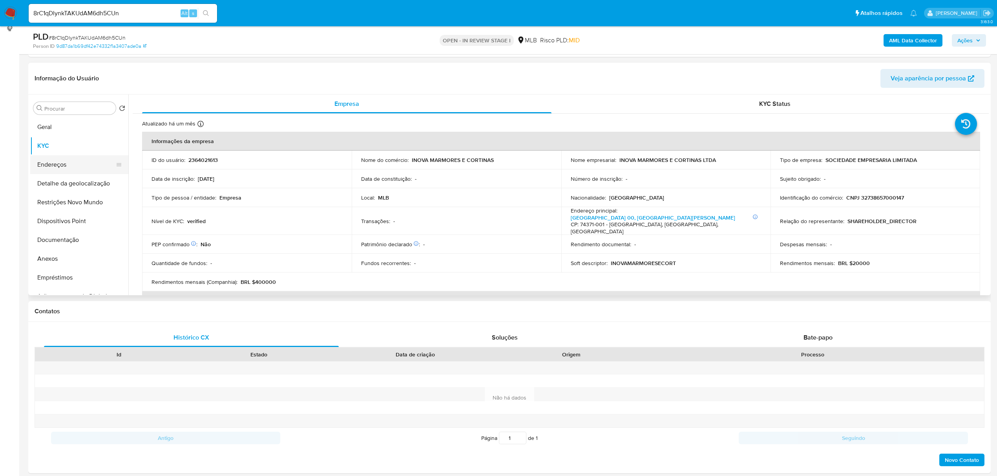
click at [65, 168] on button "Endereços" at bounding box center [76, 164] width 92 height 19
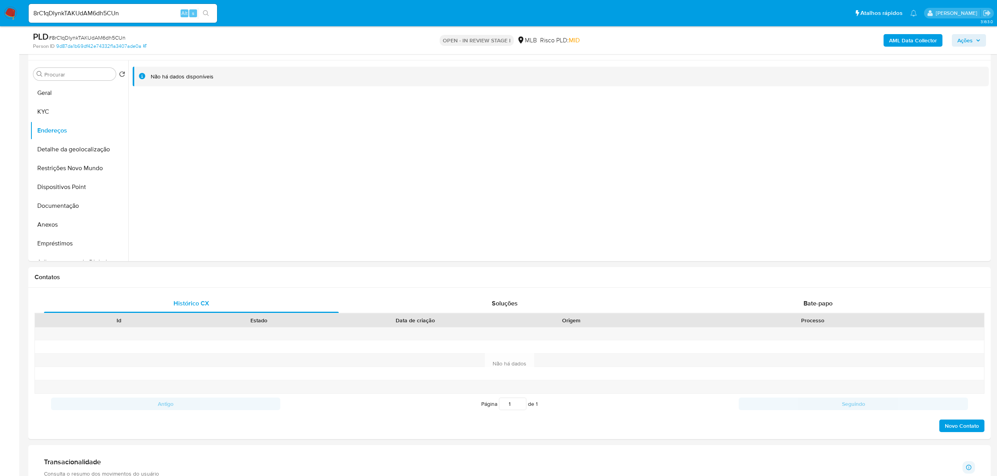
scroll to position [162, 0]
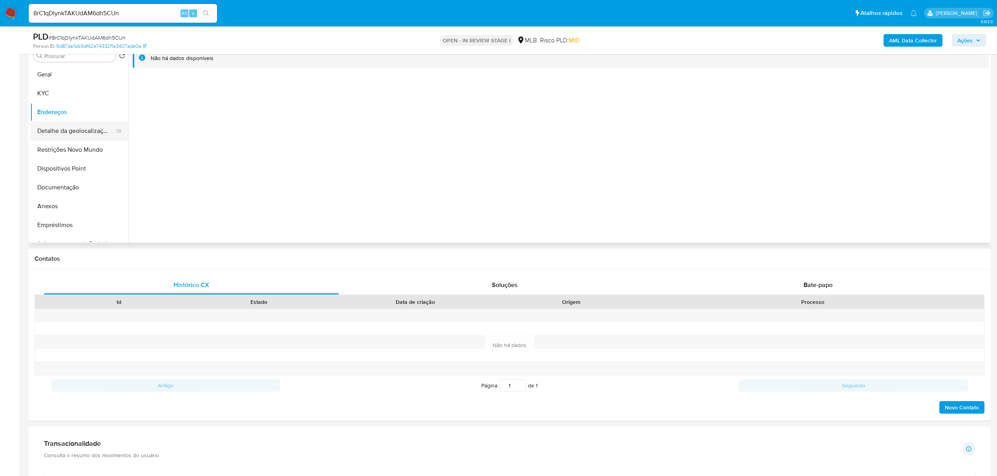
click at [85, 132] on button "Detalhe da geolocalização" at bounding box center [76, 131] width 92 height 19
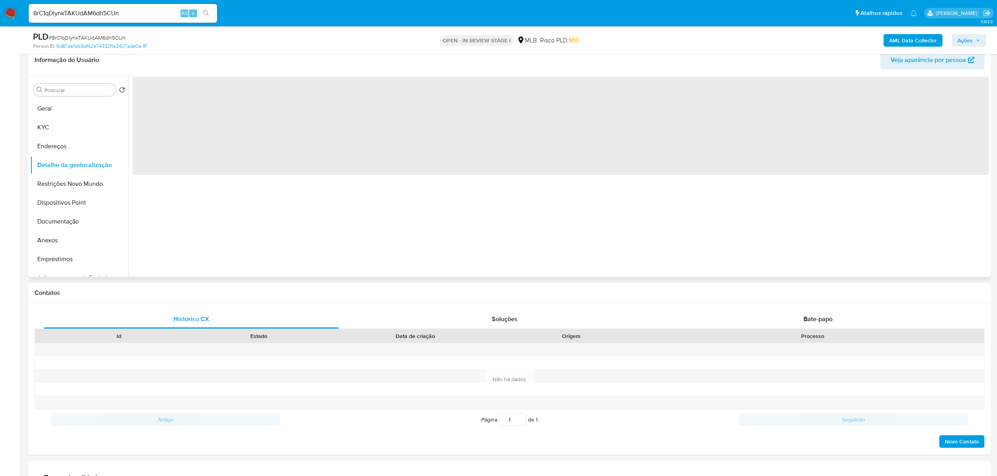
scroll to position [109, 0]
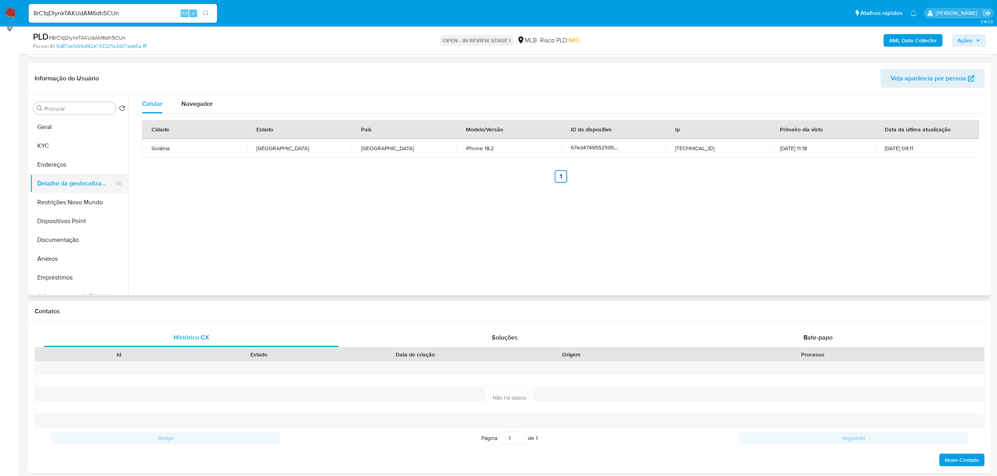
drag, startPoint x: 60, startPoint y: 201, endPoint x: 60, endPoint y: 192, distance: 9.5
click at [60, 201] on button "Restrições Novo Mundo" at bounding box center [79, 202] width 98 height 19
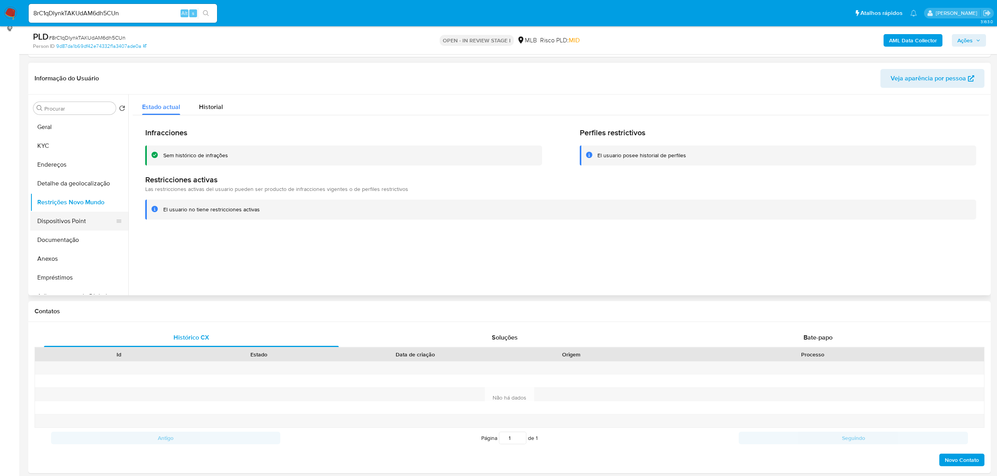
click at [70, 222] on button "Dispositivos Point" at bounding box center [76, 221] width 92 height 19
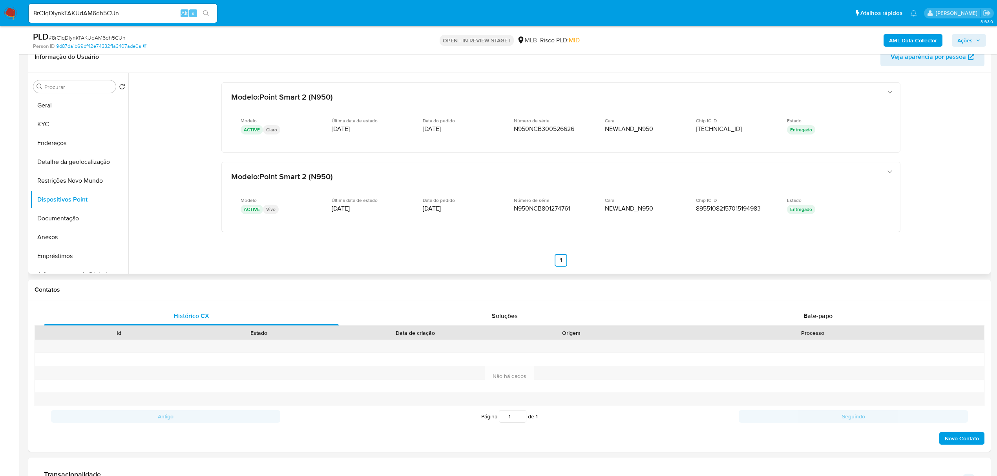
scroll to position [57, 0]
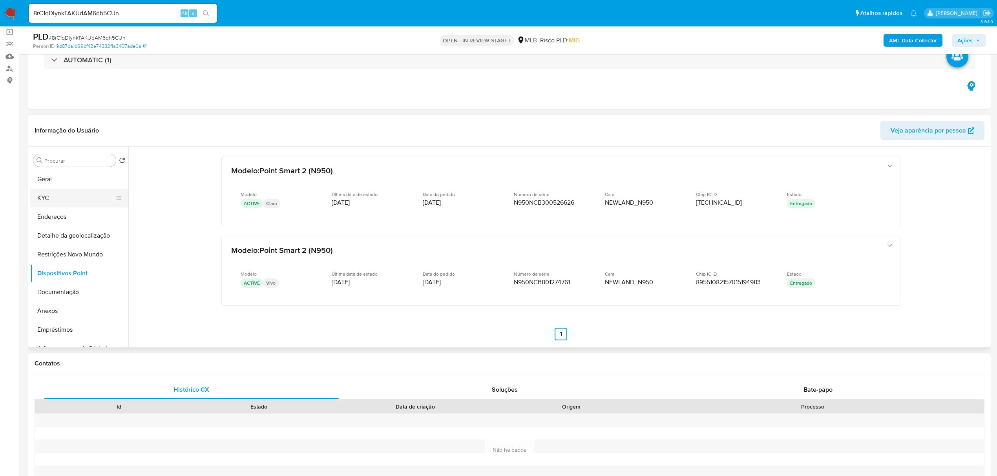
click at [51, 200] on button "KYC" at bounding box center [76, 198] width 92 height 19
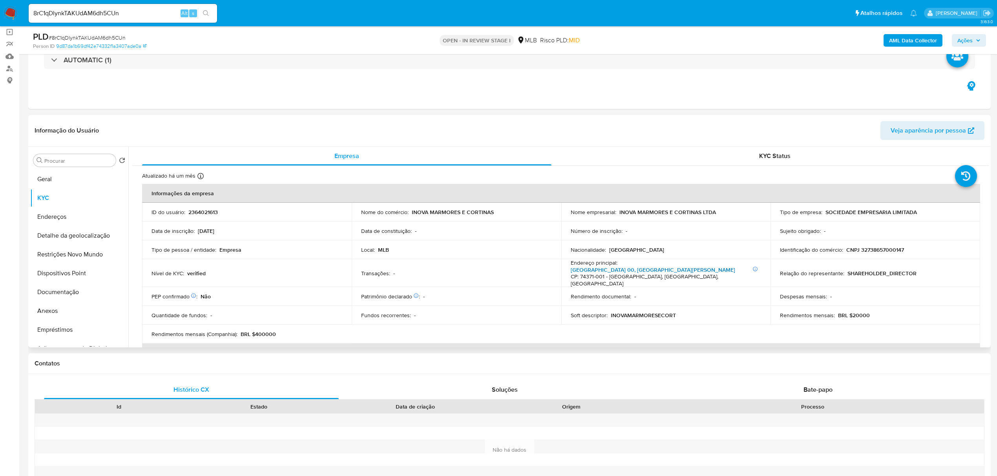
click at [661, 267] on link "Avenida Ville 00, Residencial Eli Forte" at bounding box center [653, 270] width 164 height 8
drag, startPoint x: 411, startPoint y: 215, endPoint x: 498, endPoint y: 215, distance: 87.1
click at [498, 215] on div "Nome do comércio : INOVA MARMORES E CORTINAS" at bounding box center [456, 212] width 191 height 7
click at [73, 311] on button "Anexos" at bounding box center [76, 311] width 92 height 19
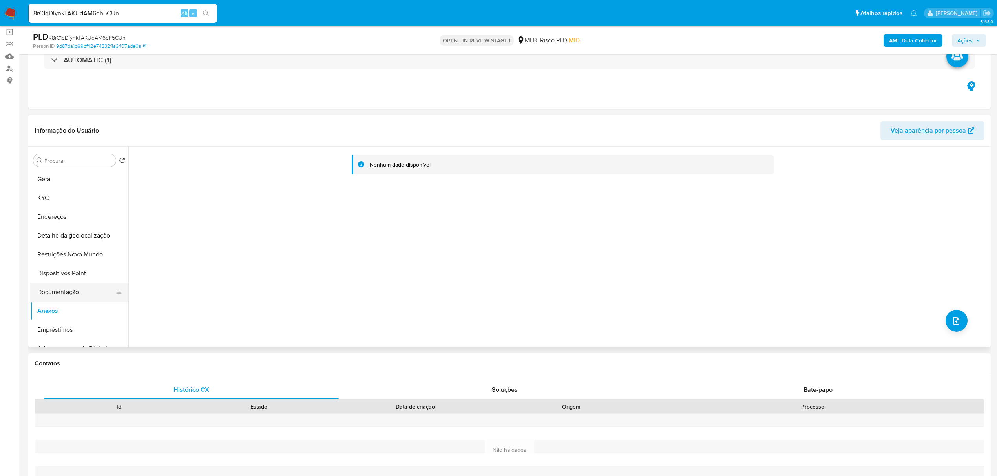
click at [61, 294] on button "Documentação" at bounding box center [76, 292] width 92 height 19
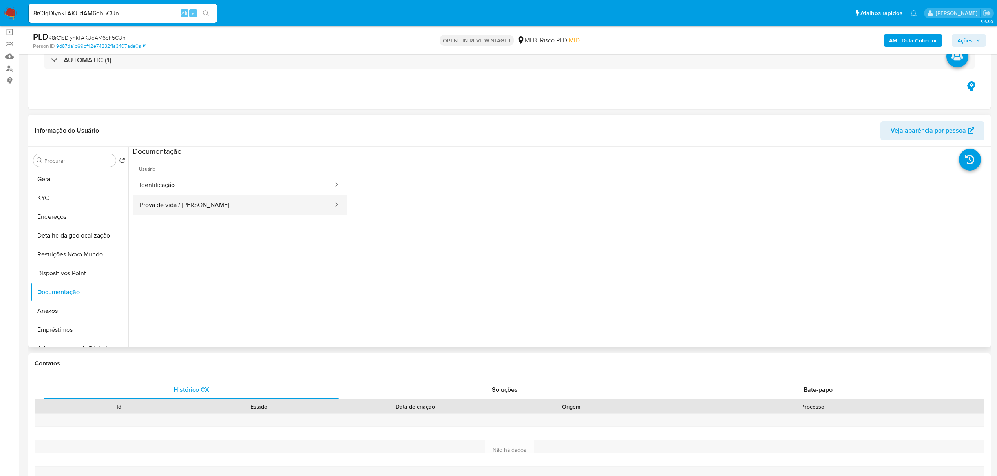
click at [292, 203] on button "Prova de vida / Selfie" at bounding box center [233, 205] width 201 height 20
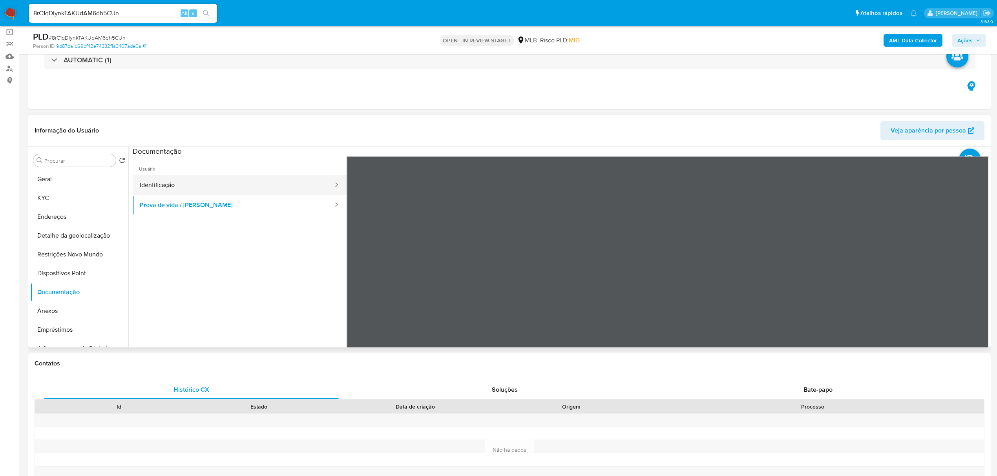
click at [219, 181] on button "Identificação" at bounding box center [233, 185] width 201 height 20
click at [972, 285] on icon at bounding box center [979, 284] width 16 height 16
drag, startPoint x: 87, startPoint y: 254, endPoint x: 87, endPoint y: 250, distance: 4.3
click at [87, 254] on button "Restrições Novo Mundo" at bounding box center [76, 254] width 92 height 19
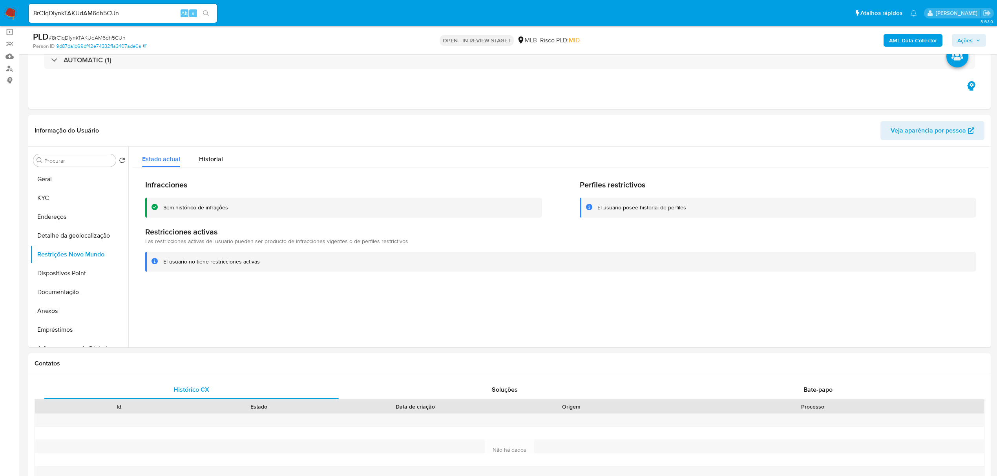
drag, startPoint x: 162, startPoint y: 261, endPoint x: 272, endPoint y: 269, distance: 110.6
click at [272, 269] on div "El usuario no tiene restricciones activas" at bounding box center [560, 262] width 831 height 20
click at [84, 291] on button "Histórico de casos" at bounding box center [76, 290] width 92 height 19
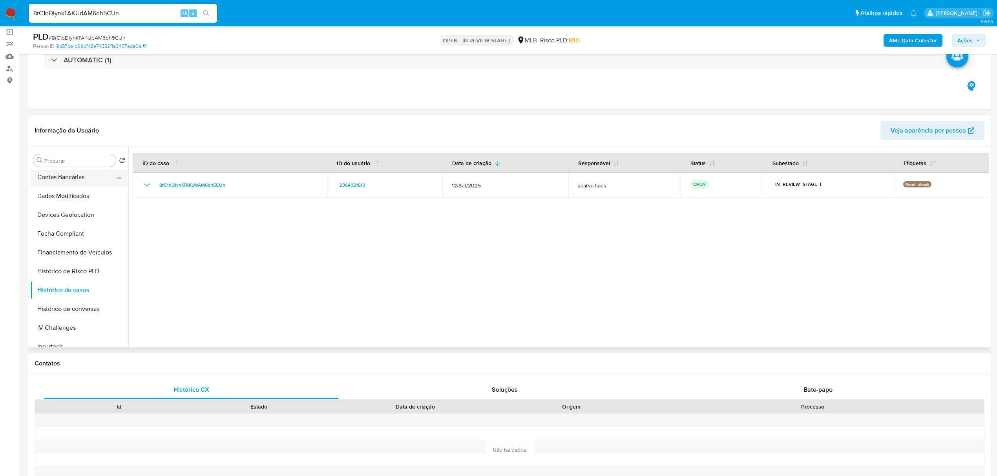
click at [76, 179] on button "Contas Bancárias" at bounding box center [76, 177] width 92 height 19
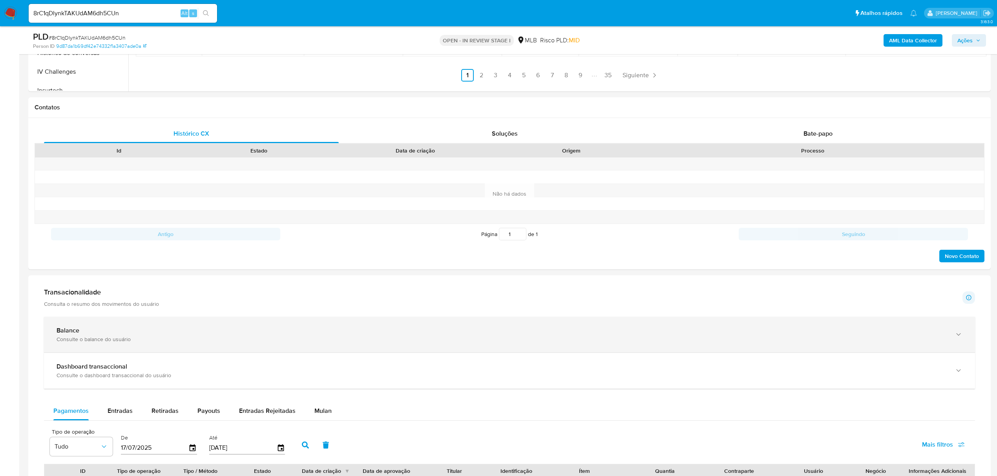
scroll to position [471, 0]
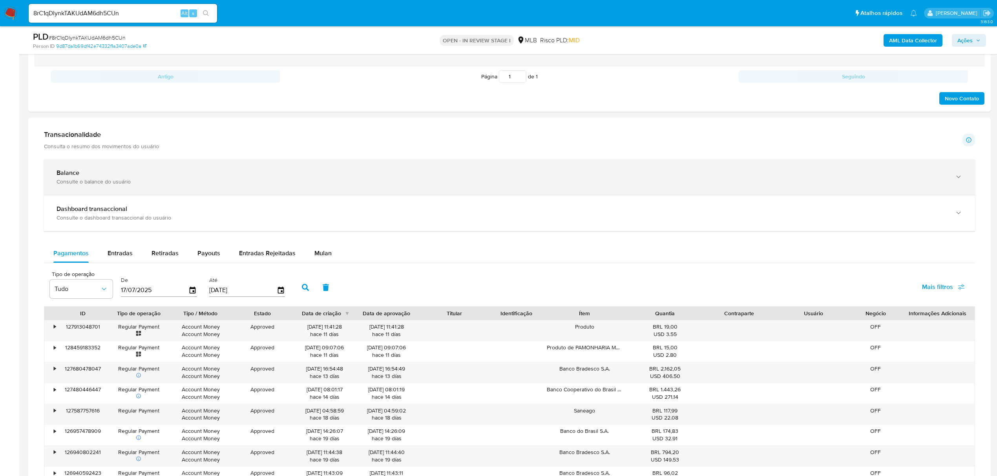
click at [955, 177] on icon "button" at bounding box center [958, 177] width 8 height 8
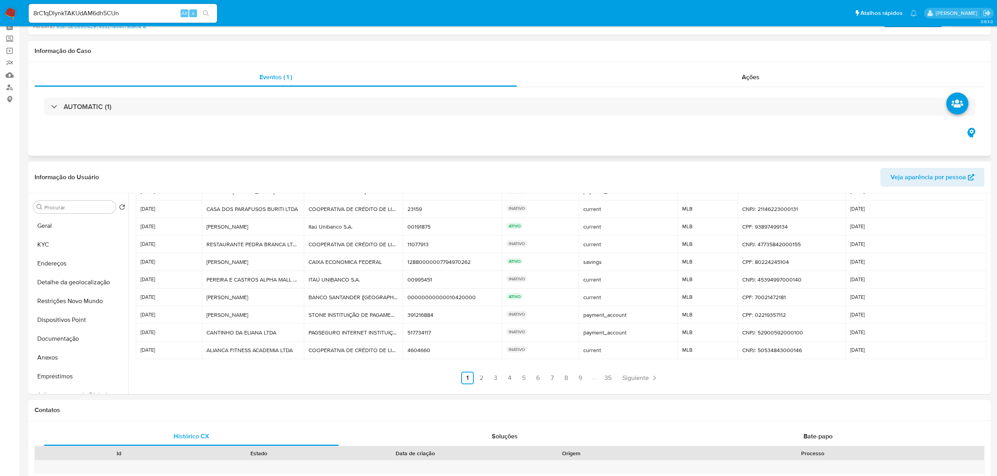
scroll to position [0, 0]
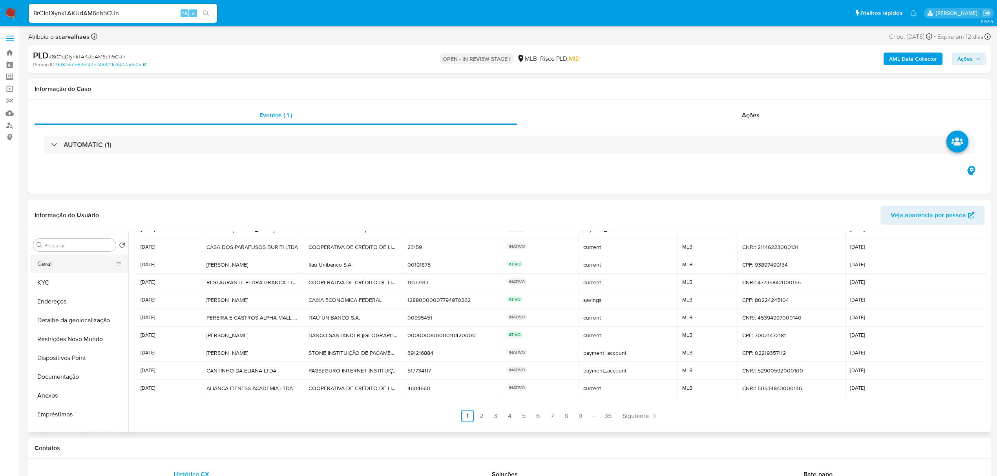
click at [62, 265] on button "Geral" at bounding box center [76, 264] width 92 height 19
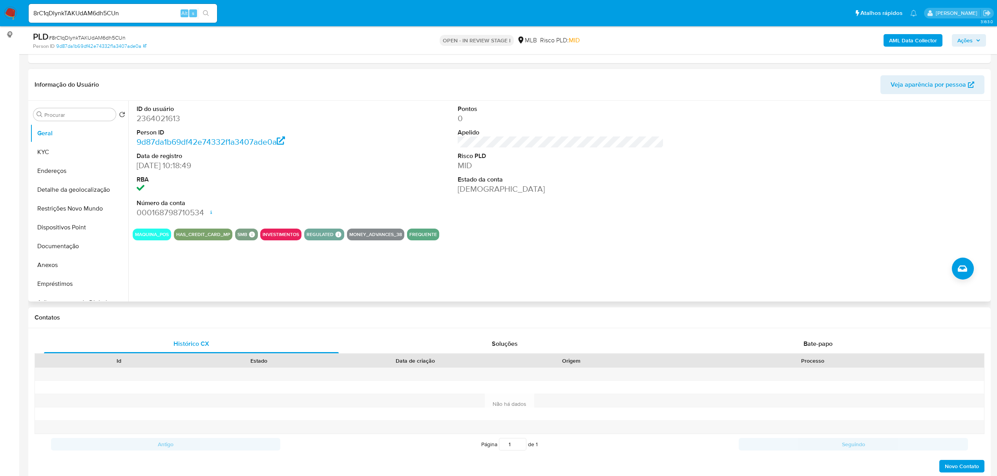
scroll to position [104, 0]
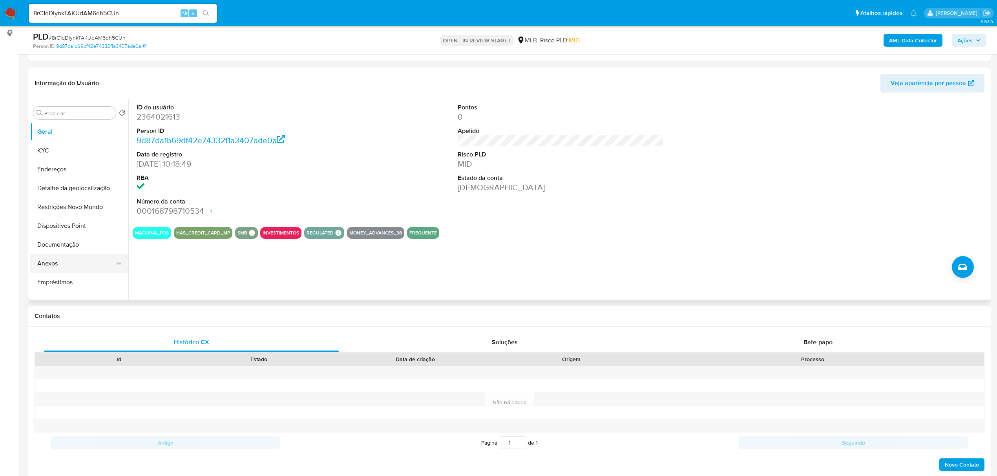
click at [67, 263] on button "Anexos" at bounding box center [76, 263] width 92 height 19
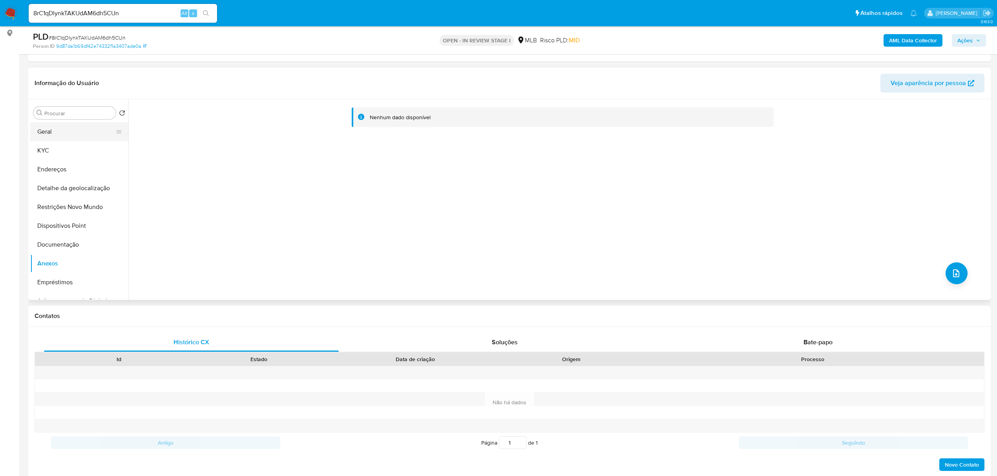
click at [51, 134] on button "Geral" at bounding box center [76, 131] width 92 height 19
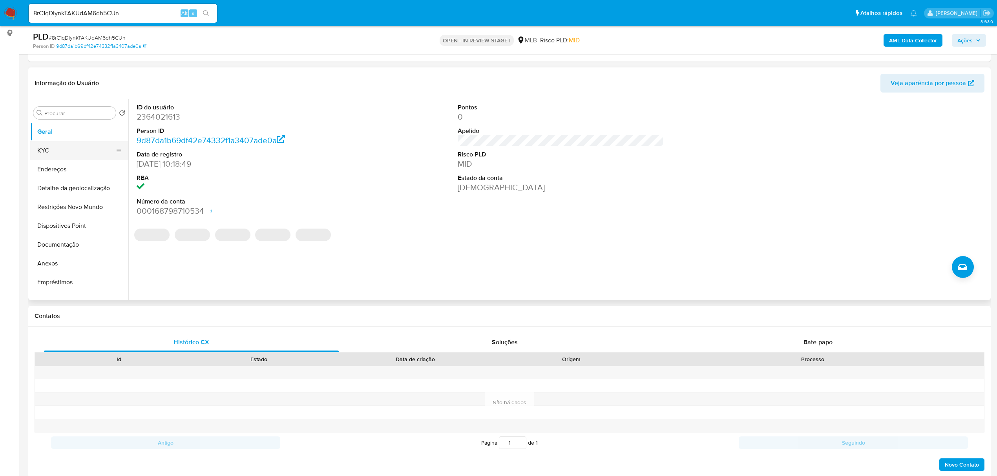
click at [55, 150] on button "KYC" at bounding box center [76, 150] width 92 height 19
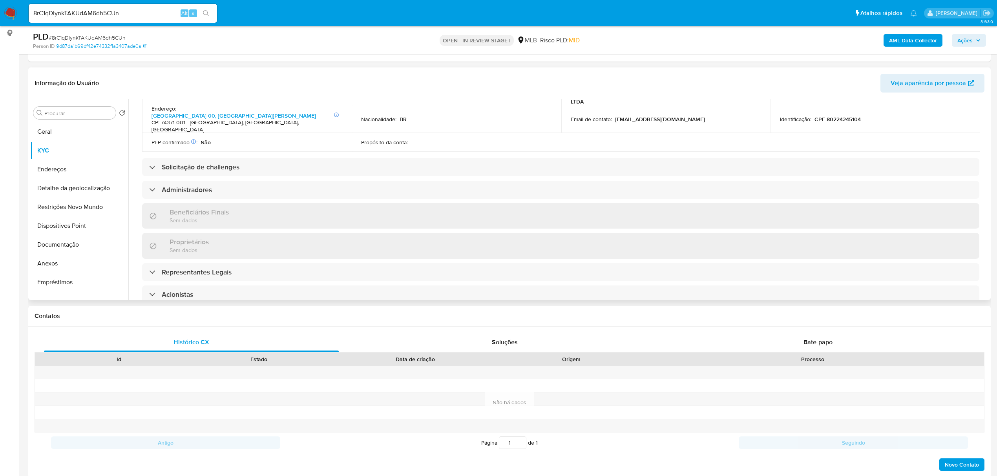
scroll to position [209, 0]
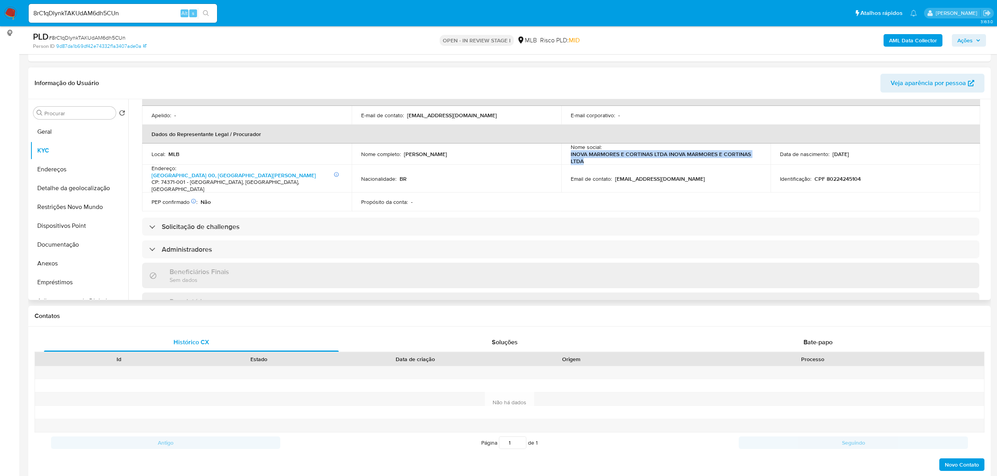
drag, startPoint x: 569, startPoint y: 145, endPoint x: 586, endPoint y: 150, distance: 17.1
click at [586, 151] on p "INOVA MARMORES E CORTINAS LTDA INOVA MARMORES E CORTINAS LTDA" at bounding box center [665, 158] width 188 height 14
copy p "INOVA MARMORES E CORTINAS LTDA INOVA MARMORES E CORTINAS LTDA"
click at [962, 41] on span "Ações" at bounding box center [964, 40] width 15 height 13
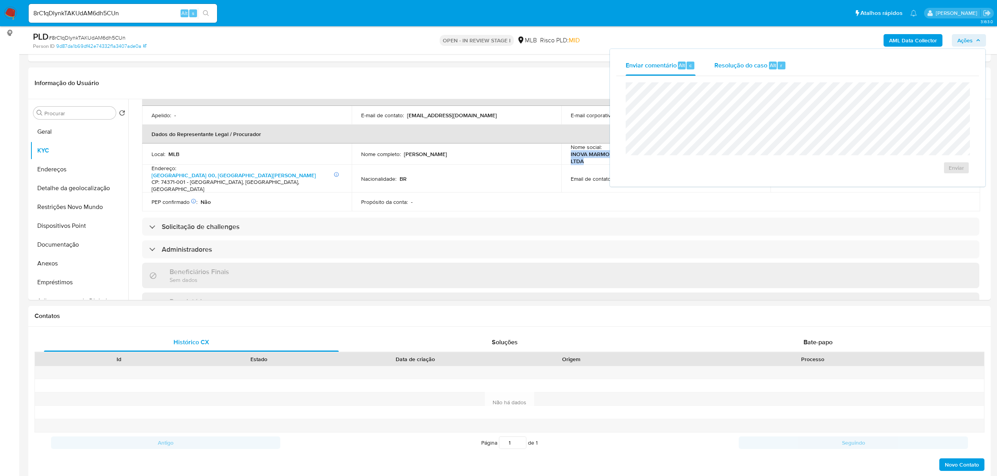
click at [739, 63] on span "Resolução do caso" at bounding box center [740, 64] width 53 height 9
click at [518, 90] on header "Informação do Usuário Veja aparência por pessoa" at bounding box center [510, 83] width 950 height 19
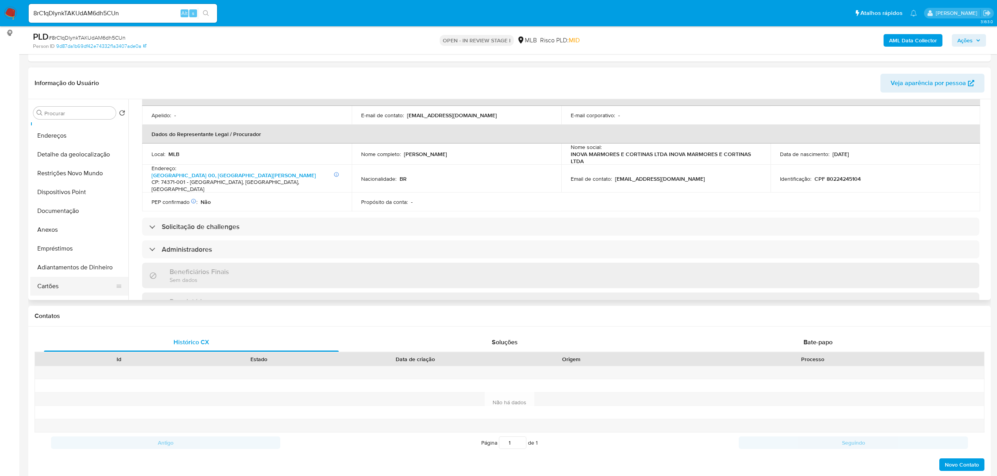
scroll to position [52, 0]
click at [43, 206] on button "Anexos" at bounding box center [76, 211] width 92 height 19
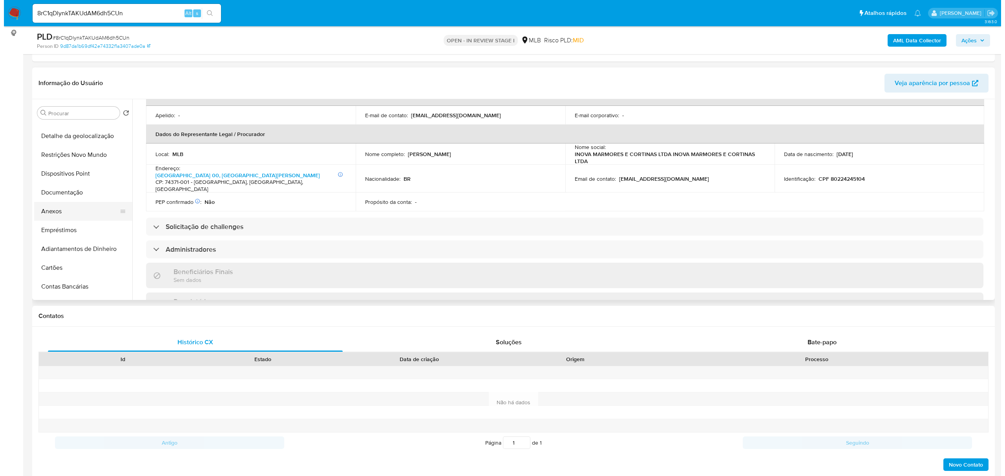
scroll to position [0, 0]
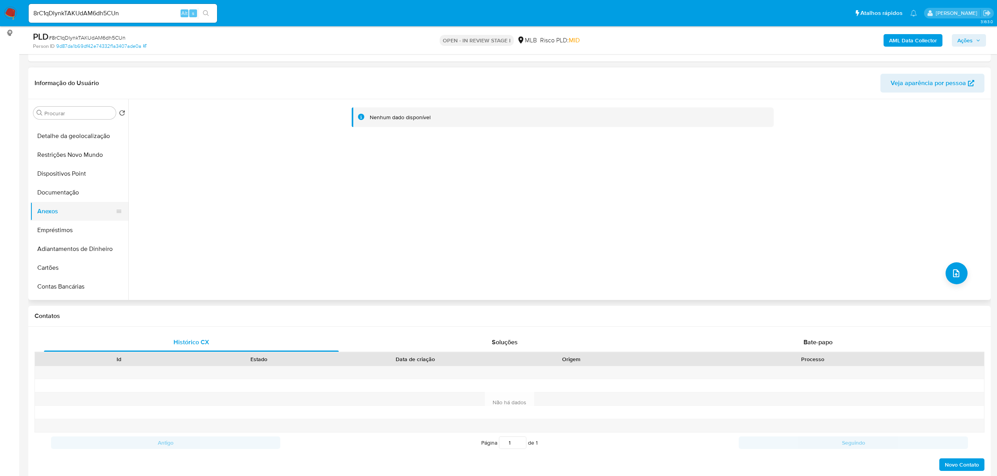
drag, startPoint x: 49, startPoint y: 208, endPoint x: 62, endPoint y: 209, distance: 12.6
click at [51, 208] on button "Anexos" at bounding box center [76, 211] width 92 height 19
click at [951, 270] on icon "upload-file" at bounding box center [955, 273] width 9 height 9
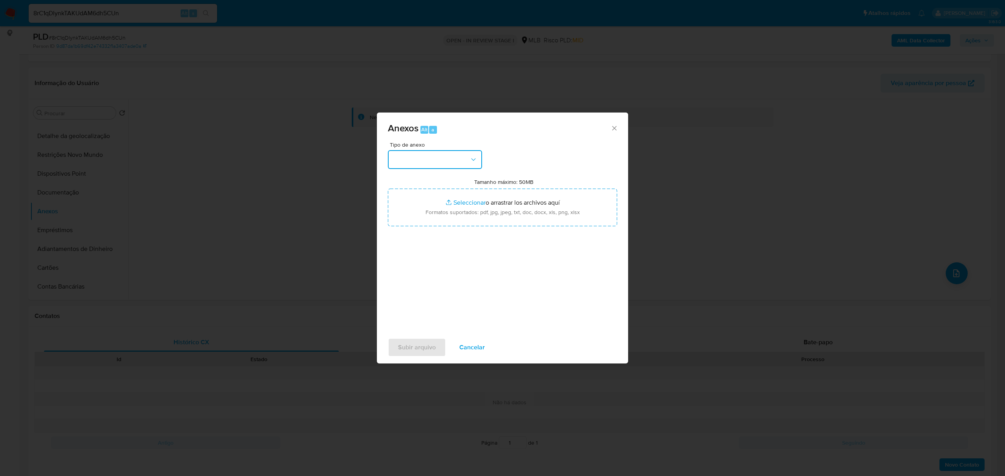
click at [466, 159] on button "button" at bounding box center [435, 159] width 94 height 19
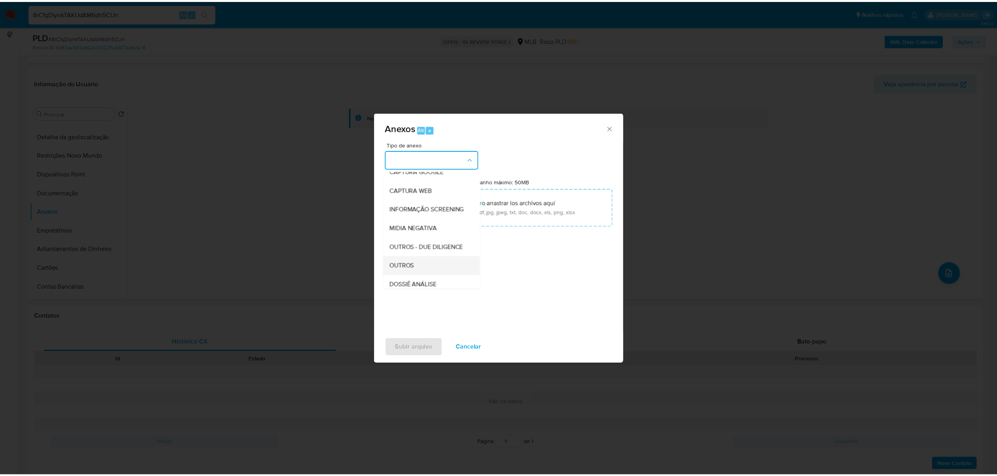
scroll to position [104, 0]
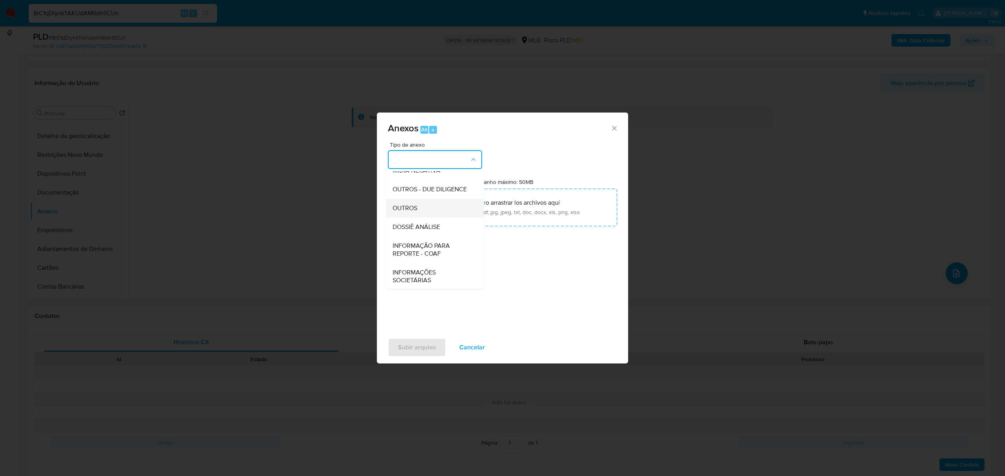
click at [406, 212] on span "OUTROS" at bounding box center [404, 208] width 25 height 8
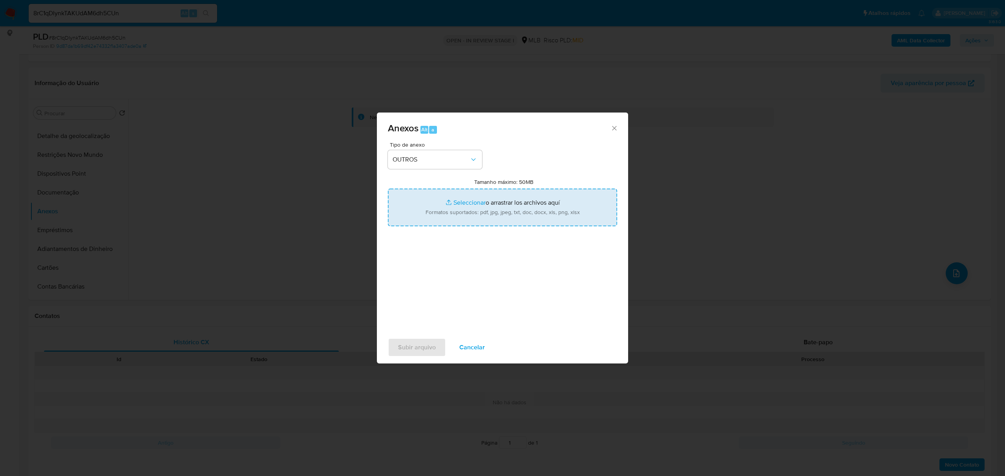
click at [458, 201] on input "Tamanho máximo: 50MB Seleccionar archivos" at bounding box center [502, 208] width 229 height 38
type input "C:\fakepath\Mulan INOVA MARMORES E CORTINAS LTDA 2364021613_2025_10_14_08_43_02…"
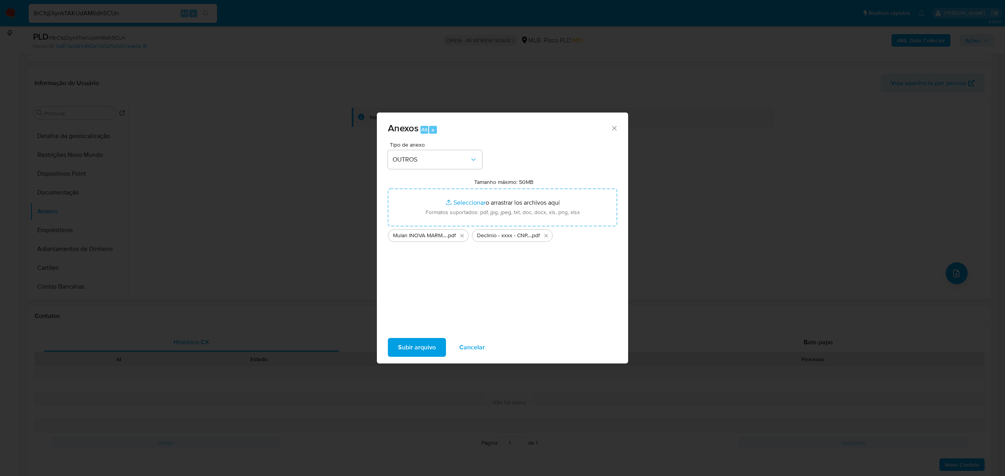
click at [434, 343] on span "Subir arquivo" at bounding box center [417, 347] width 38 height 17
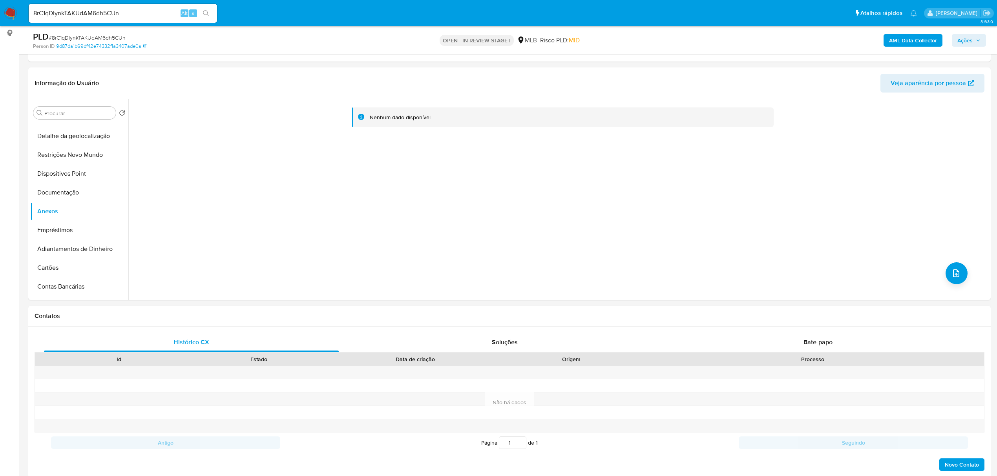
click at [969, 36] on span "Ações" at bounding box center [964, 40] width 15 height 13
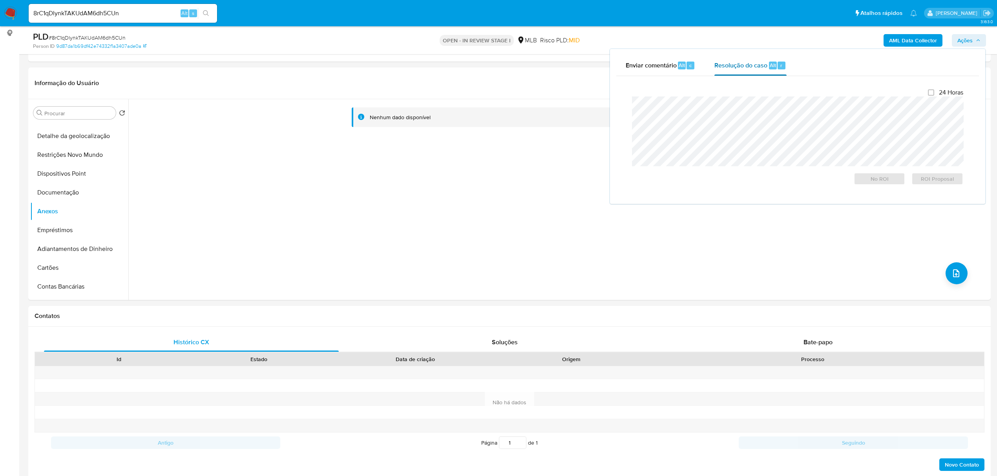
click at [733, 71] on div "Resolução do caso Alt r" at bounding box center [750, 65] width 72 height 20
click at [758, 67] on span "Resolução do caso" at bounding box center [740, 64] width 53 height 9
click at [879, 181] on span "No ROI" at bounding box center [879, 178] width 41 height 11
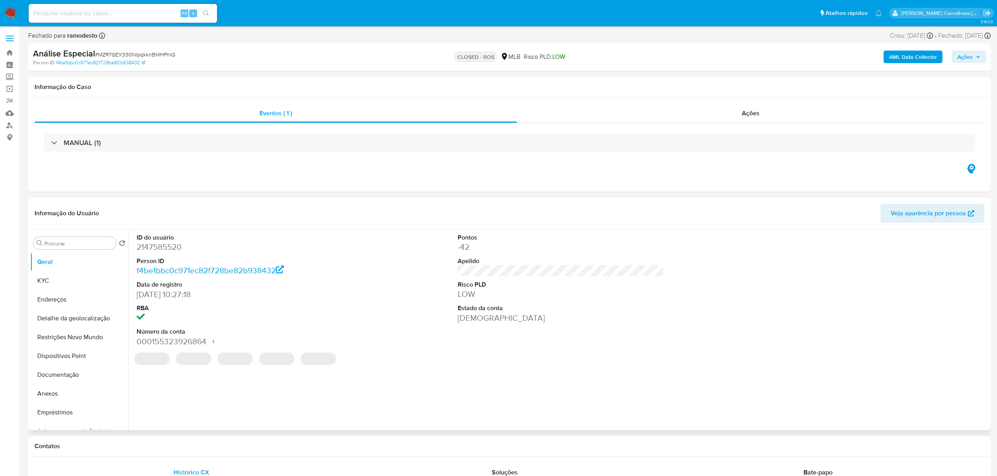
select select "10"
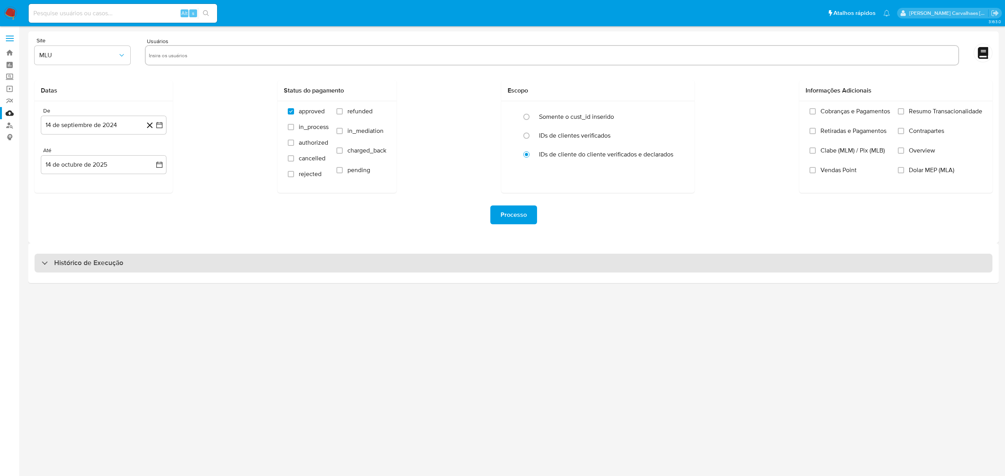
click at [96, 267] on h3 "Histórico de Execução" at bounding box center [88, 263] width 69 height 9
select select "10"
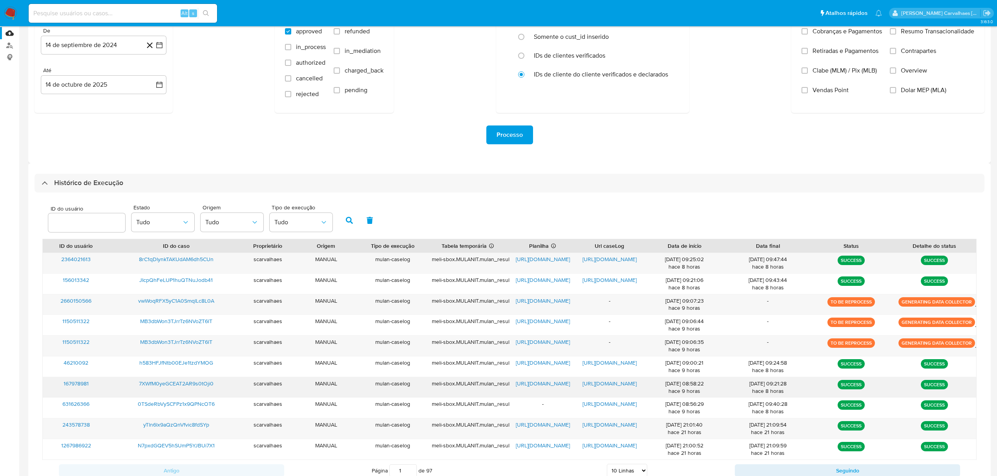
scroll to position [104, 0]
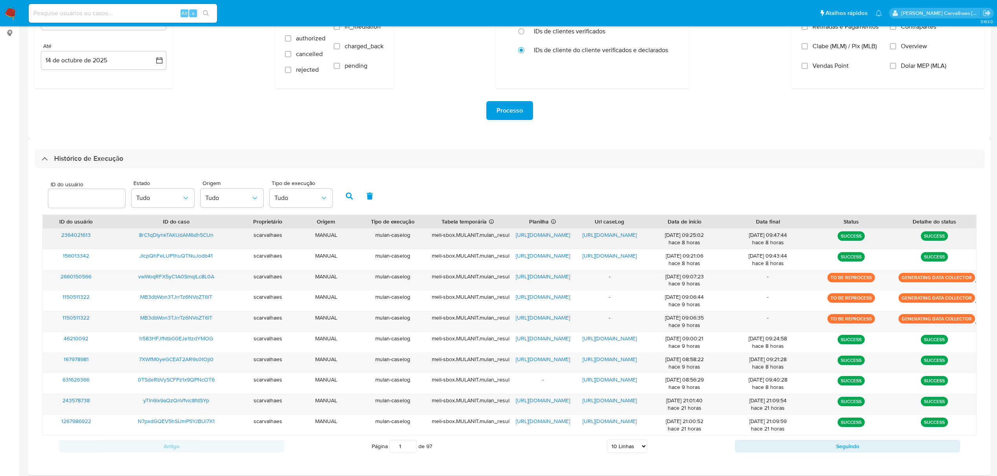
click at [609, 236] on span "[URL][DOMAIN_NAME]" at bounding box center [609, 235] width 54 height 8
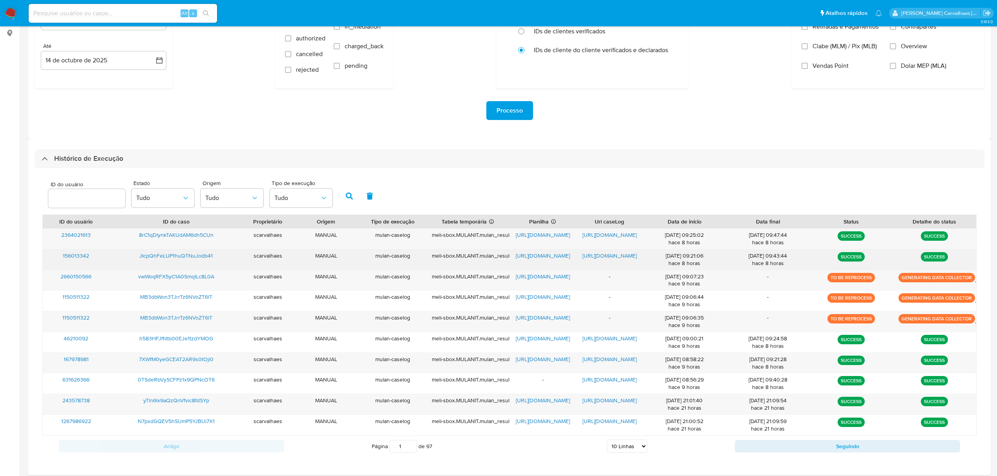
click at [596, 253] on span "[URL][DOMAIN_NAME]" at bounding box center [609, 256] width 54 height 8
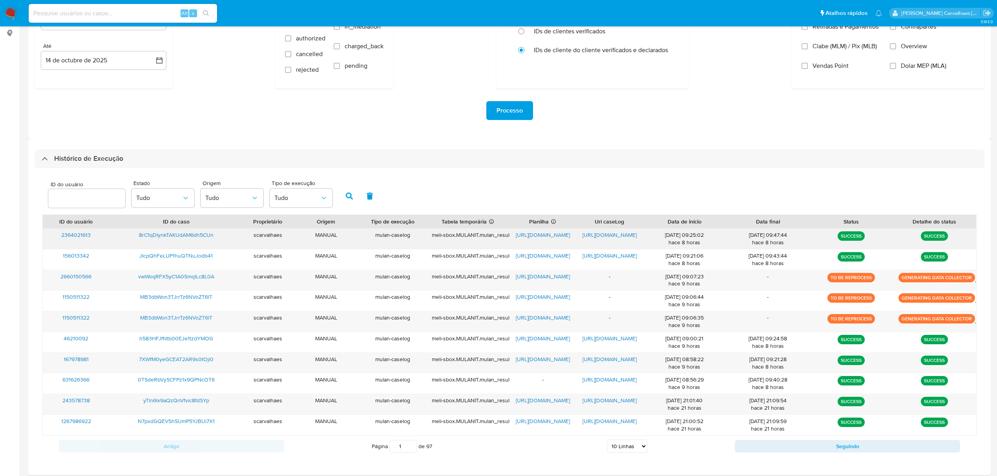
click at [548, 233] on span "[URL][DOMAIN_NAME]" at bounding box center [543, 235] width 54 height 8
click at [837, 319] on p "TO BE REPROCESS" at bounding box center [850, 318] width 47 height 9
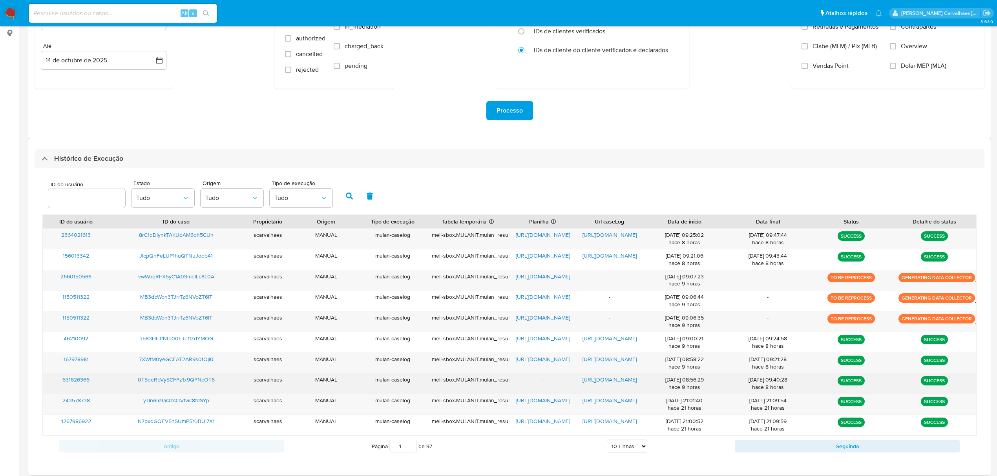
click at [592, 380] on span "[URL][DOMAIN_NAME]" at bounding box center [609, 380] width 54 height 8
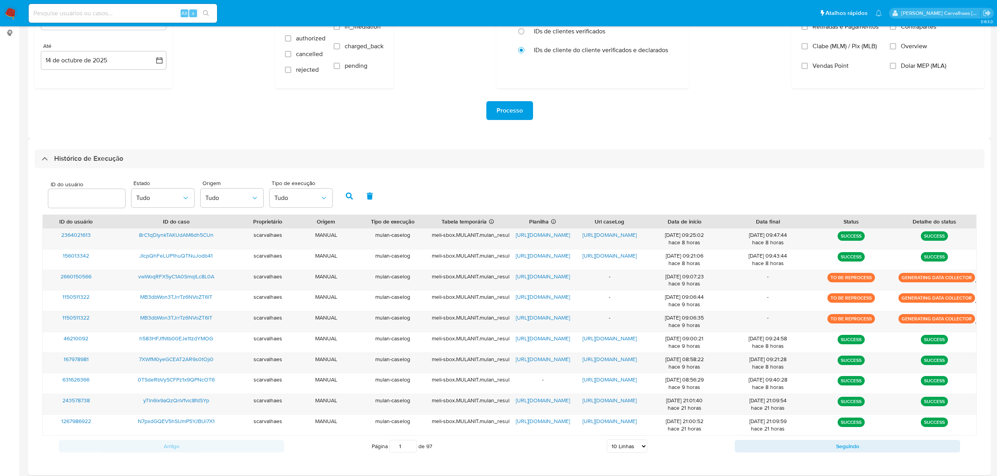
click at [11, 12] on img at bounding box center [10, 13] width 13 height 13
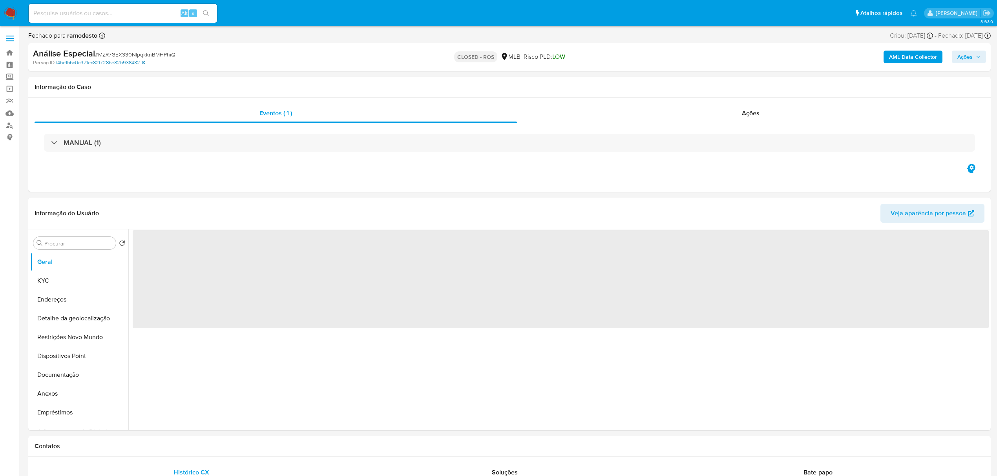
select select "10"
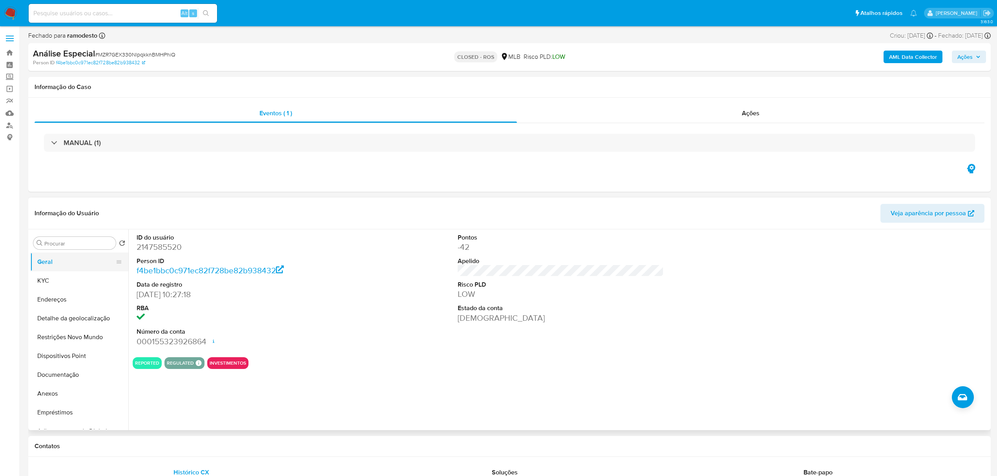
click at [62, 263] on button "Geral" at bounding box center [76, 262] width 92 height 19
click at [64, 284] on button "KYC" at bounding box center [76, 281] width 92 height 19
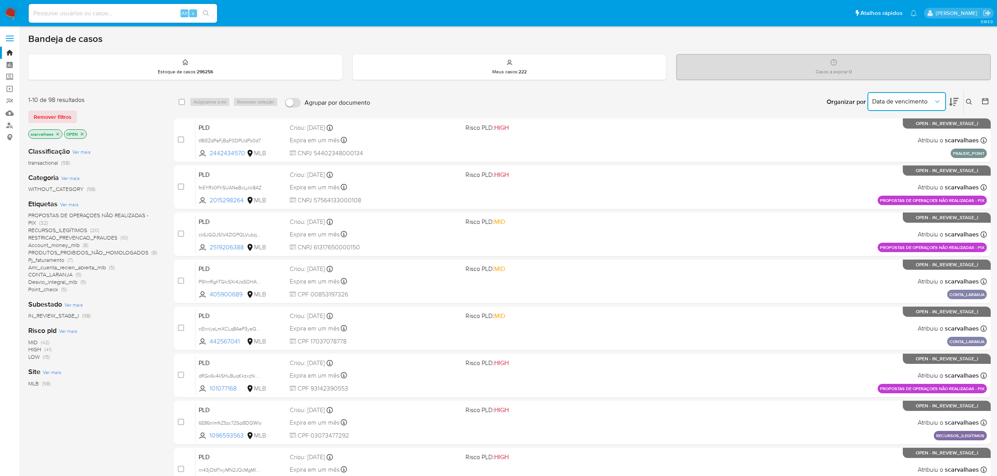
click at [936, 104] on icon "Organizar por" at bounding box center [937, 102] width 8 height 8
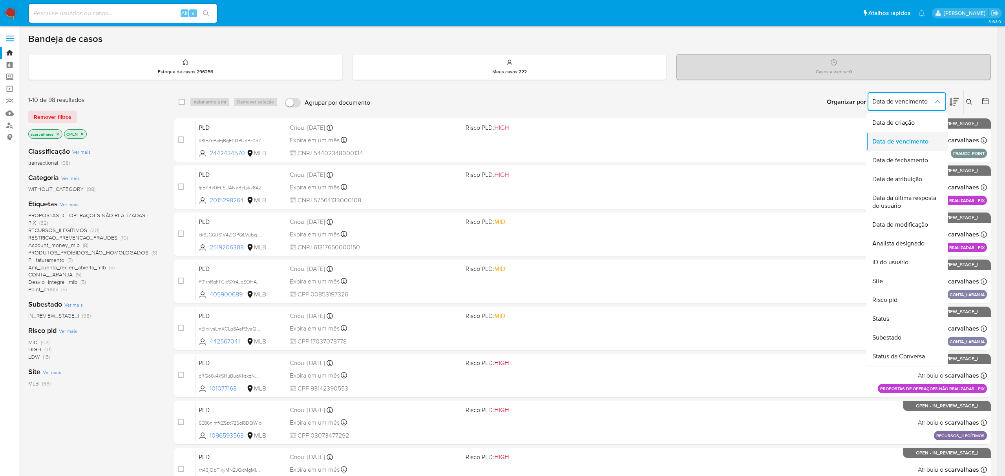
click at [891, 143] on span "Data de vencimento" at bounding box center [900, 142] width 56 height 8
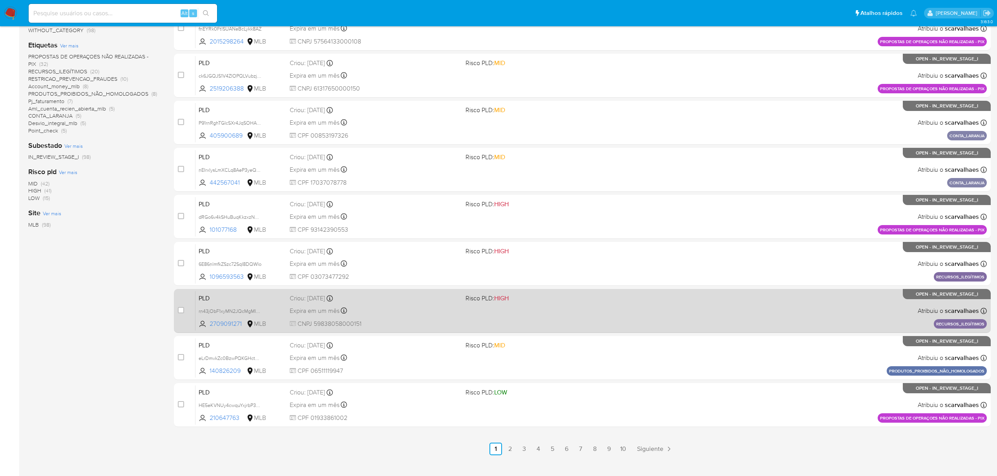
scroll to position [171, 0]
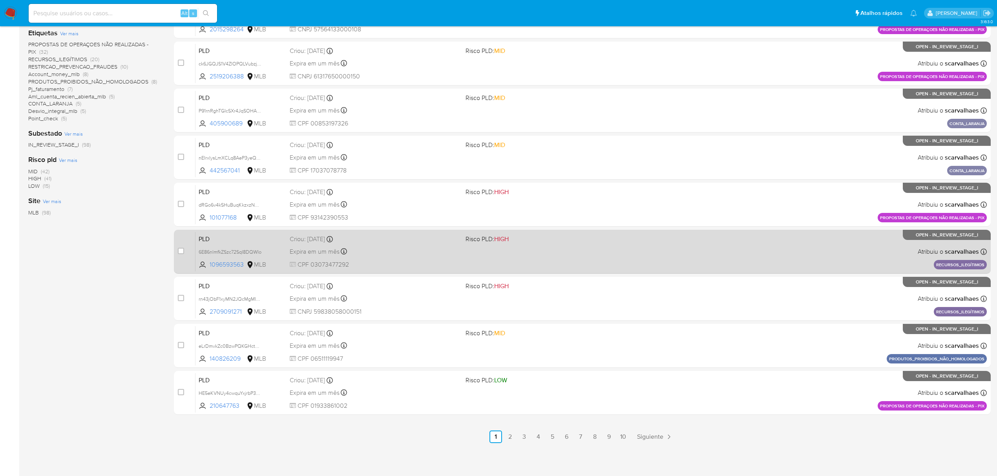
drag, startPoint x: 622, startPoint y: 437, endPoint x: 626, endPoint y: 435, distance: 4.7
click at [622, 437] on link "10" at bounding box center [623, 437] width 13 height 13
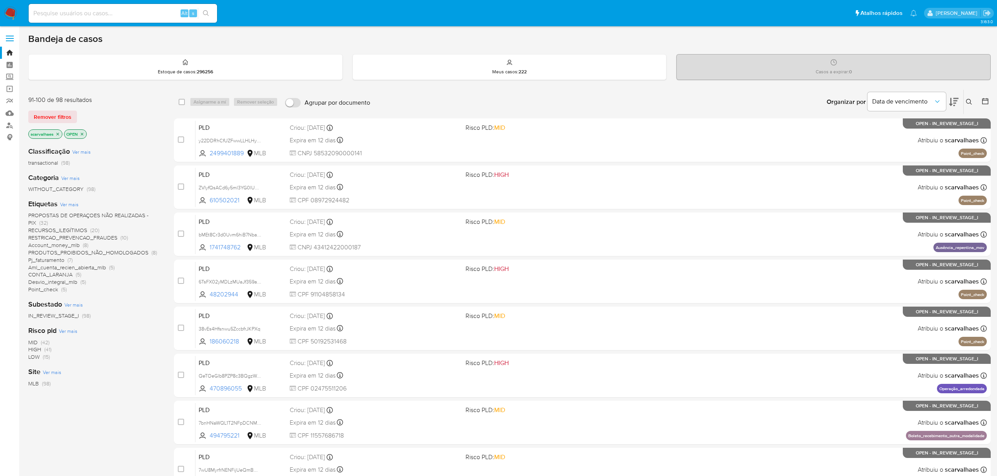
click at [951, 100] on icon at bounding box center [953, 101] width 9 height 9
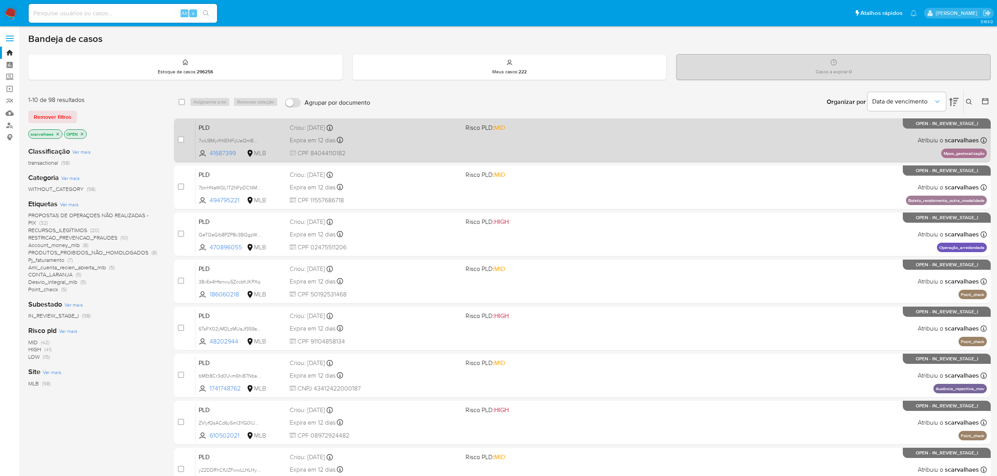
click at [538, 145] on div "PLD 7wU8MyrfrNENFijUeQmBQsL0 41687399 MLB Risco PLD: MID Criou: [DATE] Criou: […" at bounding box center [590, 140] width 791 height 40
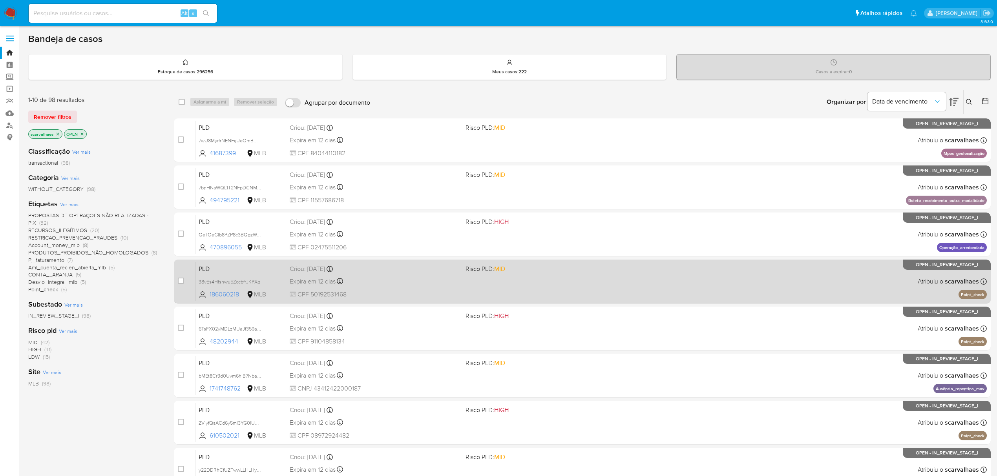
click at [809, 289] on div "PLD 38vEs4Hfsnwu5ZccbfrJKPXq 186060218 MLB Risco PLD: MID Criou: [DATE] Criou: …" at bounding box center [590, 282] width 791 height 40
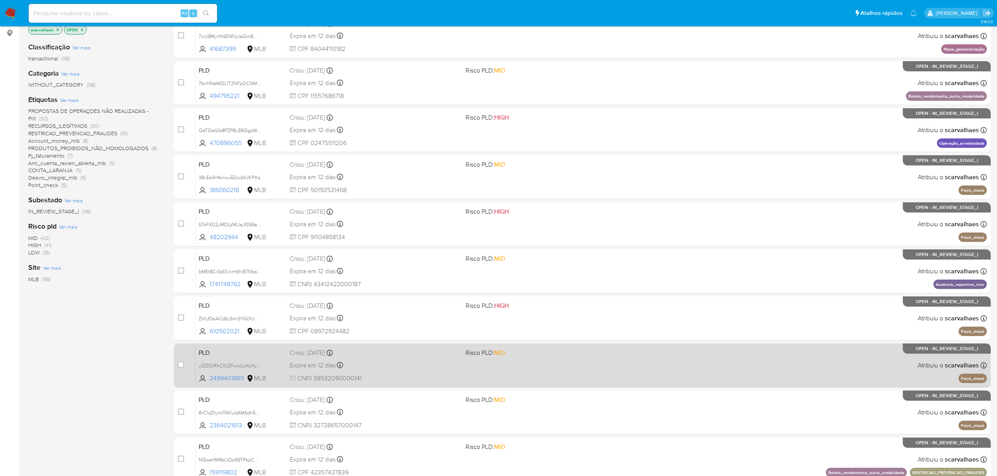
scroll to position [157, 0]
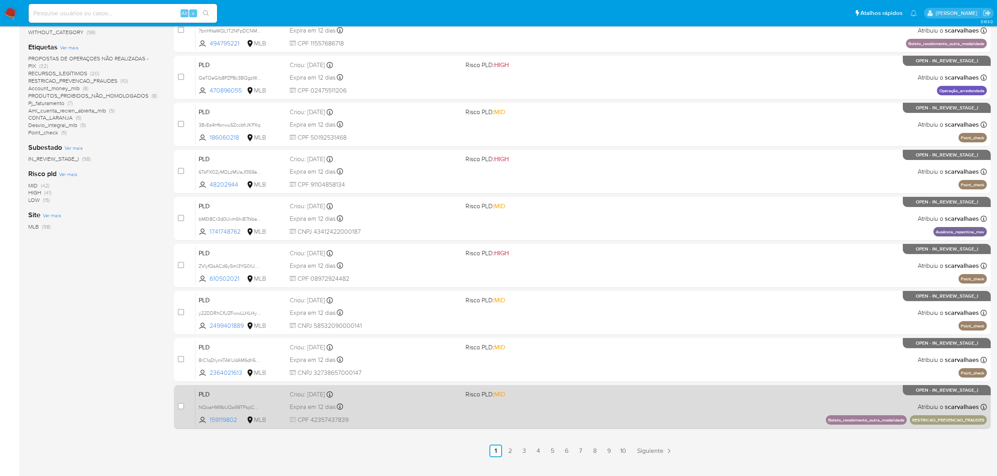
click at [613, 408] on div "PLD NQoaHM9bIJQa99TPspCVvlEL 159119802 MLB Risco PLD: MID Criou: [DATE] Criou: …" at bounding box center [590, 407] width 791 height 40
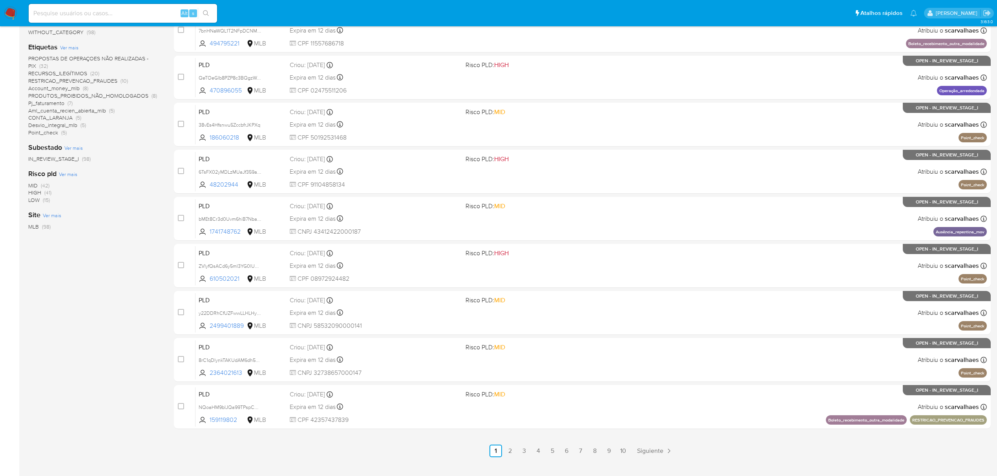
click at [10, 20] on nav "Pausado Ver notificaciones Alt s Atalhos rápidos Presiona las siguientes teclas…" at bounding box center [498, 13] width 997 height 26
click at [6, 10] on img at bounding box center [10, 13] width 13 height 13
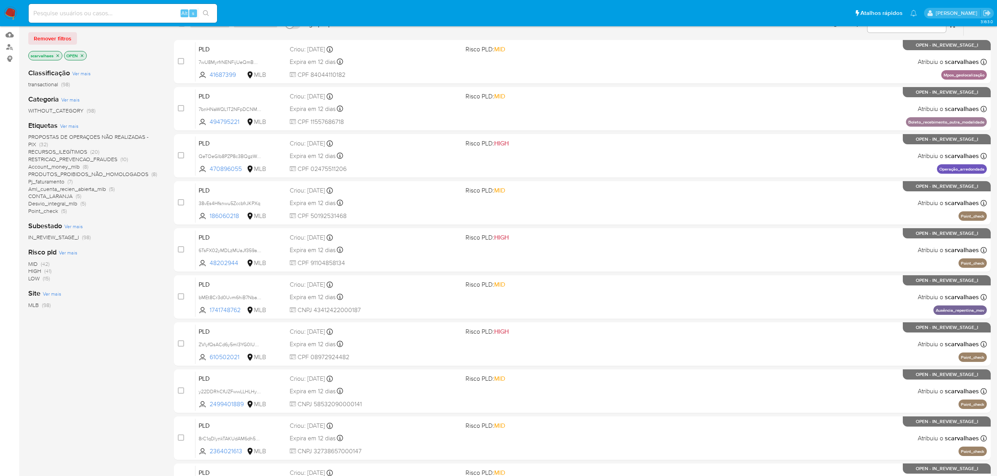
scroll to position [15, 0]
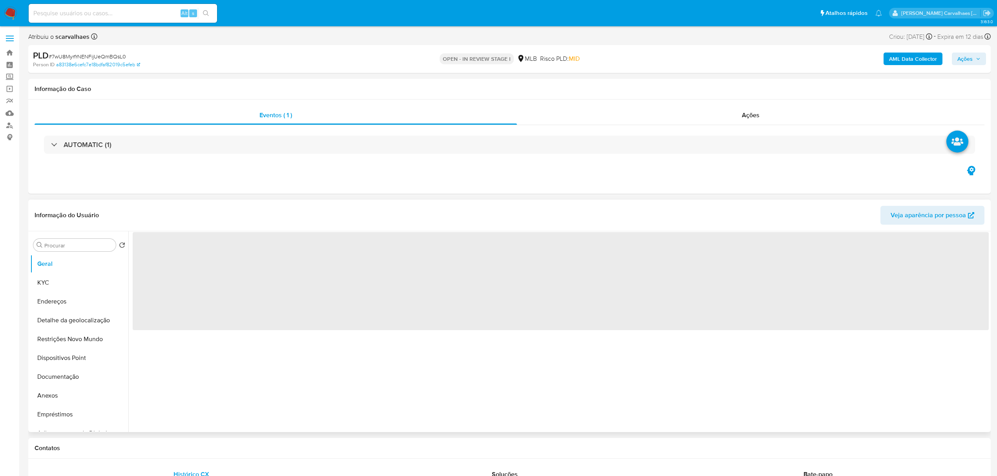
select select "10"
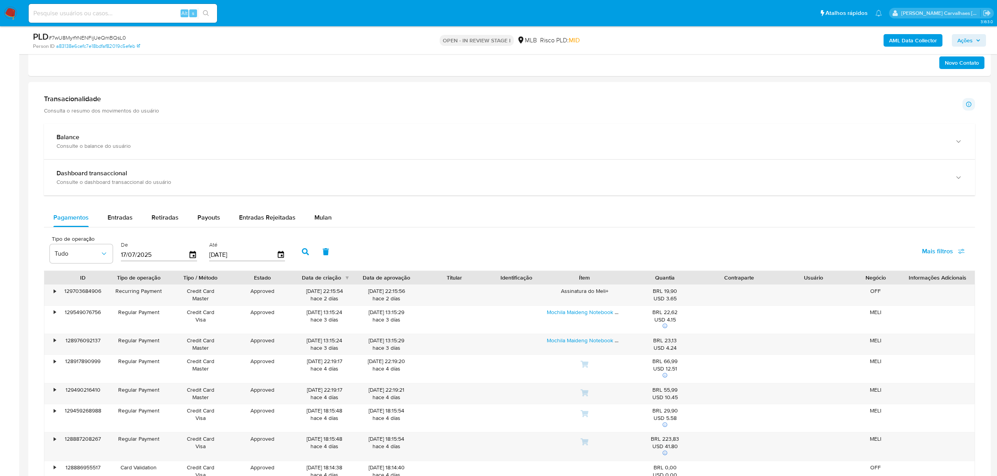
scroll to position [471, 0]
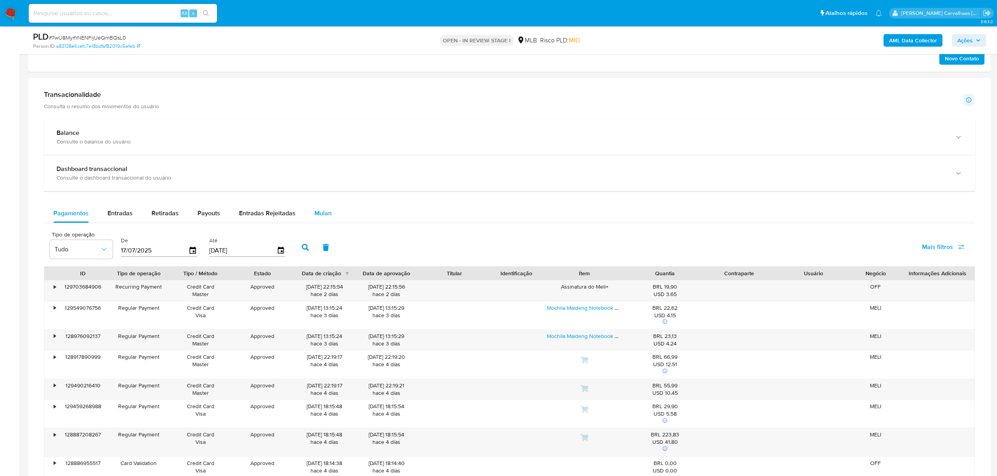
click at [314, 217] on span "Mulan" at bounding box center [322, 213] width 17 height 9
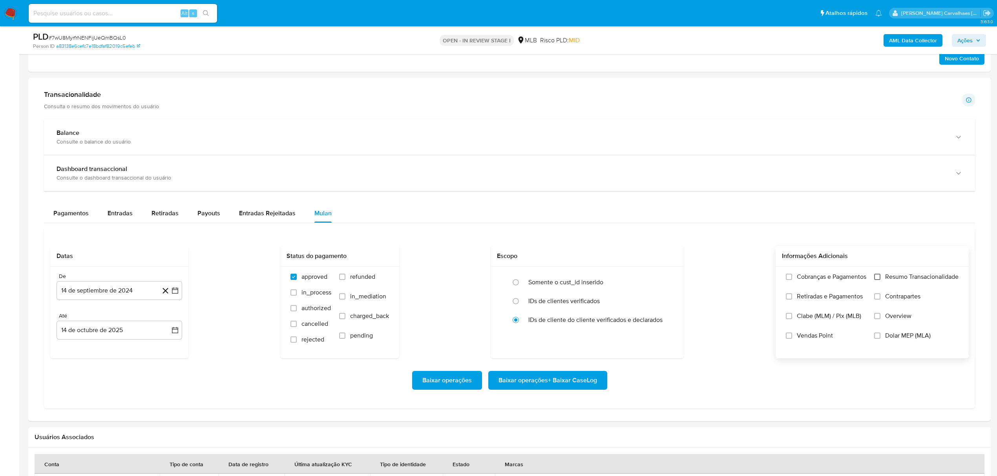
click at [875, 280] on input "Resumo Transacionalidade" at bounding box center [877, 277] width 6 height 6
click at [176, 292] on icon "button" at bounding box center [175, 291] width 6 height 6
click at [168, 322] on icon "Mes siguiente" at bounding box center [168, 319] width 3 height 5
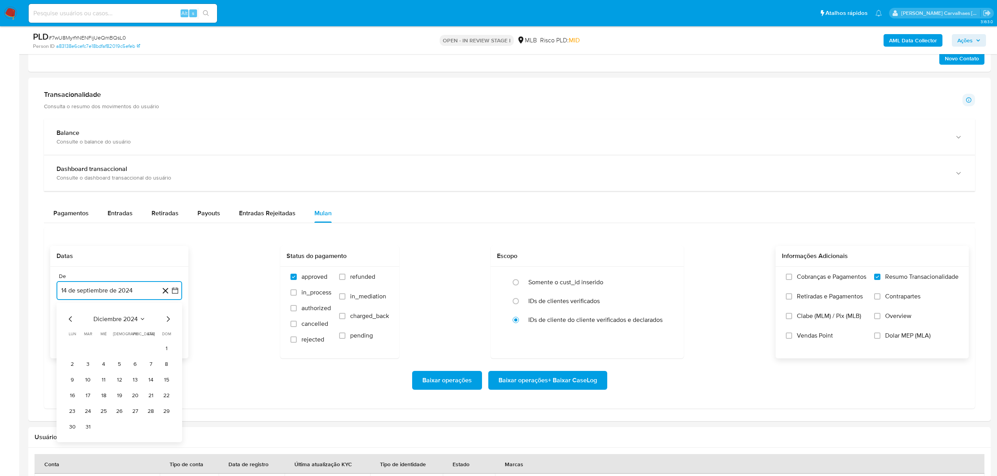
click at [168, 322] on icon "Mes siguiente" at bounding box center [168, 319] width 3 height 5
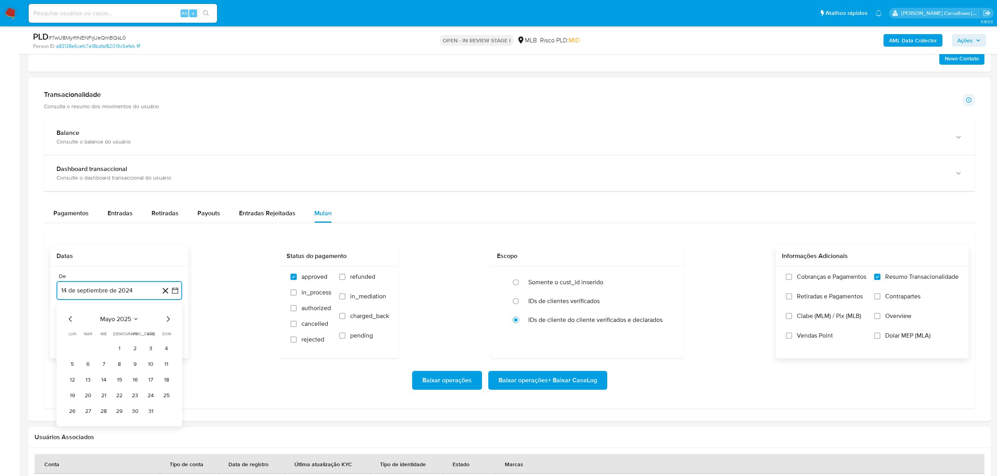
click at [168, 322] on icon "Mes siguiente" at bounding box center [168, 319] width 3 height 5
click at [167, 323] on icon "Mes siguiente" at bounding box center [167, 319] width 9 height 9
click at [71, 322] on icon "Mes anterior" at bounding box center [70, 319] width 9 height 9
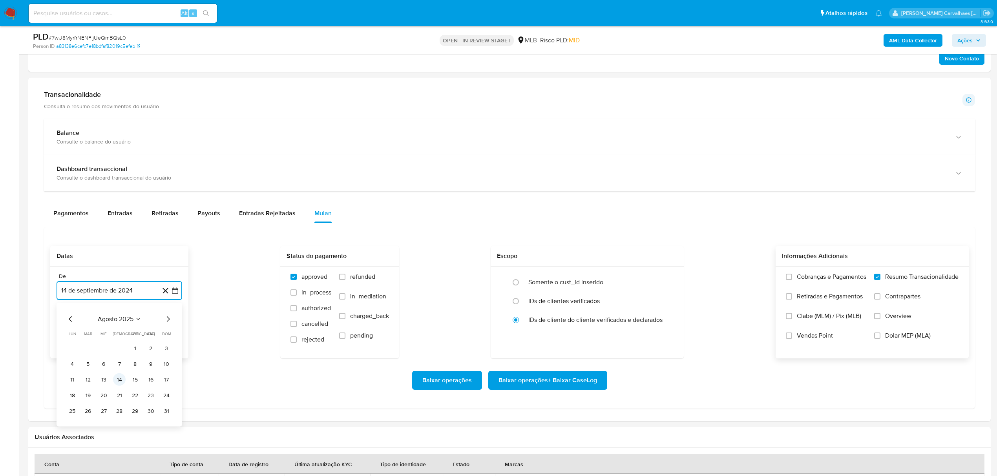
click at [118, 382] on button "14" at bounding box center [119, 380] width 13 height 13
click at [518, 383] on span "Baixar operações + Baixar CaseLog" at bounding box center [547, 380] width 99 height 17
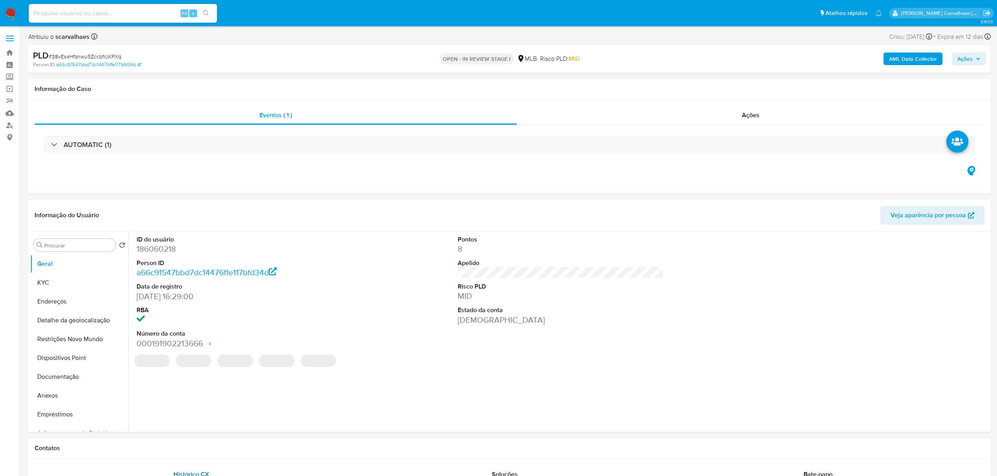
select select "10"
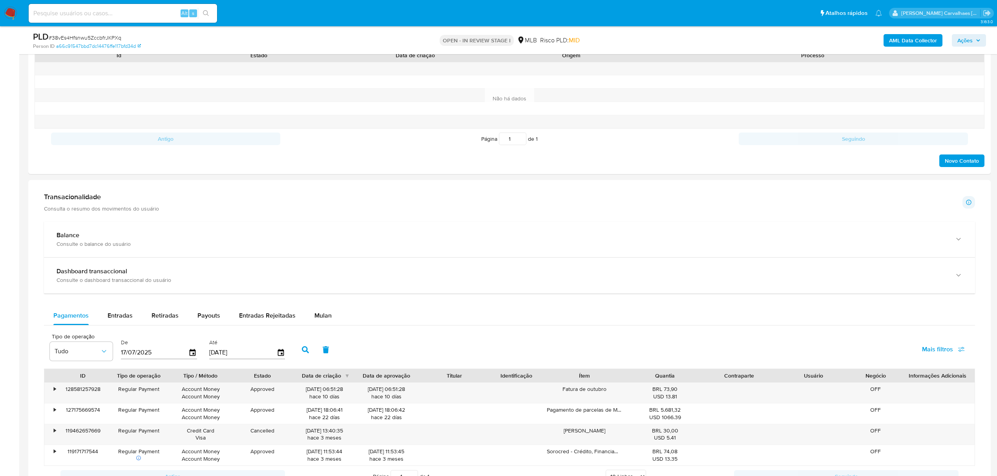
scroll to position [418, 0]
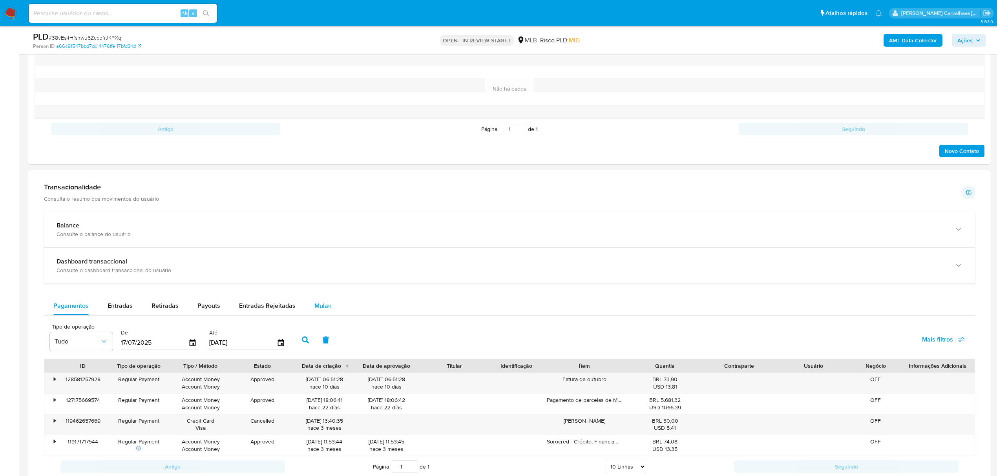
click at [314, 310] on span "Mulan" at bounding box center [322, 305] width 17 height 9
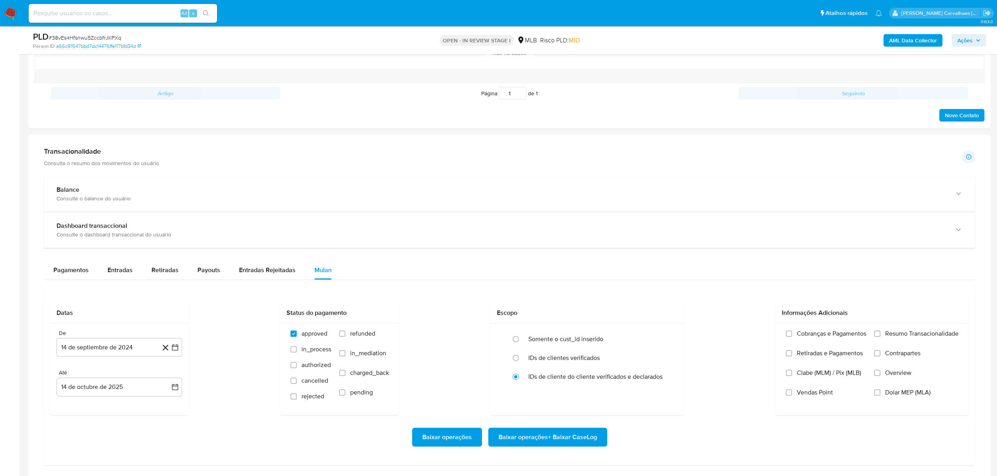
scroll to position [471, 0]
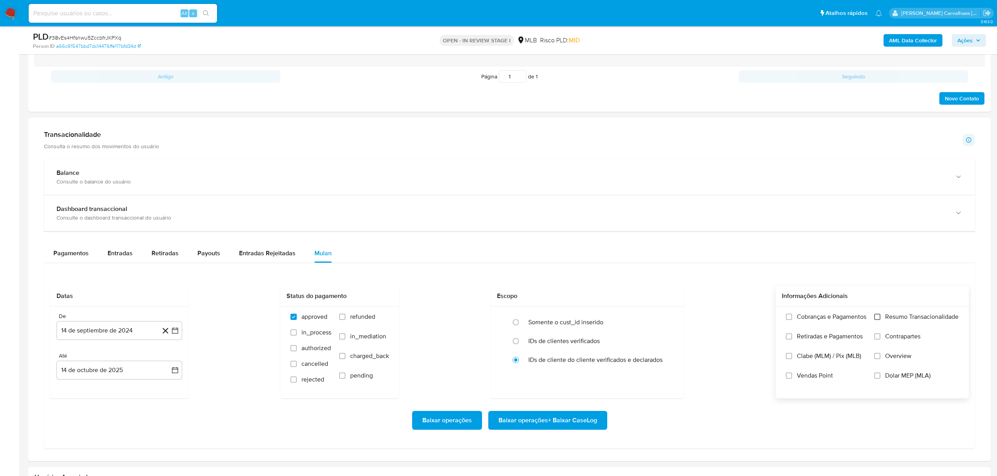
click at [874, 319] on input "Resumo Transacionalidade" at bounding box center [877, 317] width 6 height 6
click at [172, 335] on icon "button" at bounding box center [175, 331] width 8 height 8
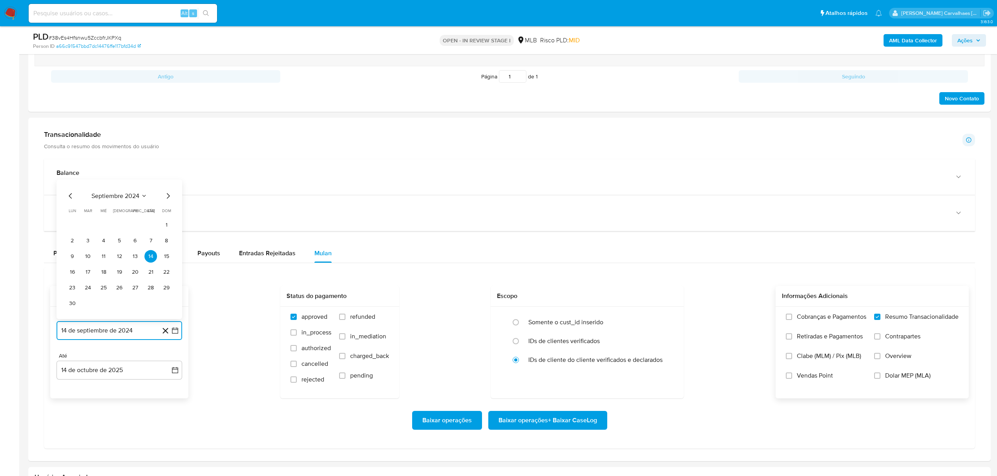
click at [166, 200] on icon "Mes siguiente" at bounding box center [167, 196] width 9 height 9
click at [170, 360] on icon "Mes siguiente" at bounding box center [167, 359] width 9 height 9
click at [169, 360] on icon "Mes siguiente" at bounding box center [167, 359] width 9 height 9
click at [169, 360] on div "Até" at bounding box center [120, 356] width 126 height 7
click at [172, 332] on icon "button" at bounding box center [175, 331] width 6 height 6
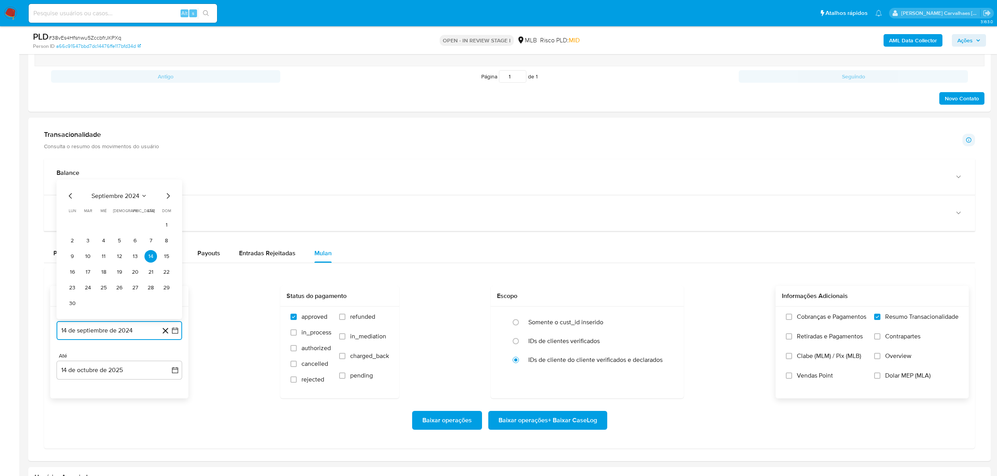
click at [172, 198] on icon "Mes siguiente" at bounding box center [167, 196] width 9 height 9
click at [166, 363] on icon "Mes siguiente" at bounding box center [167, 359] width 9 height 9
click at [167, 363] on icon "Mes siguiente" at bounding box center [167, 359] width 9 height 9
click at [164, 200] on icon "Mes siguiente" at bounding box center [167, 196] width 9 height 9
click at [168, 363] on icon "Mes siguiente" at bounding box center [167, 359] width 9 height 9
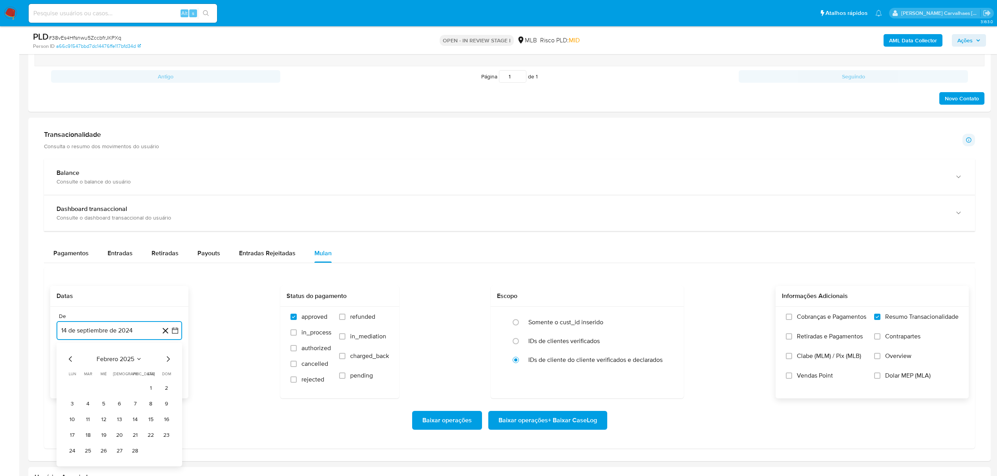
click at [168, 363] on icon "Mes siguiente" at bounding box center [167, 359] width 9 height 9
click at [167, 199] on icon "Mes siguiente" at bounding box center [168, 195] width 3 height 5
click at [166, 364] on icon "Mes siguiente" at bounding box center [167, 359] width 9 height 9
click at [165, 362] on icon "Mes siguiente" at bounding box center [167, 359] width 9 height 9
click at [166, 201] on icon "Mes siguiente" at bounding box center [167, 196] width 9 height 9
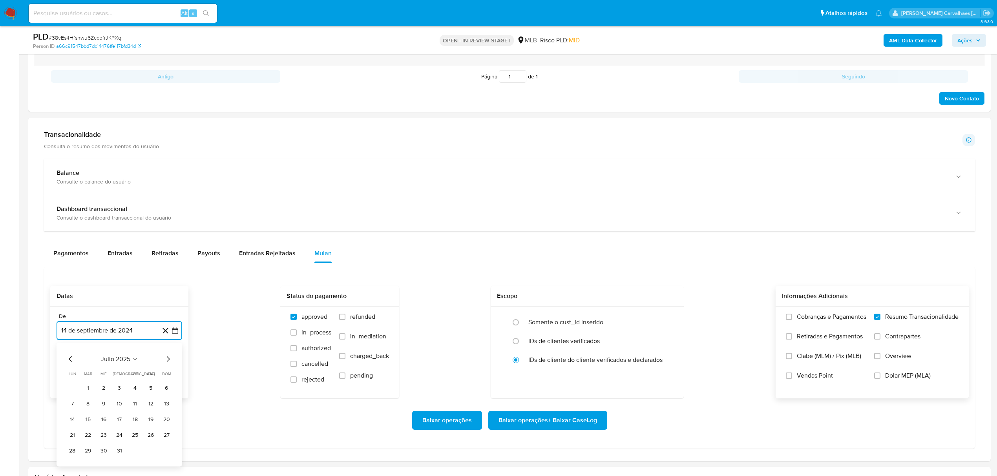
click at [167, 360] on icon "Mes siguiente" at bounding box center [168, 359] width 3 height 5
click at [167, 363] on icon "Mes siguiente" at bounding box center [167, 359] width 9 height 9
click at [69, 362] on icon "Mes anterior" at bounding box center [70, 359] width 3 height 5
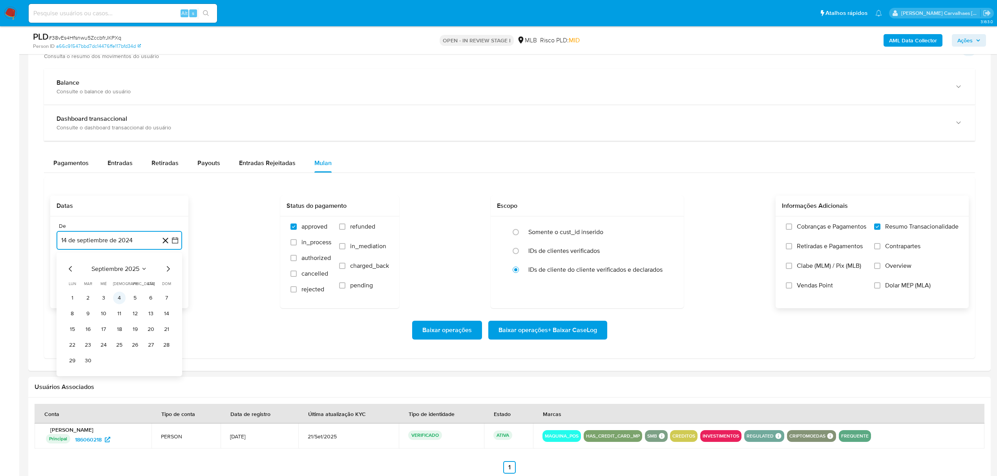
scroll to position [575, 0]
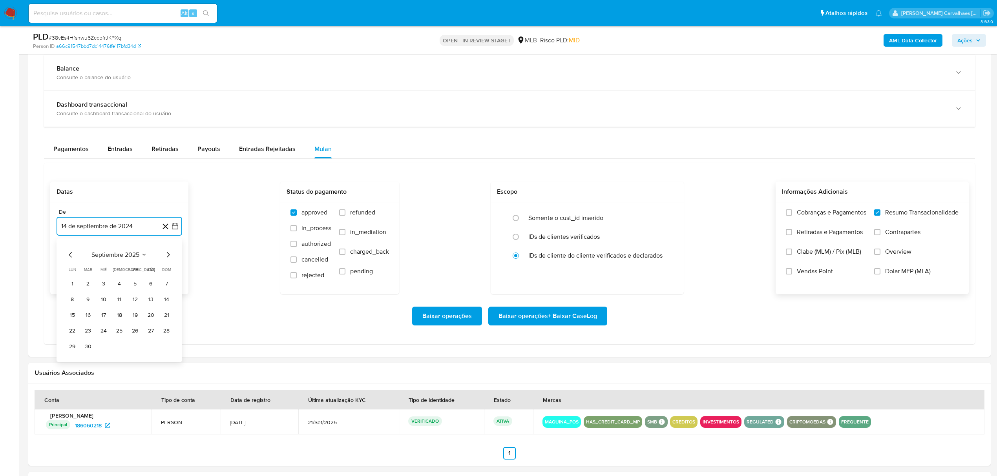
click at [166, 258] on icon "Mes siguiente" at bounding box center [167, 254] width 9 height 9
click at [68, 256] on icon "Mes anterior" at bounding box center [70, 254] width 9 height 9
click at [71, 258] on icon "Mes anterior" at bounding box center [70, 254] width 9 height 9
click at [122, 317] on button "14" at bounding box center [119, 315] width 13 height 13
click at [515, 324] on span "Baixar operações + Baixar CaseLog" at bounding box center [547, 316] width 99 height 17
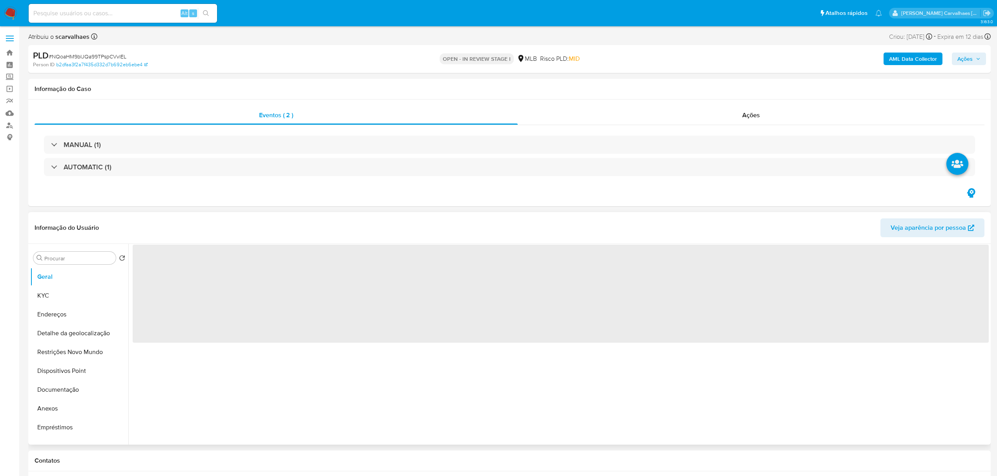
select select "10"
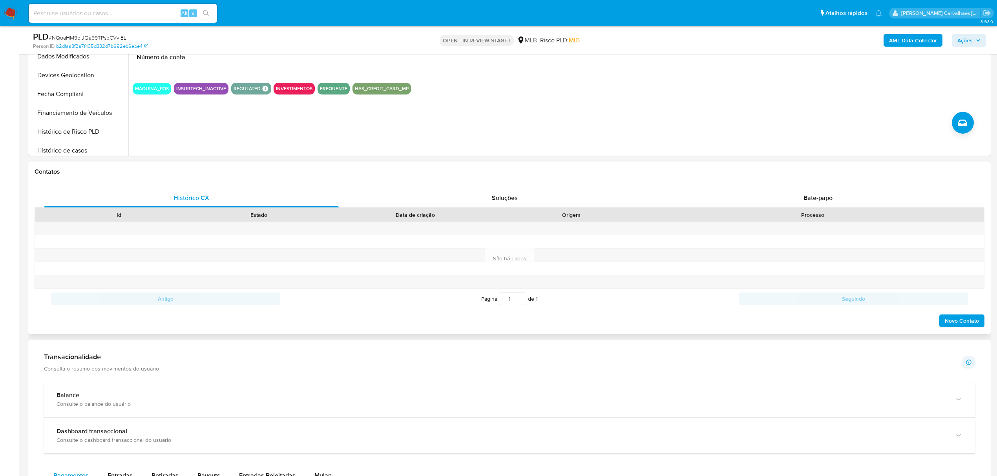
scroll to position [471, 0]
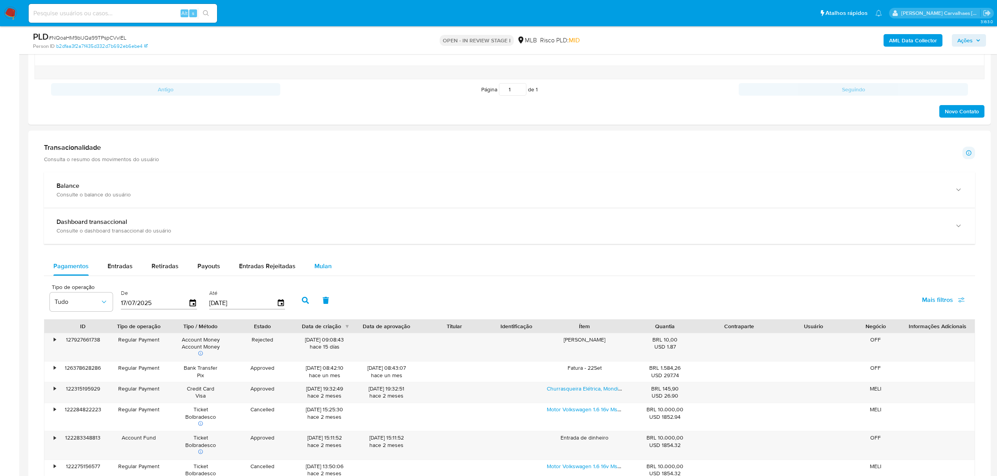
click at [314, 269] on span "Mulan" at bounding box center [322, 266] width 17 height 9
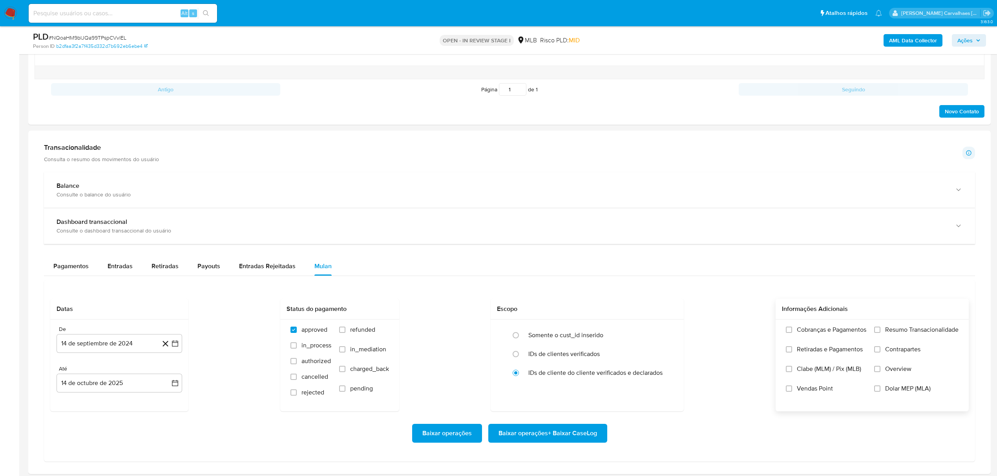
click at [880, 332] on label "Resumo Transacionalidade" at bounding box center [916, 336] width 84 height 20
click at [880, 332] on input "Resumo Transacionalidade" at bounding box center [877, 330] width 6 height 6
click at [178, 347] on icon "button" at bounding box center [175, 344] width 6 height 6
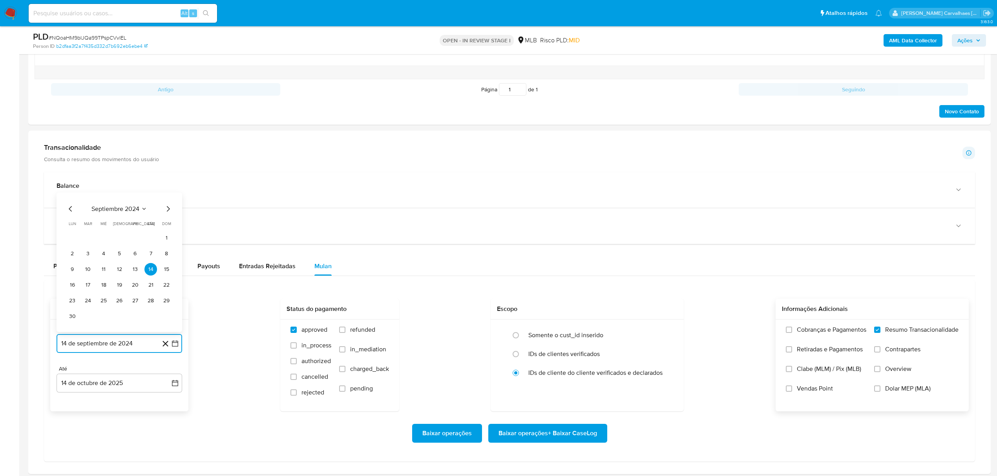
click at [170, 211] on icon "Mes siguiente" at bounding box center [167, 208] width 9 height 9
click at [164, 226] on icon "Mes siguiente" at bounding box center [167, 224] width 9 height 9
click at [167, 228] on icon "Mes siguiente" at bounding box center [167, 224] width 9 height 9
click at [164, 213] on icon "Mes siguiente" at bounding box center [167, 208] width 9 height 9
click at [164, 228] on icon "Mes siguiente" at bounding box center [167, 224] width 9 height 9
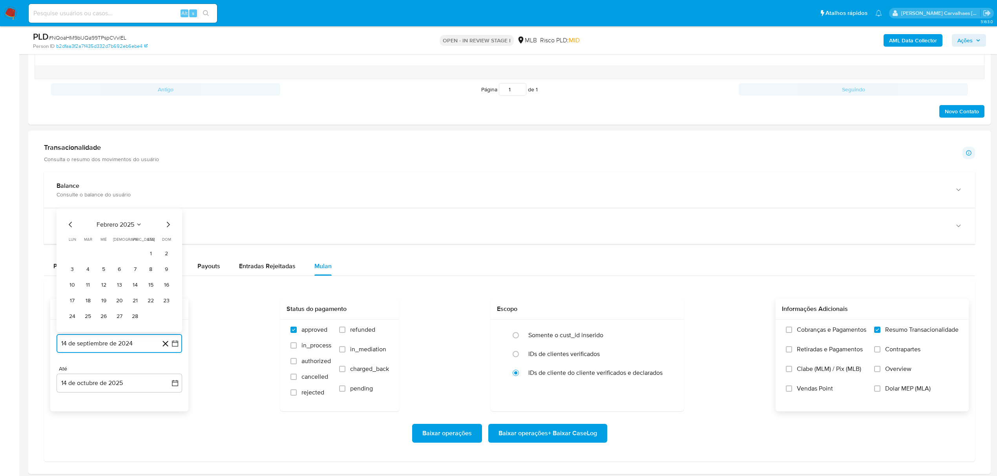
click at [164, 228] on icon "Mes siguiente" at bounding box center [167, 224] width 9 height 9
click at [165, 213] on icon "Mes siguiente" at bounding box center [167, 208] width 9 height 9
click at [166, 229] on icon "Mes siguiente" at bounding box center [167, 224] width 9 height 9
click at [165, 229] on icon "Mes siguiente" at bounding box center [167, 224] width 9 height 9
click at [162, 206] on div "junio 2025" at bounding box center [119, 208] width 107 height 9
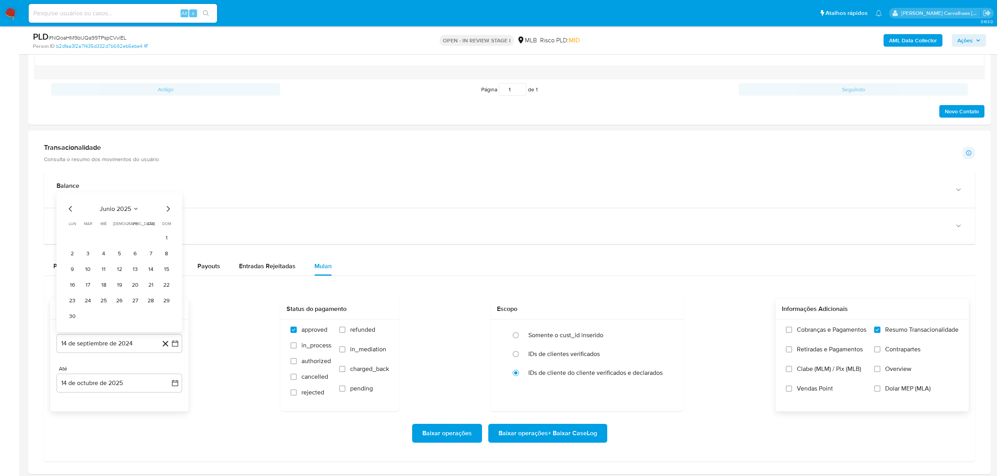
click at [164, 211] on icon "Mes siguiente" at bounding box center [167, 208] width 9 height 9
click at [170, 229] on icon "Mes siguiente" at bounding box center [167, 224] width 9 height 9
click at [120, 286] on button "14" at bounding box center [119, 285] width 13 height 13
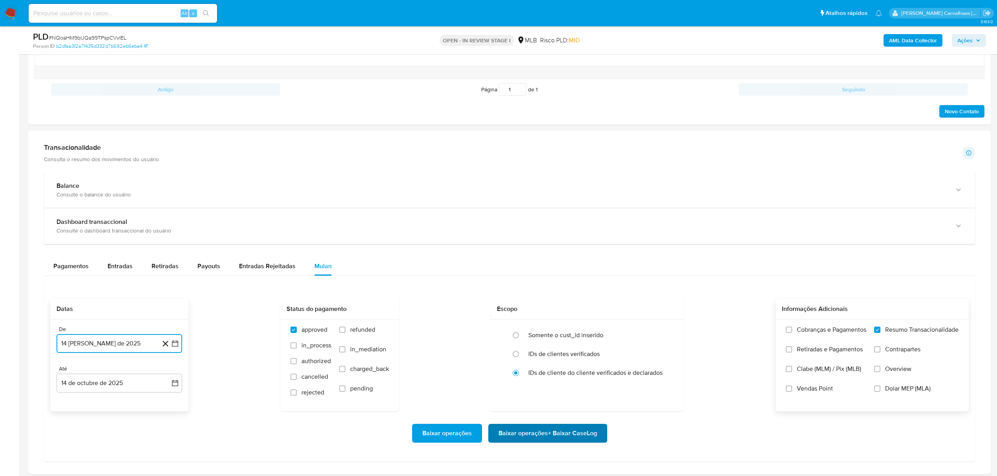
click at [535, 436] on span "Baixar operações + Baixar CaseLog" at bounding box center [547, 433] width 99 height 17
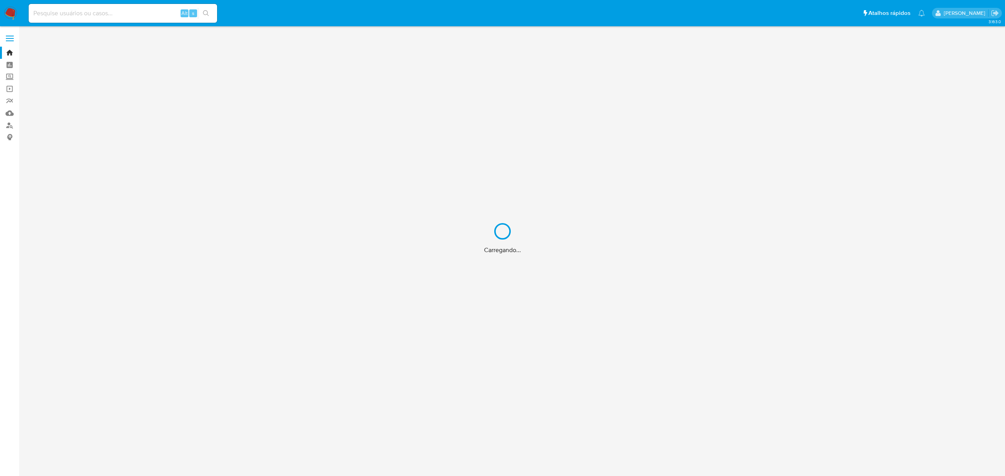
click at [8, 126] on div "Carregando..." at bounding box center [502, 238] width 1005 height 476
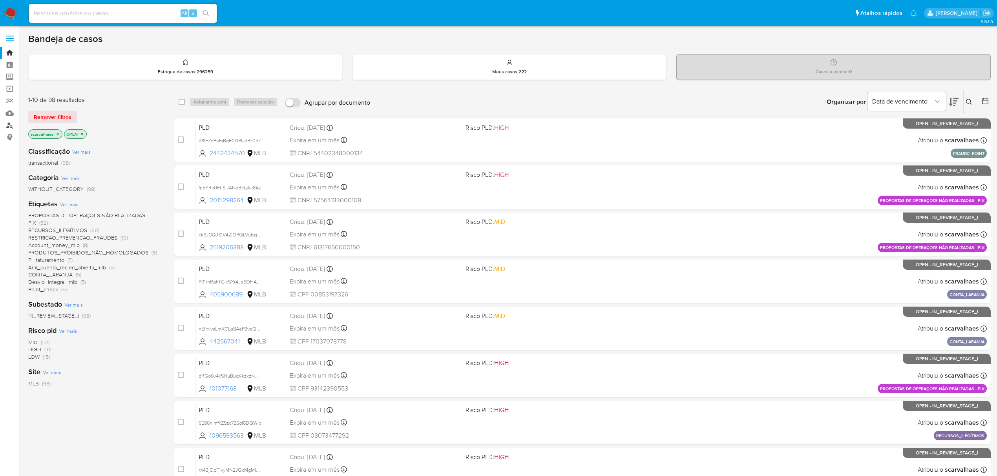
click at [11, 126] on link "Localizador de pessoas" at bounding box center [46, 125] width 93 height 12
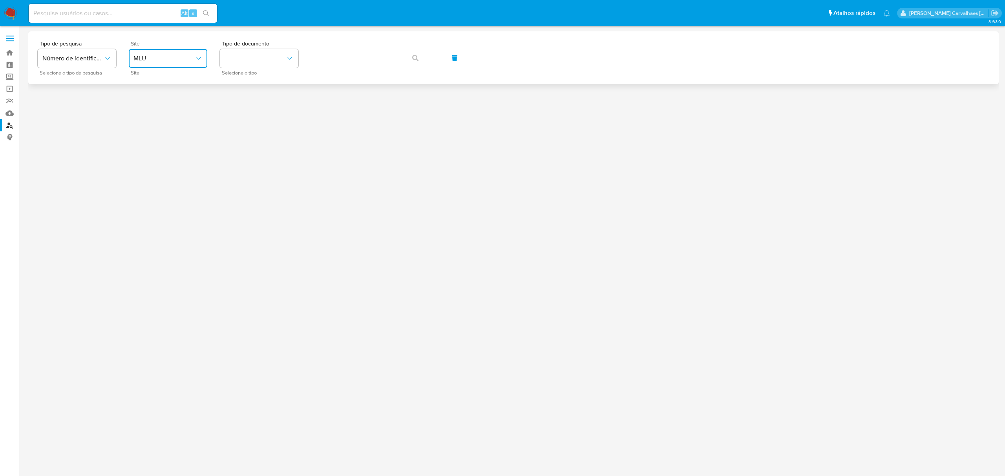
click at [187, 57] on span "MLU" at bounding box center [163, 59] width 61 height 8
click at [170, 113] on div "MLB" at bounding box center [165, 117] width 64 height 19
click at [265, 60] on button "identificationType" at bounding box center [259, 58] width 78 height 19
click at [263, 107] on div "CPF CPF" at bounding box center [256, 110] width 64 height 27
click at [413, 56] on icon "button" at bounding box center [415, 58] width 6 height 6
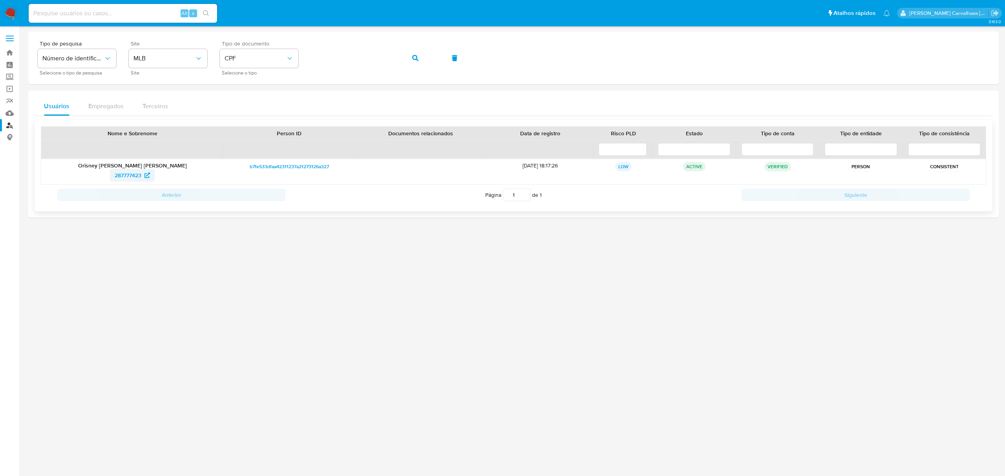
click at [136, 175] on span "287777423" at bounding box center [128, 175] width 27 height 13
click at [288, 52] on button "CPF" at bounding box center [259, 58] width 78 height 19
click at [261, 81] on div "CNPJ CNPJ" at bounding box center [256, 83] width 64 height 27
click at [415, 57] on icon "button" at bounding box center [415, 58] width 6 height 6
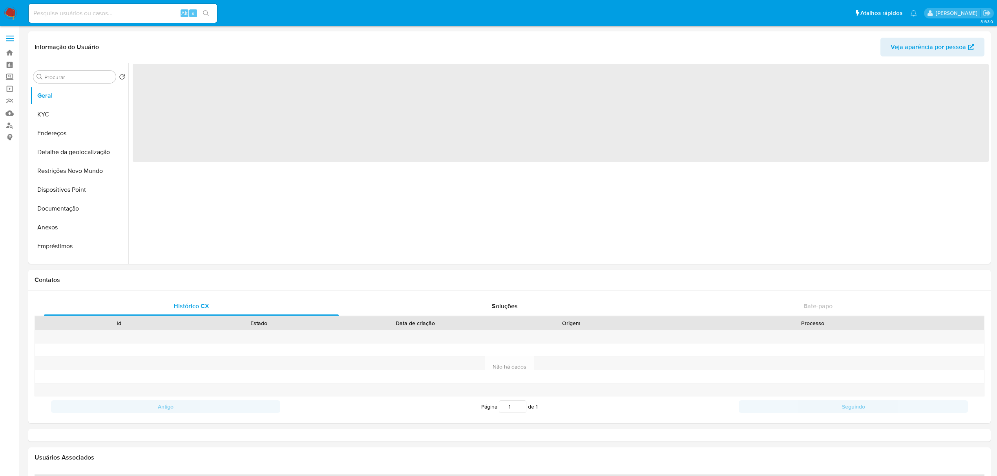
select select "10"
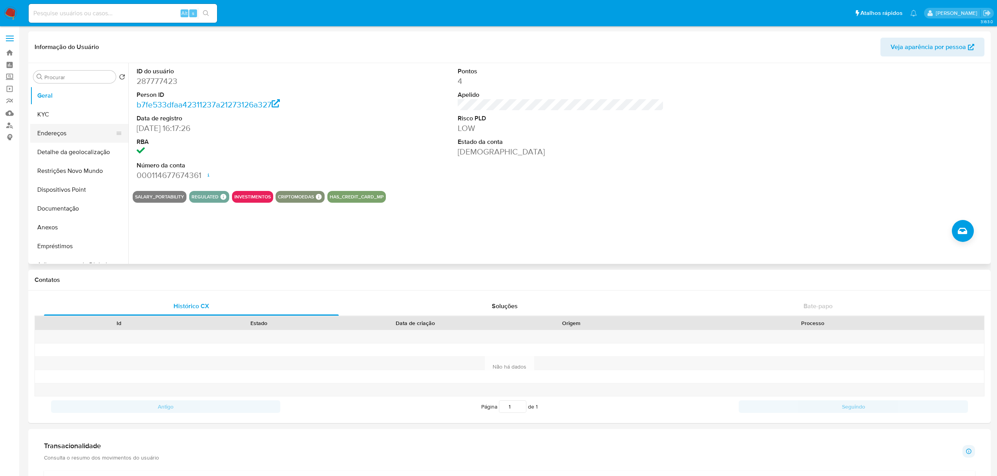
click at [66, 136] on button "Endereços" at bounding box center [76, 133] width 92 height 19
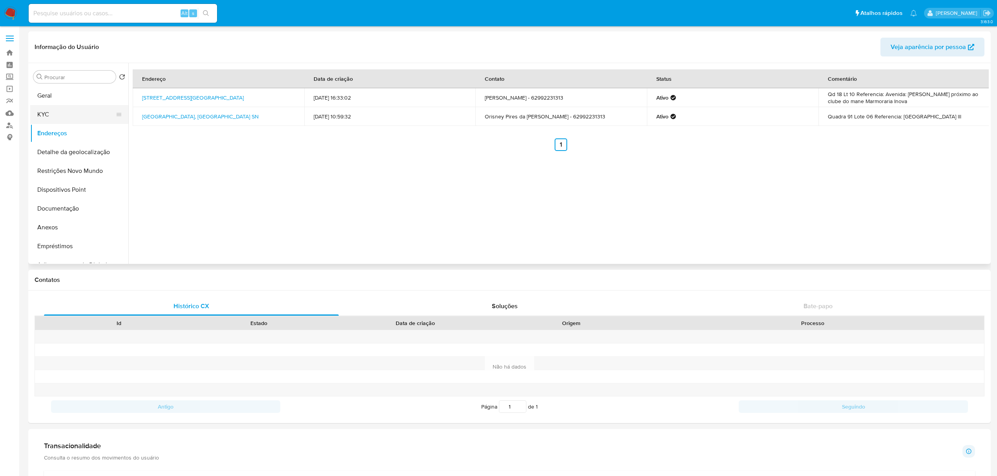
click at [64, 115] on button "KYC" at bounding box center [76, 114] width 92 height 19
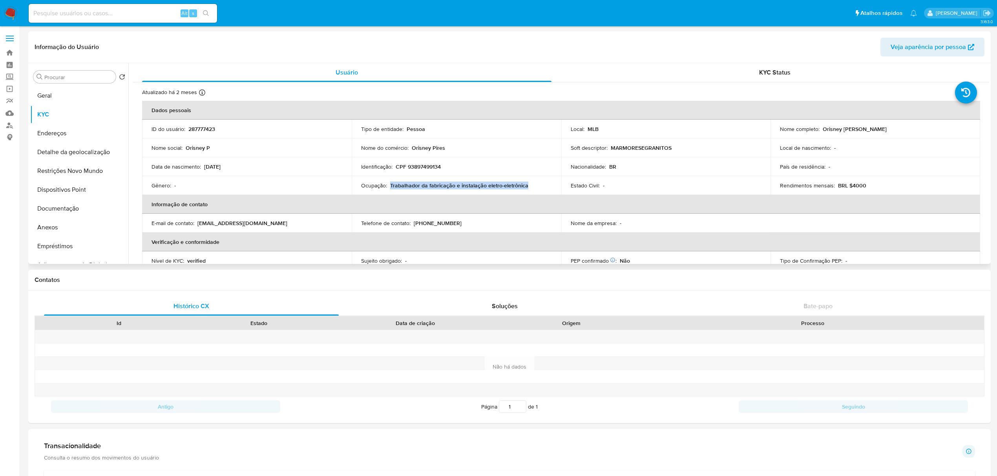
drag, startPoint x: 391, startPoint y: 186, endPoint x: 527, endPoint y: 184, distance: 135.4
click at [527, 184] on div "Ocupação : Trabalhador da fabricação e instalação eletro-eletrônica" at bounding box center [456, 185] width 191 height 7
copy p "Trabalhador da fabricação e instalação eletro-eletrônica"
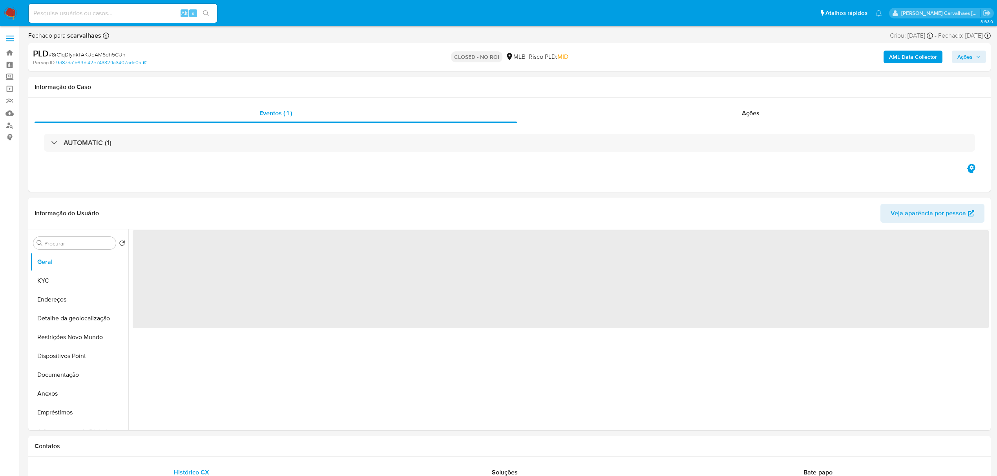
select select "10"
